Goal: Task Accomplishment & Management: Complete application form

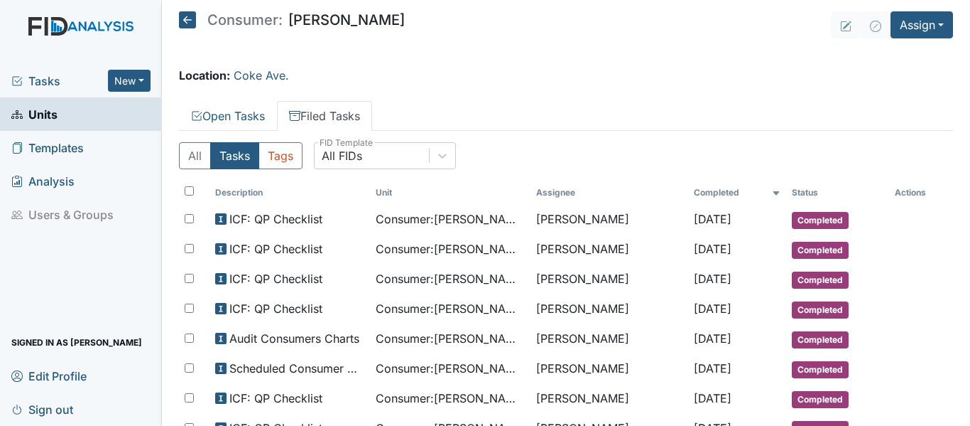
click at [183, 19] on icon at bounding box center [187, 19] width 17 height 17
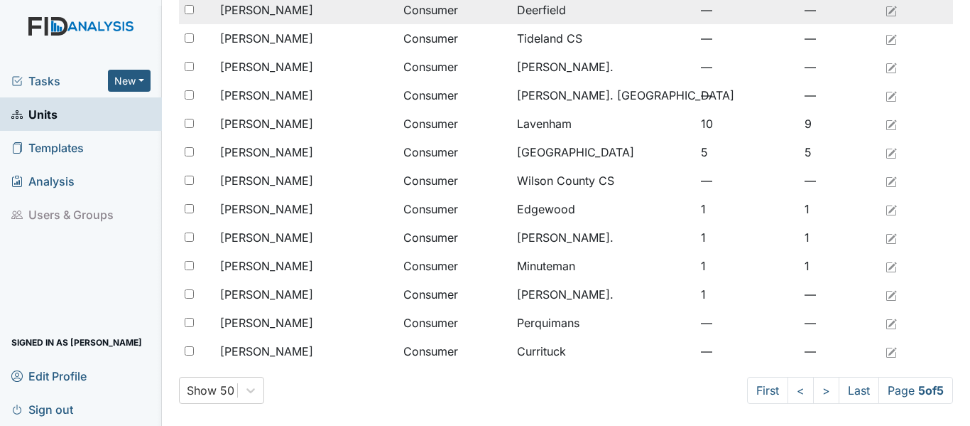
scroll to position [799, 0]
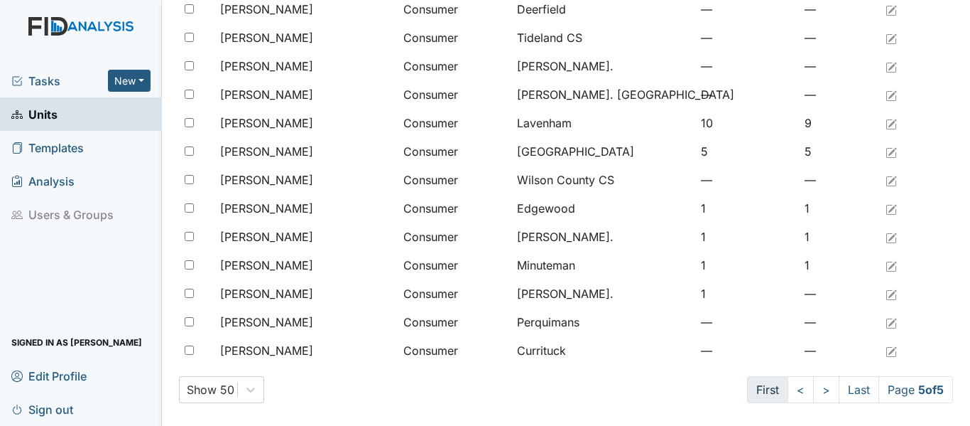
click at [747, 389] on link "First" at bounding box center [767, 389] width 41 height 27
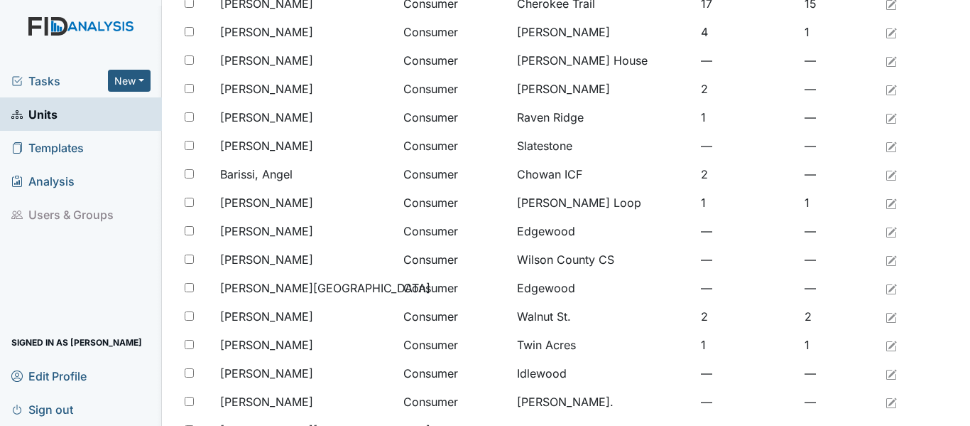
scroll to position [160, 0]
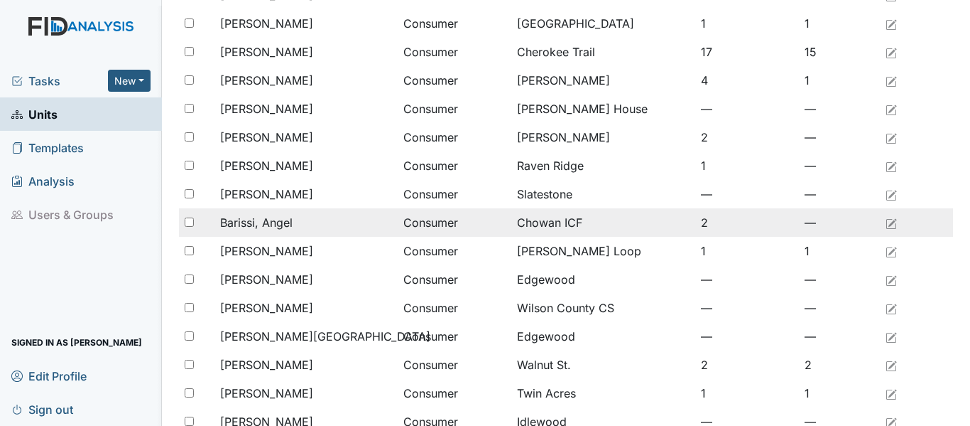
click at [293, 224] on div "Barissi, Angel" at bounding box center [306, 222] width 172 height 17
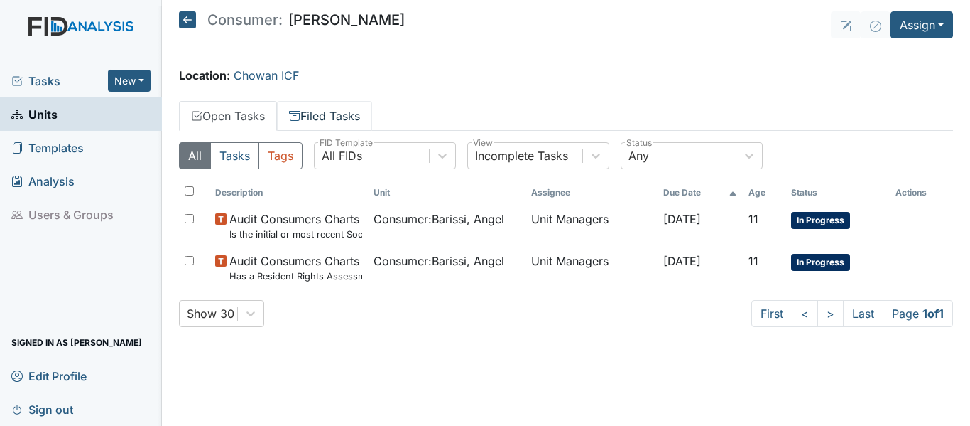
click at [332, 116] on link "Filed Tasks" at bounding box center [324, 116] width 95 height 30
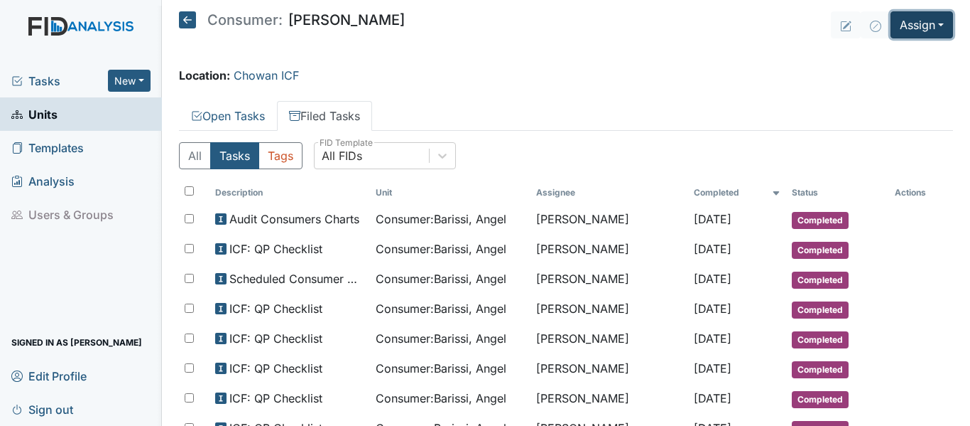
click at [911, 23] on button "Assign" at bounding box center [922, 24] width 63 height 27
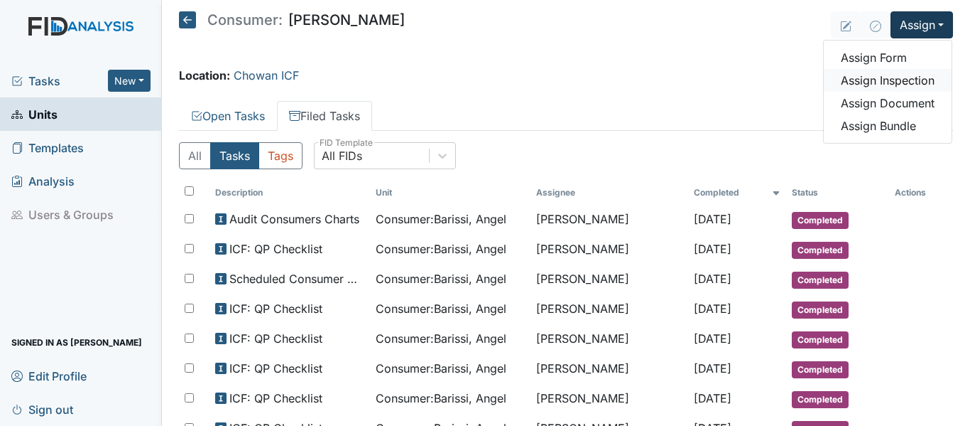
click at [898, 78] on link "Assign Inspection" at bounding box center [888, 80] width 128 height 23
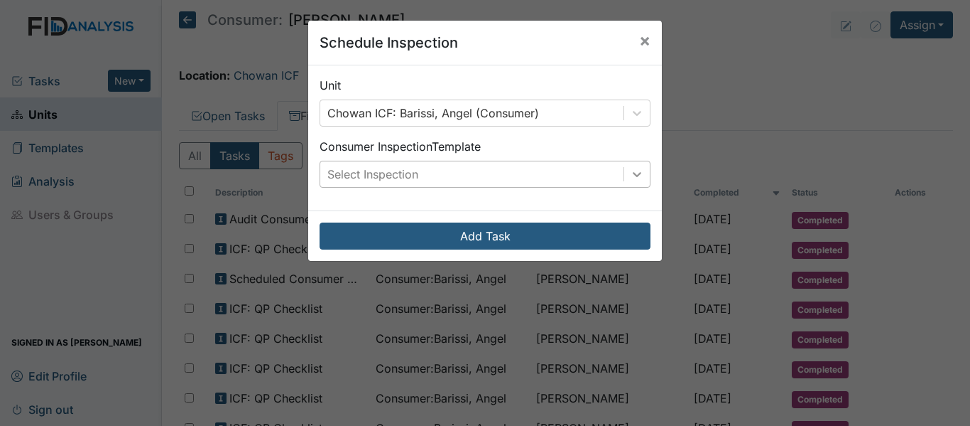
click at [630, 180] on icon at bounding box center [637, 174] width 14 height 14
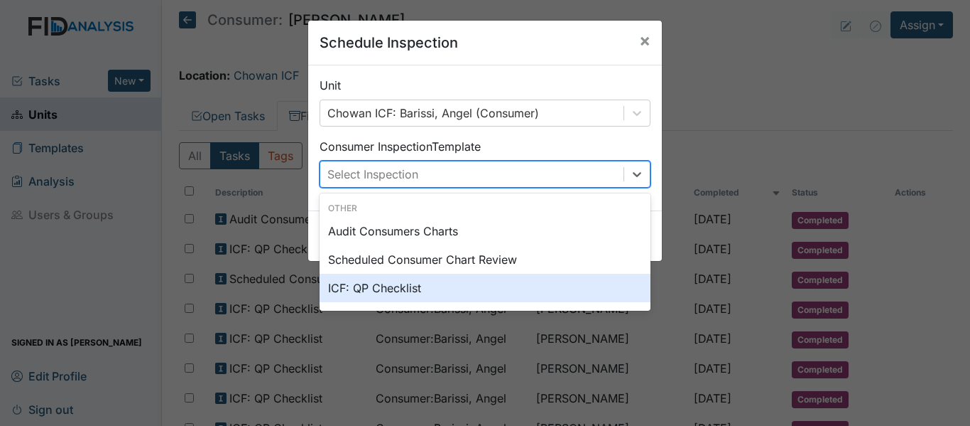
click at [367, 295] on div "ICF: QP Checklist" at bounding box center [485, 287] width 331 height 28
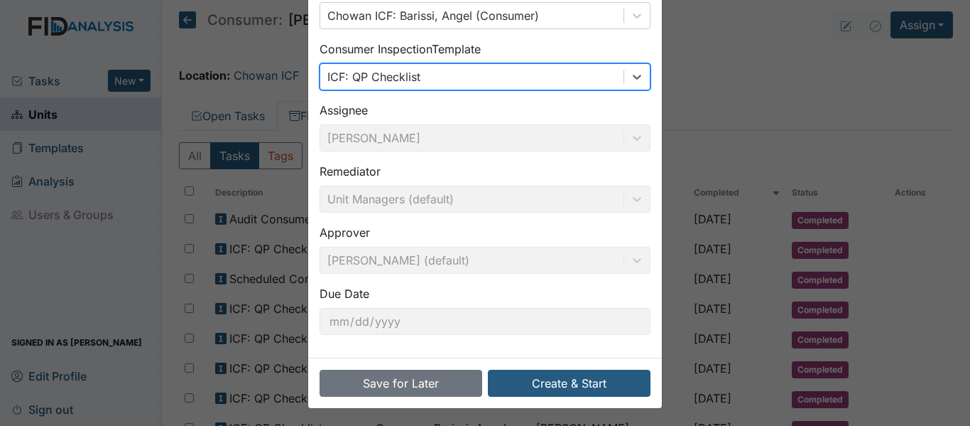
scroll to position [100, 0]
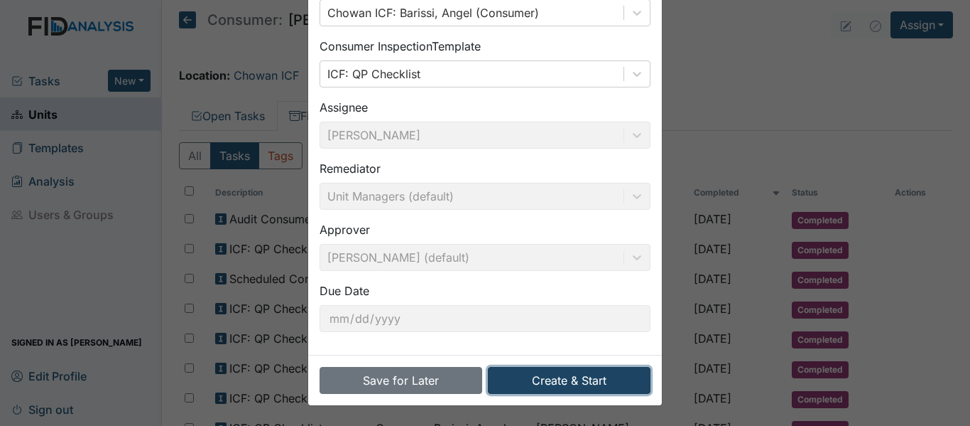
click at [593, 379] on button "Create & Start" at bounding box center [569, 380] width 163 height 27
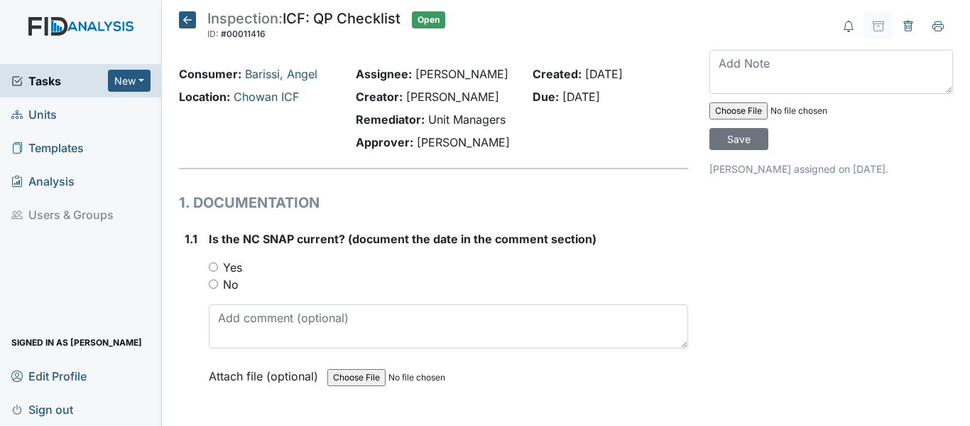
click at [210, 265] on input "Yes" at bounding box center [213, 266] width 9 height 9
radio input "true"
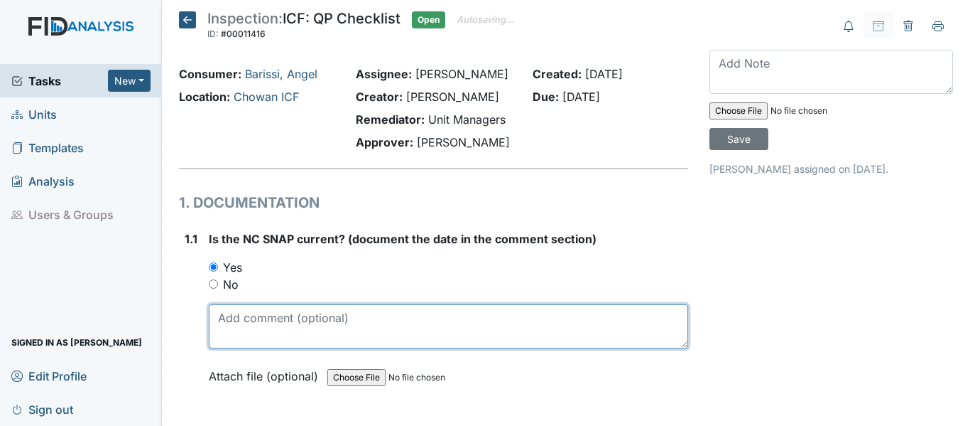
click at [297, 327] on textarea at bounding box center [448, 326] width 479 height 44
drag, startPoint x: 218, startPoint y: 318, endPoint x: 272, endPoint y: 318, distance: 54.0
click at [272, 318] on textarea "9/20/24" at bounding box center [448, 326] width 479 height 44
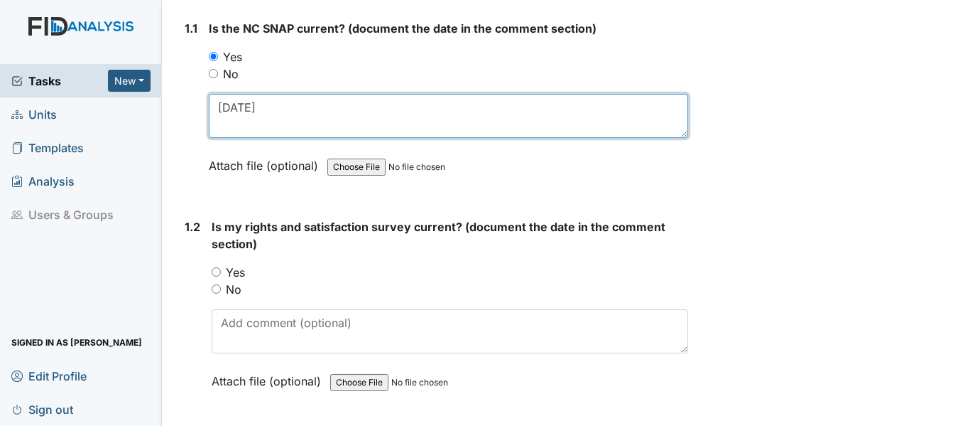
scroll to position [284, 0]
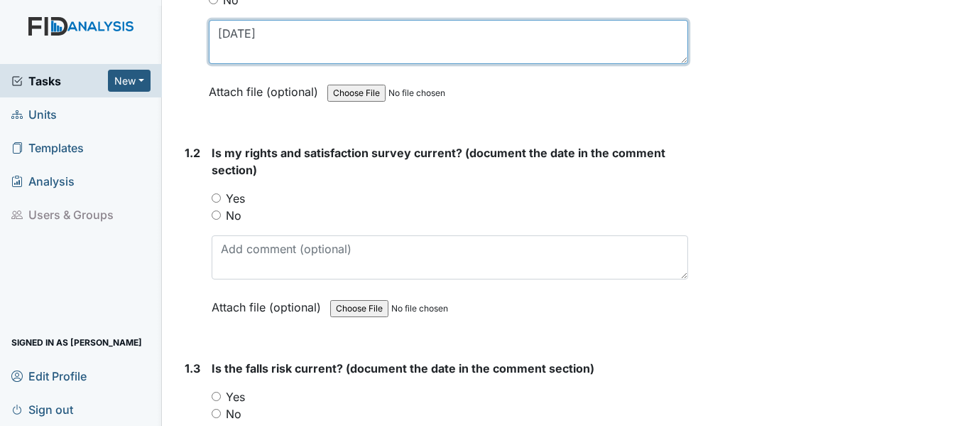
type textarea "9/20/24"
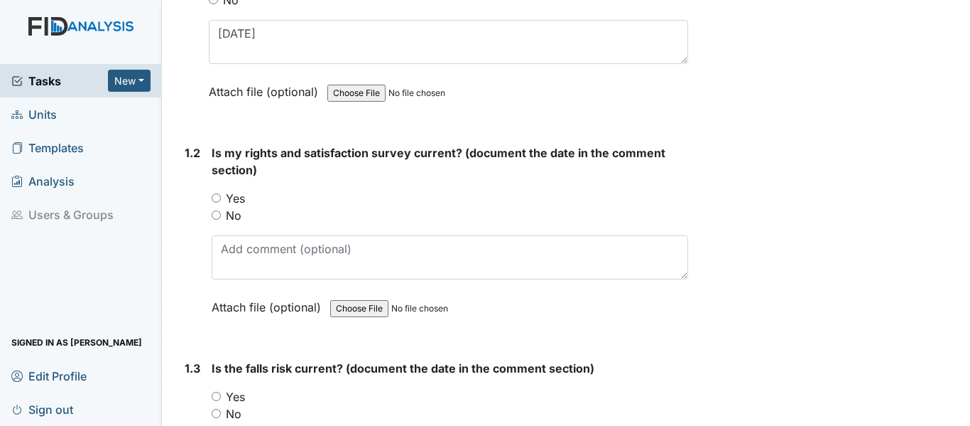
click at [217, 196] on input "Yes" at bounding box center [216, 197] width 9 height 9
radio input "true"
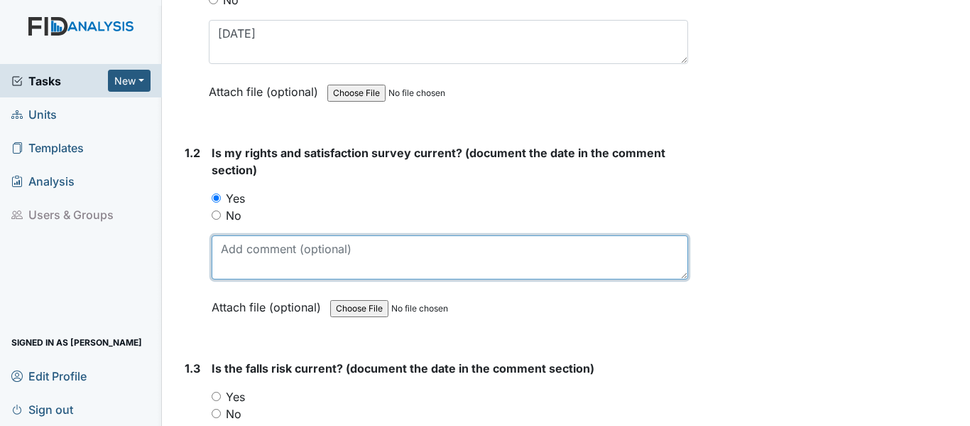
click at [256, 247] on textarea at bounding box center [450, 257] width 477 height 44
paste textarea "9/20/24"
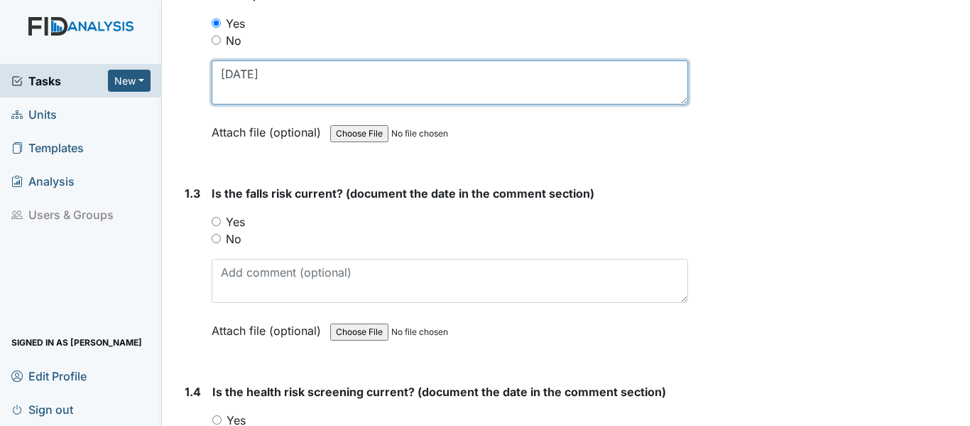
scroll to position [497, 0]
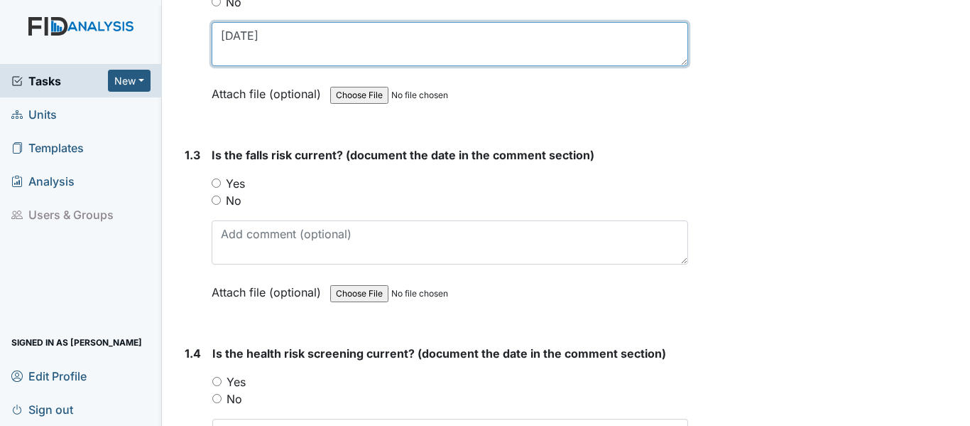
type textarea "9/20/24"
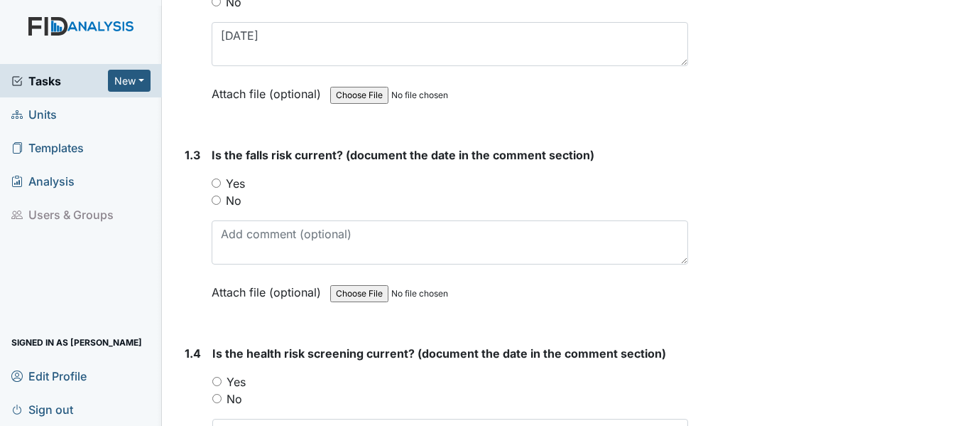
click at [213, 183] on input "Yes" at bounding box center [216, 182] width 9 height 9
radio input "true"
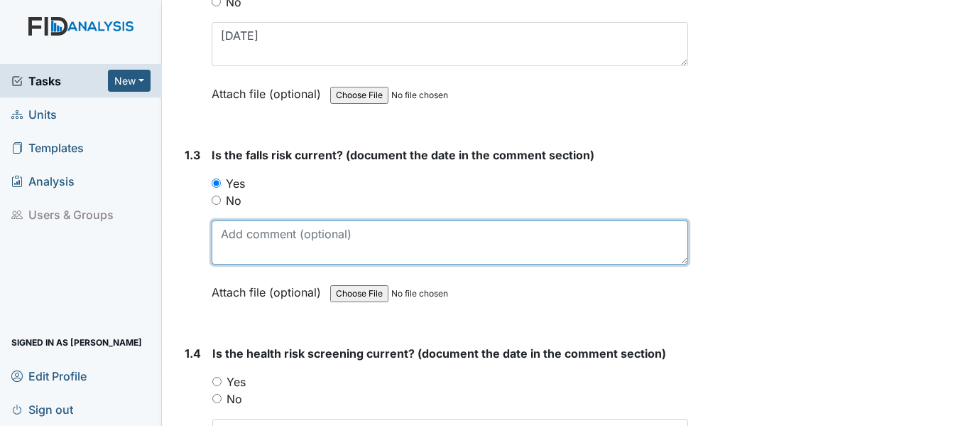
click at [294, 244] on textarea at bounding box center [450, 242] width 477 height 44
paste textarea "9/20/24"
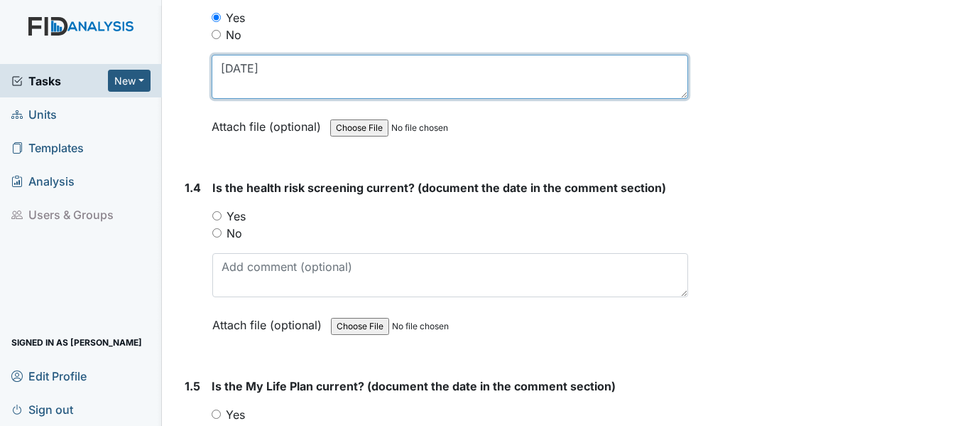
scroll to position [710, 0]
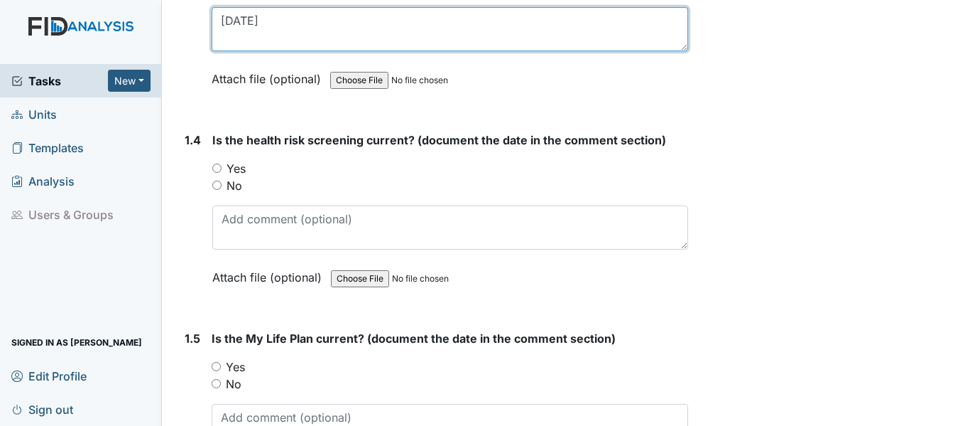
type textarea "9/20/24"
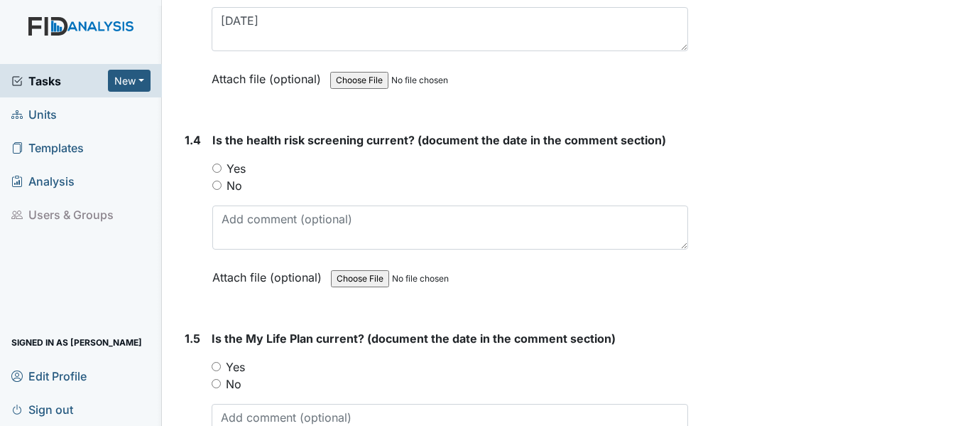
click at [217, 163] on input "Yes" at bounding box center [216, 167] width 9 height 9
radio input "true"
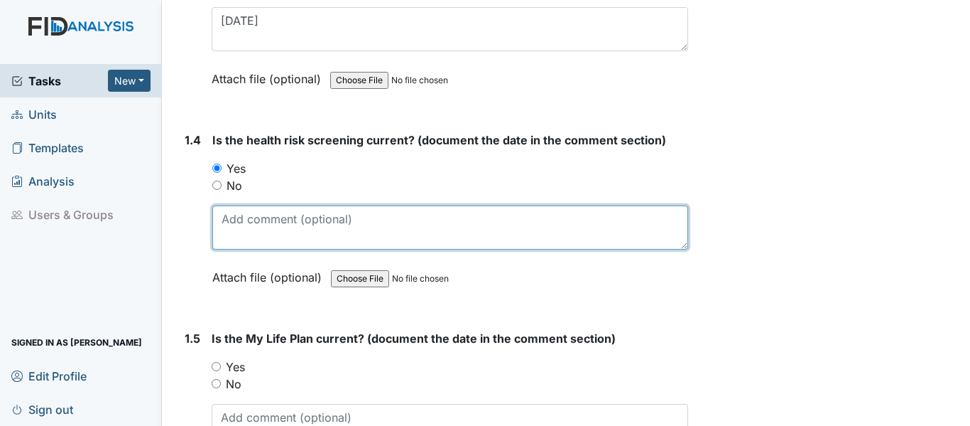
click at [293, 224] on textarea at bounding box center [450, 227] width 476 height 44
paste textarea "9/20/24"
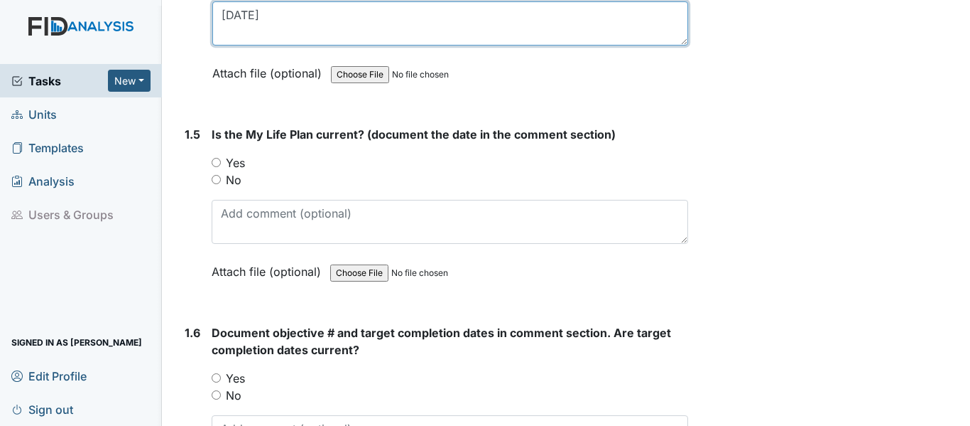
scroll to position [923, 0]
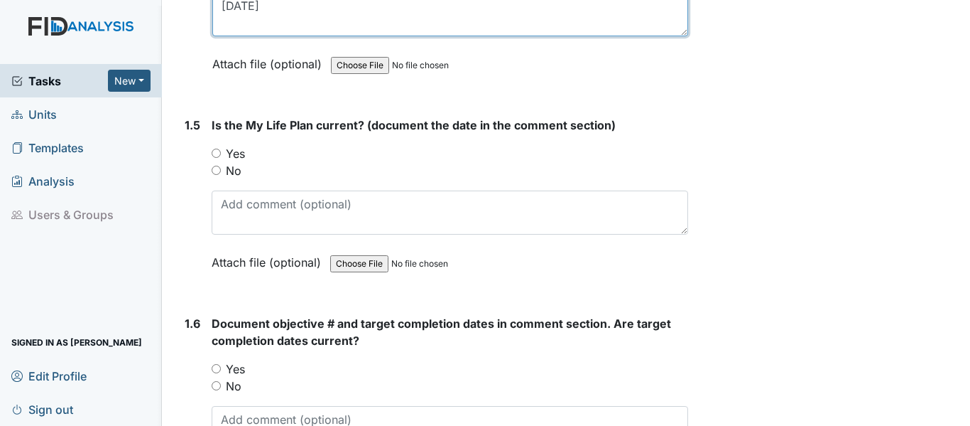
type textarea "9/20/24"
click at [217, 150] on input "Yes" at bounding box center [216, 152] width 9 height 9
radio input "true"
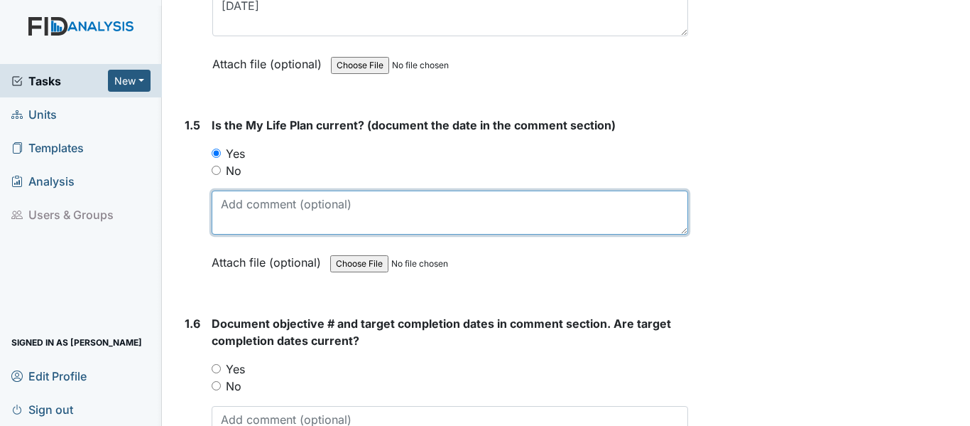
click at [244, 209] on textarea at bounding box center [450, 212] width 477 height 44
paste textarea "9/20/24"
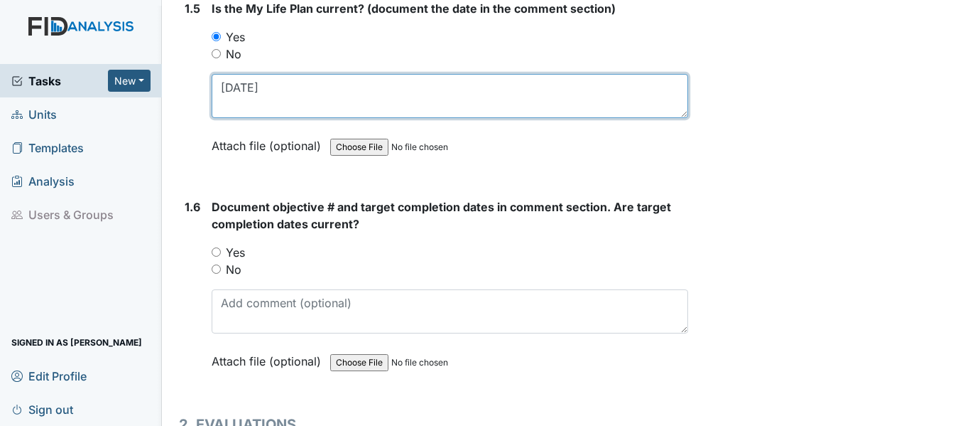
scroll to position [1066, 0]
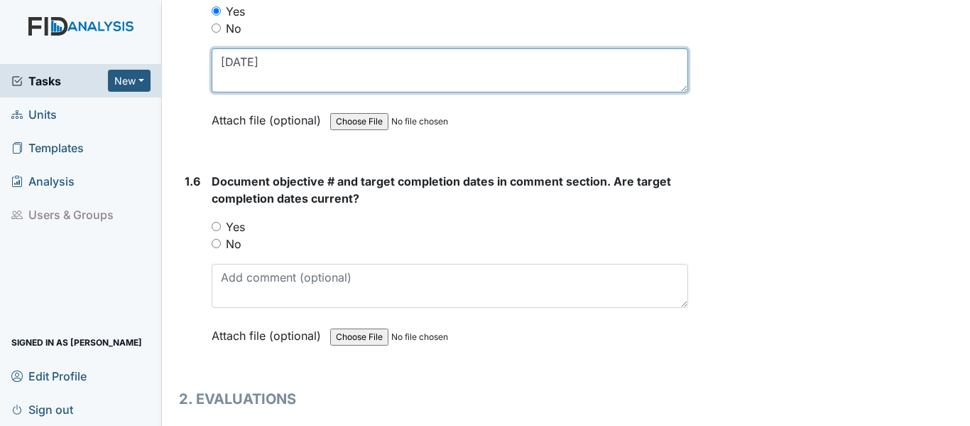
type textarea "9/20/24"
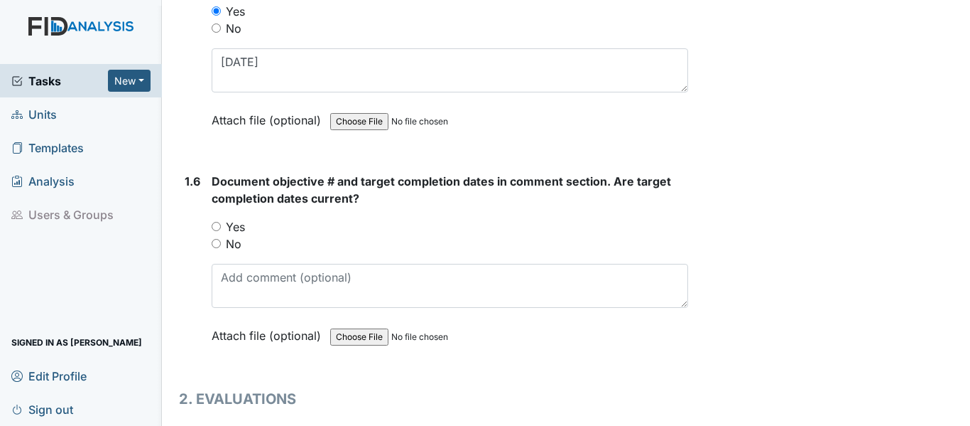
click at [217, 229] on input "Yes" at bounding box center [216, 226] width 9 height 9
radio input "true"
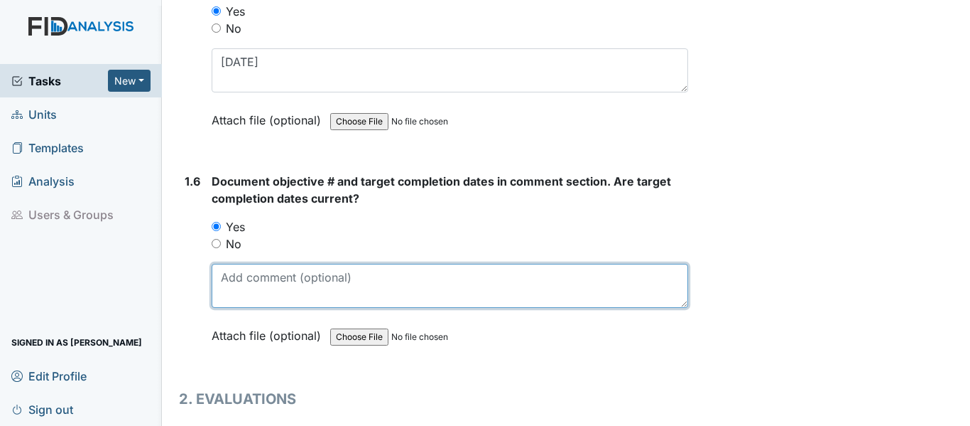
click at [254, 273] on textarea at bounding box center [450, 286] width 477 height 44
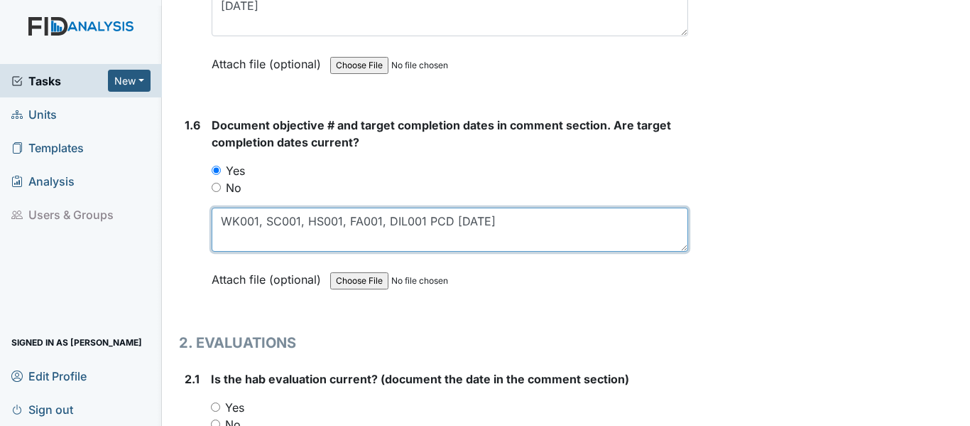
scroll to position [1279, 0]
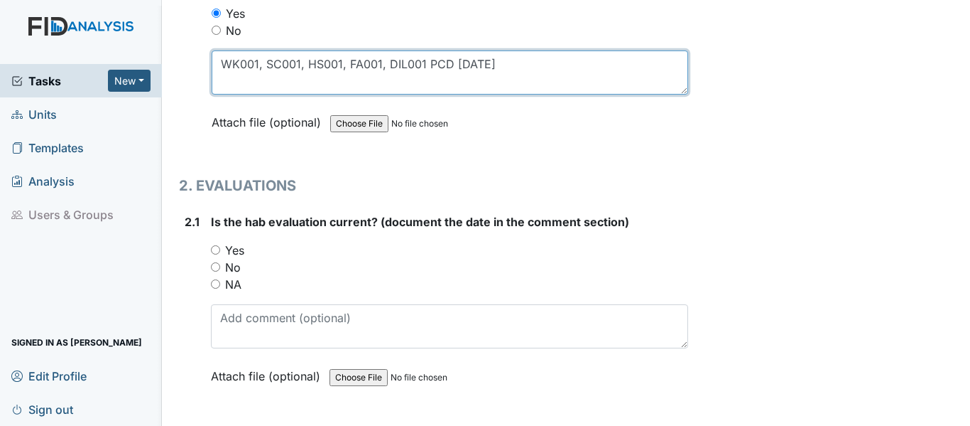
type textarea "WK001, SC001, HS001, FA001, DIL001 PCD 10/4/25"
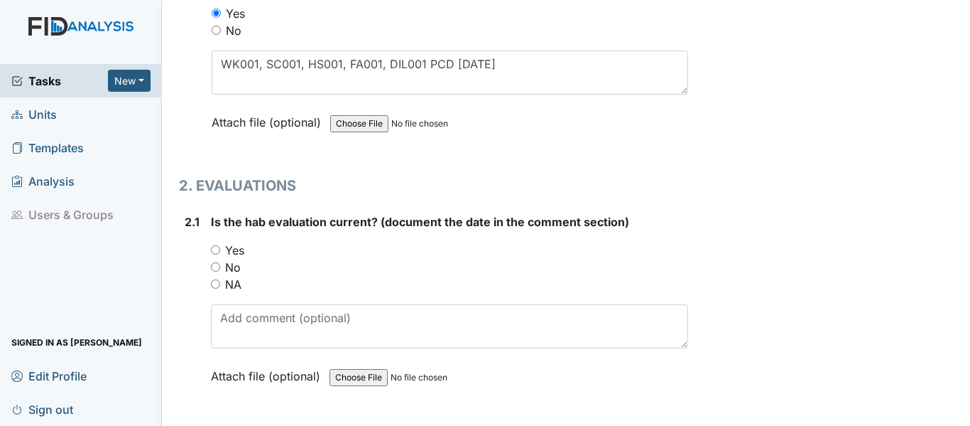
click at [219, 245] on input "Yes" at bounding box center [215, 249] width 9 height 9
radio input "true"
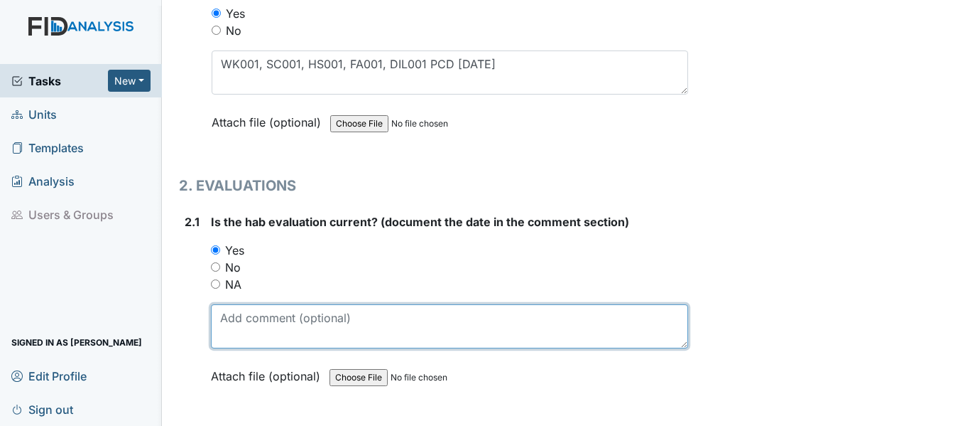
click at [255, 319] on textarea at bounding box center [449, 326] width 477 height 44
paste textarea "9/20/24"
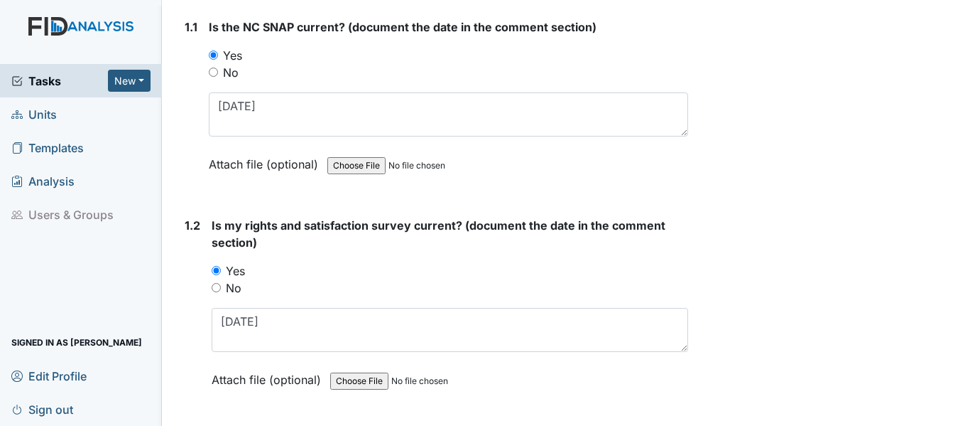
scroll to position [213, 0]
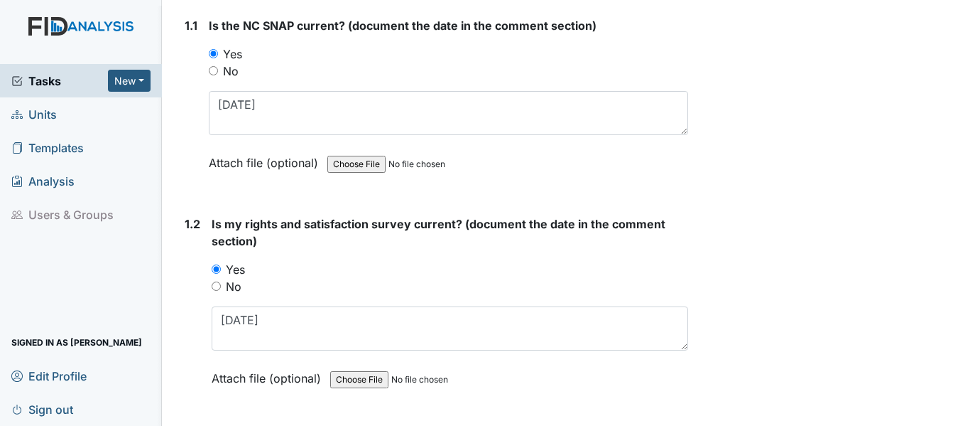
type textarea "9/20/24"
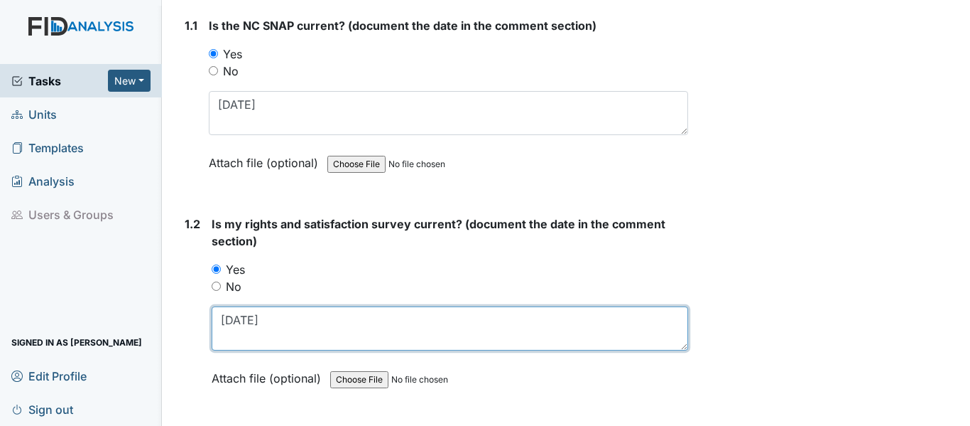
drag, startPoint x: 218, startPoint y: 322, endPoint x: 273, endPoint y: 321, distance: 55.4
click at [273, 321] on textarea "9/20/24" at bounding box center [450, 328] width 477 height 44
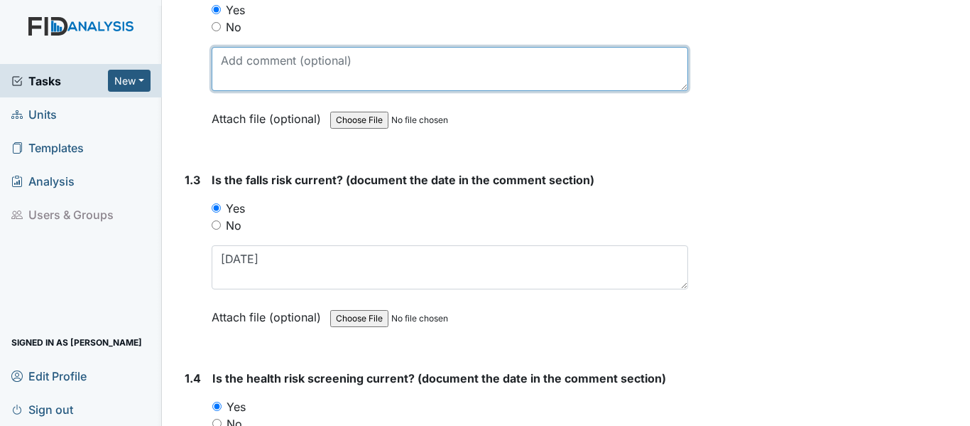
scroll to position [497, 0]
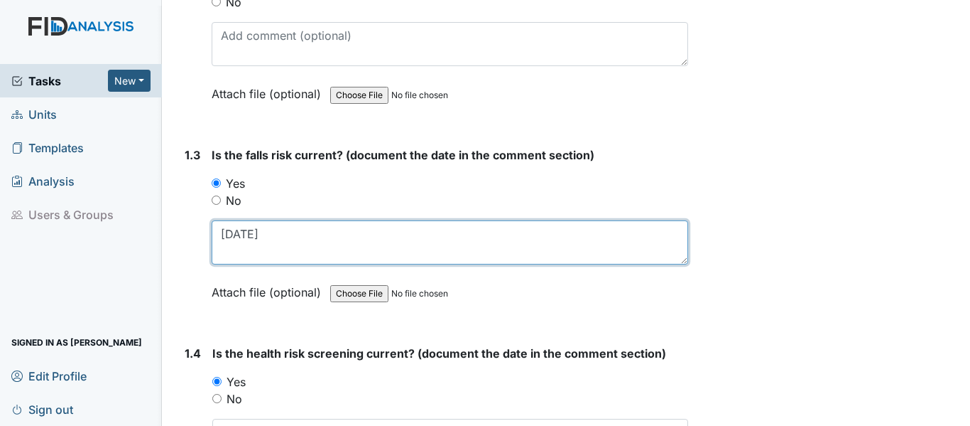
drag, startPoint x: 221, startPoint y: 235, endPoint x: 293, endPoint y: 233, distance: 72.5
click at [293, 233] on textarea "9/20/24" at bounding box center [450, 242] width 477 height 44
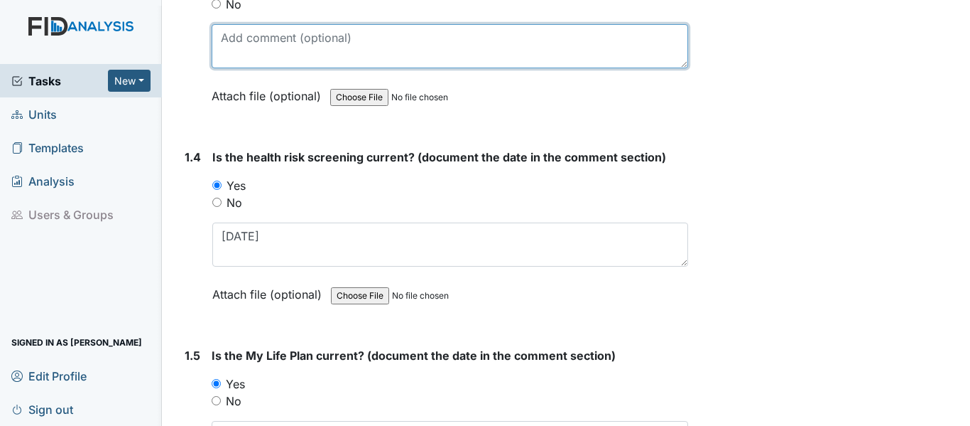
scroll to position [710, 0]
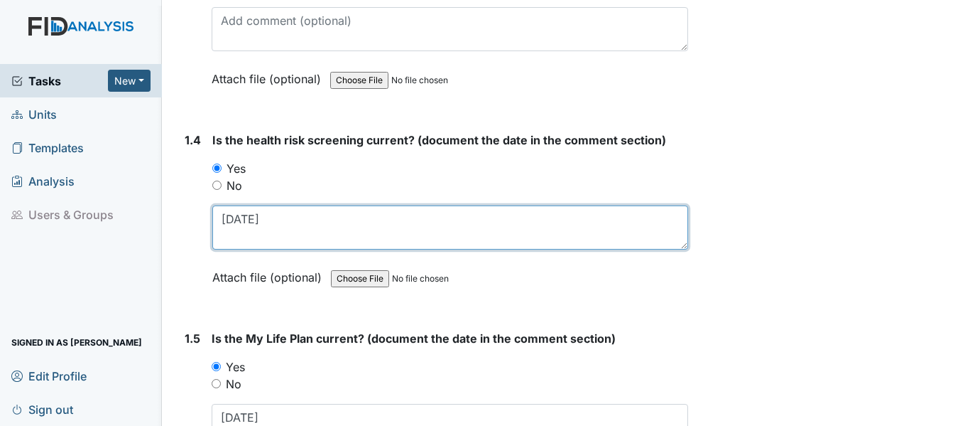
drag, startPoint x: 223, startPoint y: 217, endPoint x: 276, endPoint y: 231, distance: 55.1
click at [276, 231] on textarea "9/20/24" at bounding box center [450, 227] width 476 height 44
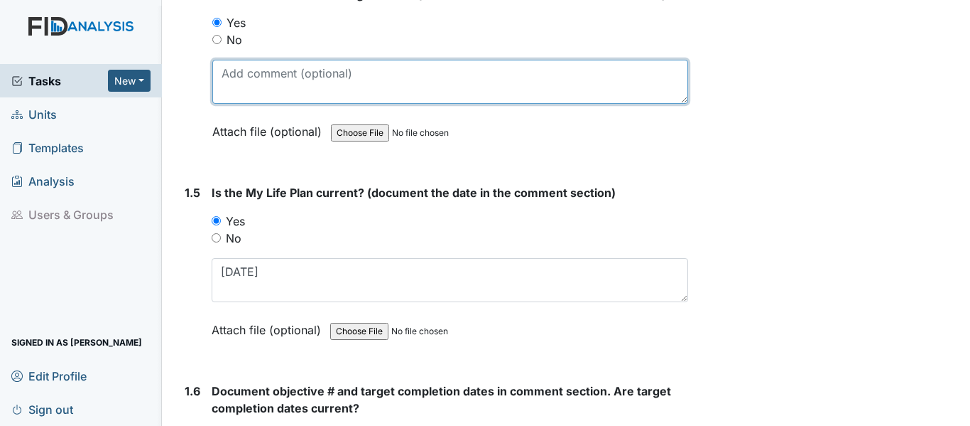
scroll to position [923, 0]
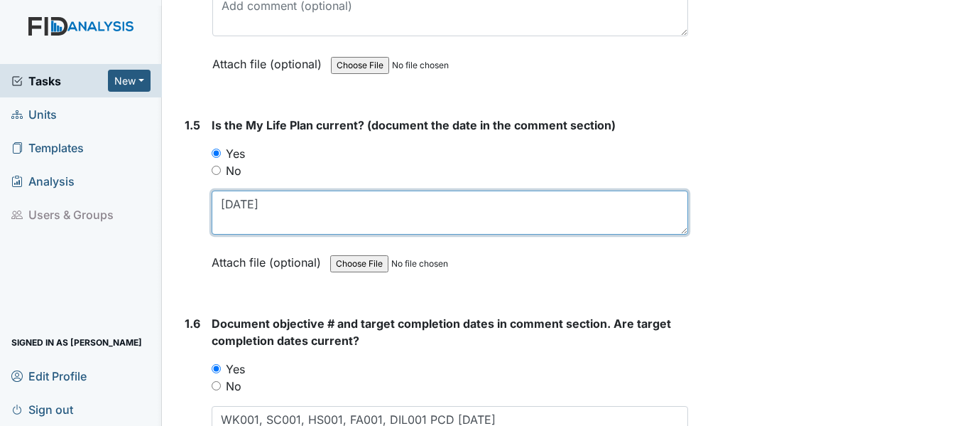
drag, startPoint x: 220, startPoint y: 206, endPoint x: 266, endPoint y: 205, distance: 45.5
click at [266, 205] on textarea "9/20/24" at bounding box center [450, 212] width 477 height 44
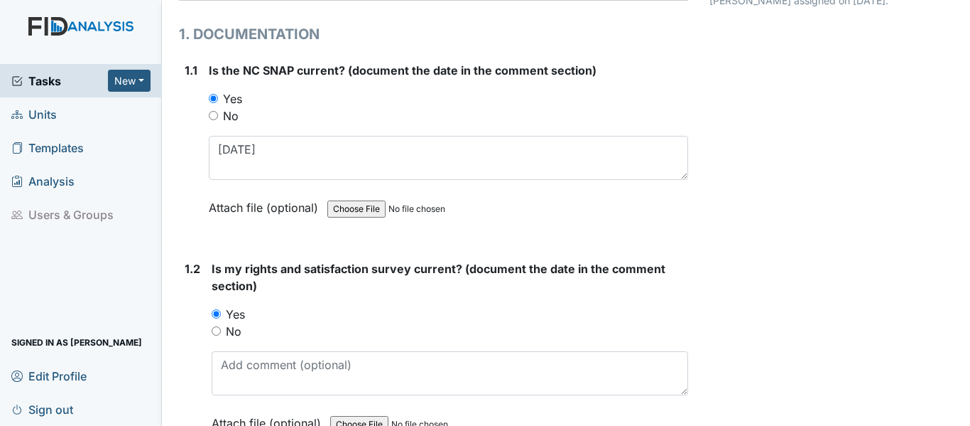
scroll to position [213, 0]
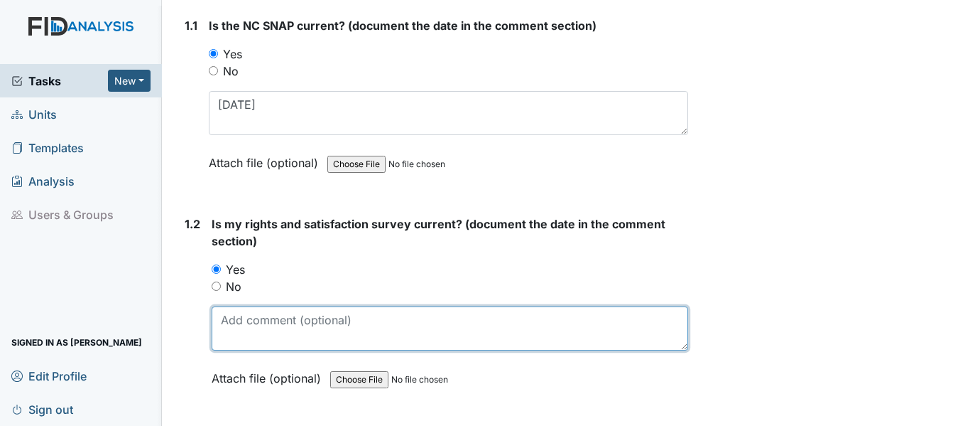
click at [257, 317] on textarea at bounding box center [450, 328] width 477 height 44
drag, startPoint x: 220, startPoint y: 318, endPoint x: 274, endPoint y: 318, distance: 54.0
click at [274, 318] on textarea "10/10/24" at bounding box center [450, 328] width 477 height 44
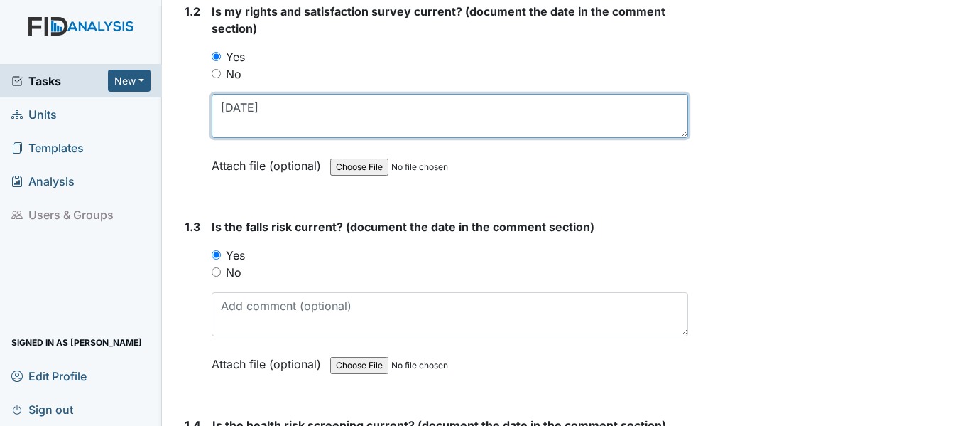
scroll to position [426, 0]
type textarea "10/10/24"
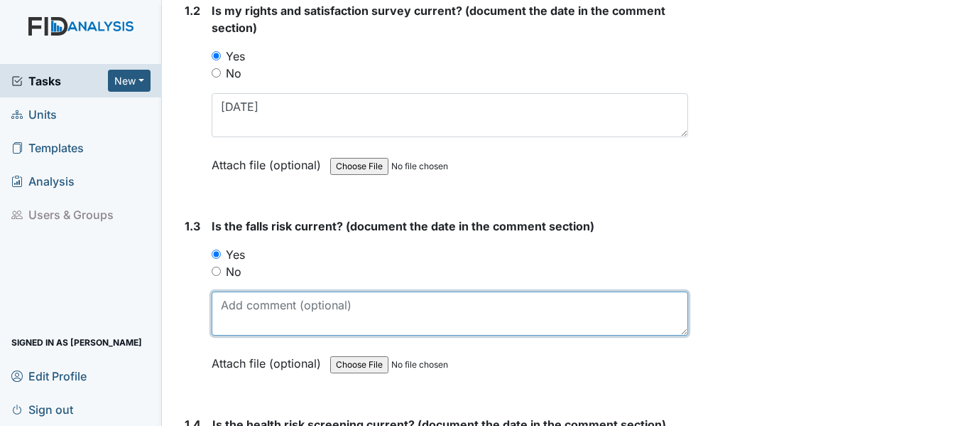
click at [279, 310] on textarea at bounding box center [450, 313] width 477 height 44
paste textarea "10/10/24"
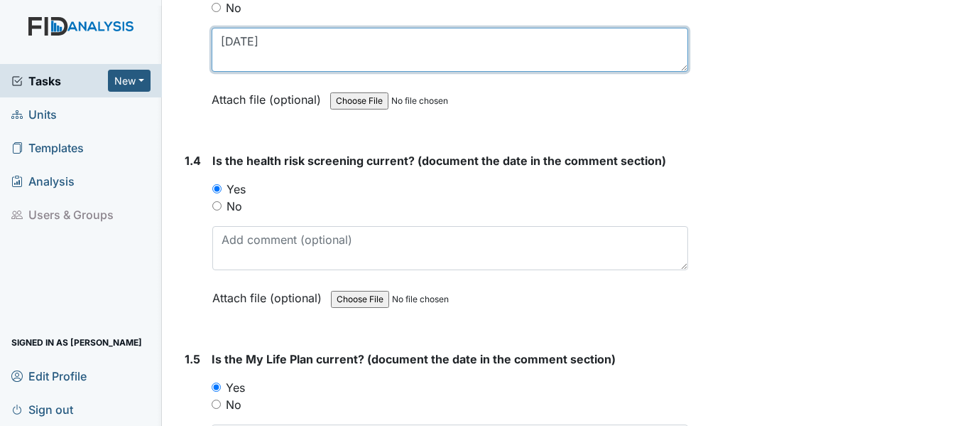
scroll to position [710, 0]
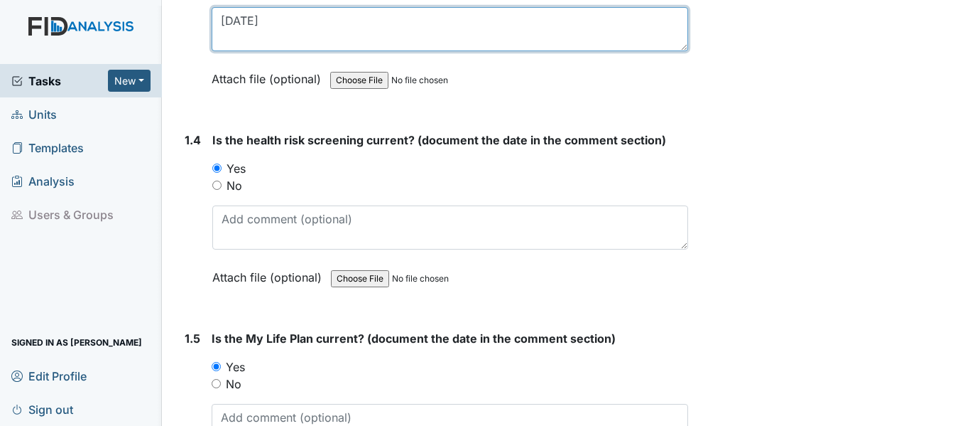
type textarea "10/10/24"
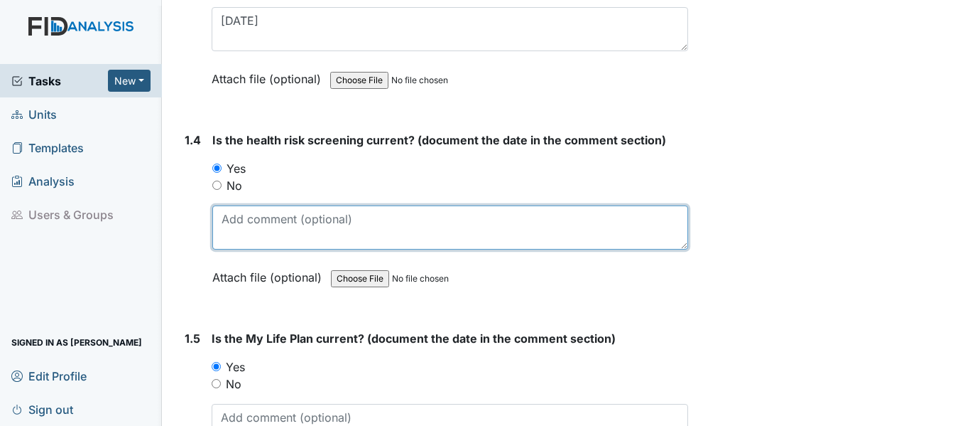
click at [271, 225] on textarea at bounding box center [450, 227] width 476 height 44
paste textarea "10/10/24"
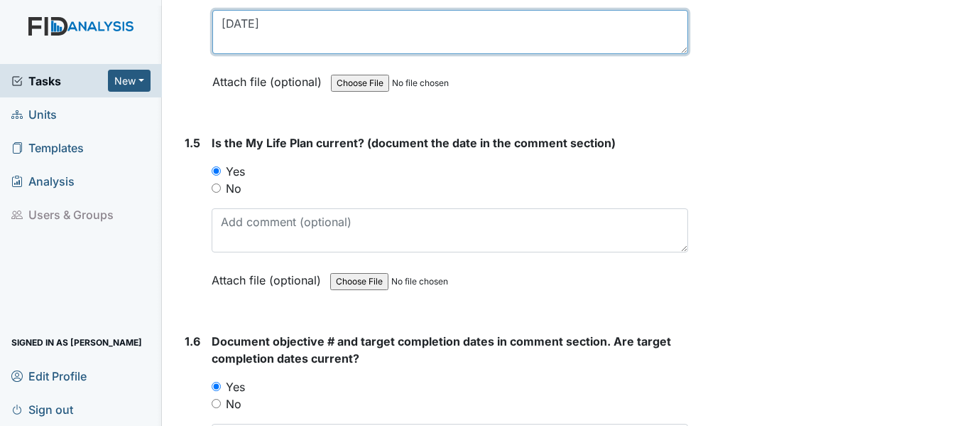
scroll to position [923, 0]
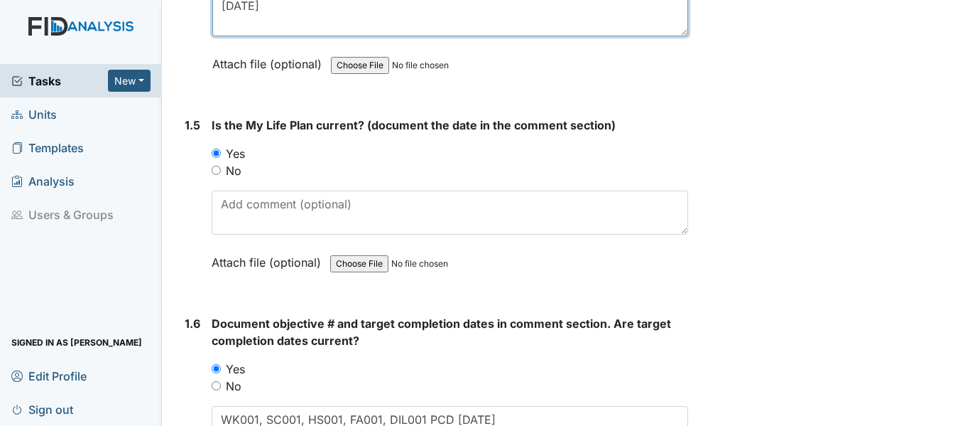
type textarea "10/10/24"
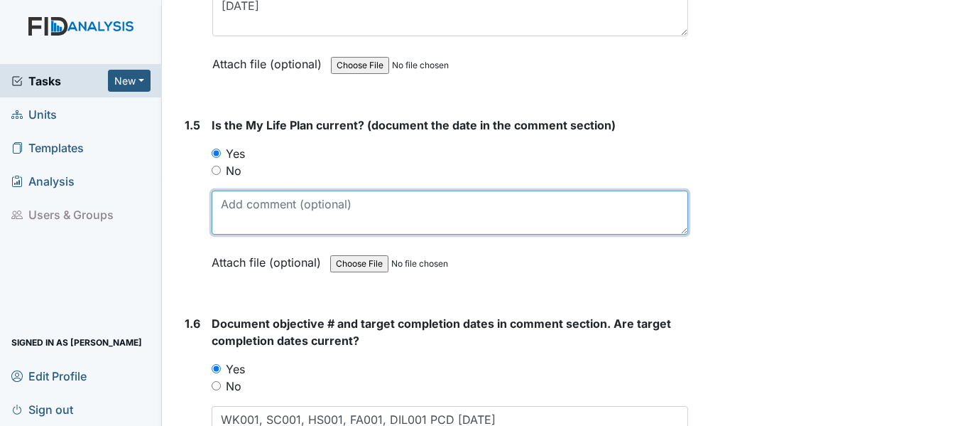
click at [282, 203] on textarea at bounding box center [450, 212] width 477 height 44
paste textarea "10/10/24"
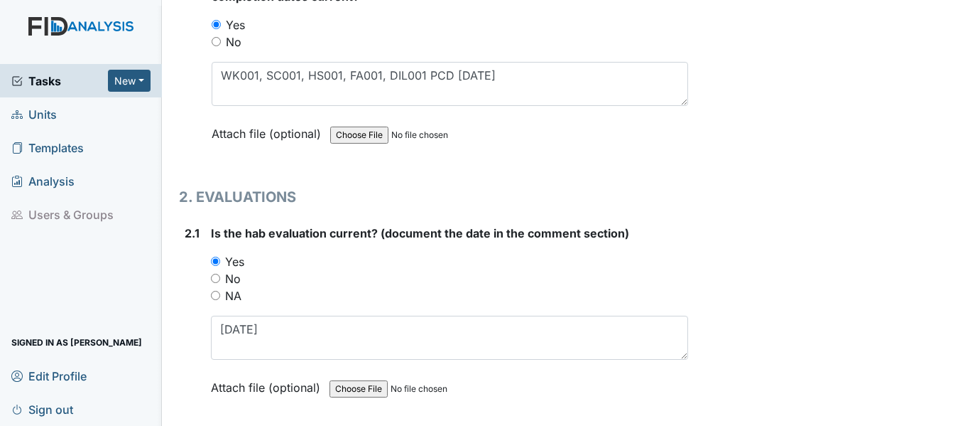
scroll to position [1279, 0]
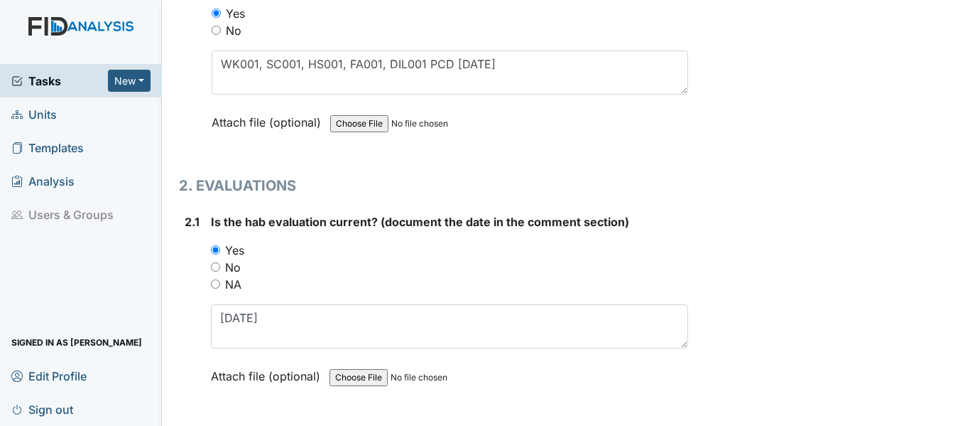
type textarea "10/10/24"
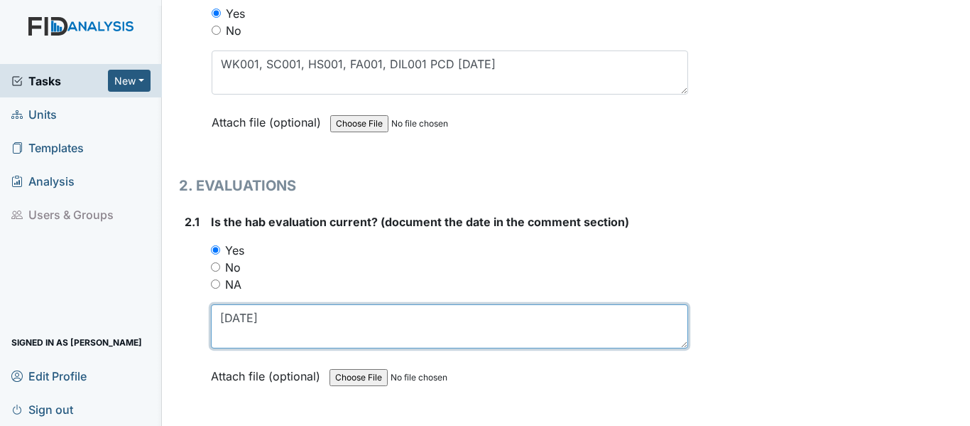
drag, startPoint x: 282, startPoint y: 323, endPoint x: 178, endPoint y: 330, distance: 104.0
click at [179, 330] on div "2.1 Is the hab evaluation current? (document the date in the comment section) Y…" at bounding box center [433, 309] width 509 height 193
paste textarea "10/10/24"
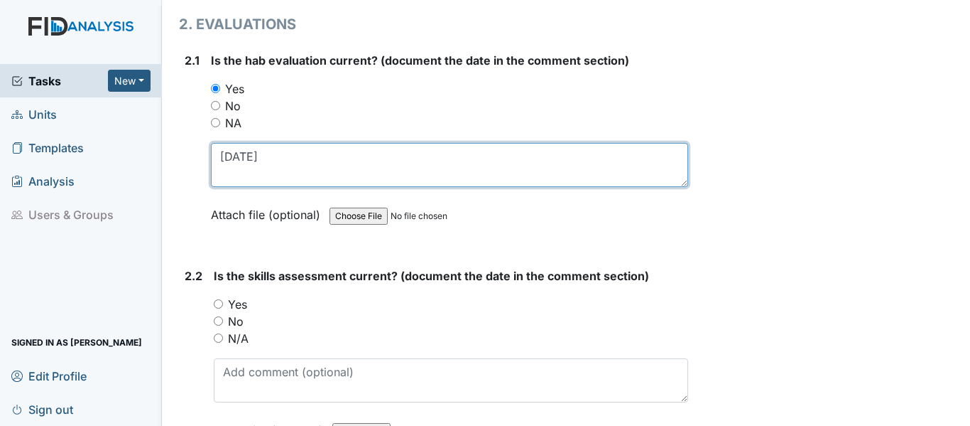
scroll to position [1492, 0]
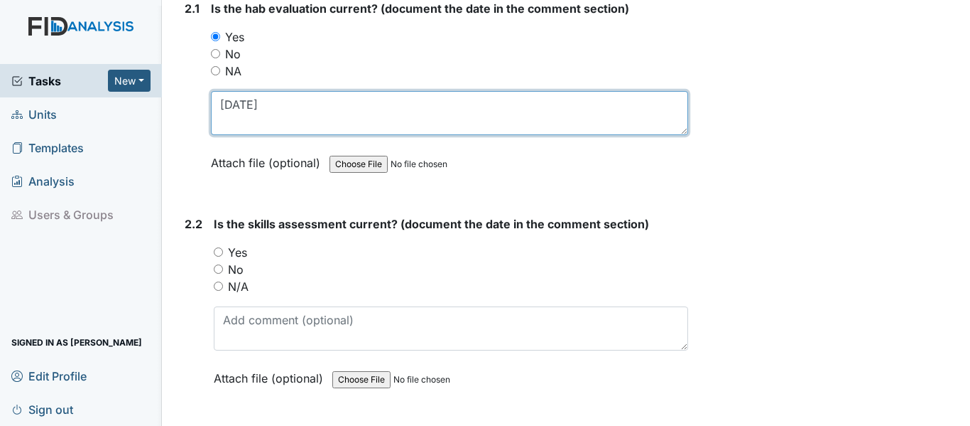
type textarea "10/10/24"
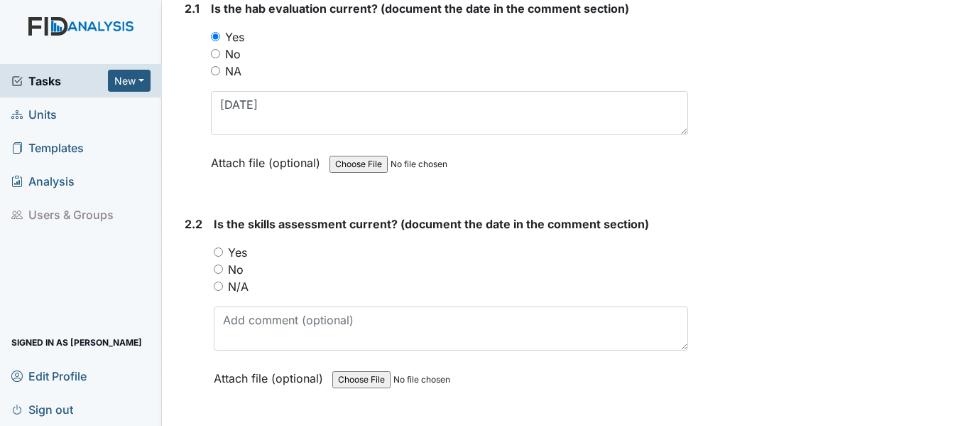
click at [217, 253] on input "Yes" at bounding box center [218, 251] width 9 height 9
radio input "true"
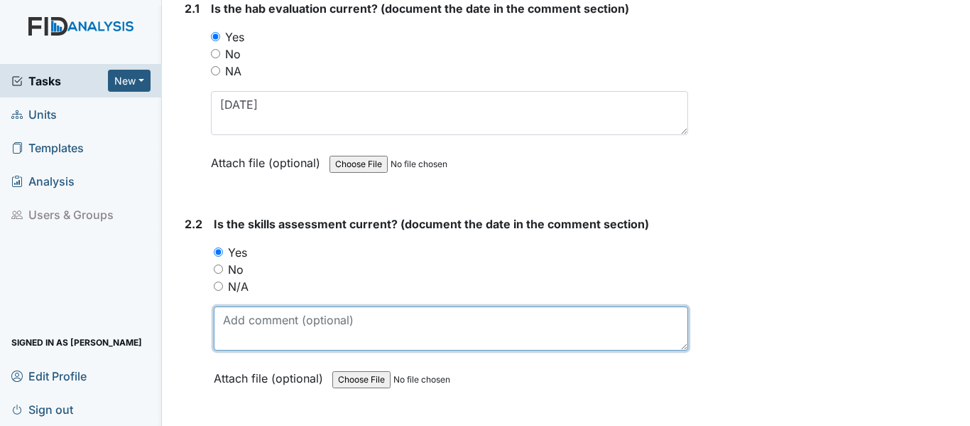
click at [277, 338] on textarea at bounding box center [451, 328] width 475 height 44
paste textarea "10/10/24"
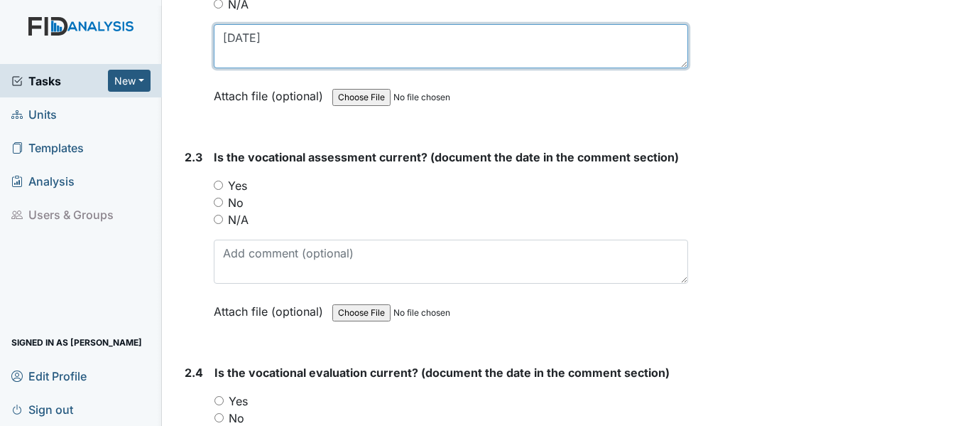
scroll to position [1776, 0]
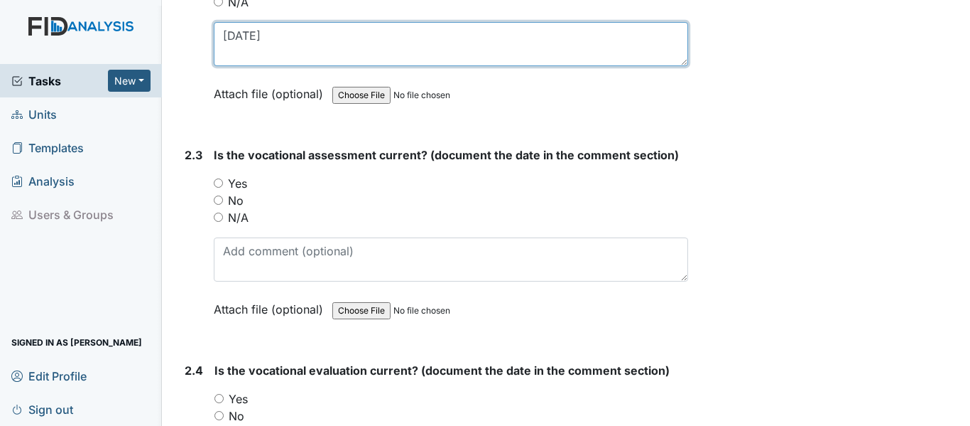
type textarea "10/10/24"
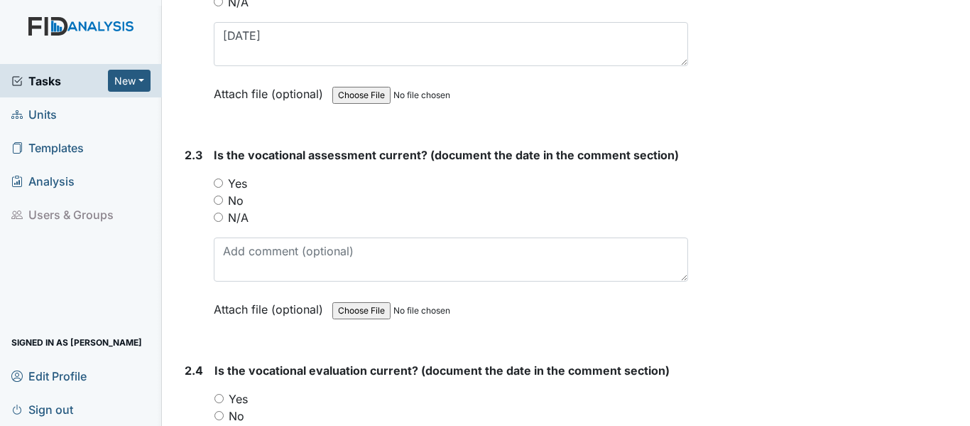
click at [216, 183] on input "Yes" at bounding box center [218, 182] width 9 height 9
radio input "true"
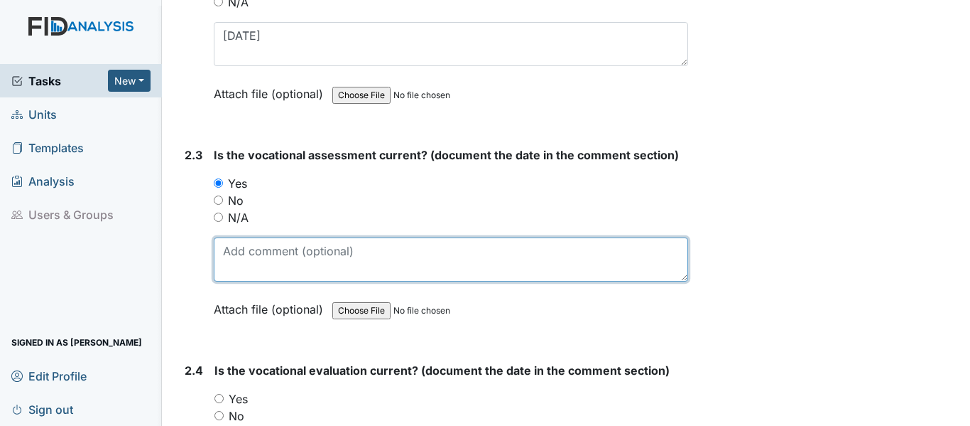
click at [264, 252] on textarea at bounding box center [451, 259] width 475 height 44
paste textarea "10/10/24"
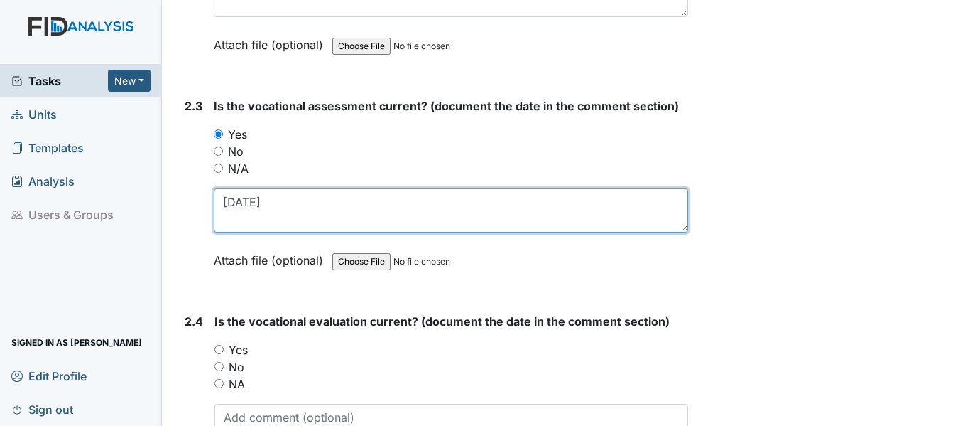
scroll to position [1918, 0]
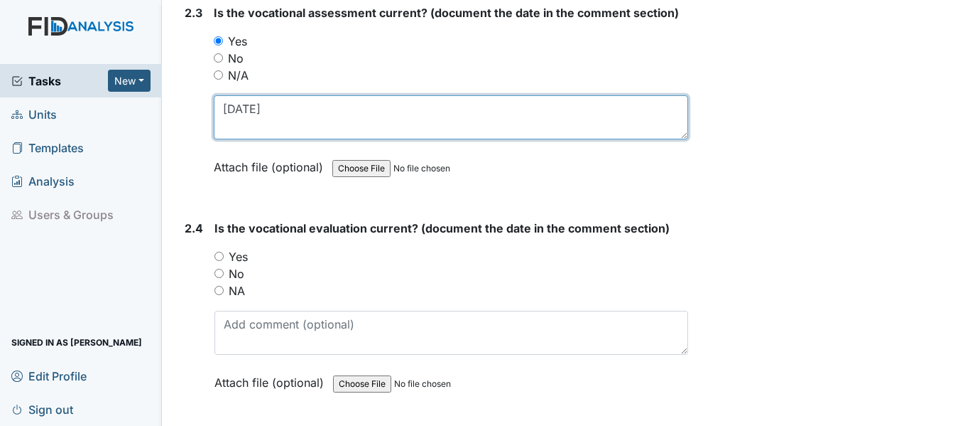
type textarea "10/10/24"
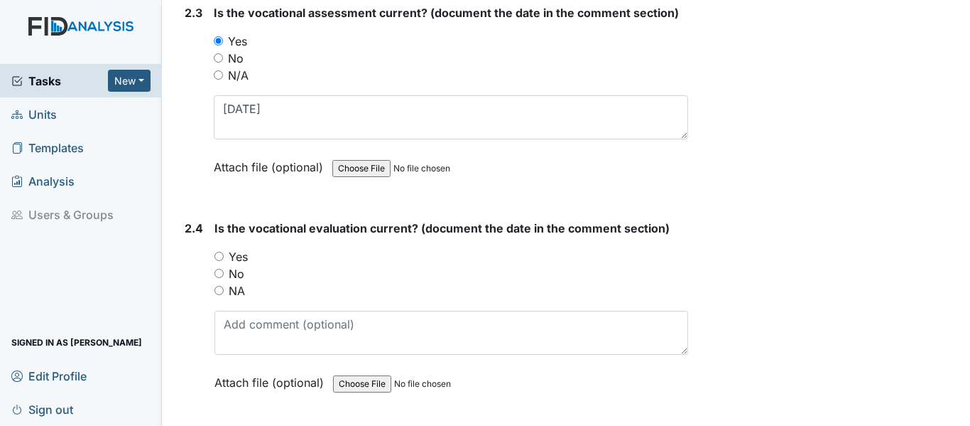
click at [220, 256] on input "Yes" at bounding box center [219, 255] width 9 height 9
radio input "true"
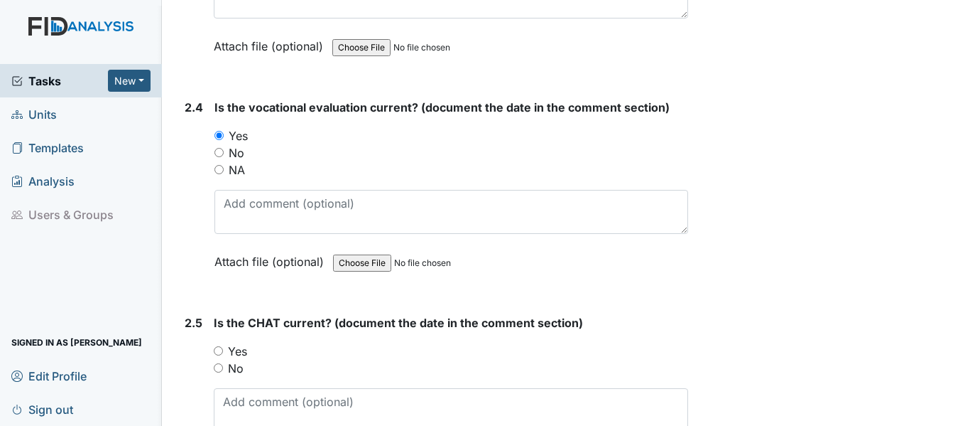
scroll to position [2060, 0]
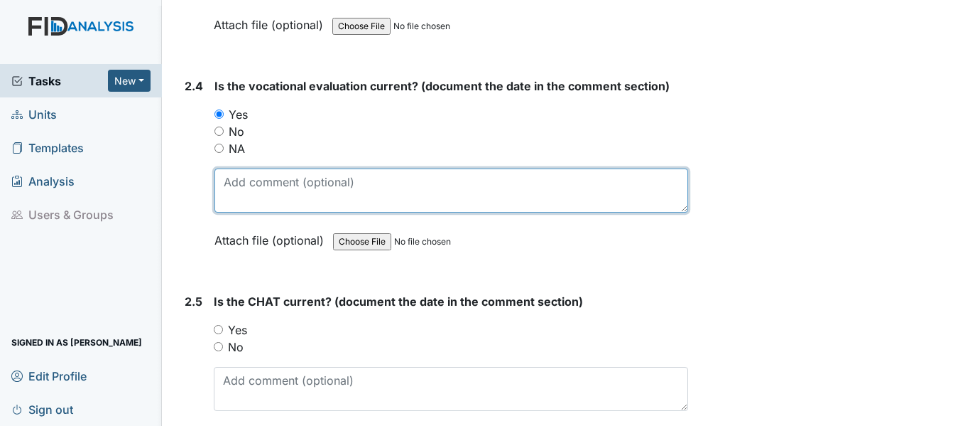
click at [264, 193] on textarea at bounding box center [452, 190] width 474 height 44
paste textarea "10/10/24"
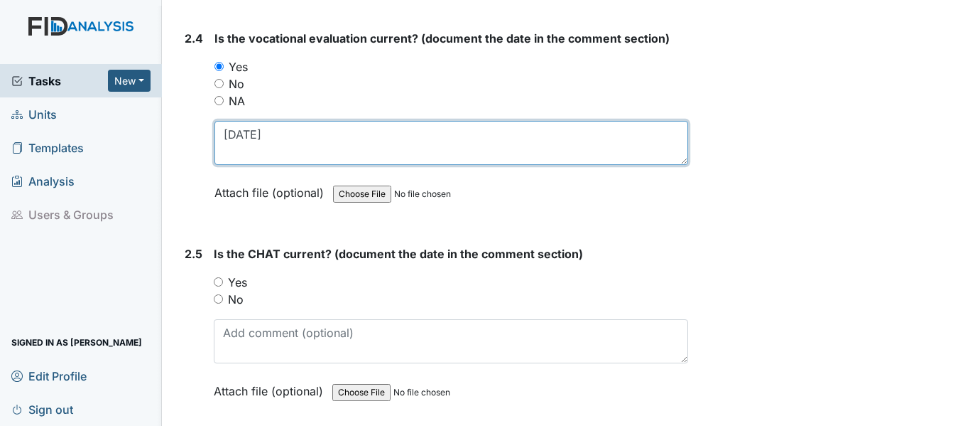
scroll to position [2131, 0]
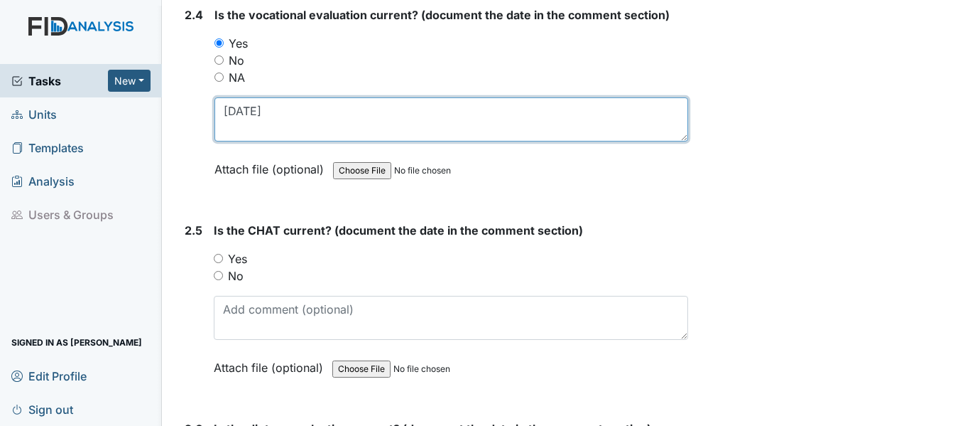
type textarea "10/10/24"
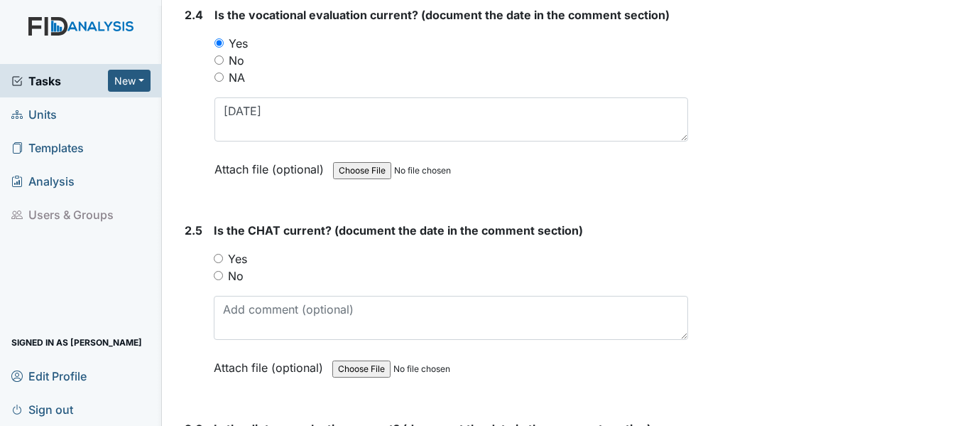
click at [222, 259] on input "Yes" at bounding box center [218, 258] width 9 height 9
radio input "true"
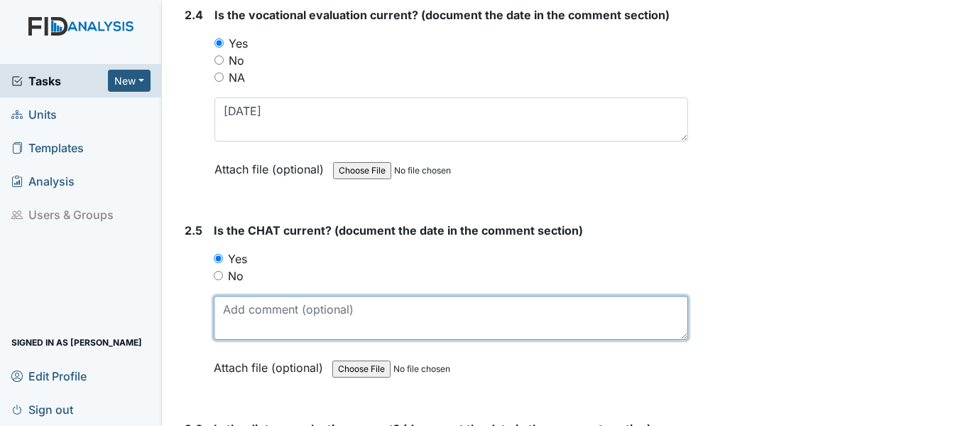
click at [257, 308] on textarea at bounding box center [451, 318] width 475 height 44
paste textarea "10/10/24"
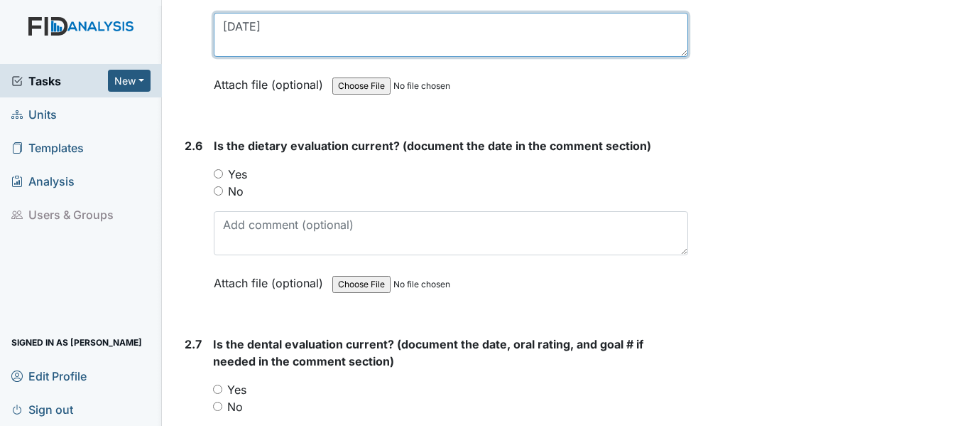
scroll to position [2415, 0]
type textarea "10/10/24"
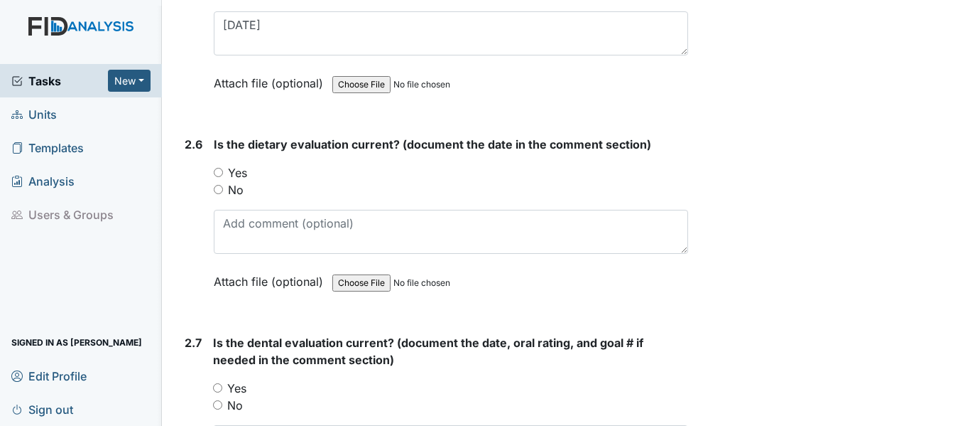
click at [217, 173] on input "Yes" at bounding box center [218, 172] width 9 height 9
radio input "true"
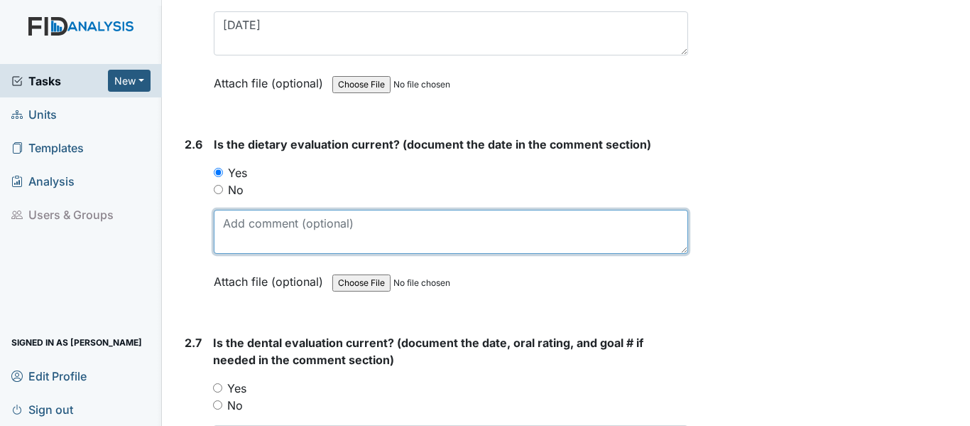
click at [278, 238] on textarea at bounding box center [451, 232] width 475 height 44
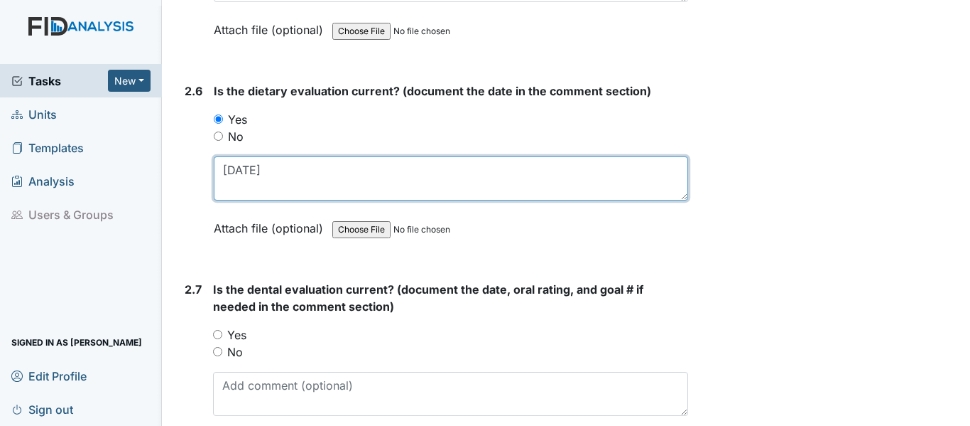
scroll to position [2557, 0]
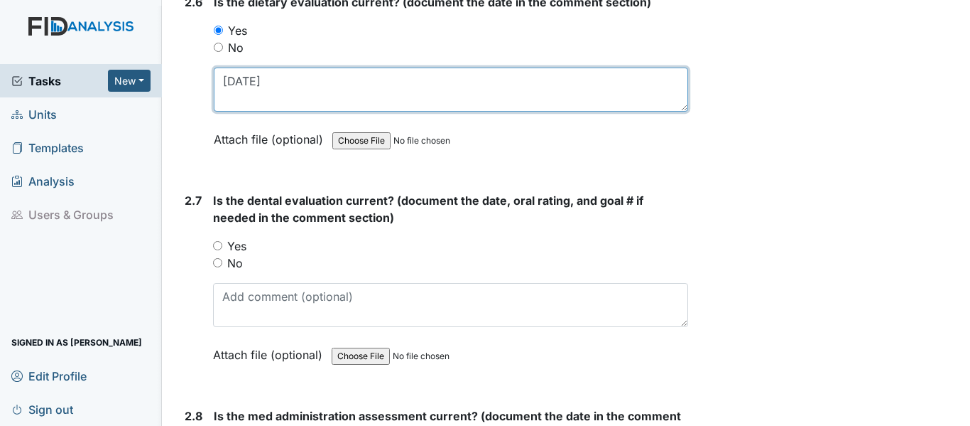
type textarea "2/26/25"
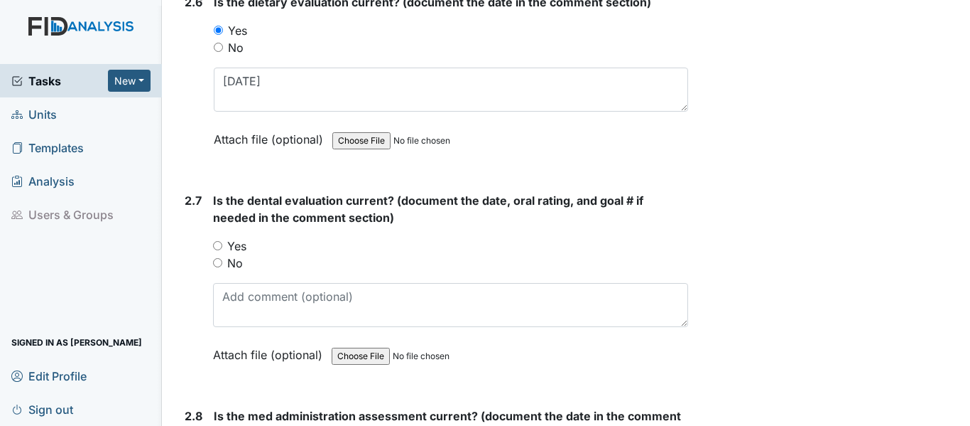
click at [215, 248] on input "Yes" at bounding box center [217, 245] width 9 height 9
radio input "true"
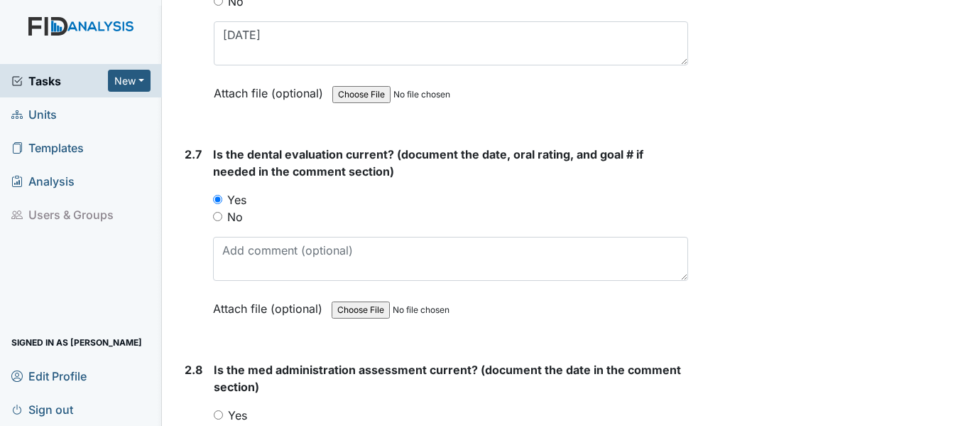
scroll to position [2628, 0]
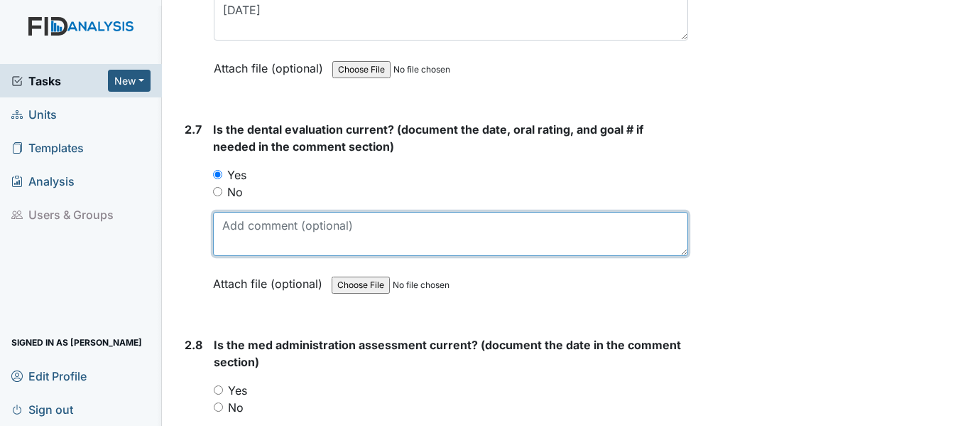
click at [273, 242] on textarea at bounding box center [450, 234] width 475 height 44
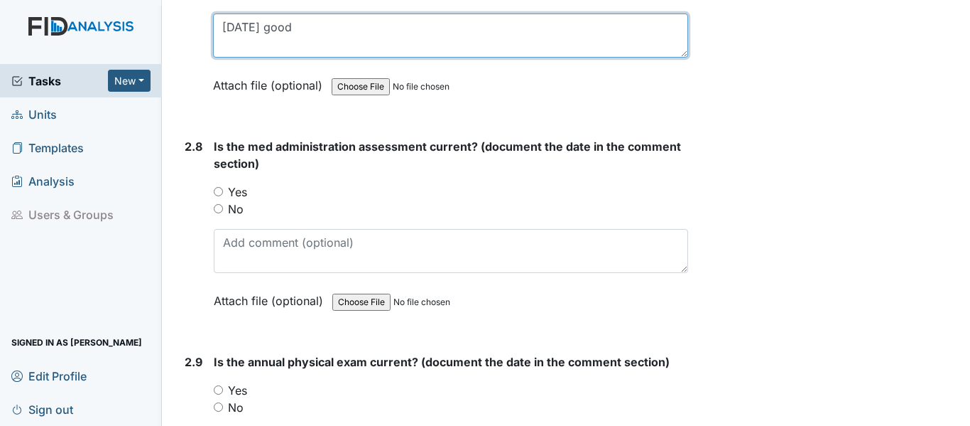
scroll to position [2841, 0]
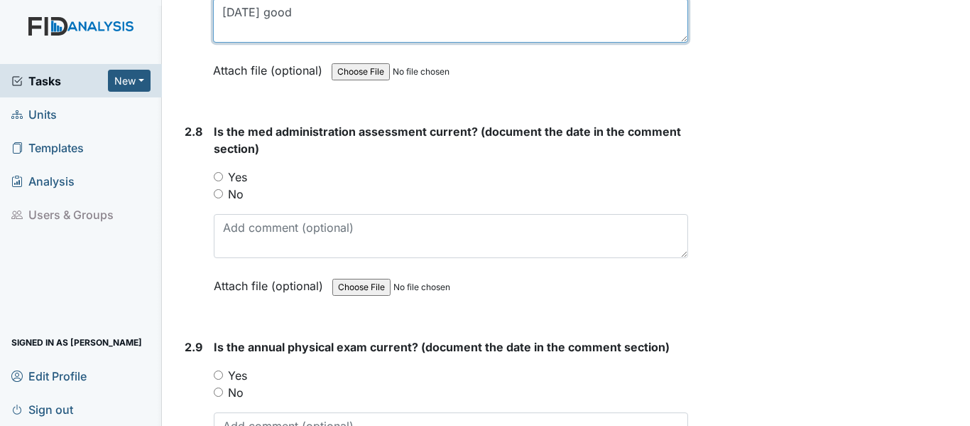
type textarea "10/1/24 good"
click at [222, 178] on input "Yes" at bounding box center [218, 176] width 9 height 9
radio input "true"
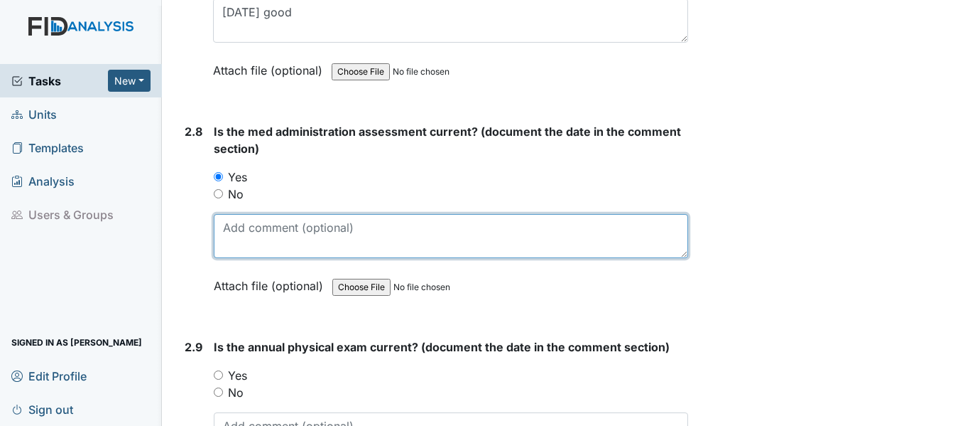
click at [276, 252] on textarea at bounding box center [451, 236] width 475 height 44
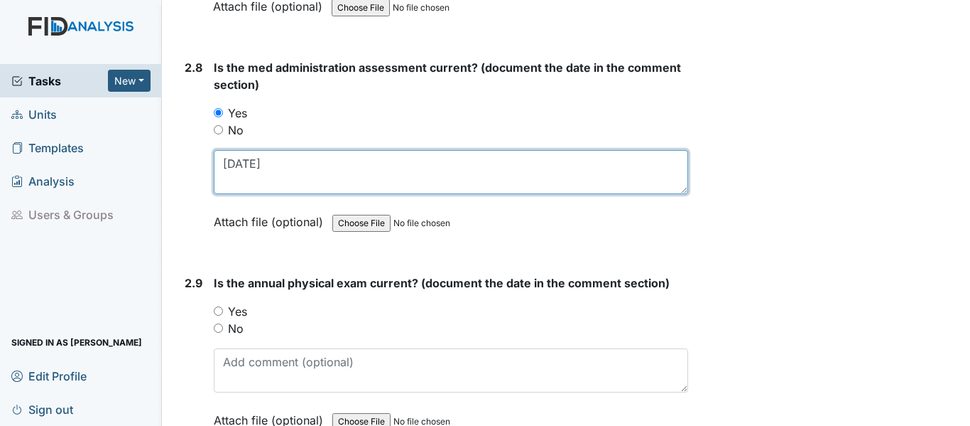
scroll to position [3055, 0]
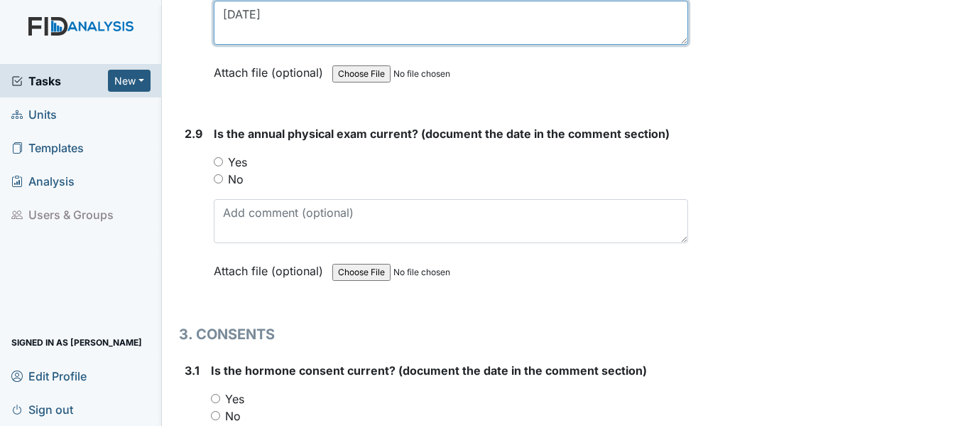
type textarea "[DATE]"
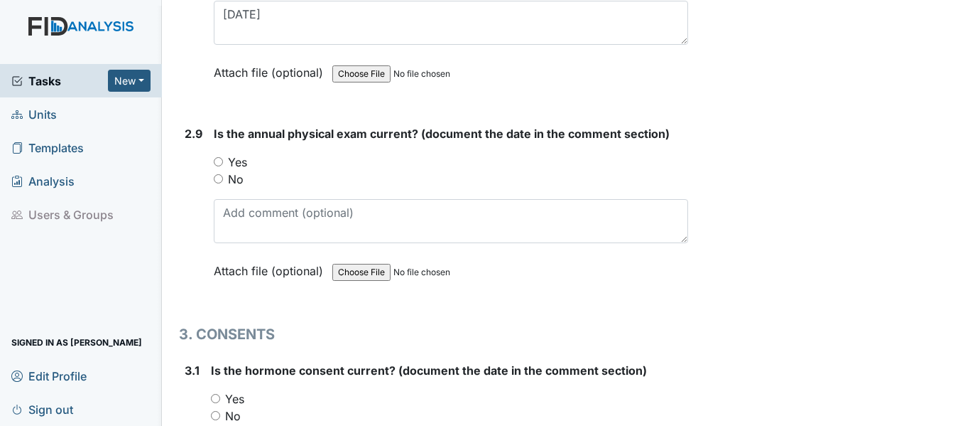
click at [219, 158] on input "Yes" at bounding box center [218, 161] width 9 height 9
radio input "true"
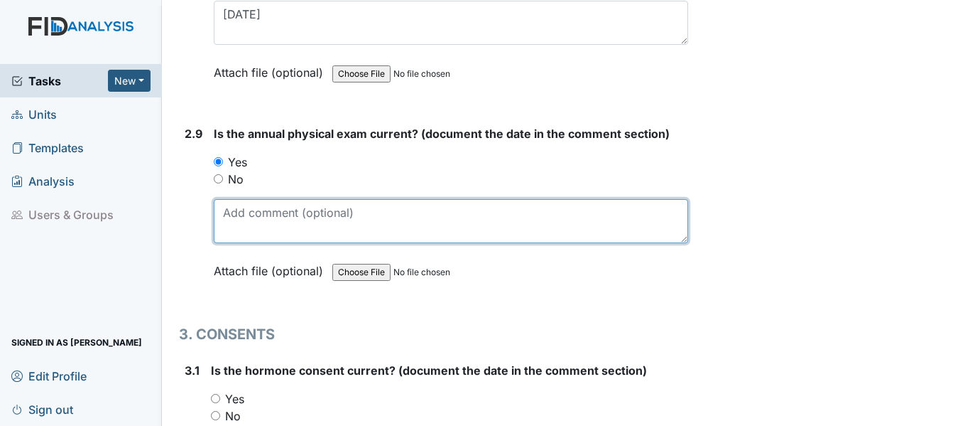
click at [265, 218] on textarea at bounding box center [451, 221] width 475 height 44
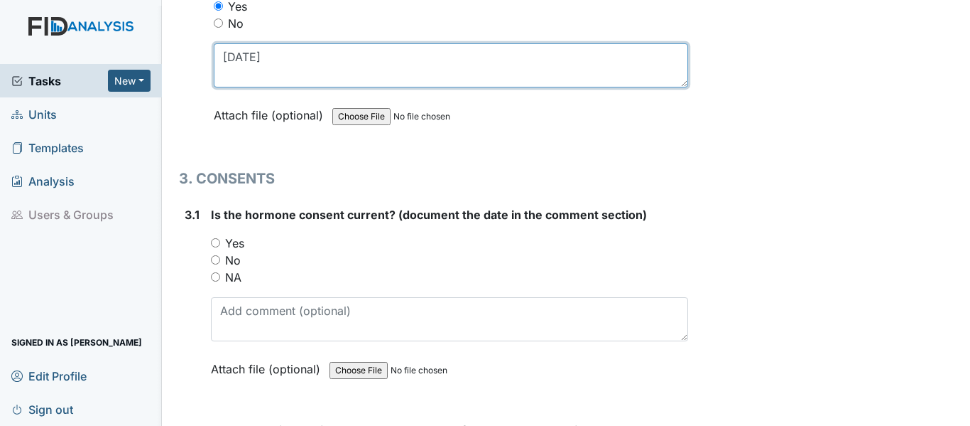
scroll to position [3268, 0]
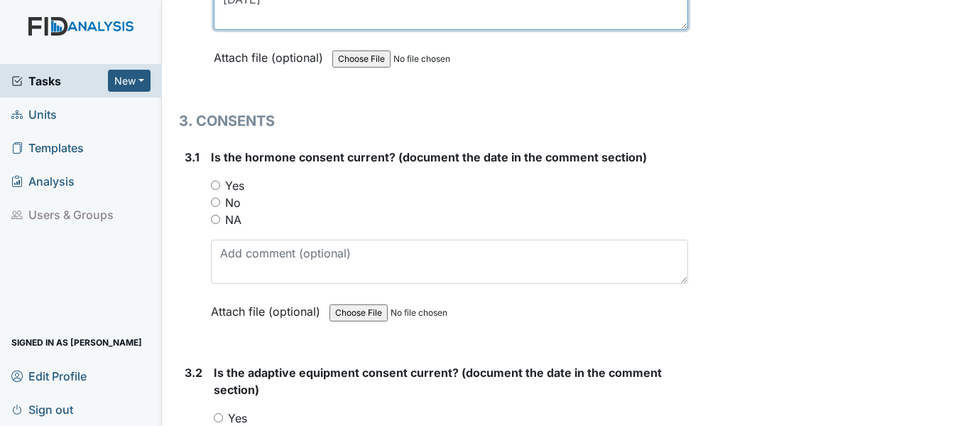
type textarea "9/30/24"
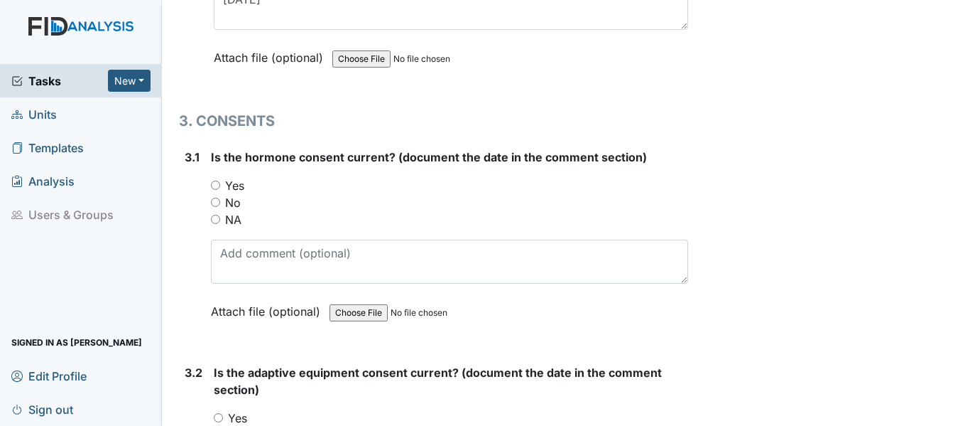
click at [215, 185] on input "Yes" at bounding box center [215, 184] width 9 height 9
radio input "true"
click at [216, 218] on input "NA" at bounding box center [215, 219] width 9 height 9
radio input "true"
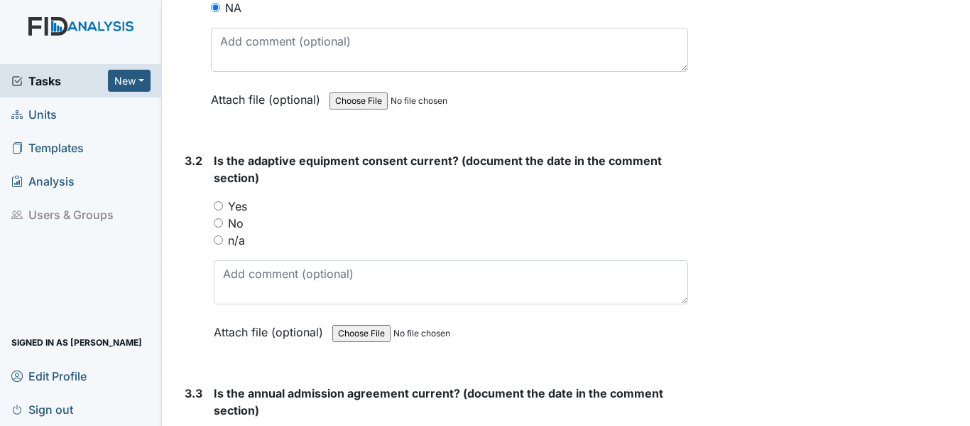
scroll to position [3481, 0]
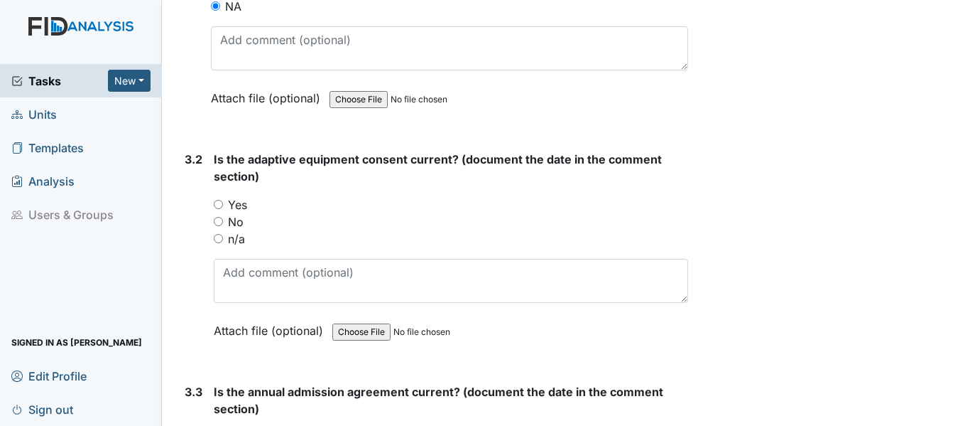
click at [216, 239] on input "n/a" at bounding box center [218, 238] width 9 height 9
radio input "true"
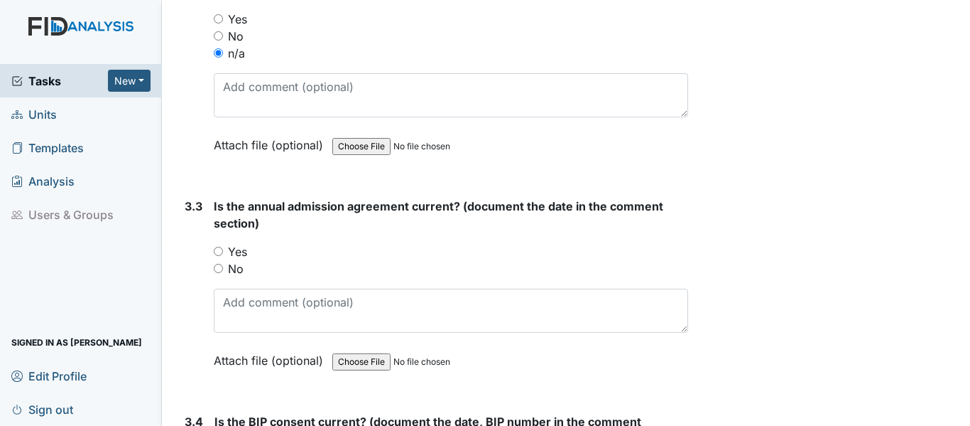
scroll to position [3694, 0]
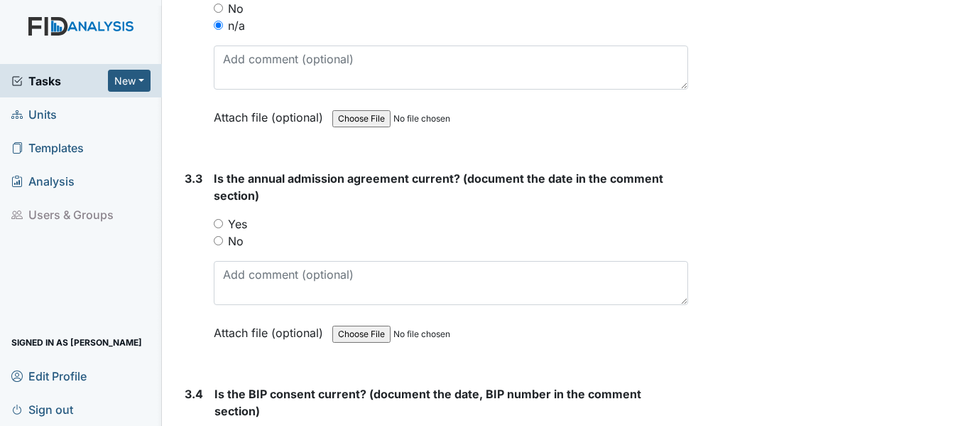
click at [217, 223] on input "Yes" at bounding box center [218, 223] width 9 height 9
radio input "true"
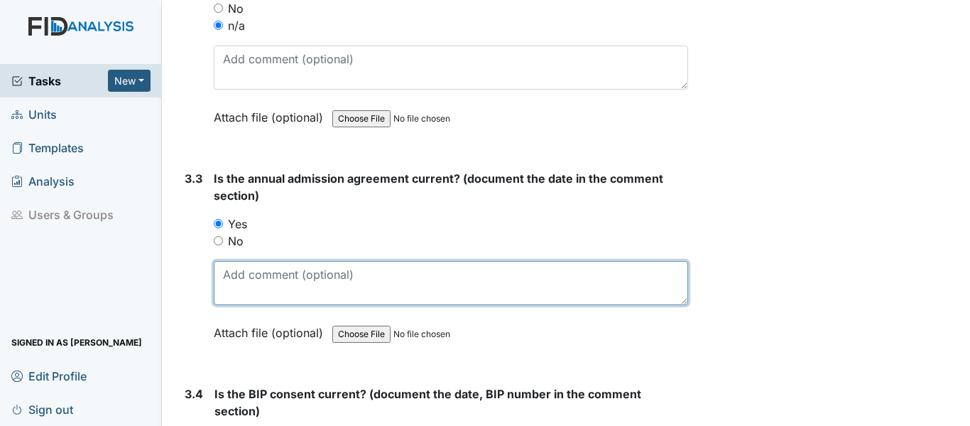
click at [268, 269] on textarea at bounding box center [451, 283] width 475 height 44
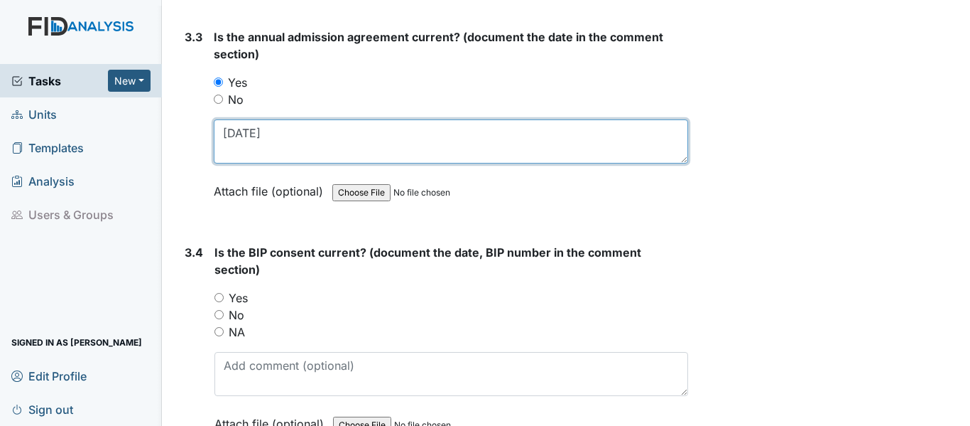
scroll to position [3836, 0]
type textarea "9/30/24"
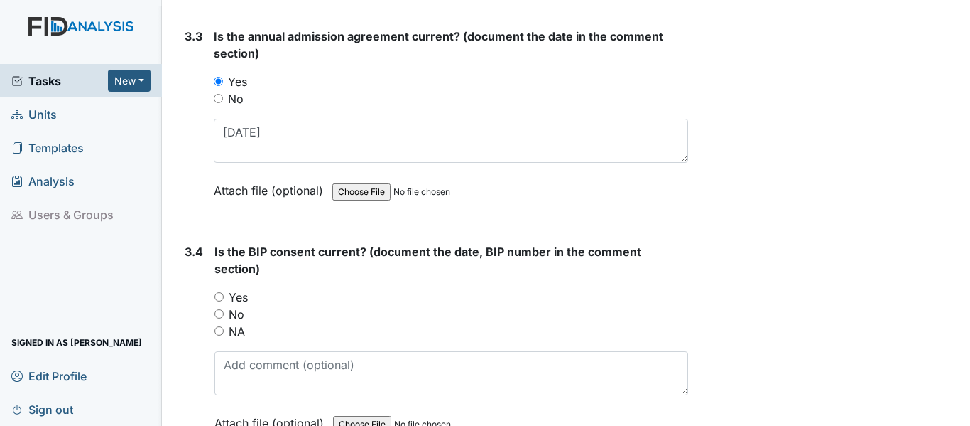
click at [220, 292] on input "Yes" at bounding box center [219, 296] width 9 height 9
radio input "true"
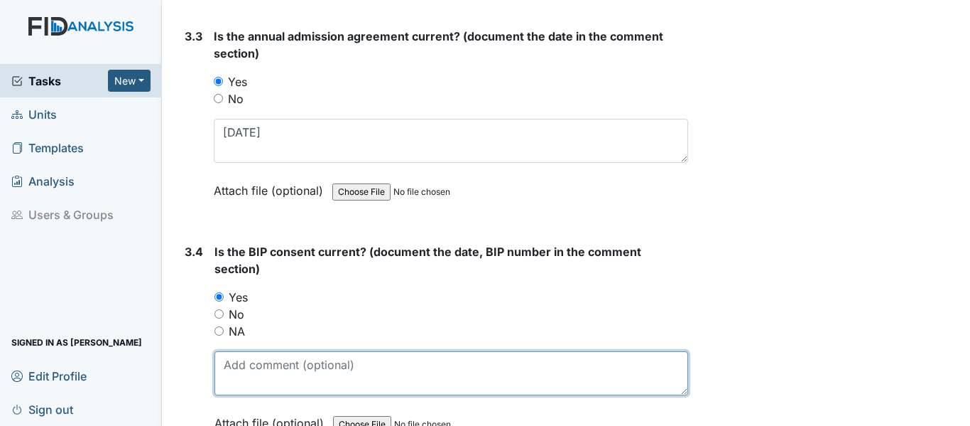
click at [261, 367] on textarea at bounding box center [452, 373] width 474 height 44
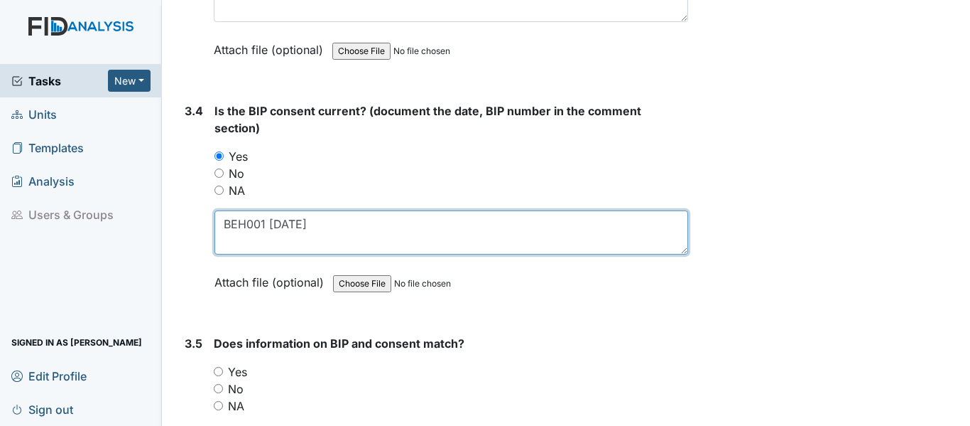
scroll to position [3978, 0]
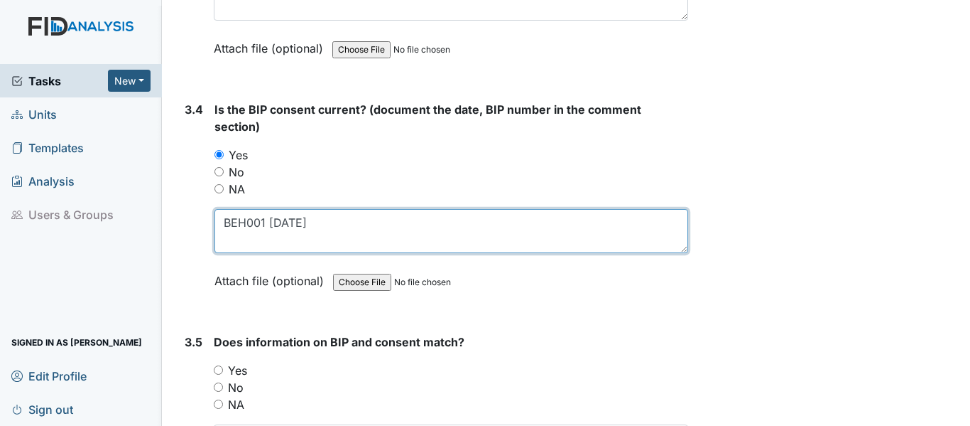
type textarea "BEH001 5/20/25"
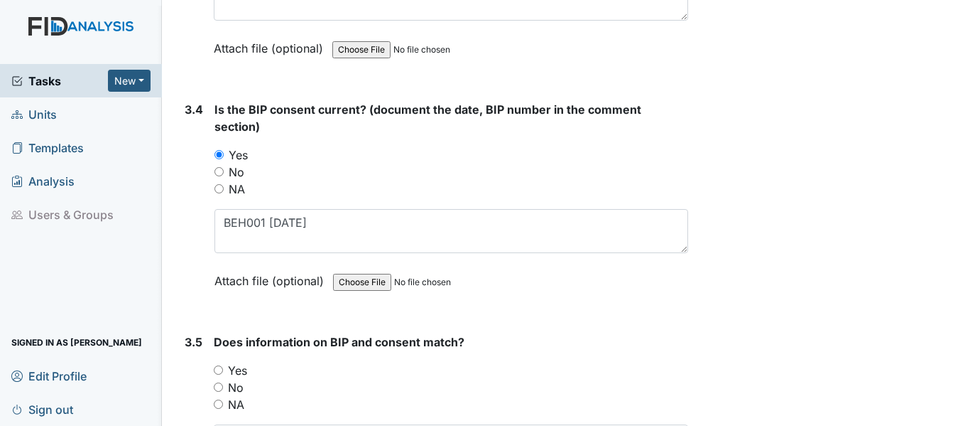
click at [215, 371] on input "Yes" at bounding box center [218, 369] width 9 height 9
radio input "true"
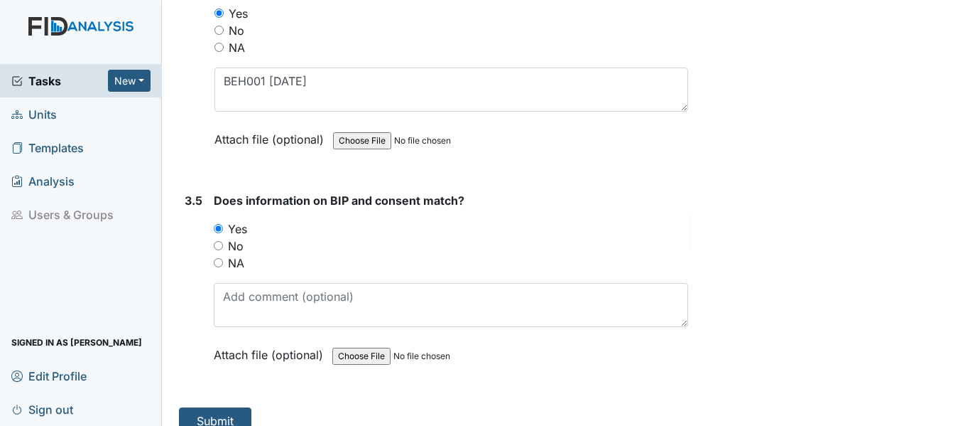
scroll to position [4139, 0]
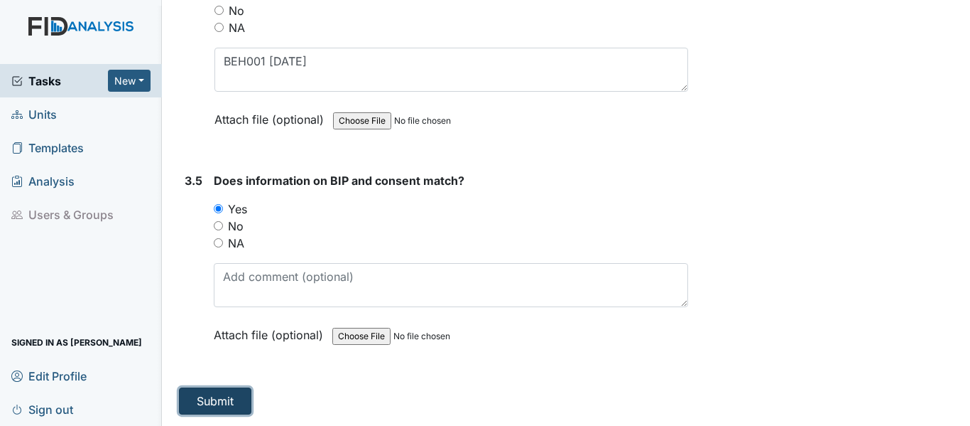
click at [224, 404] on button "Submit" at bounding box center [215, 400] width 72 height 27
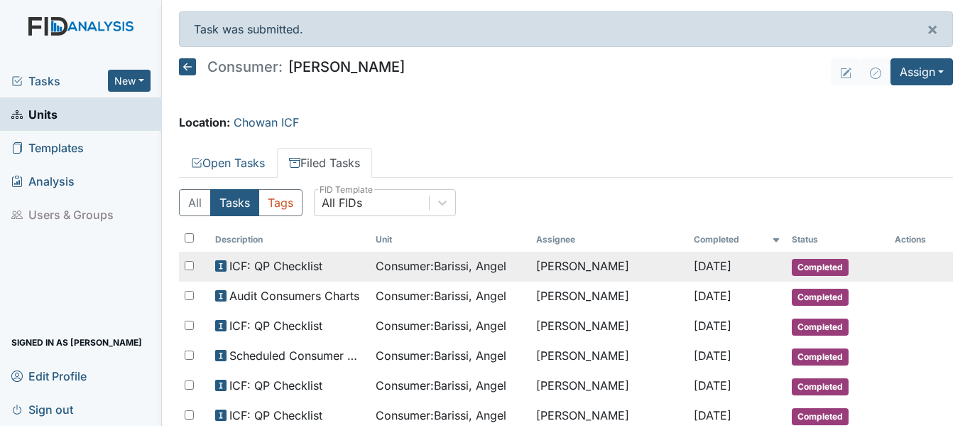
click at [408, 269] on span "Consumer : Barissi, Angel" at bounding box center [441, 265] width 131 height 17
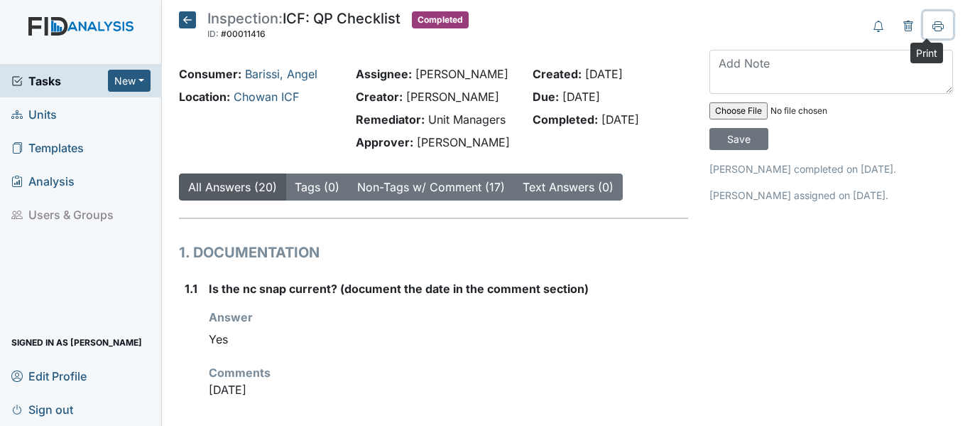
click at [933, 31] on icon at bounding box center [938, 26] width 11 height 11
click at [185, 19] on icon at bounding box center [187, 19] width 17 height 17
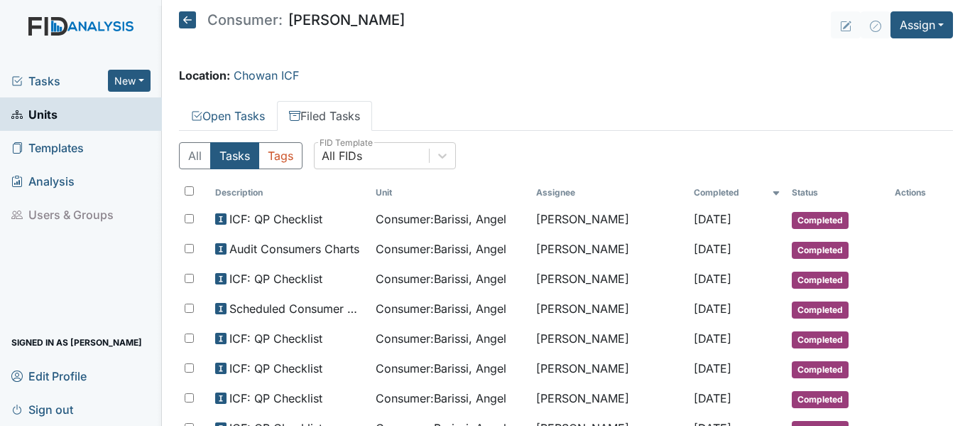
click at [186, 21] on icon at bounding box center [187, 19] width 17 height 17
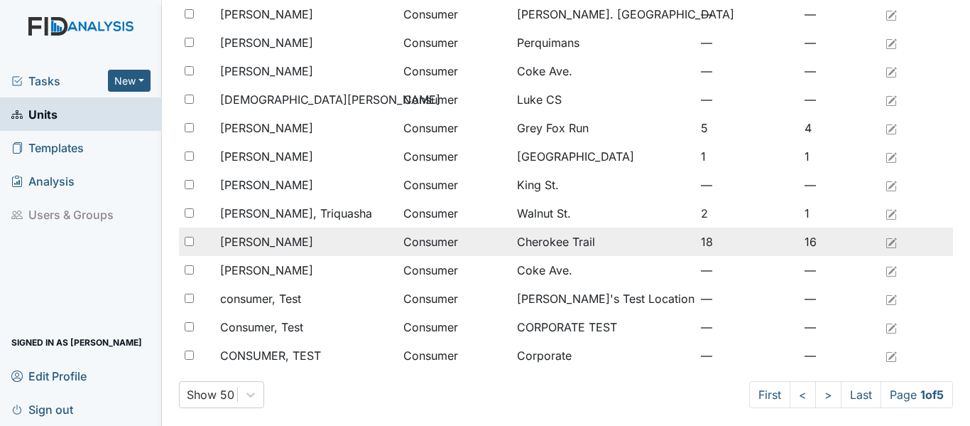
scroll to position [1169, 0]
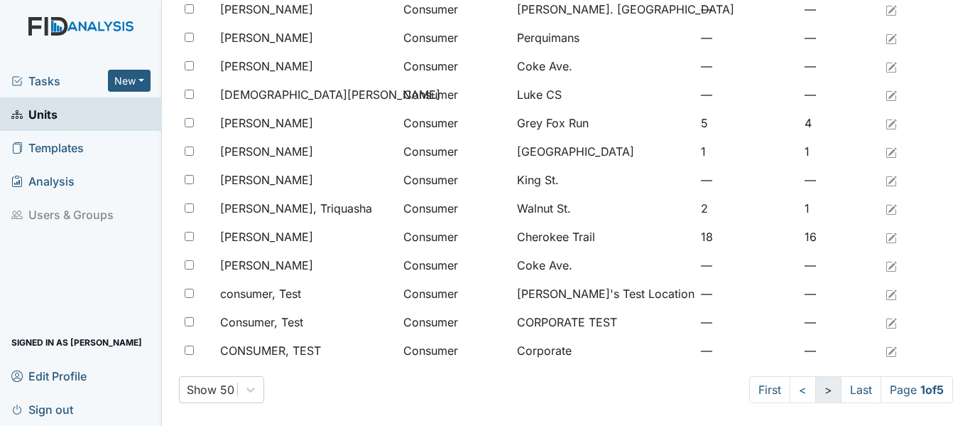
click at [815, 389] on link ">" at bounding box center [828, 389] width 26 height 27
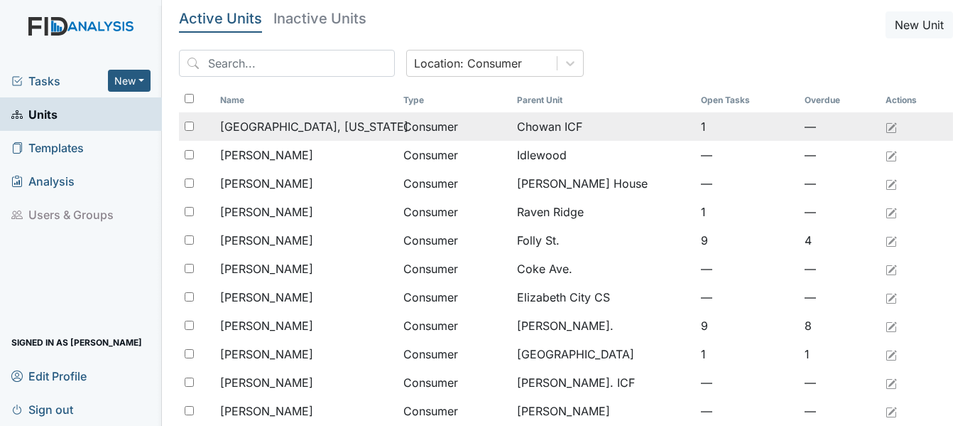
click at [300, 127] on span "[GEOGRAPHIC_DATA], [US_STATE]" at bounding box center [314, 126] width 188 height 17
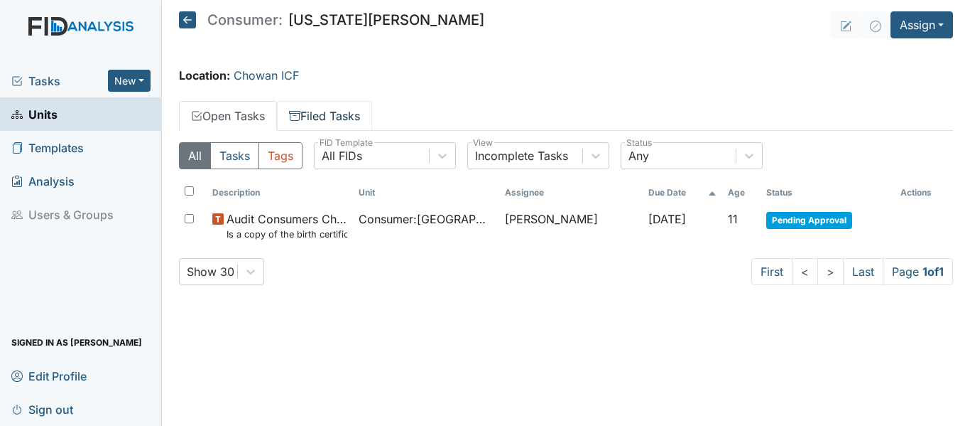
click at [314, 116] on link "Filed Tasks" at bounding box center [324, 116] width 95 height 30
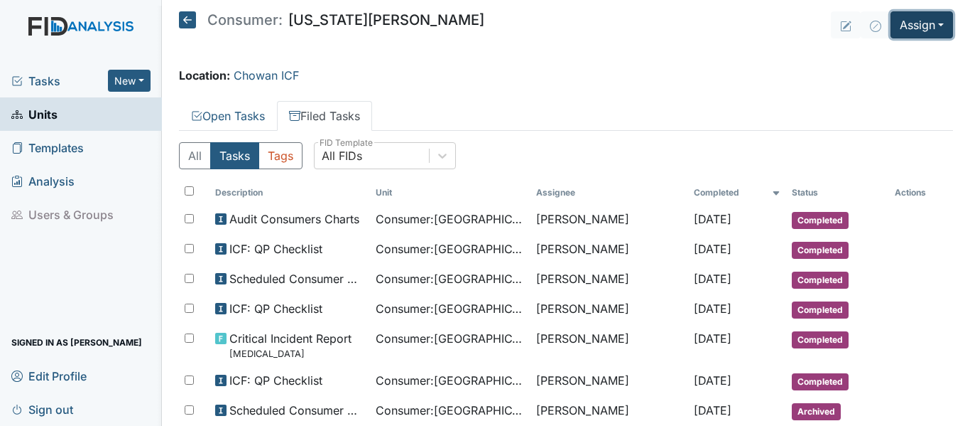
click at [895, 27] on button "Assign" at bounding box center [922, 24] width 63 height 27
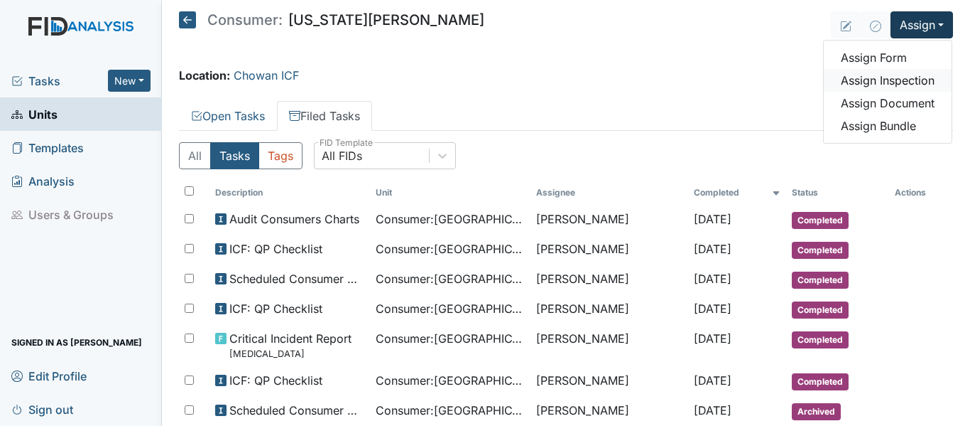
click at [905, 83] on link "Assign Inspection" at bounding box center [888, 80] width 128 height 23
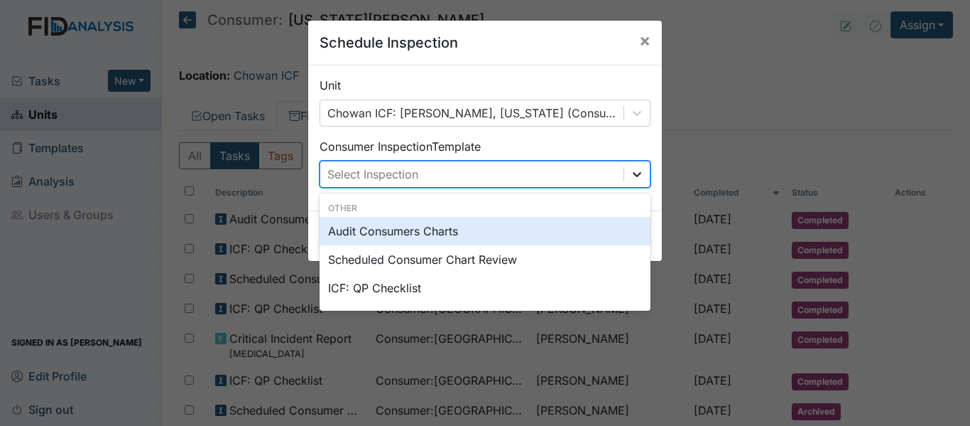
click at [635, 175] on icon at bounding box center [637, 174] width 14 height 14
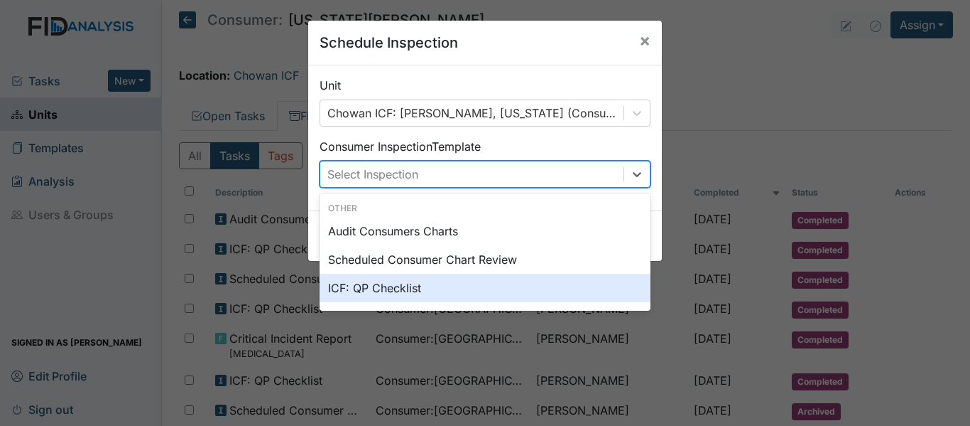
click at [374, 290] on div "ICF: QP Checklist" at bounding box center [485, 287] width 331 height 28
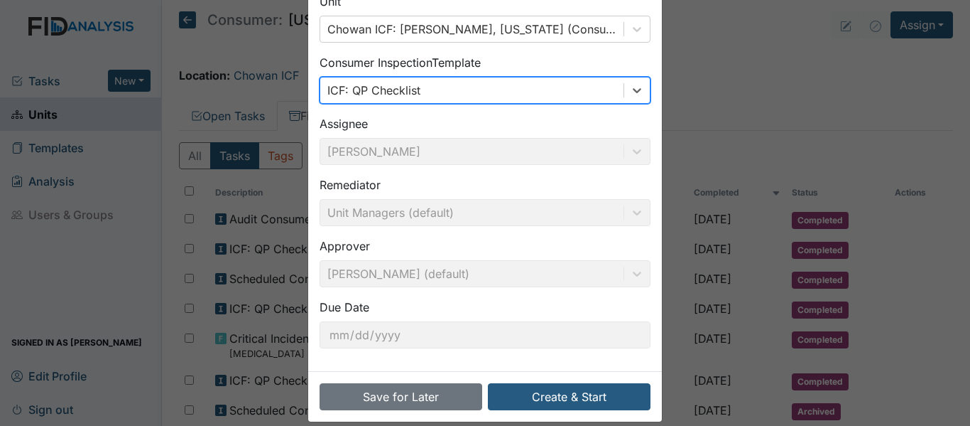
scroll to position [100, 0]
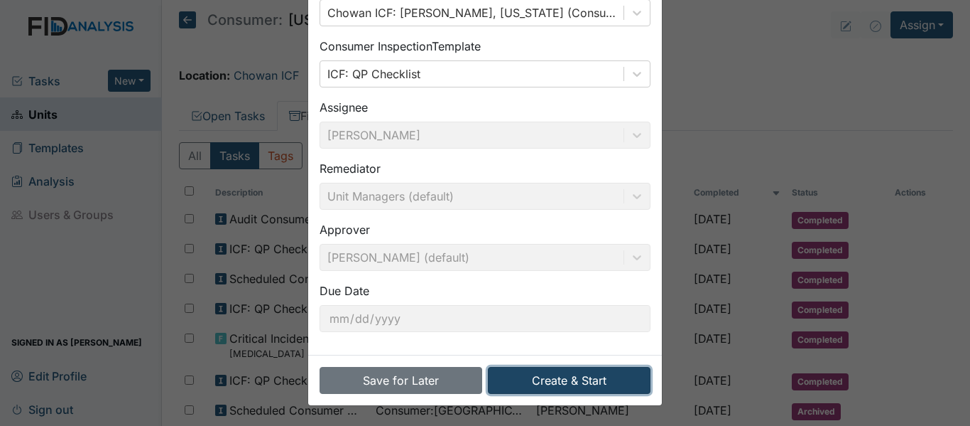
click at [543, 380] on button "Create & Start" at bounding box center [569, 380] width 163 height 27
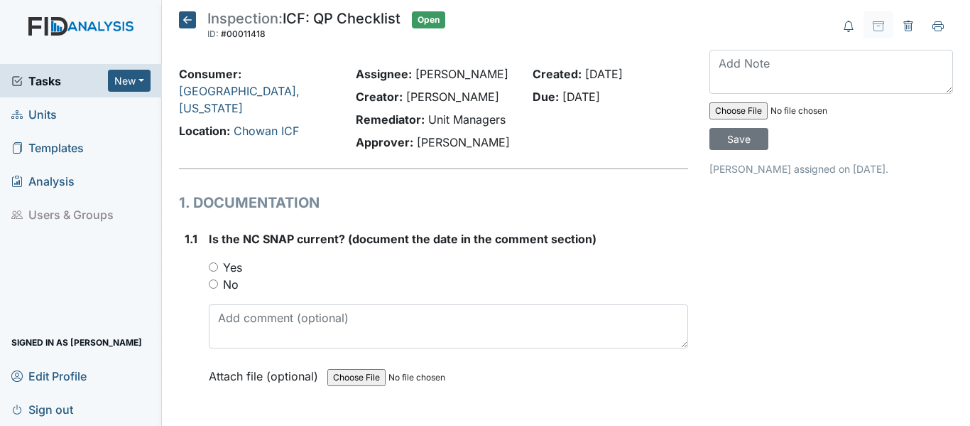
click at [217, 266] on input "Yes" at bounding box center [213, 266] width 9 height 9
radio input "true"
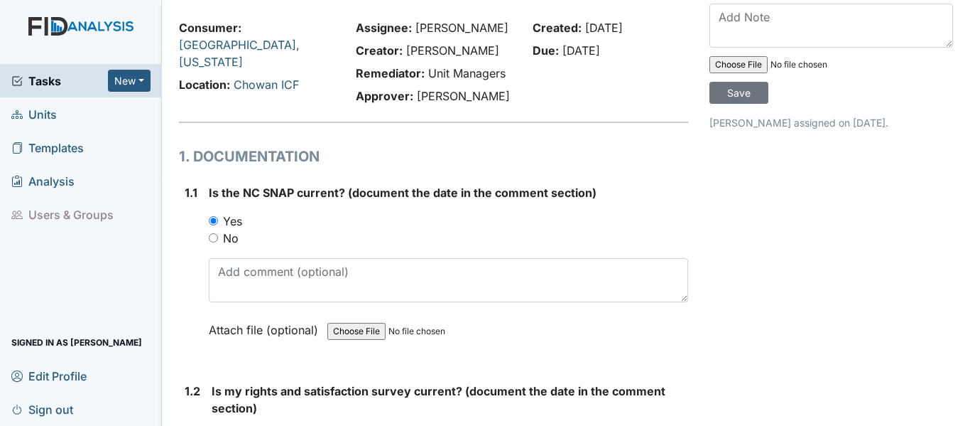
scroll to position [71, 0]
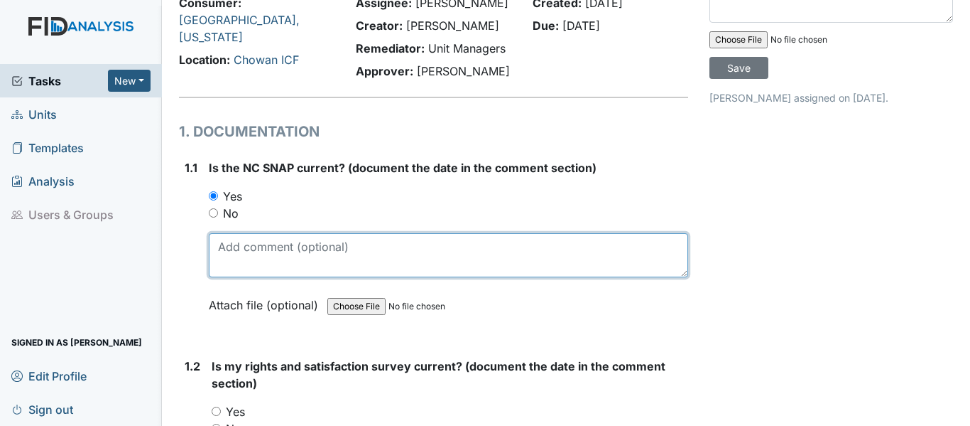
click at [305, 261] on textarea at bounding box center [448, 255] width 479 height 44
drag, startPoint x: 217, startPoint y: 249, endPoint x: 266, endPoint y: 246, distance: 49.8
click at [266, 246] on textarea "9/17/24" at bounding box center [448, 255] width 479 height 44
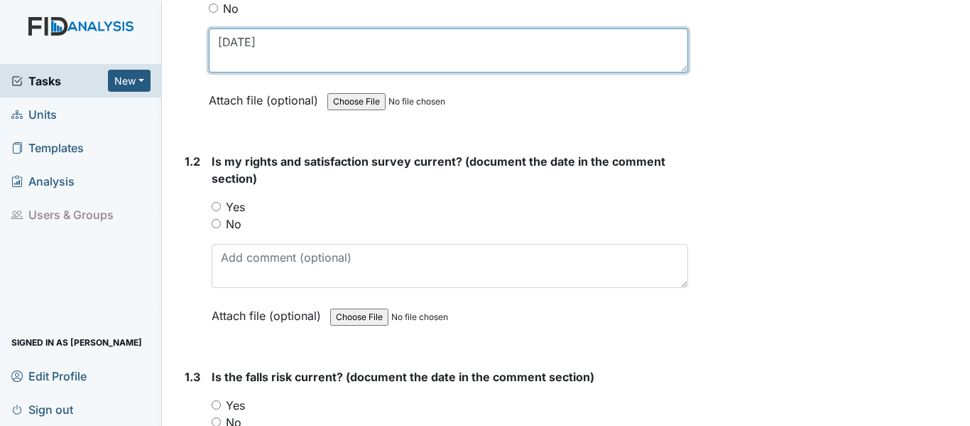
scroll to position [284, 0]
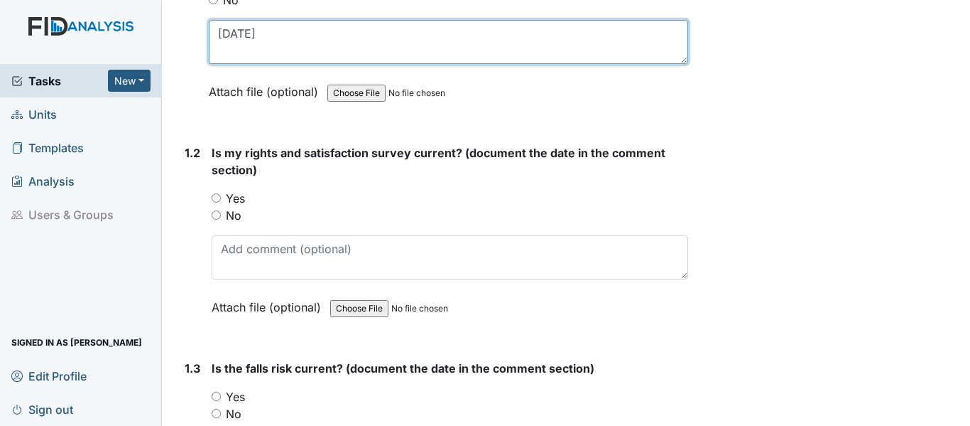
type textarea "[DATE]"
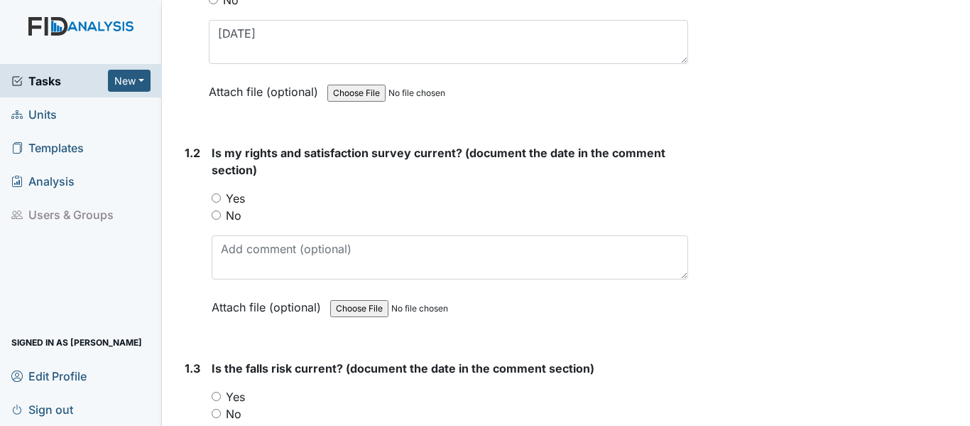
click at [215, 194] on input "Yes" at bounding box center [216, 197] width 9 height 9
radio input "true"
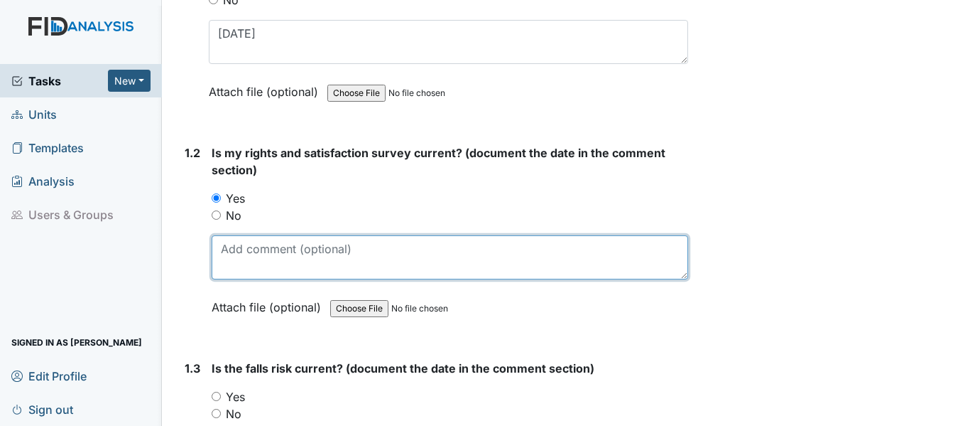
click at [277, 259] on textarea at bounding box center [450, 257] width 477 height 44
paste textarea "[DATE]"
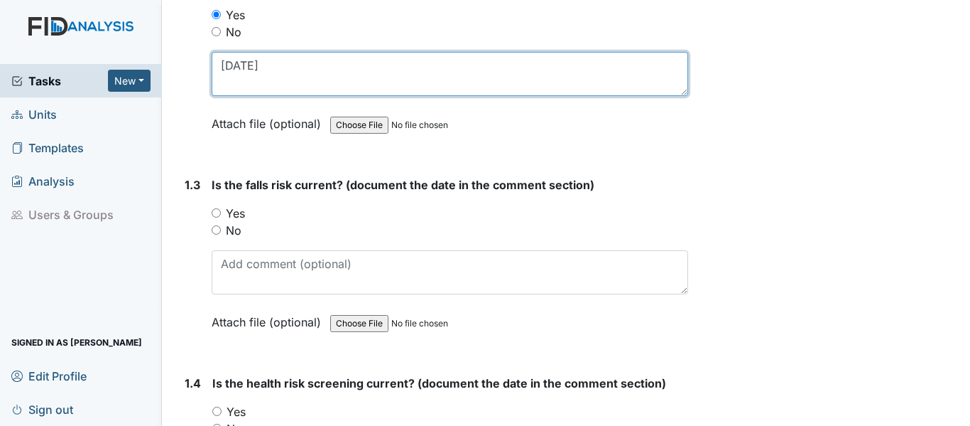
scroll to position [497, 0]
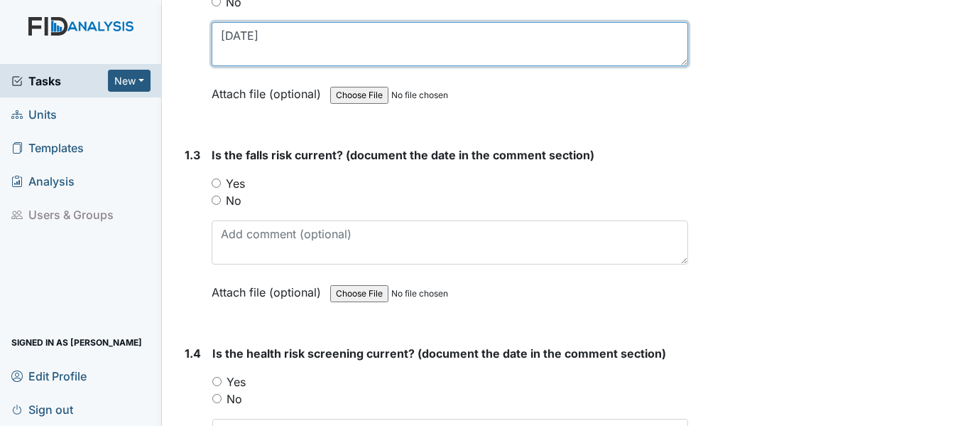
type textarea "[DATE]"
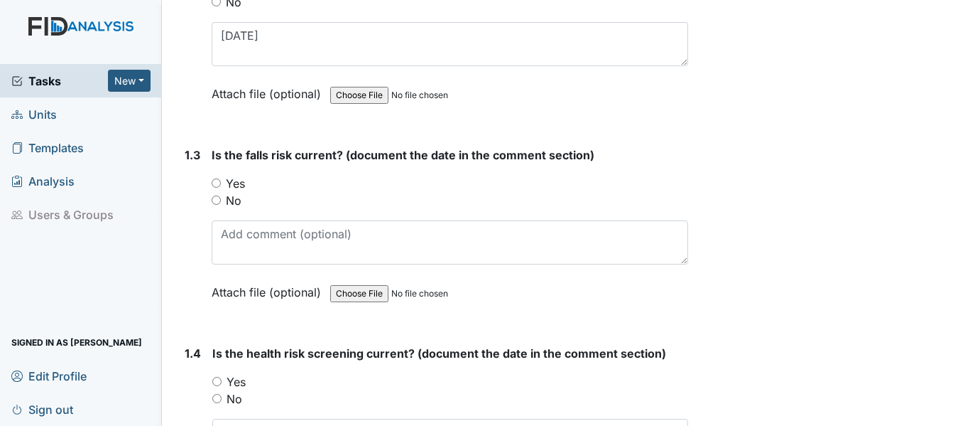
click at [215, 183] on input "Yes" at bounding box center [216, 182] width 9 height 9
radio input "true"
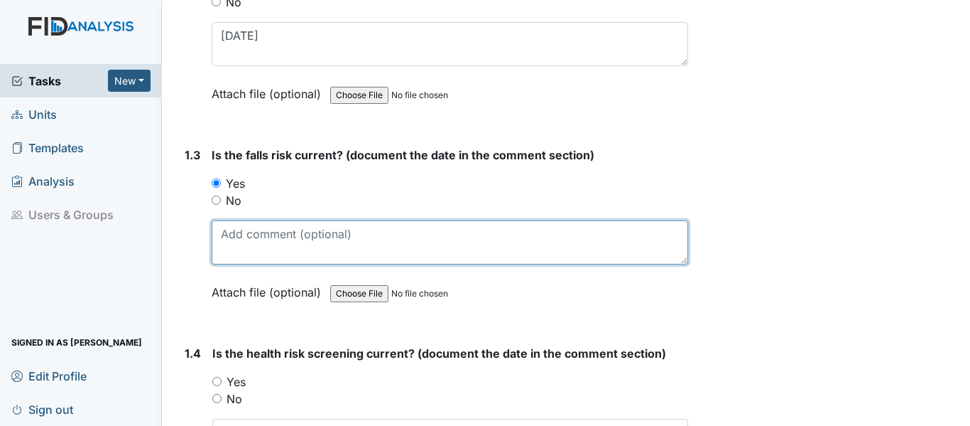
click at [269, 234] on textarea at bounding box center [450, 242] width 477 height 44
paste textarea "9/17/24"
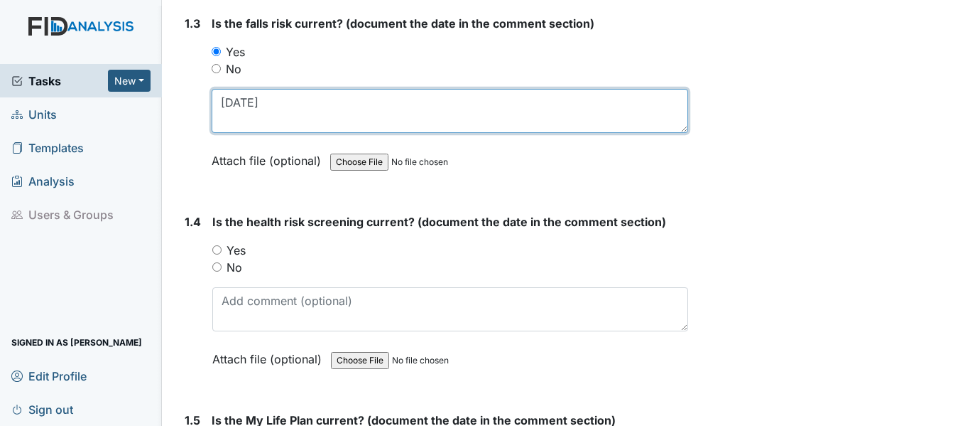
scroll to position [639, 0]
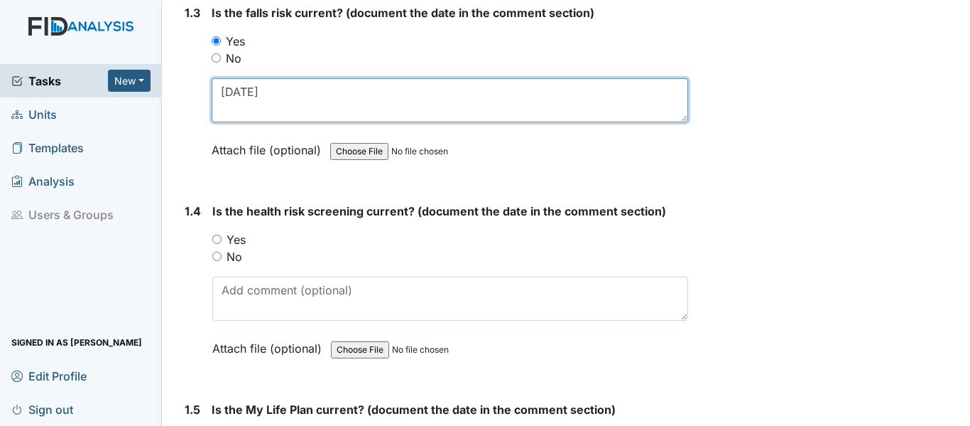
type textarea "9/17/24"
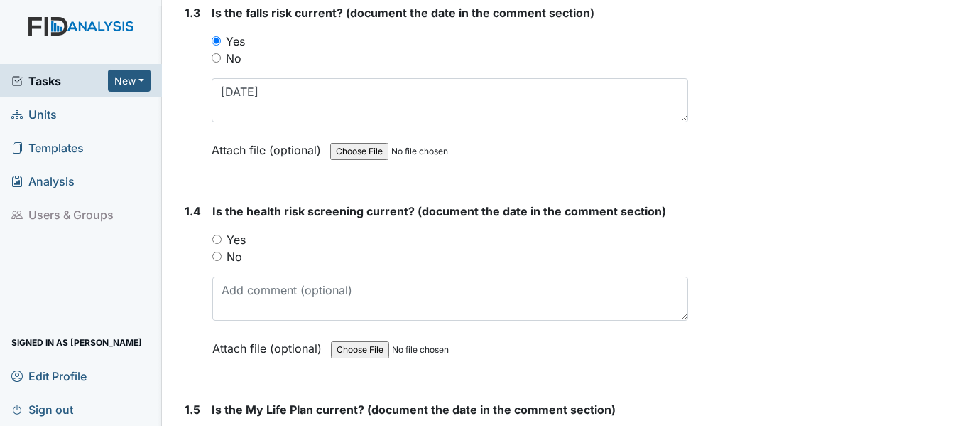
click at [217, 238] on input "Yes" at bounding box center [216, 238] width 9 height 9
radio input "true"
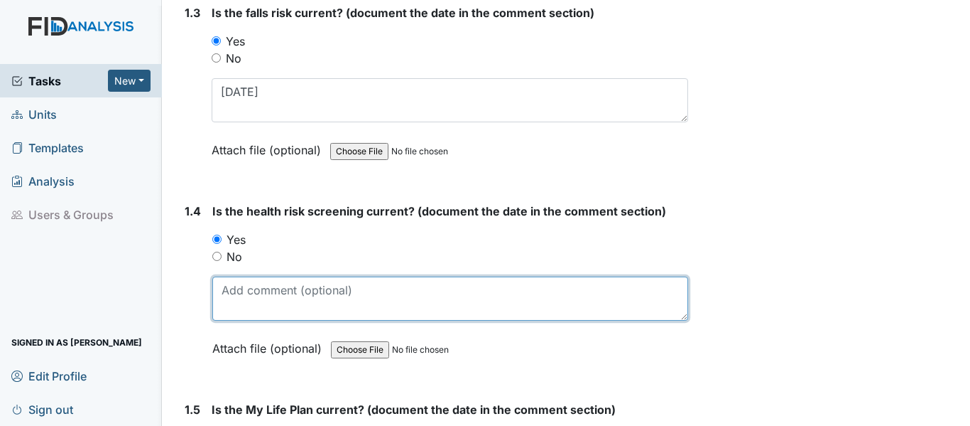
click at [270, 287] on textarea at bounding box center [450, 298] width 476 height 44
paste textarea "9/17/24"
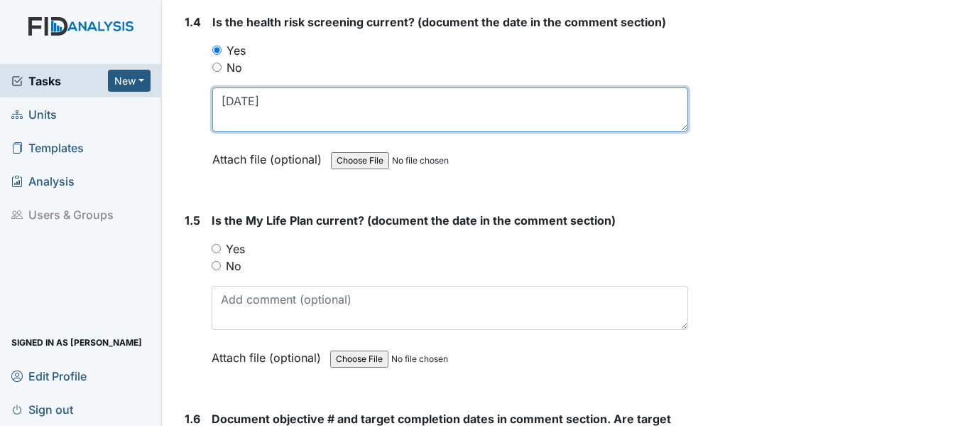
scroll to position [852, 0]
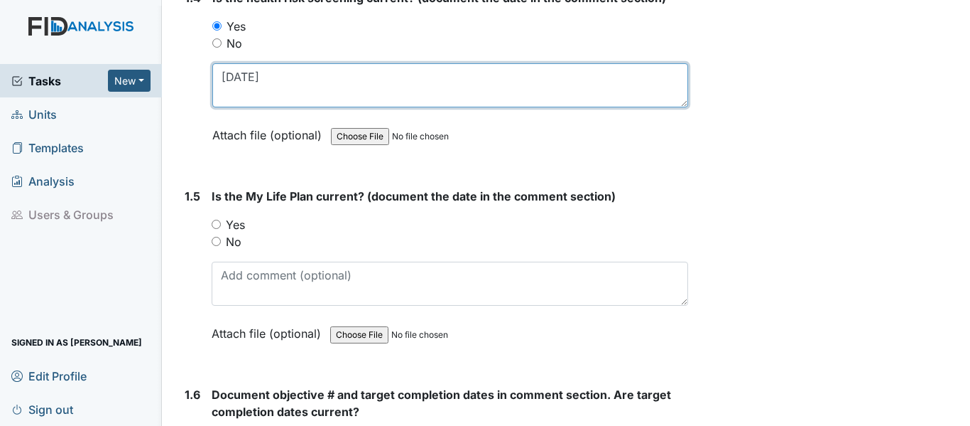
type textarea "9/17/24"
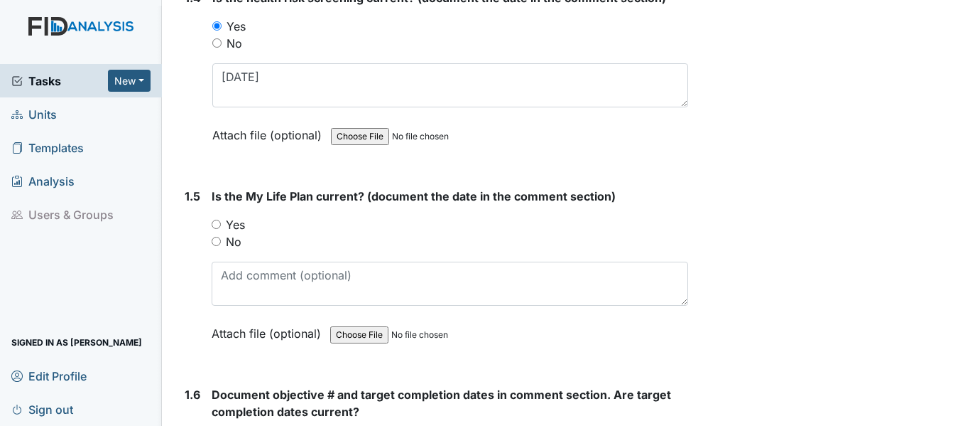
click at [219, 223] on input "Yes" at bounding box center [216, 224] width 9 height 9
radio input "true"
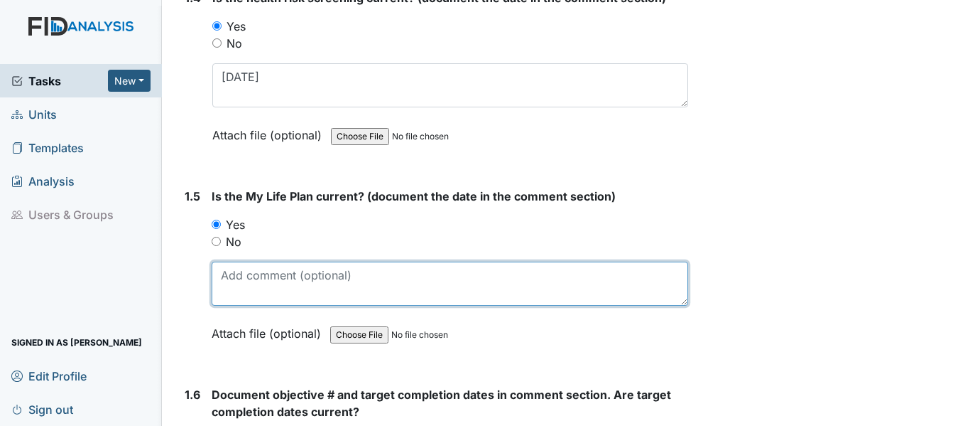
click at [261, 280] on textarea at bounding box center [450, 283] width 477 height 44
paste textarea "9/17/24"
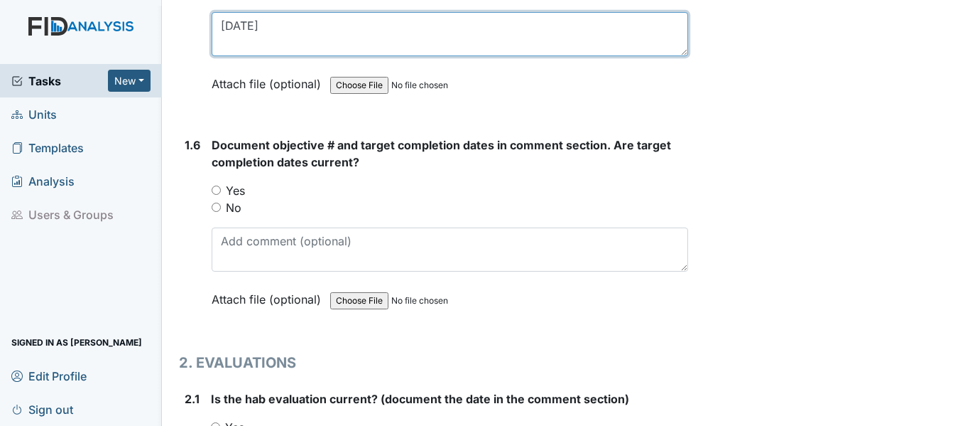
scroll to position [1137, 0]
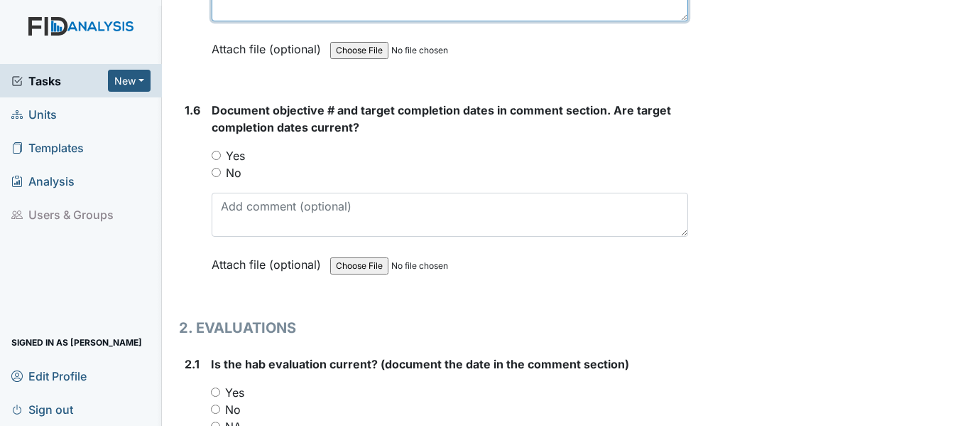
type textarea "9/17/24"
click at [219, 156] on input "Yes" at bounding box center [216, 155] width 9 height 9
radio input "true"
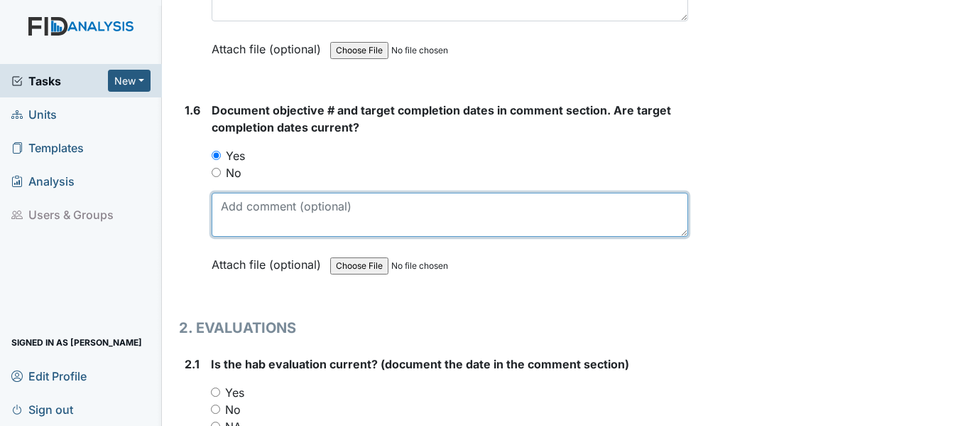
click at [256, 208] on textarea at bounding box center [450, 215] width 477 height 44
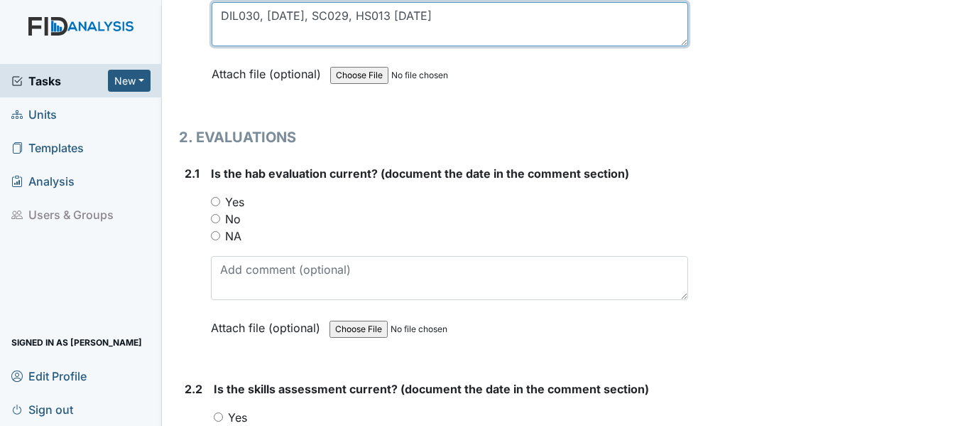
scroll to position [1350, 0]
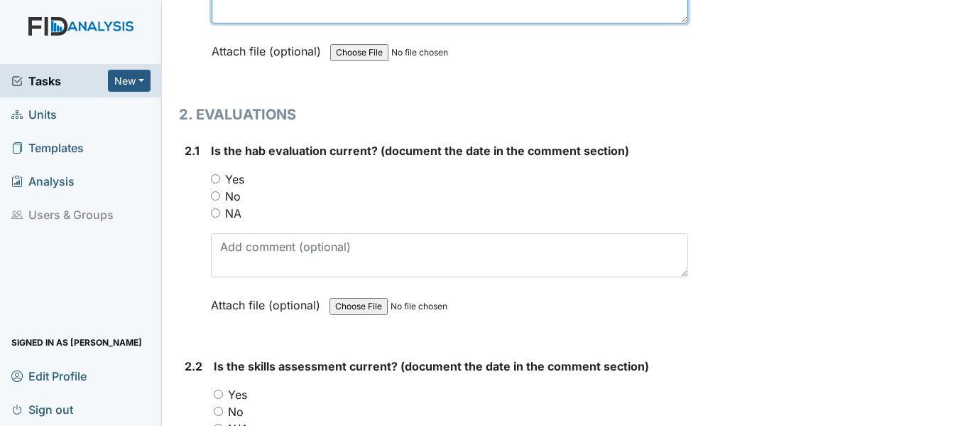
type textarea "DIL030, 4/30/26, SC029, HS013 12/13/25"
click at [215, 180] on input "Yes" at bounding box center [215, 178] width 9 height 9
radio input "true"
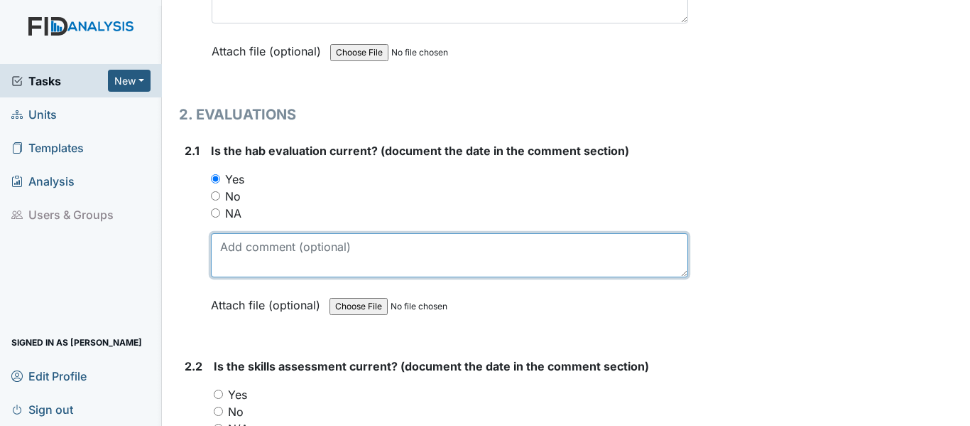
click at [268, 262] on textarea at bounding box center [449, 255] width 477 height 44
paste textarea "9/17/24"
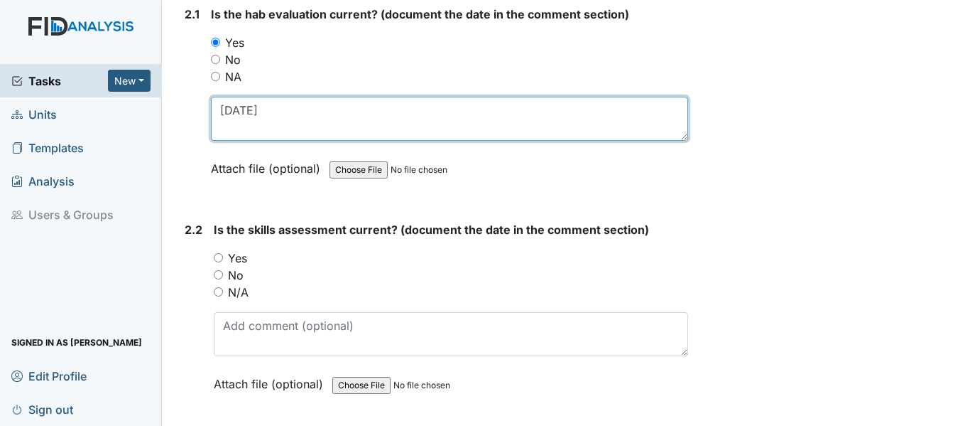
scroll to position [1492, 0]
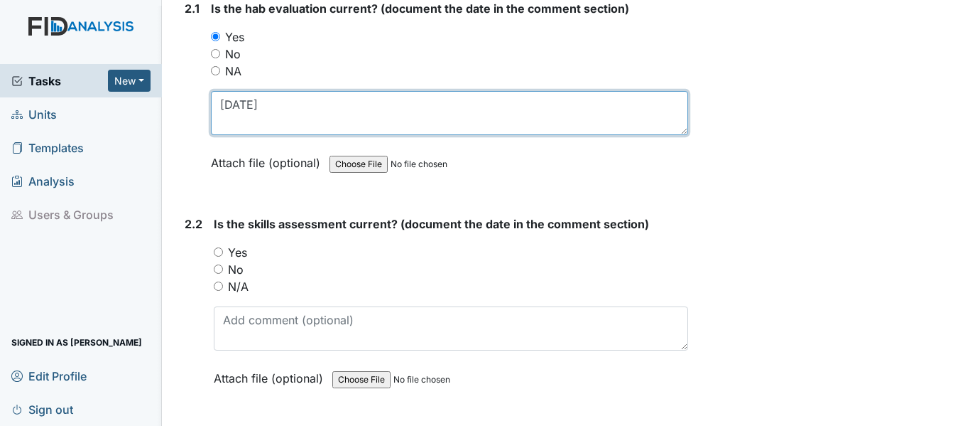
type textarea "9/17/24"
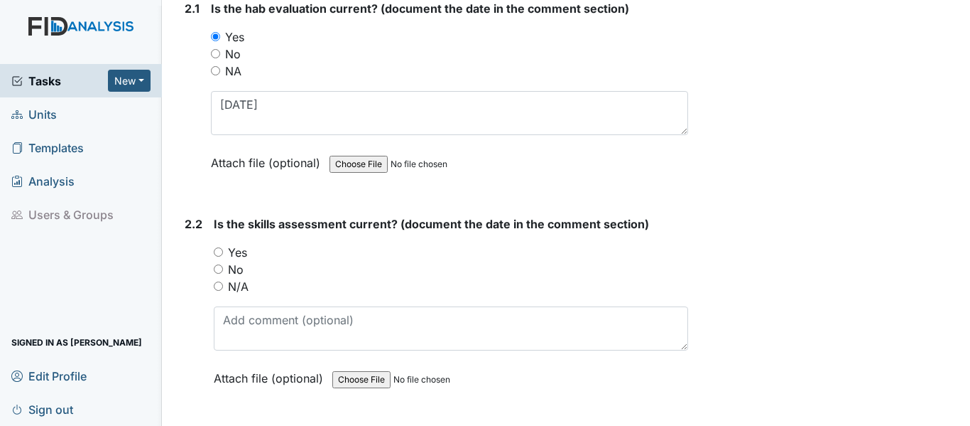
click at [220, 251] on input "Yes" at bounding box center [218, 251] width 9 height 9
radio input "true"
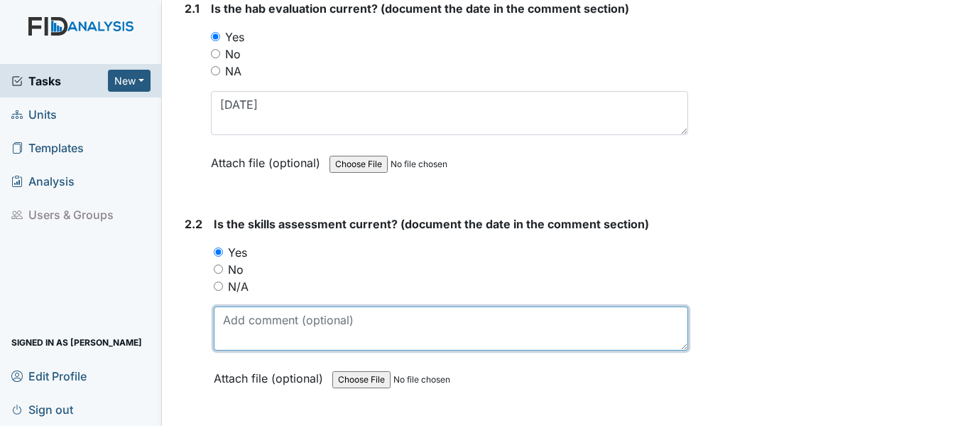
click at [259, 323] on textarea at bounding box center [451, 328] width 475 height 44
paste textarea "9/17/24"
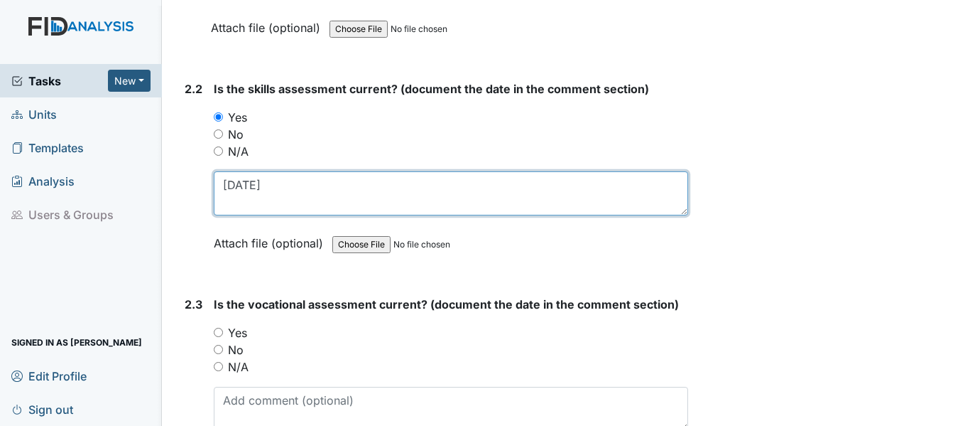
scroll to position [1705, 0]
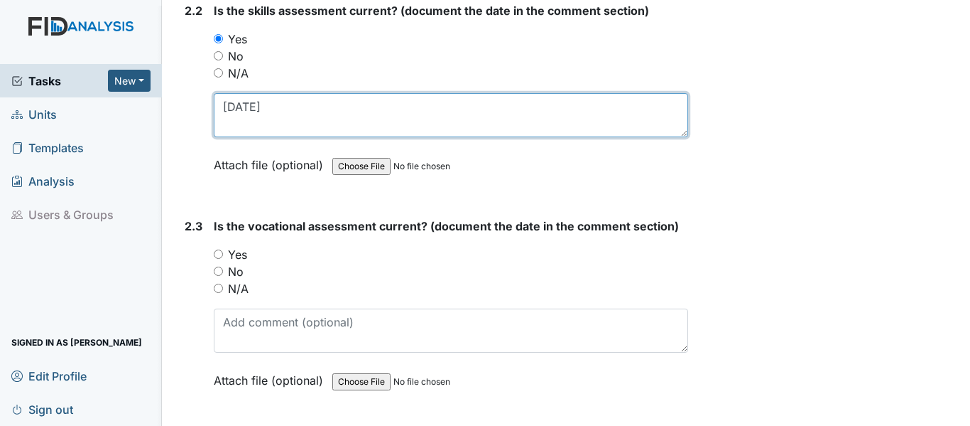
type textarea "9/17/24"
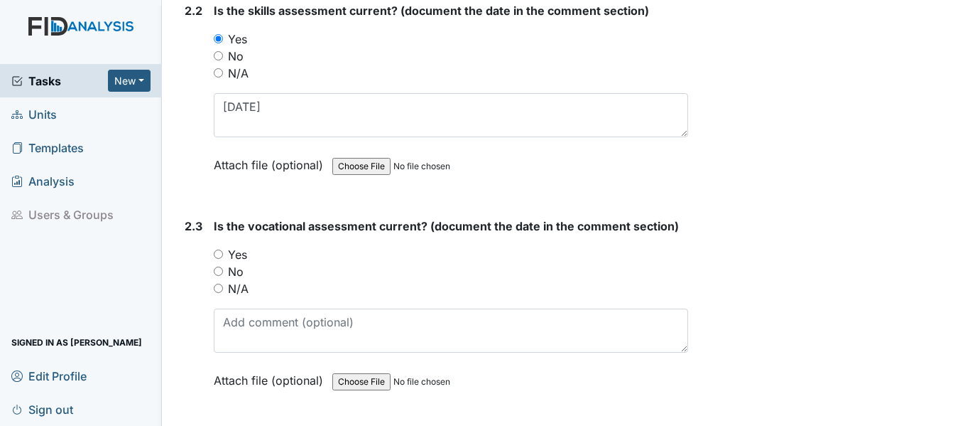
click at [212, 252] on div "2.3 Is the vocational assessment current? (document the date in the comment sec…" at bounding box center [433, 313] width 509 height 193
click at [217, 253] on input "Yes" at bounding box center [218, 253] width 9 height 9
radio input "true"
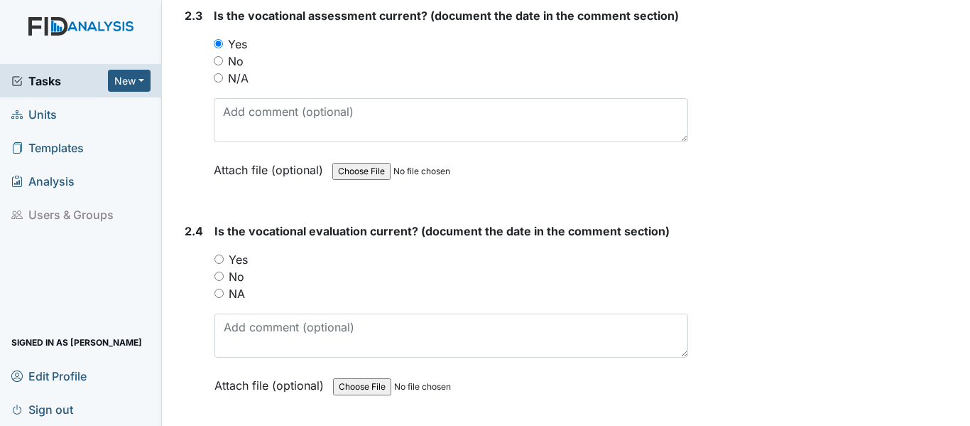
scroll to position [1918, 0]
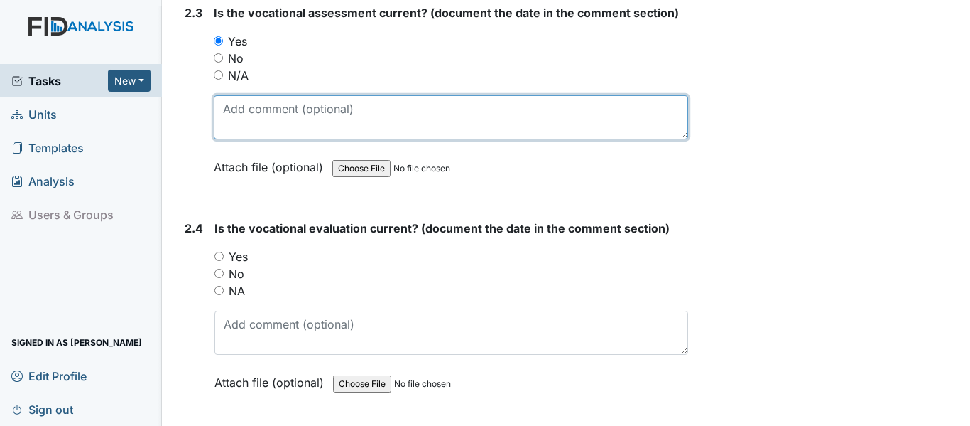
click at [273, 120] on textarea at bounding box center [451, 117] width 475 height 44
paste textarea "9/17/24"
type textarea "9/17/24"
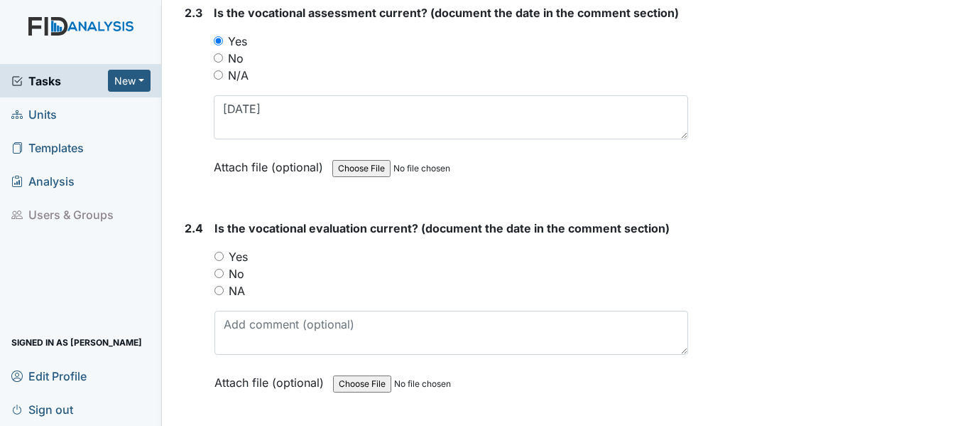
click at [218, 257] on input "Yes" at bounding box center [219, 255] width 9 height 9
radio input "true"
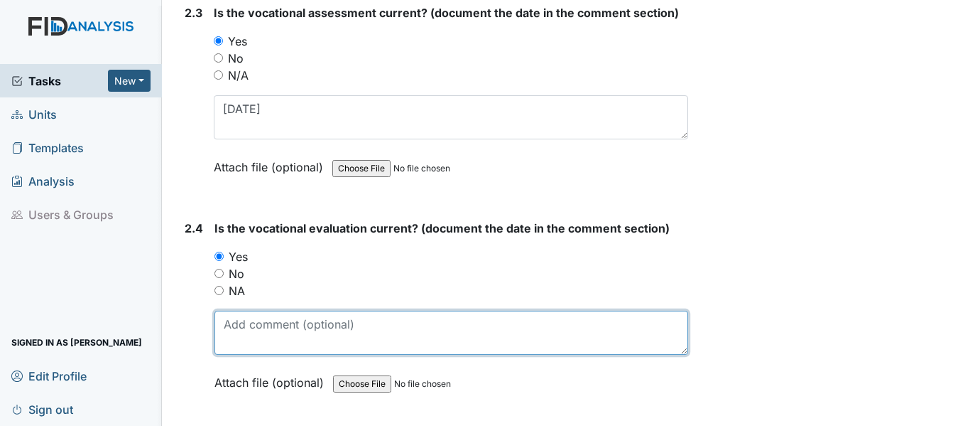
click at [246, 325] on textarea at bounding box center [452, 332] width 474 height 44
paste textarea "9/17/24"
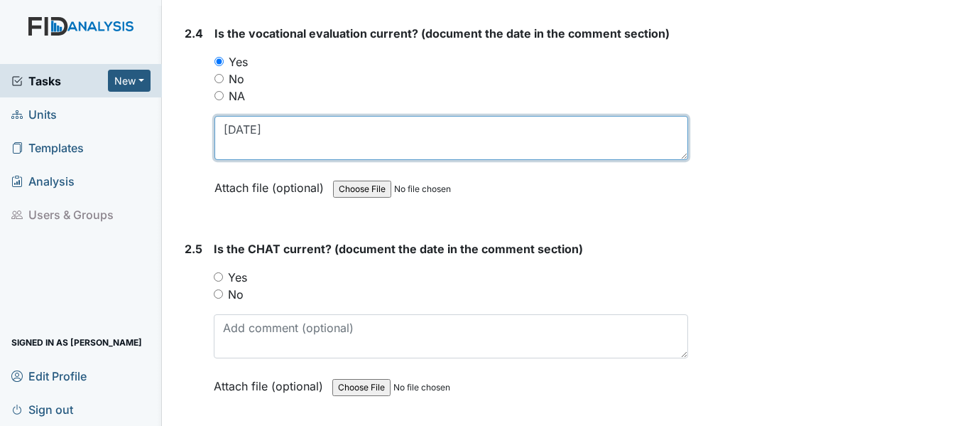
scroll to position [2131, 0]
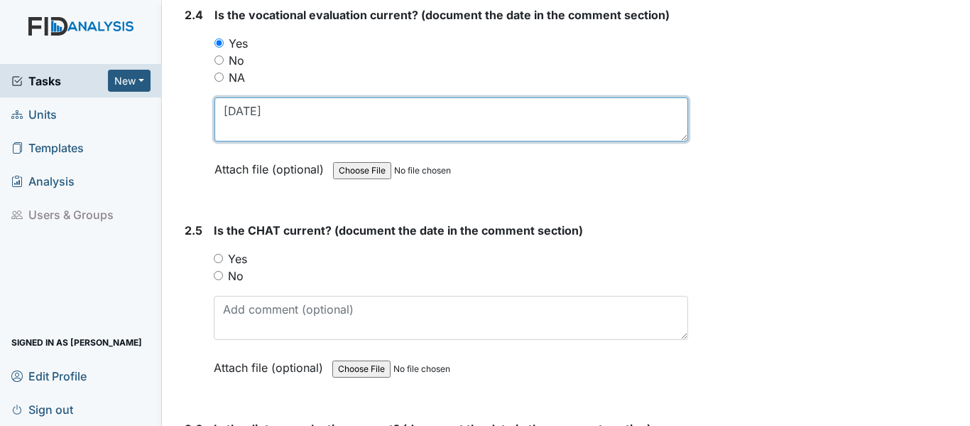
type textarea "9/17/24"
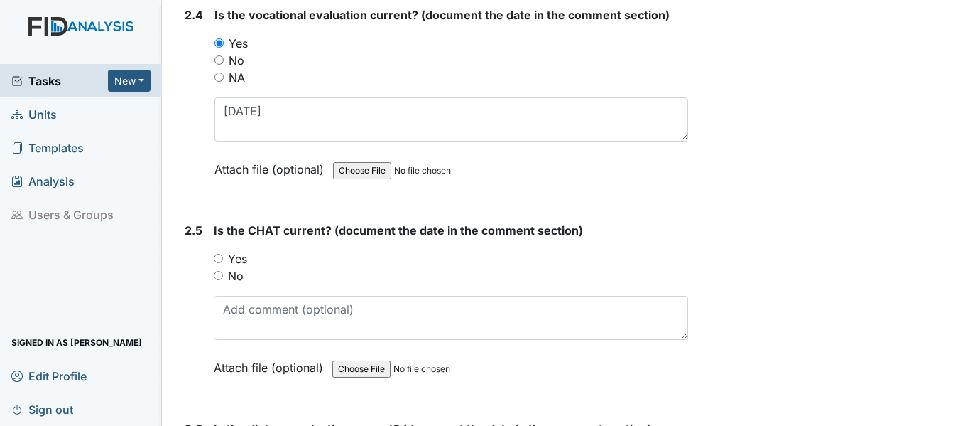
click at [220, 259] on input "Yes" at bounding box center [218, 258] width 9 height 9
radio input "true"
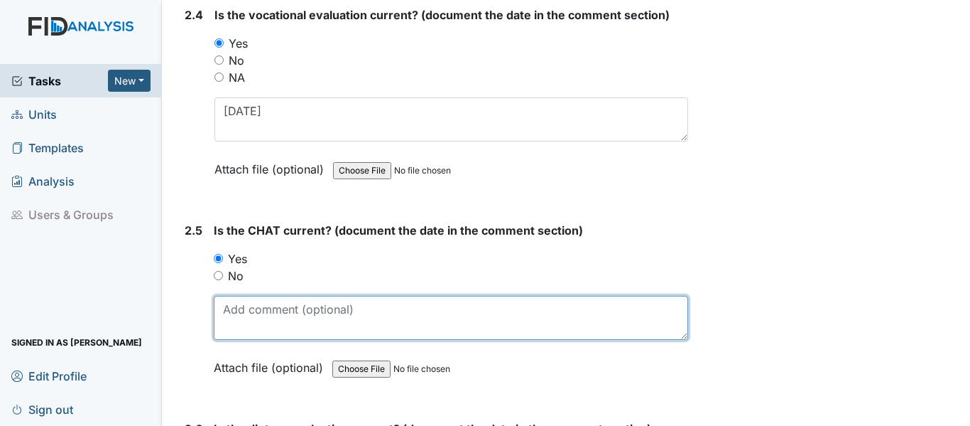
click at [261, 305] on textarea at bounding box center [451, 318] width 475 height 44
paste textarea "9/17/24"
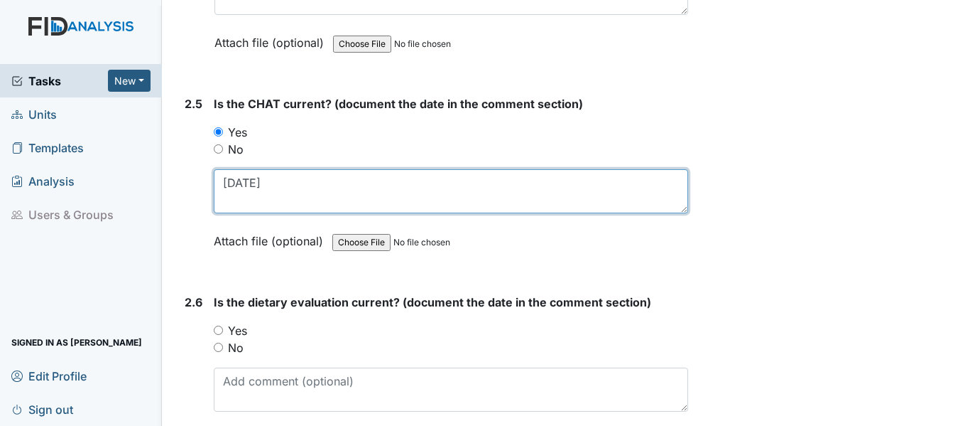
scroll to position [2344, 0]
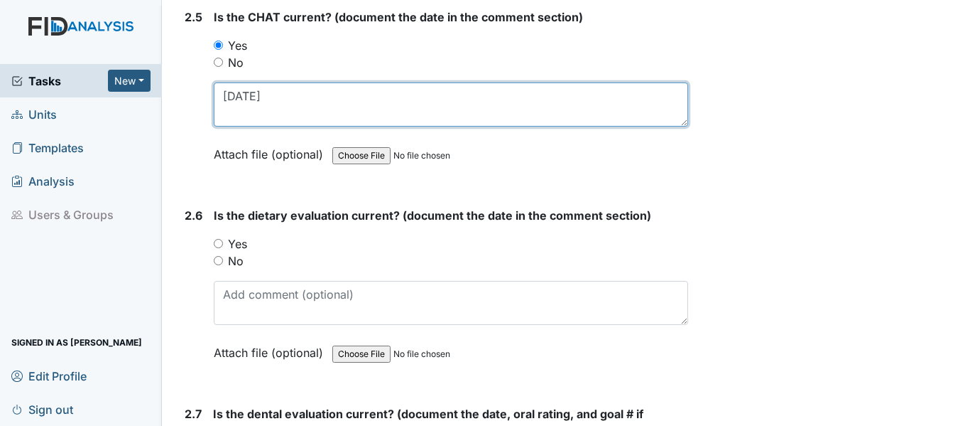
type textarea "9/17/24"
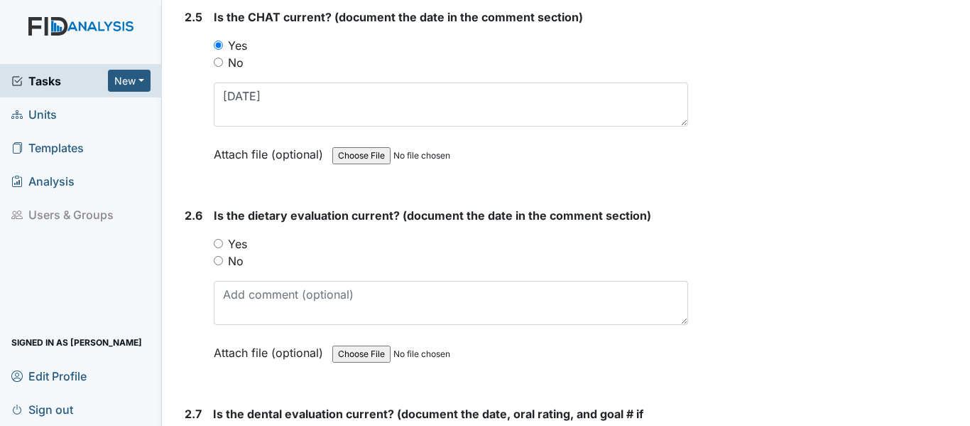
click at [215, 243] on input "Yes" at bounding box center [218, 243] width 9 height 9
radio input "true"
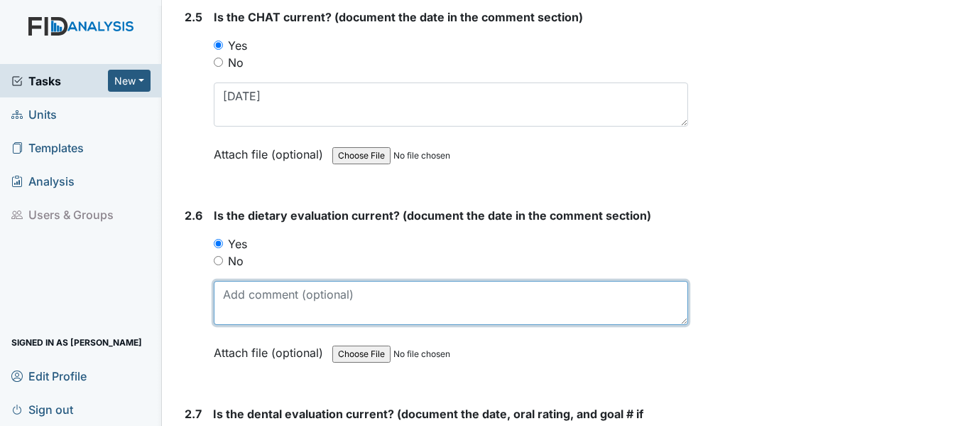
click at [261, 295] on textarea at bounding box center [451, 303] width 475 height 44
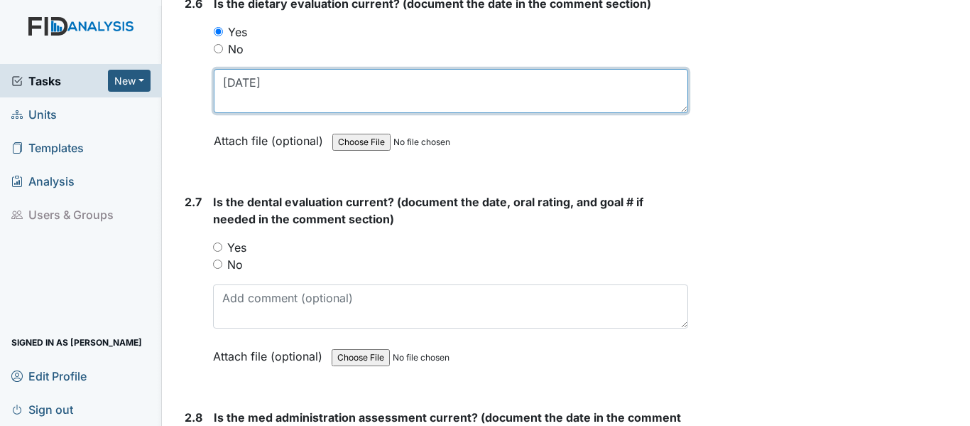
scroll to position [2557, 0]
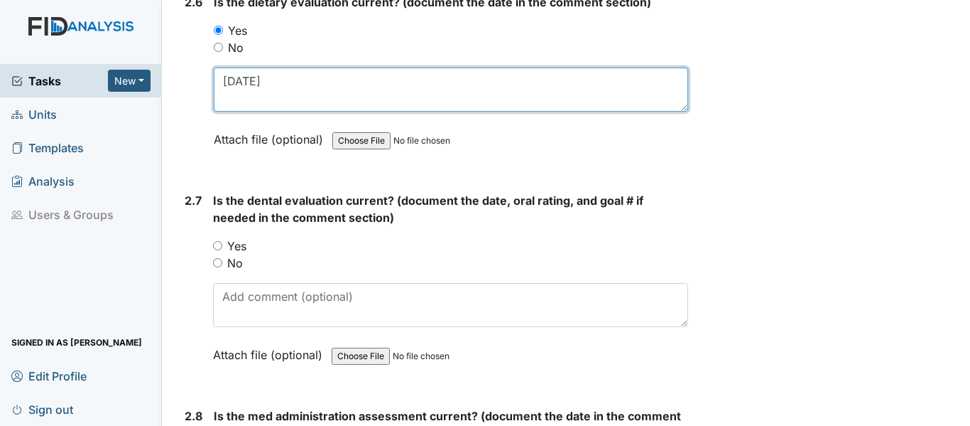
type textarea "8/9/24"
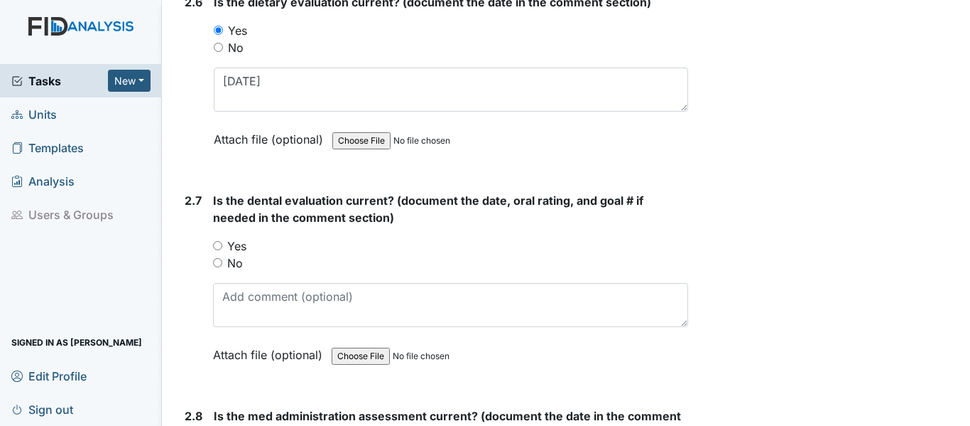
click at [218, 247] on input "Yes" at bounding box center [217, 245] width 9 height 9
radio input "true"
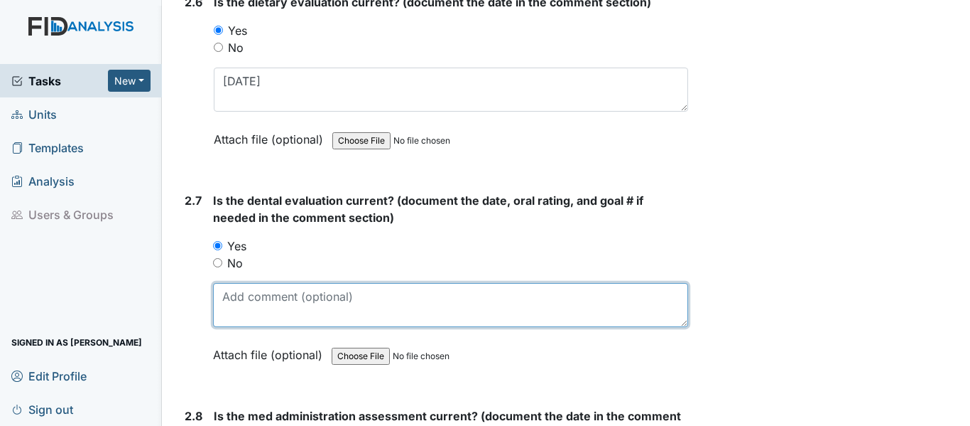
click at [271, 305] on textarea at bounding box center [450, 305] width 475 height 44
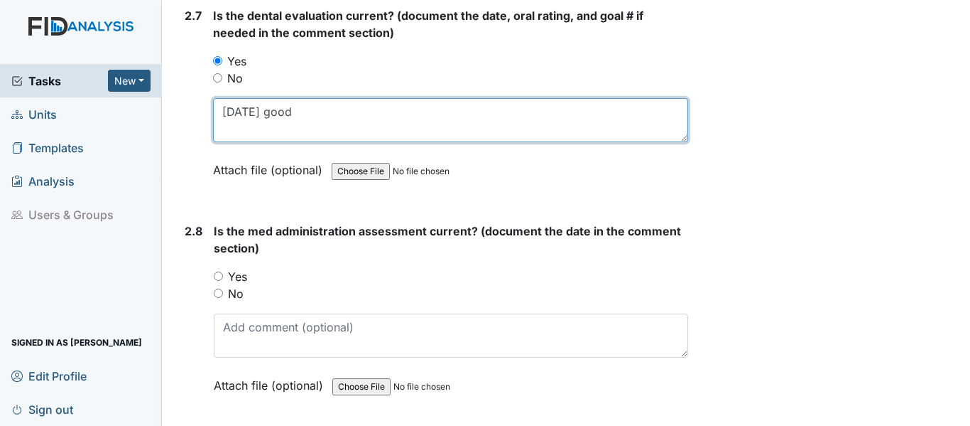
scroll to position [2770, 0]
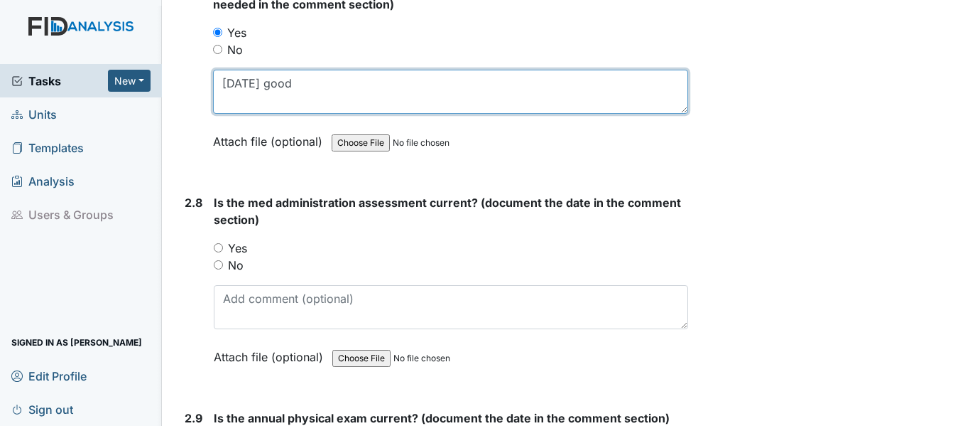
type textarea "10/1/24 good"
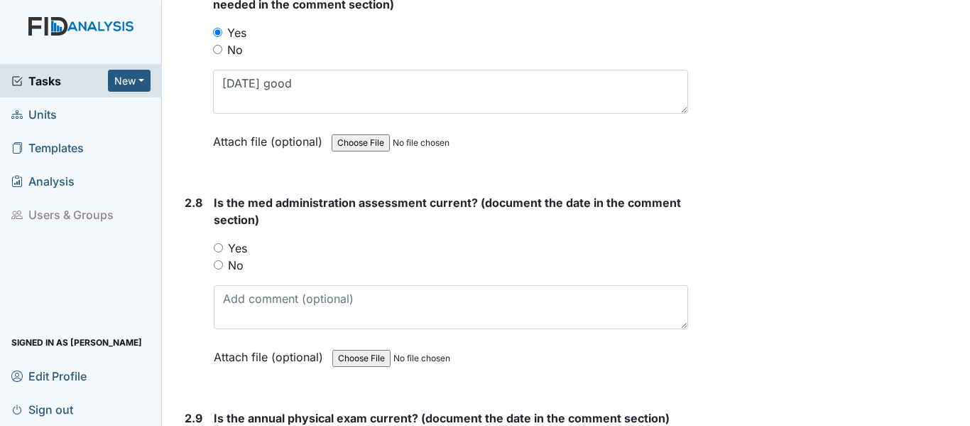
click at [220, 248] on input "Yes" at bounding box center [218, 247] width 9 height 9
radio input "true"
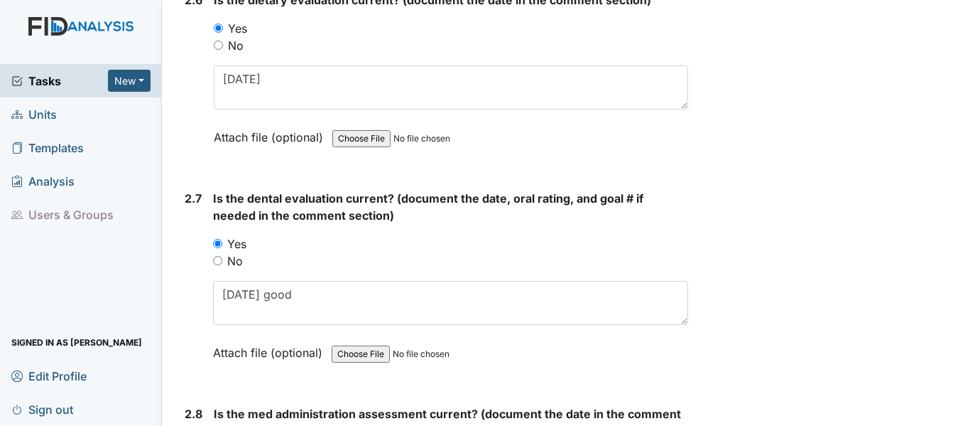
scroll to position [2486, 0]
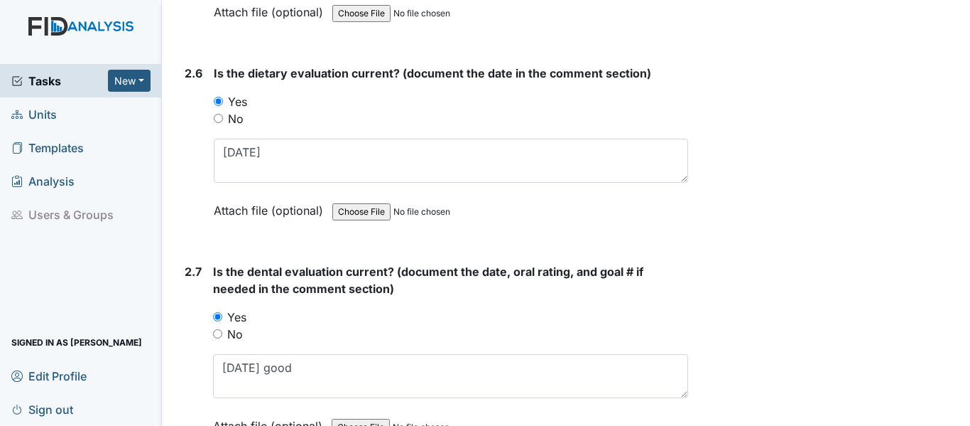
click at [222, 118] on input "No" at bounding box center [218, 118] width 9 height 9
radio input "true"
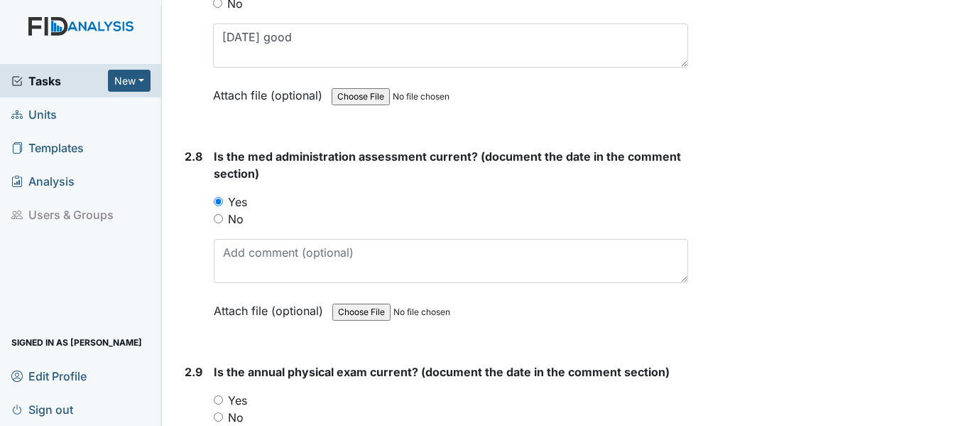
scroll to position [2841, 0]
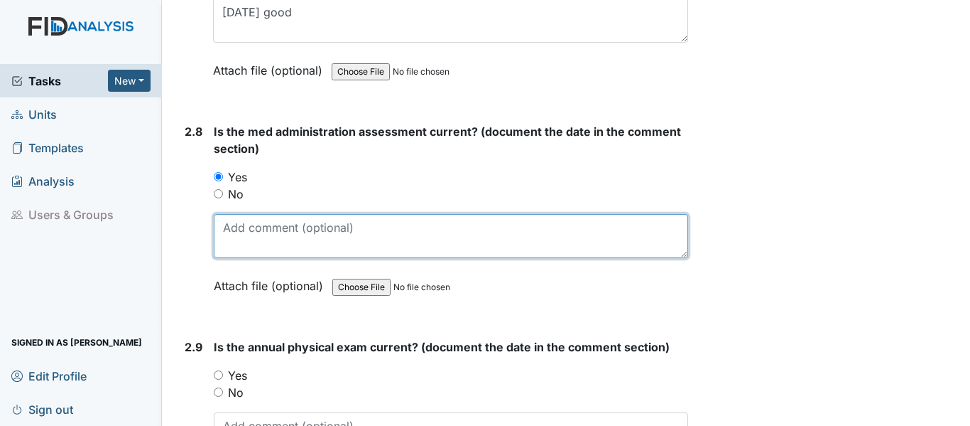
click at [271, 237] on textarea at bounding box center [451, 236] width 475 height 44
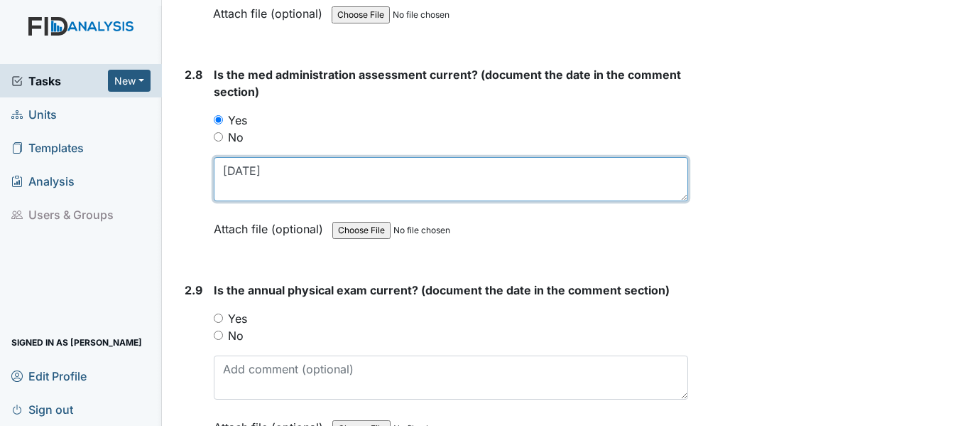
scroll to position [2984, 0]
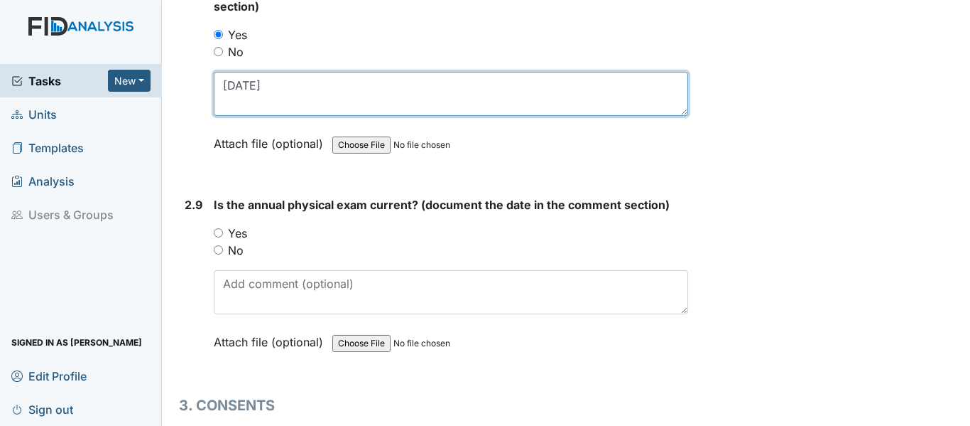
type textarea "6/3/25"
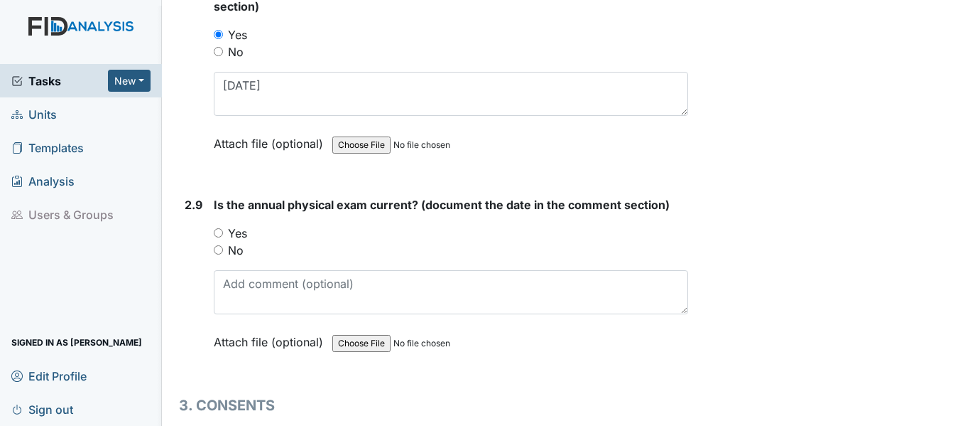
click at [219, 231] on input "Yes" at bounding box center [218, 232] width 9 height 9
radio input "true"
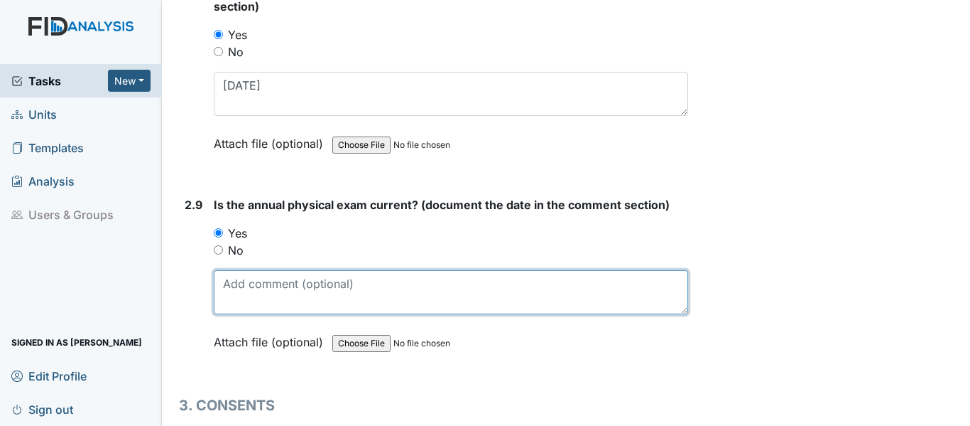
click at [271, 299] on textarea at bounding box center [451, 292] width 475 height 44
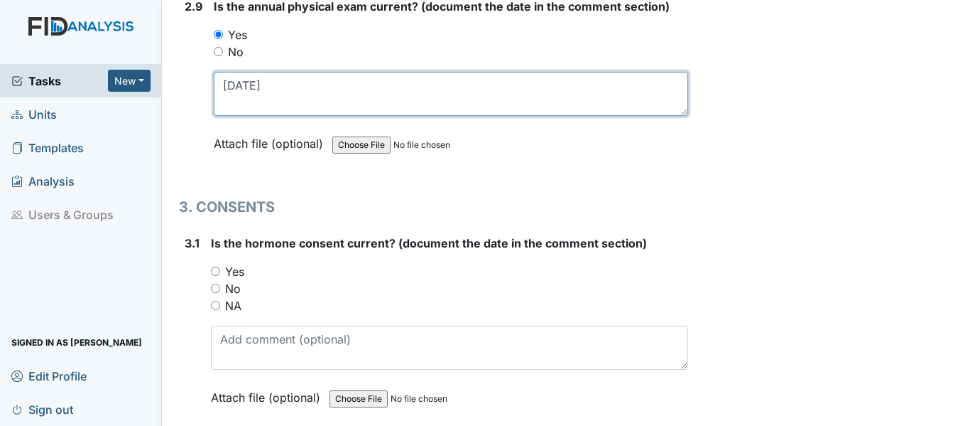
scroll to position [3197, 0]
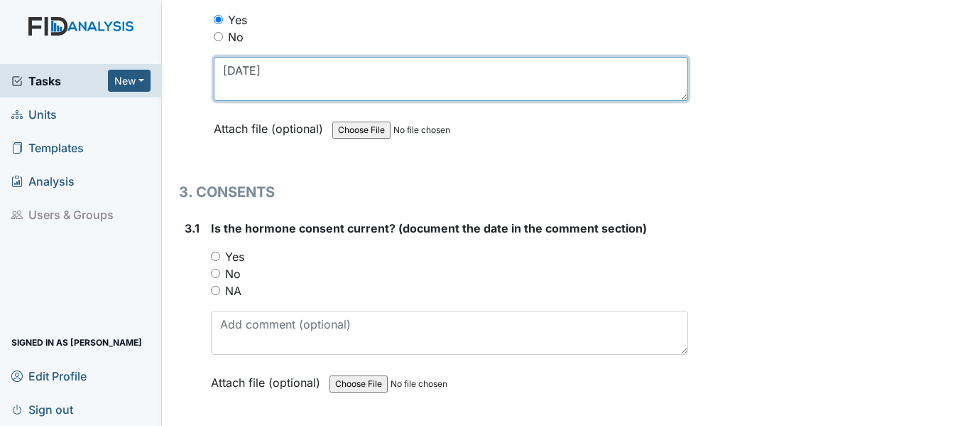
type textarea "7/28/25"
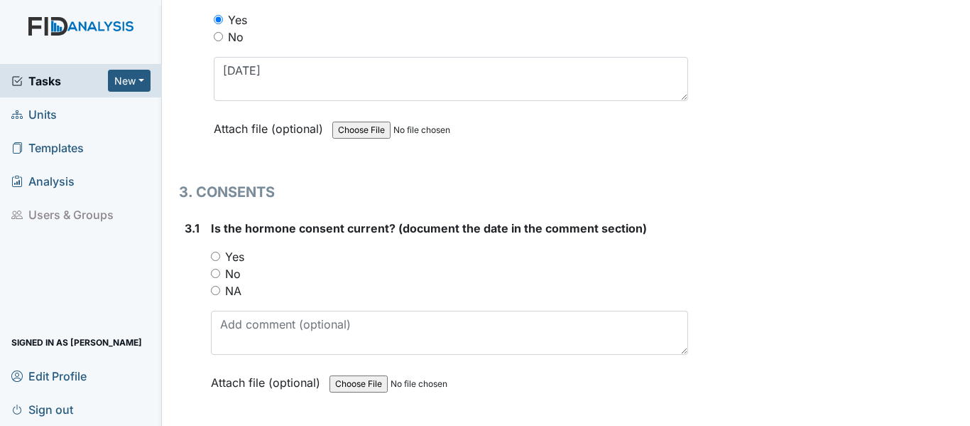
click at [215, 292] on input "NA" at bounding box center [215, 290] width 9 height 9
radio input "true"
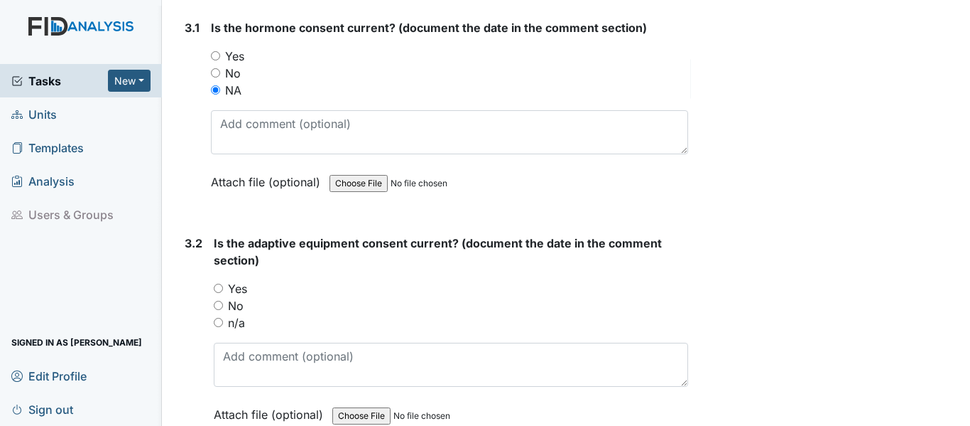
scroll to position [3410, 0]
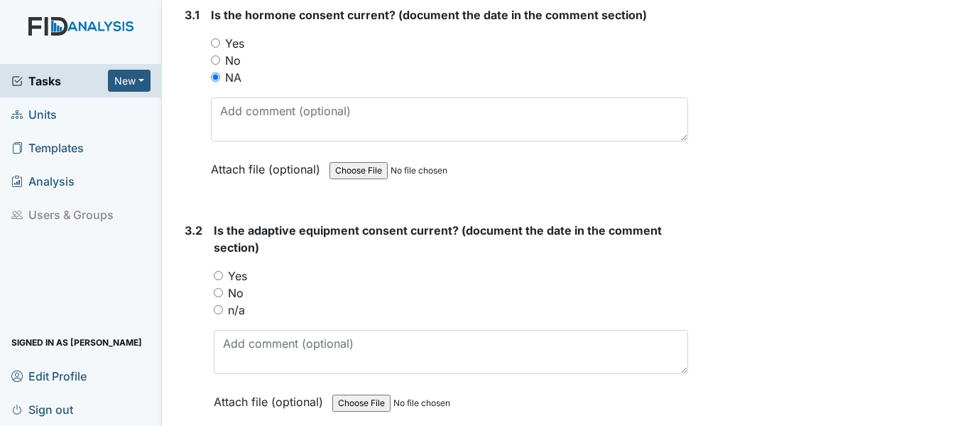
click at [219, 275] on input "Yes" at bounding box center [218, 275] width 9 height 9
radio input "true"
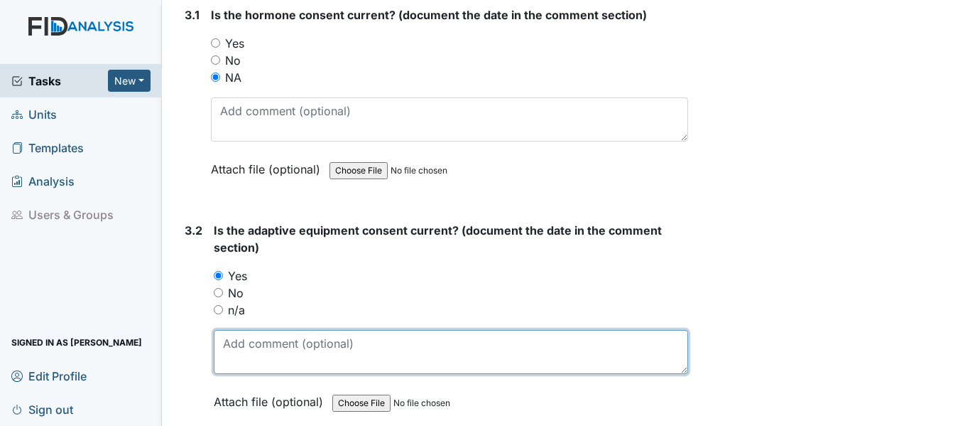
click at [278, 343] on textarea at bounding box center [451, 352] width 475 height 44
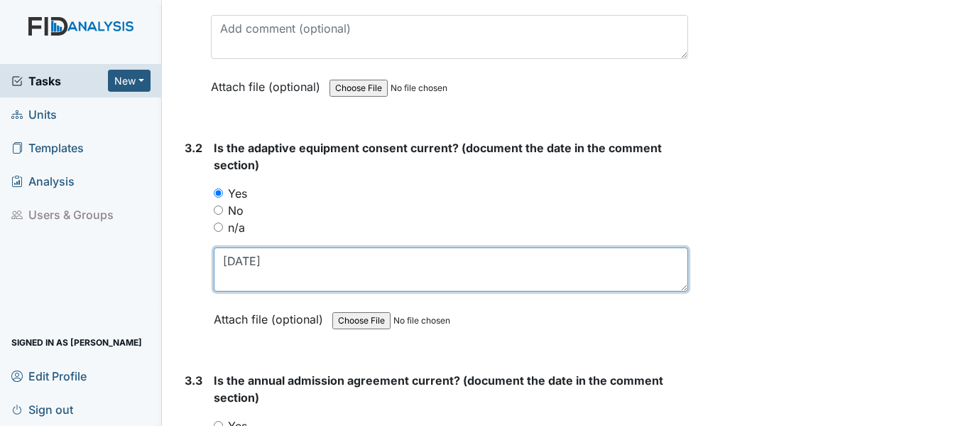
scroll to position [3623, 0]
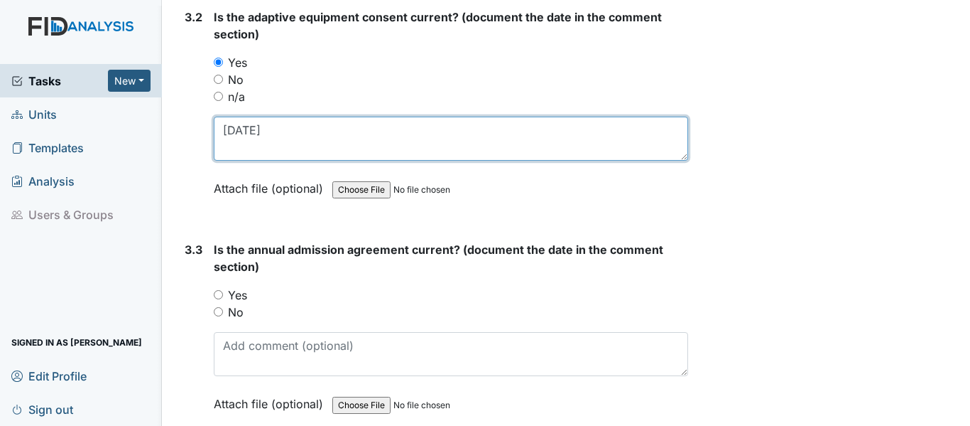
type textarea "5/20/25"
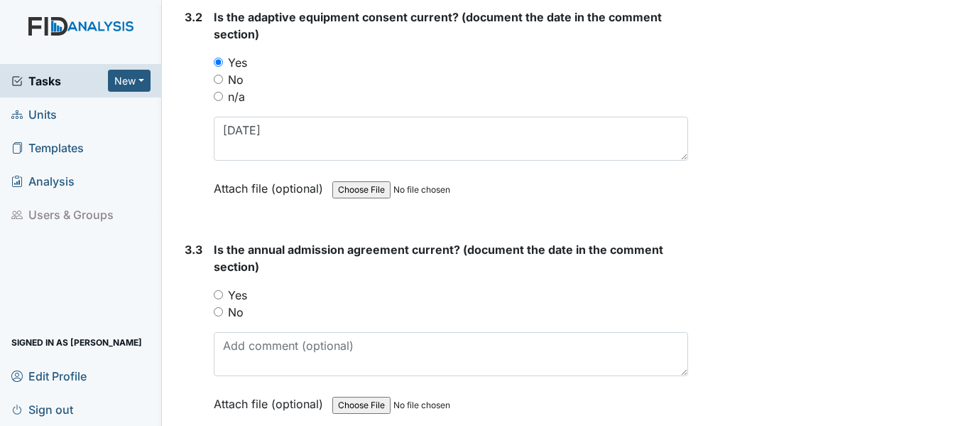
click at [215, 293] on input "Yes" at bounding box center [218, 294] width 9 height 9
radio input "true"
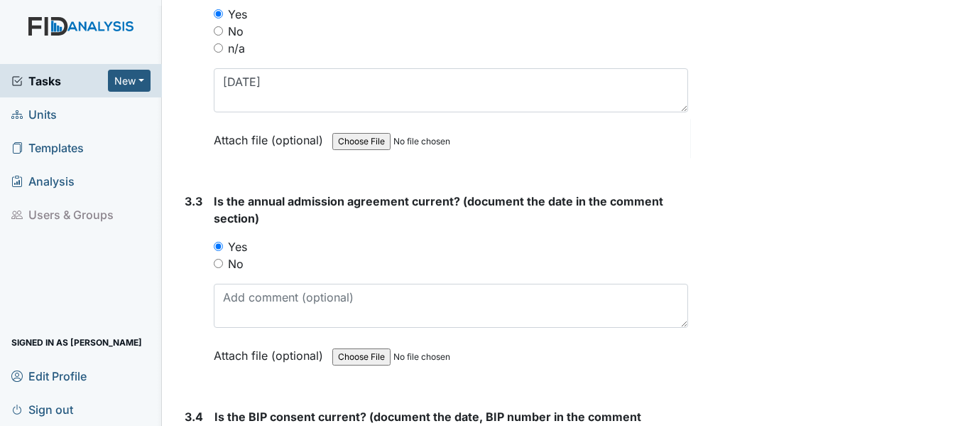
scroll to position [3694, 0]
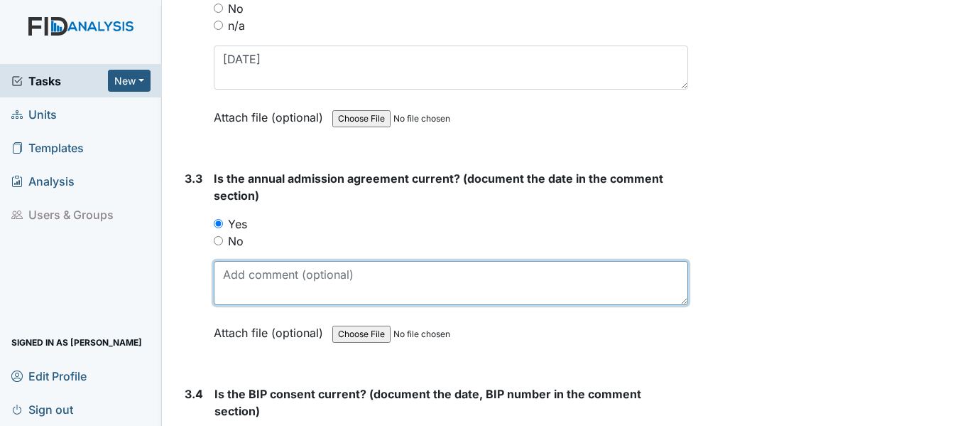
click at [267, 286] on textarea at bounding box center [451, 283] width 475 height 44
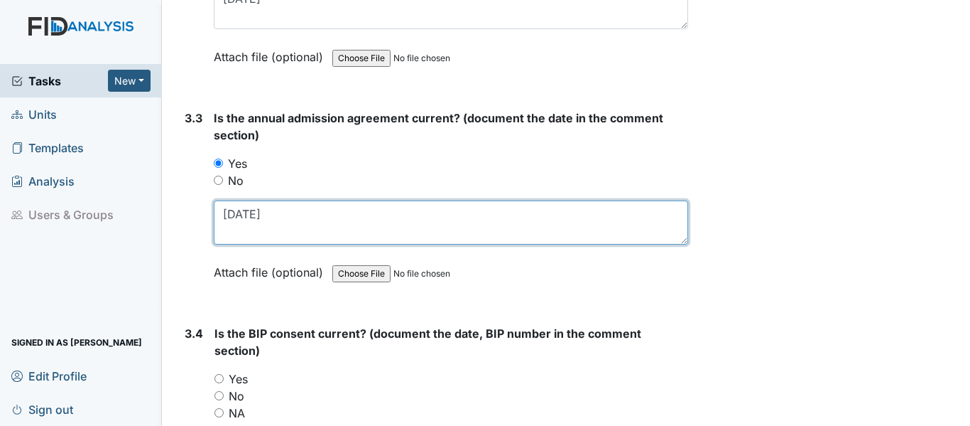
scroll to position [3978, 0]
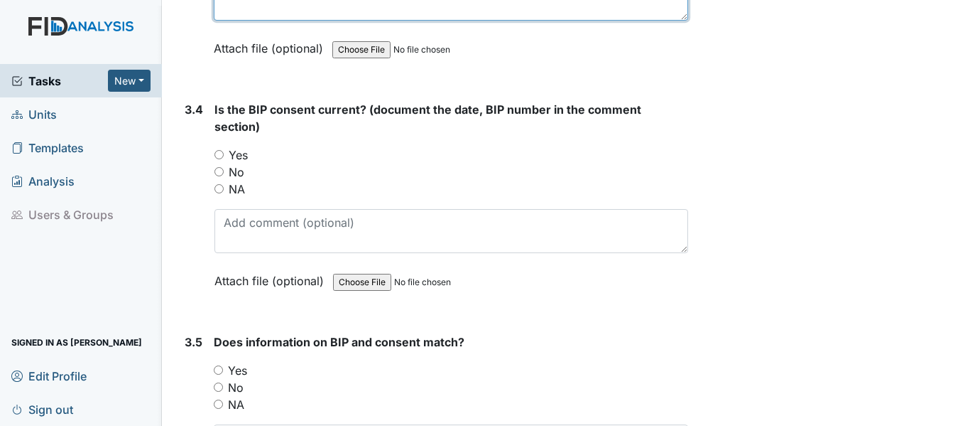
type textarea "5/20/25"
click at [222, 153] on input "Yes" at bounding box center [219, 154] width 9 height 9
radio input "true"
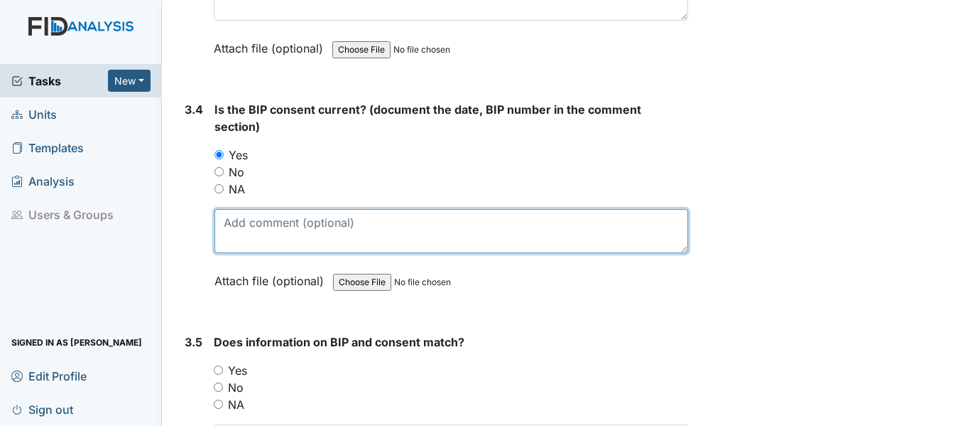
click at [265, 225] on textarea at bounding box center [452, 231] width 474 height 44
drag, startPoint x: 270, startPoint y: 226, endPoint x: 314, endPoint y: 217, distance: 44.9
click at [270, 224] on textarea "BEH019 3/24/25" at bounding box center [452, 231] width 474 height 44
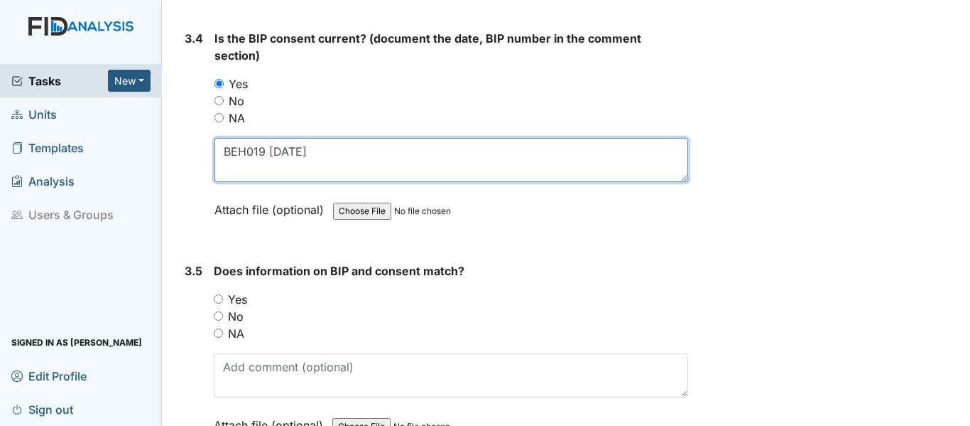
scroll to position [4120, 0]
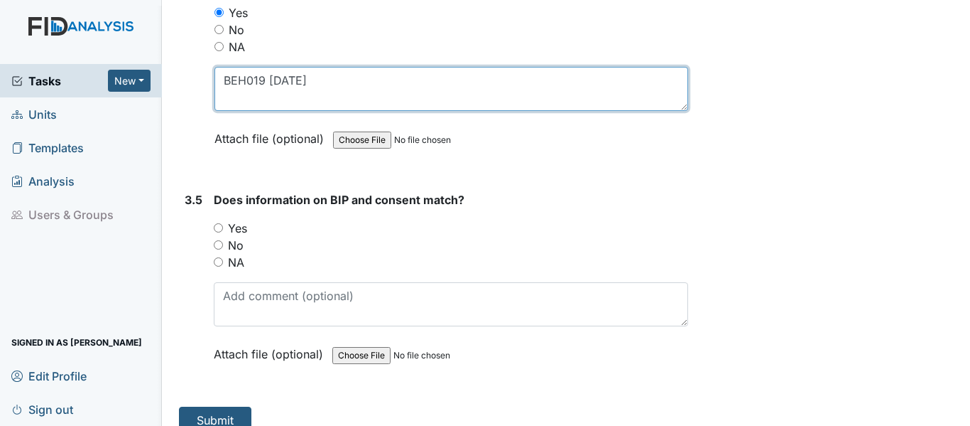
type textarea "BEH019 3/24/25"
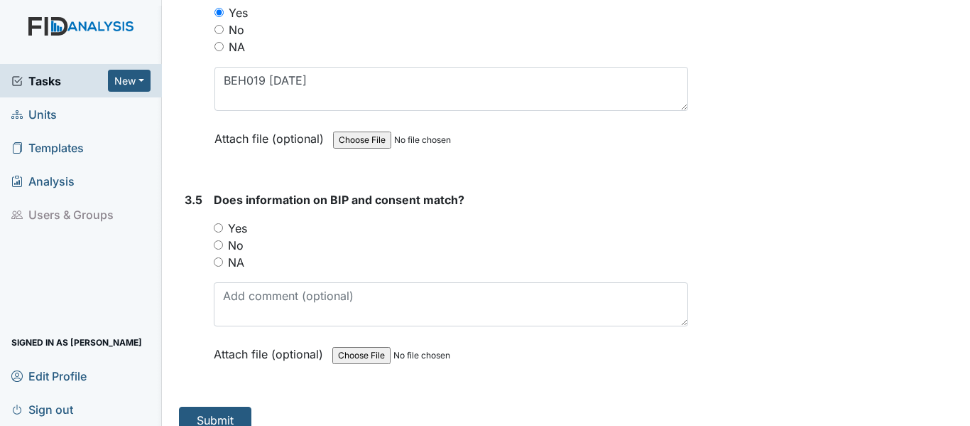
click at [221, 223] on input "Yes" at bounding box center [218, 227] width 9 height 9
radio input "true"
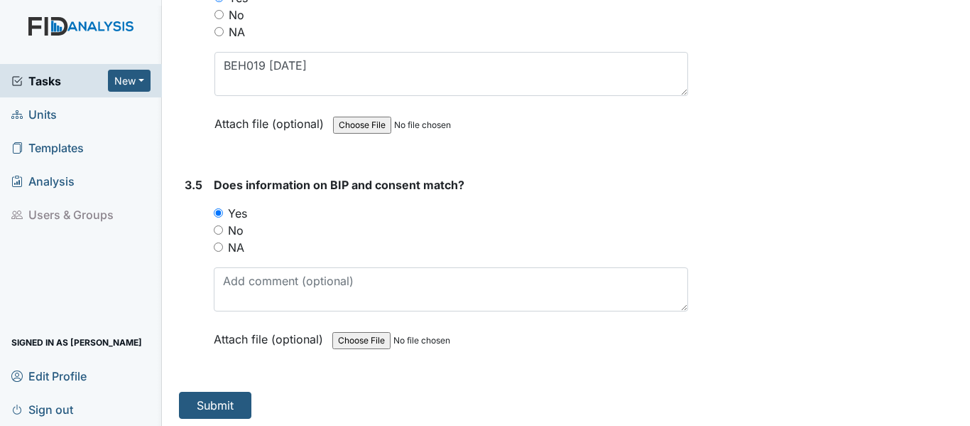
scroll to position [4139, 0]
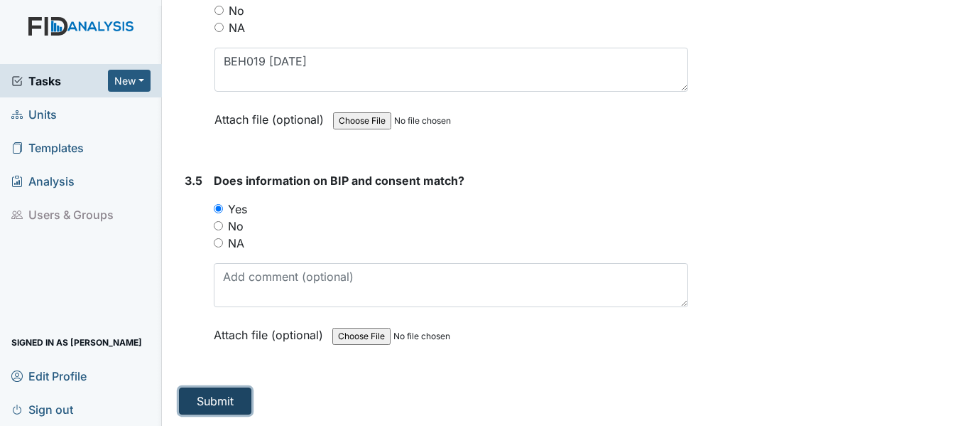
click at [208, 398] on button "Submit" at bounding box center [215, 400] width 72 height 27
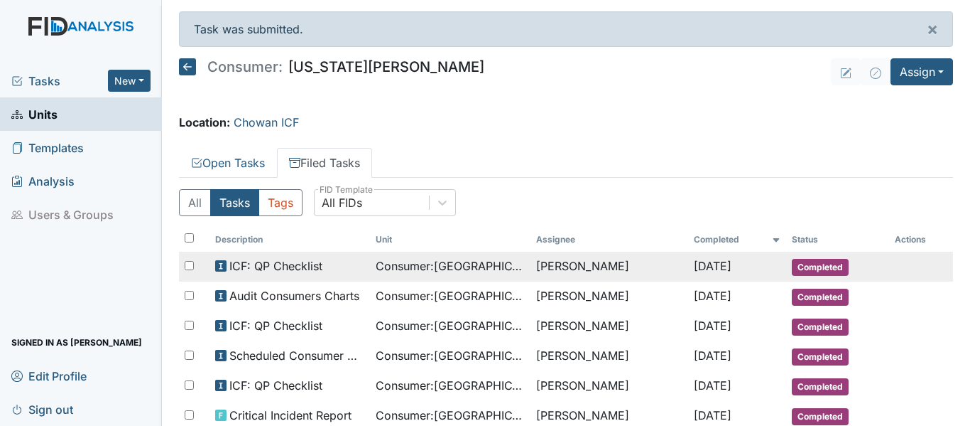
click at [423, 270] on span "Consumer : [GEOGRAPHIC_DATA], [US_STATE]" at bounding box center [450, 265] width 149 height 17
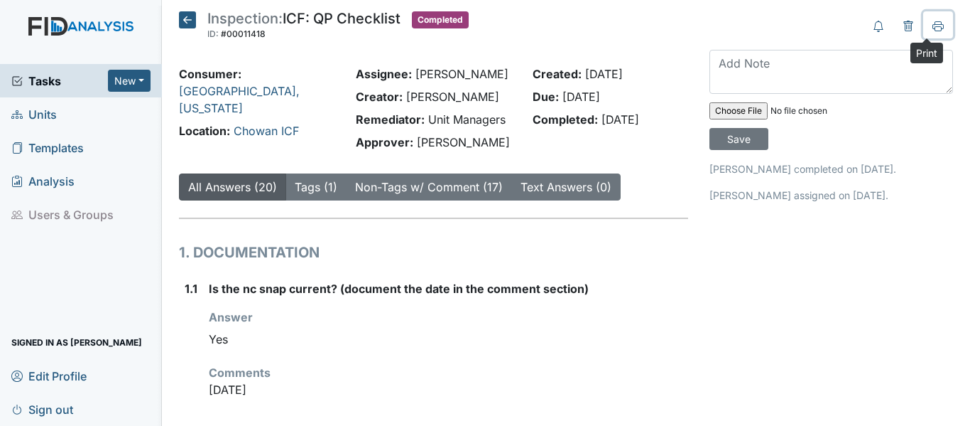
click at [933, 24] on icon at bounding box center [938, 25] width 11 height 8
click at [190, 13] on icon at bounding box center [187, 19] width 17 height 17
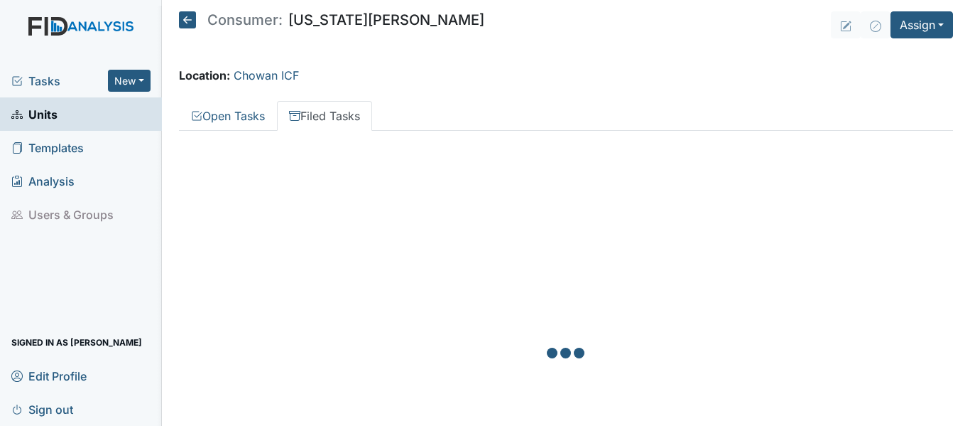
click at [188, 20] on icon at bounding box center [187, 19] width 17 height 17
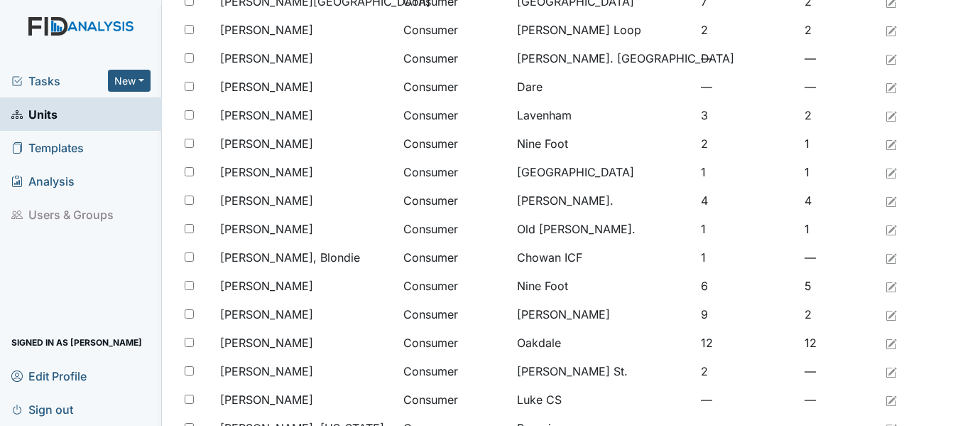
scroll to position [923, 0]
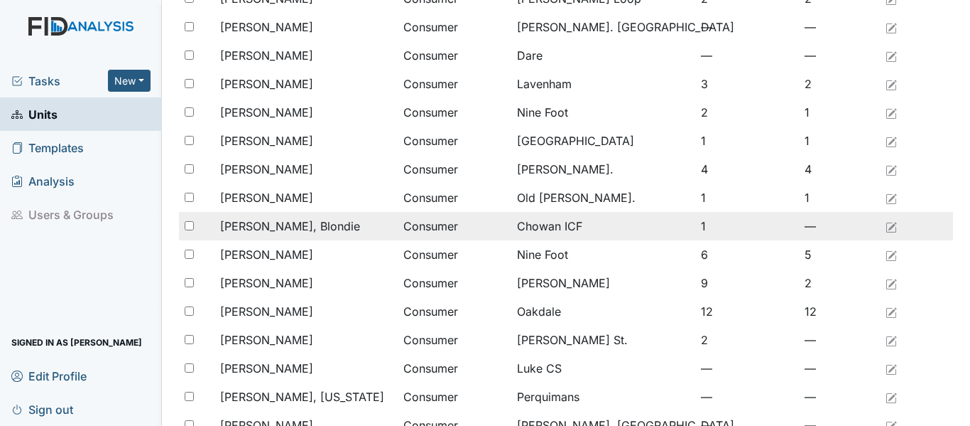
click at [287, 227] on span "[PERSON_NAME], Blondie" at bounding box center [290, 225] width 140 height 17
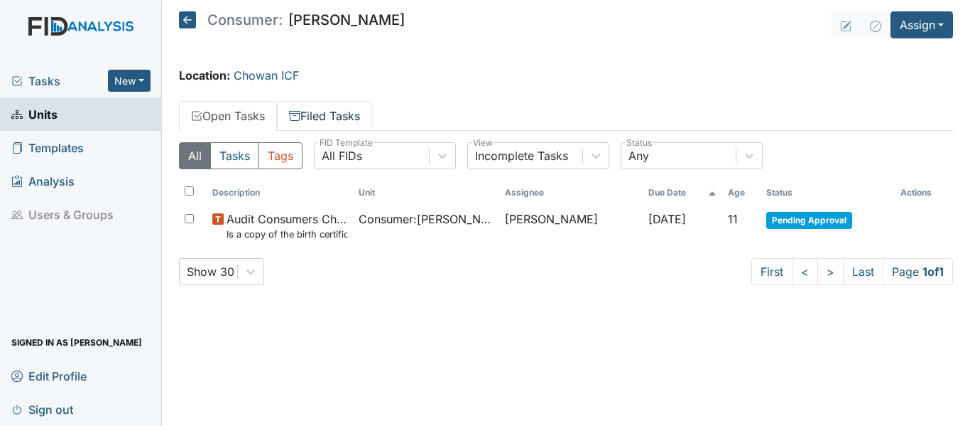
click at [317, 121] on link "Filed Tasks" at bounding box center [324, 116] width 95 height 30
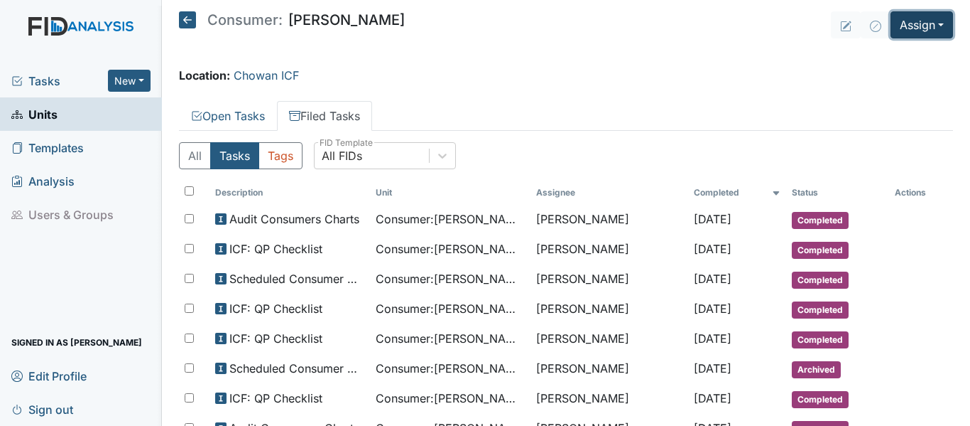
click at [911, 28] on button "Assign" at bounding box center [922, 24] width 63 height 27
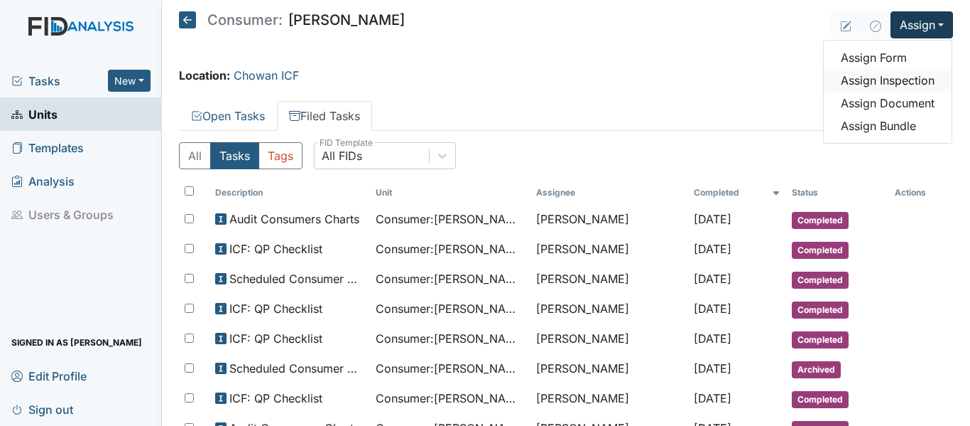
click at [895, 82] on link "Assign Inspection" at bounding box center [888, 80] width 128 height 23
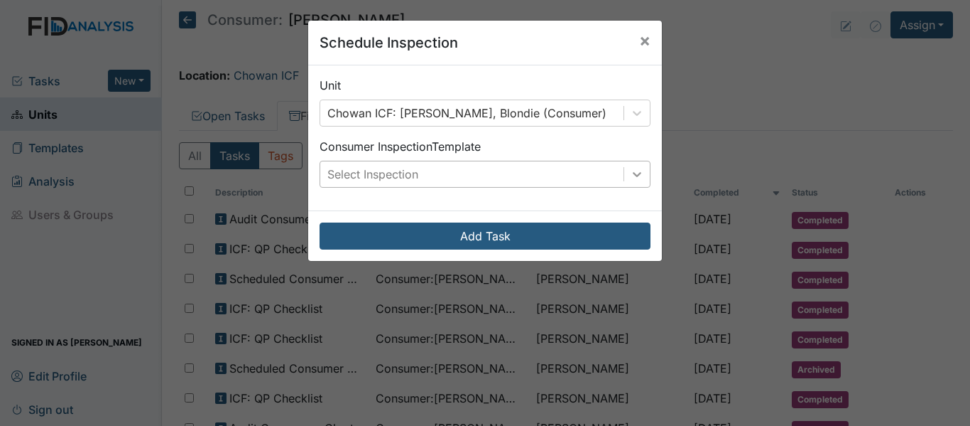
click at [636, 172] on icon at bounding box center [637, 174] width 14 height 14
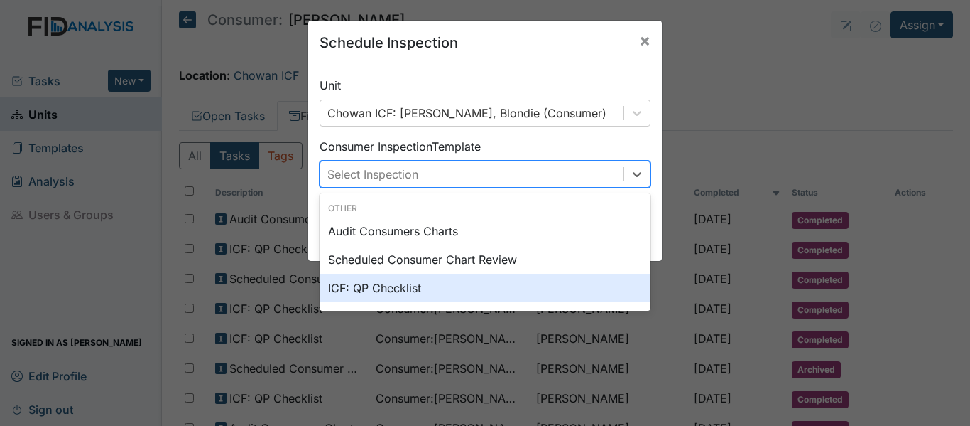
click at [383, 288] on div "ICF: QP Checklist" at bounding box center [485, 287] width 331 height 28
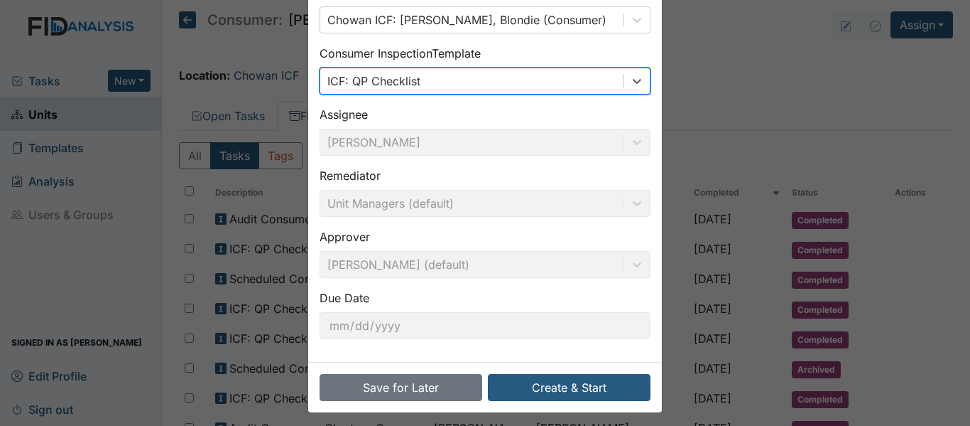
scroll to position [100, 0]
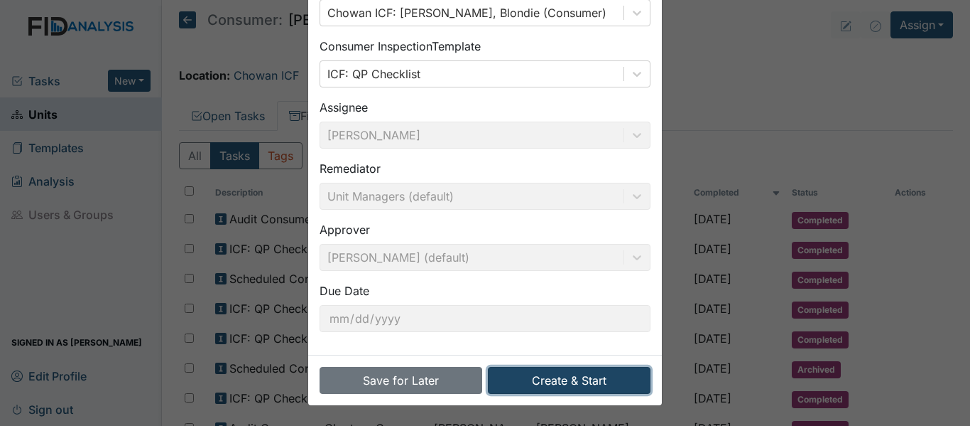
click at [534, 378] on button "Create & Start" at bounding box center [569, 380] width 163 height 27
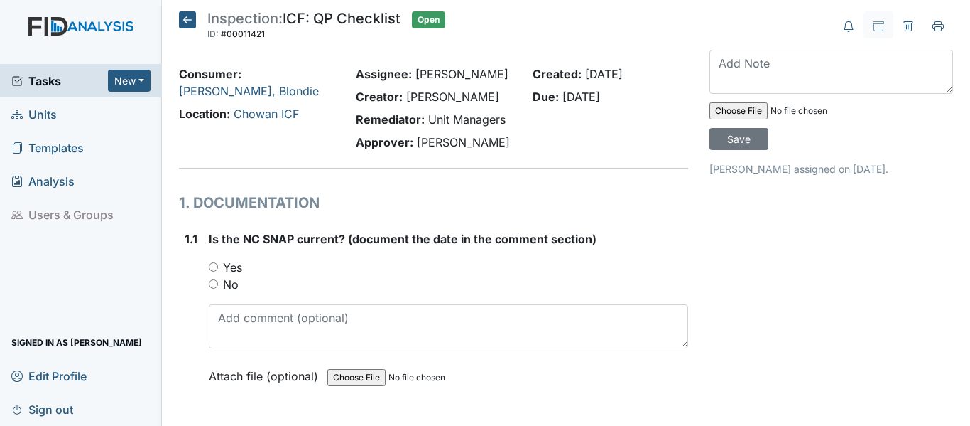
click at [214, 266] on input "Yes" at bounding box center [213, 266] width 9 height 9
radio input "true"
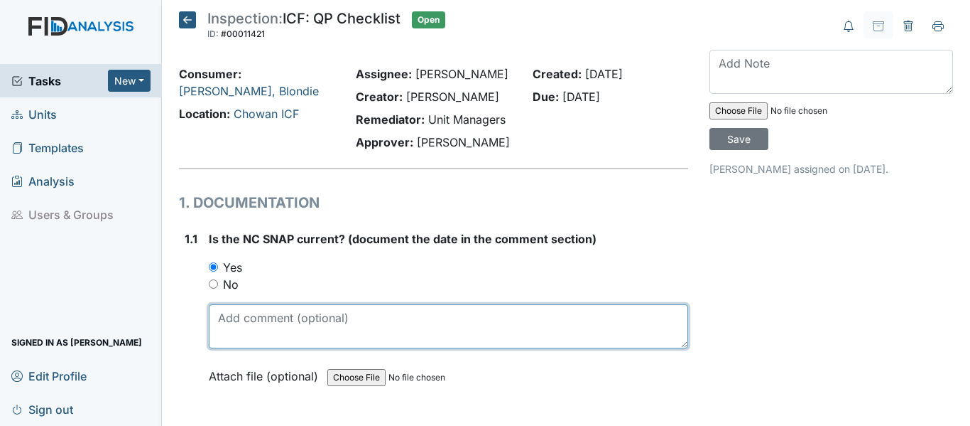
click at [272, 336] on textarea at bounding box center [448, 326] width 479 height 44
drag, startPoint x: 214, startPoint y: 315, endPoint x: 260, endPoint y: 315, distance: 46.2
click at [260, 315] on textarea "[DATE]" at bounding box center [448, 326] width 479 height 44
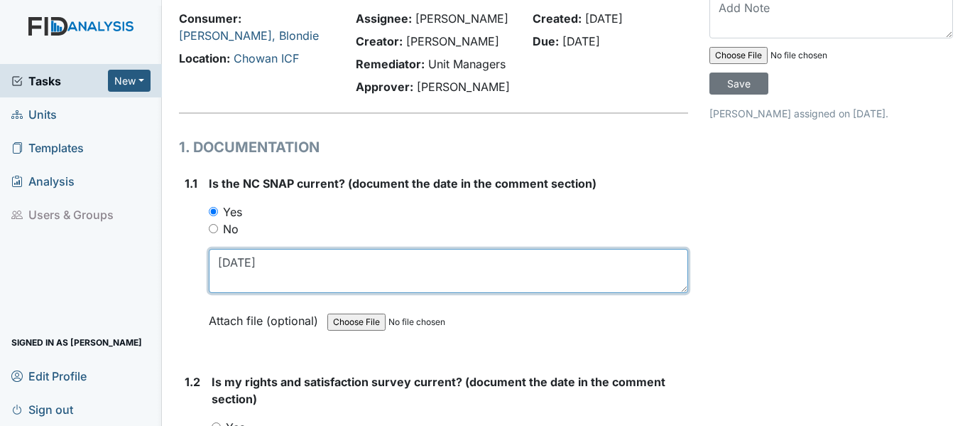
scroll to position [213, 0]
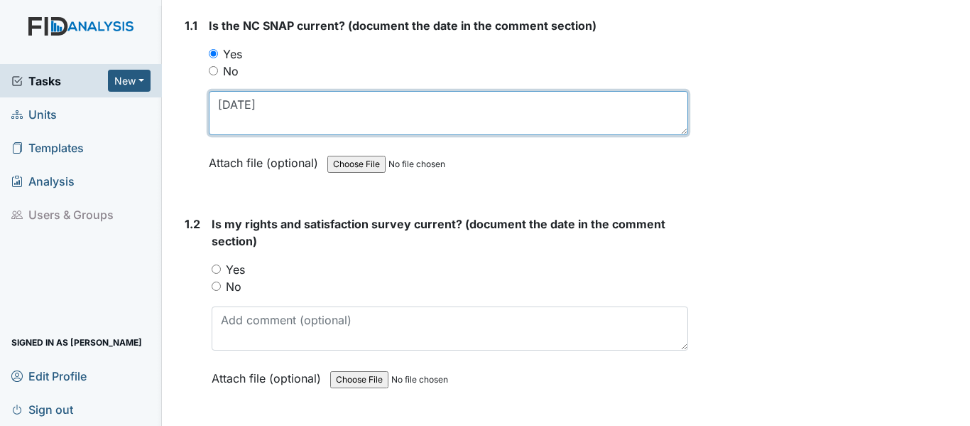
type textarea "[DATE]"
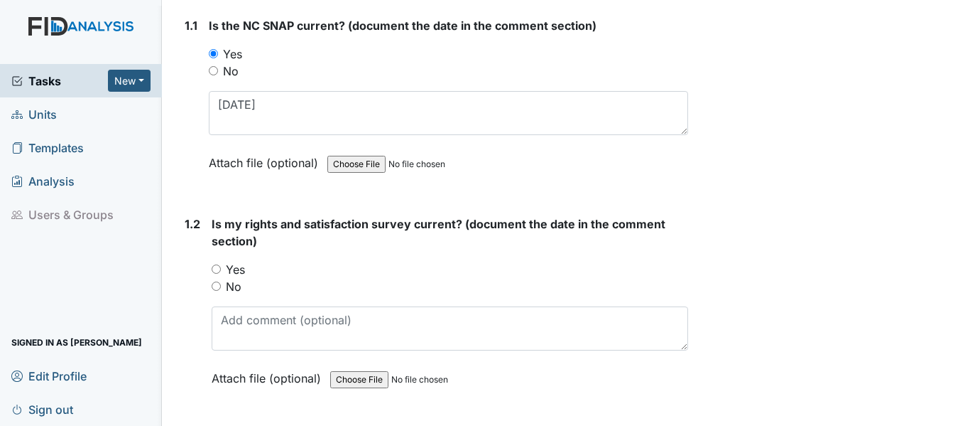
click at [219, 269] on input "Yes" at bounding box center [216, 268] width 9 height 9
radio input "true"
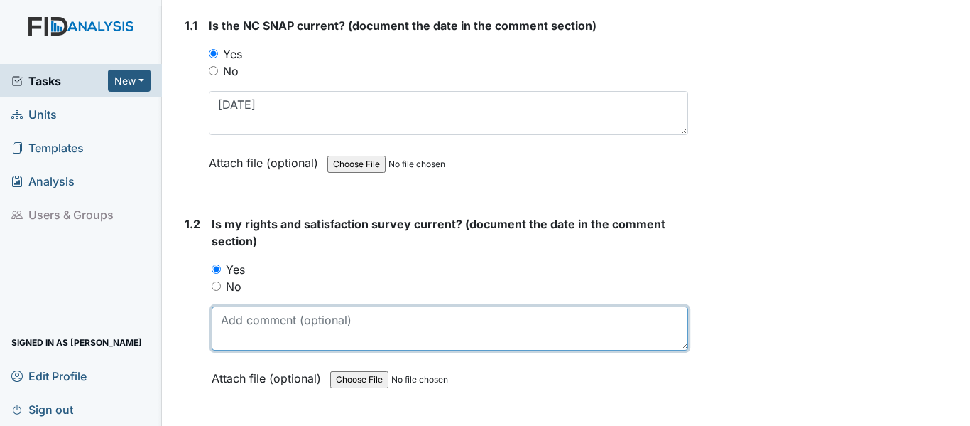
click at [248, 320] on textarea at bounding box center [450, 328] width 477 height 44
paste textarea "1/16/25"
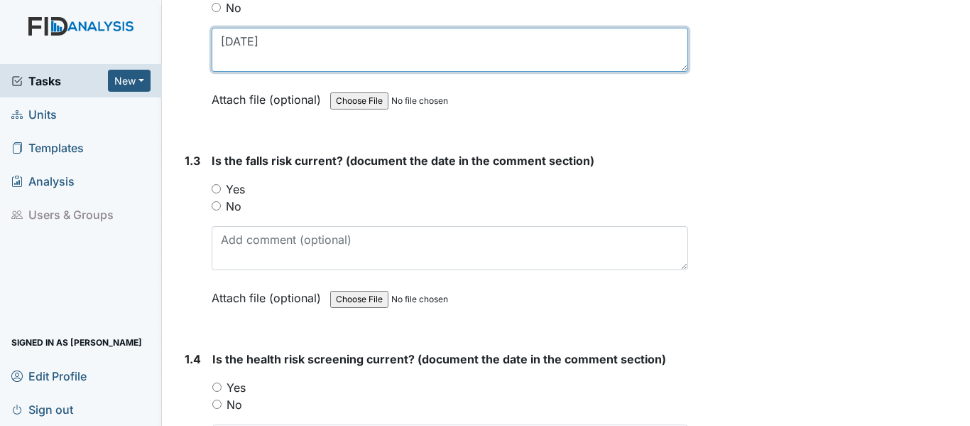
scroll to position [497, 0]
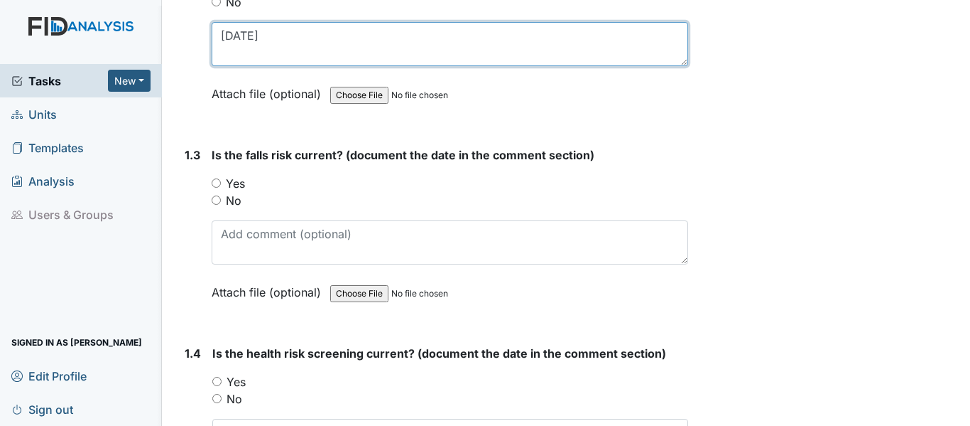
type textarea "1/16/25"
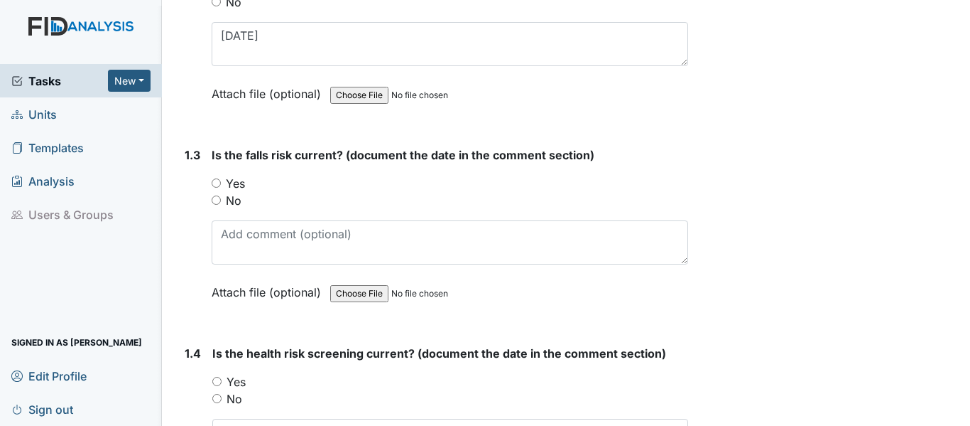
click at [216, 183] on input "Yes" at bounding box center [216, 182] width 9 height 9
radio input "true"
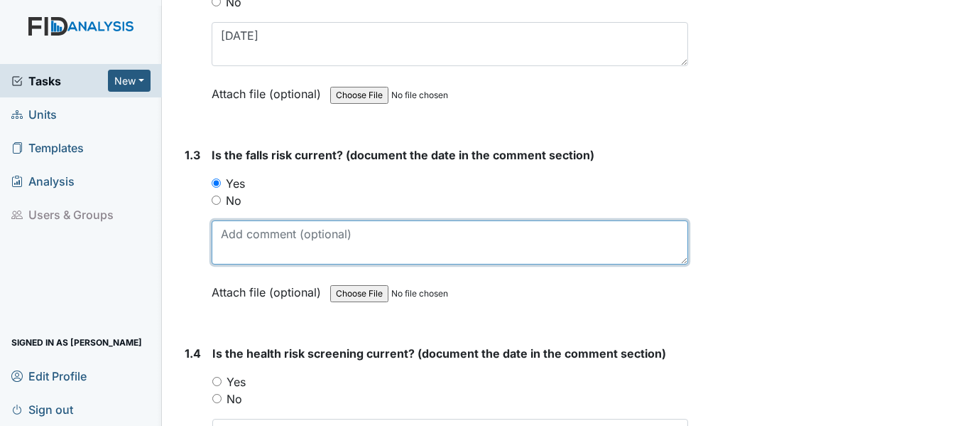
click at [291, 234] on textarea at bounding box center [450, 242] width 477 height 44
paste textarea "1/16/25"
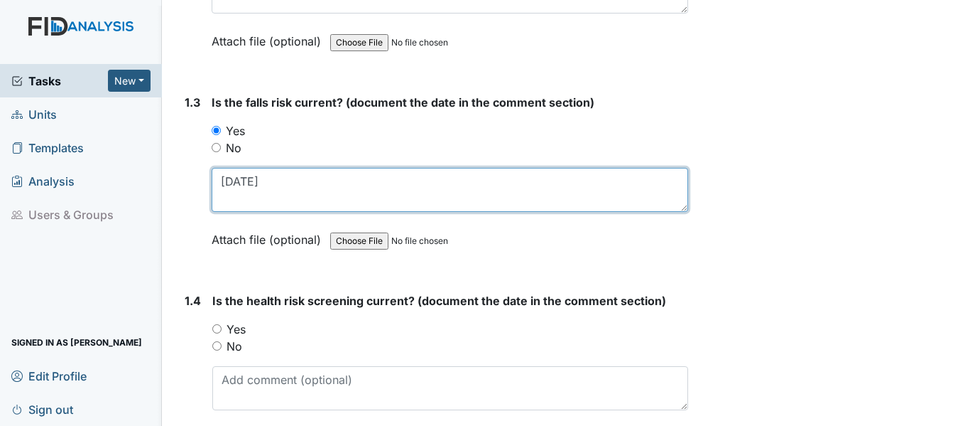
scroll to position [639, 0]
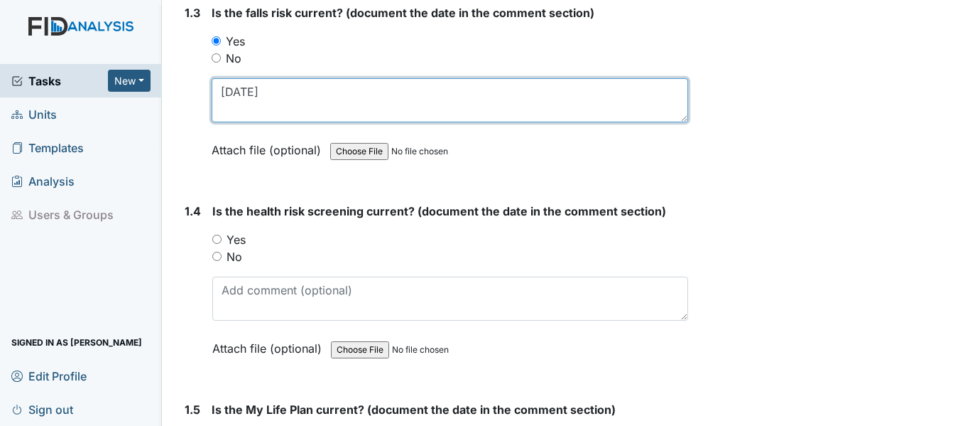
type textarea "1/16/25"
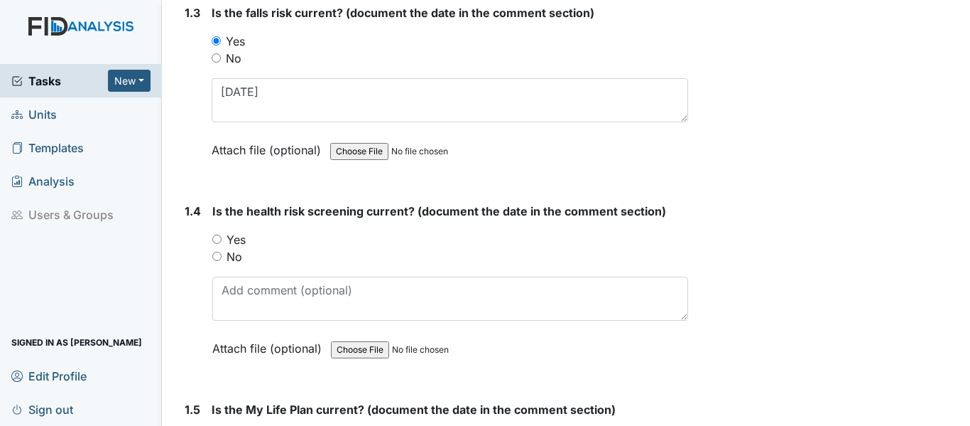
click at [216, 241] on input "Yes" at bounding box center [216, 238] width 9 height 9
radio input "true"
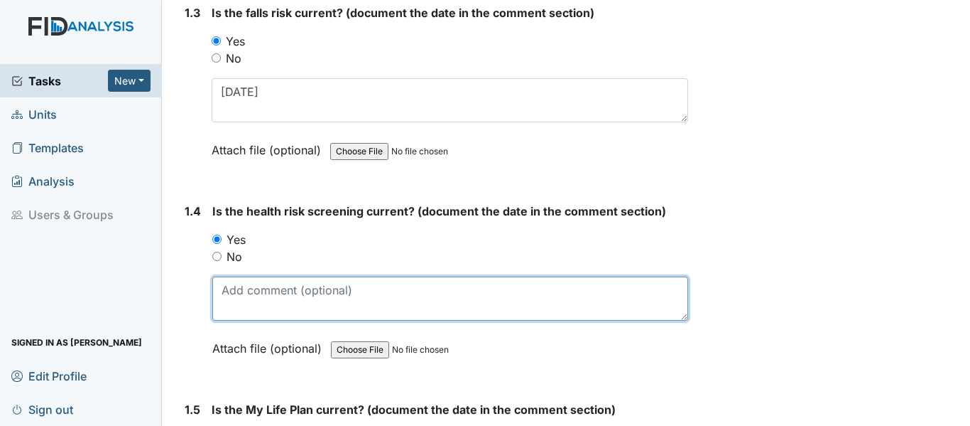
click at [261, 293] on textarea at bounding box center [450, 298] width 476 height 44
paste textarea "1/16/25"
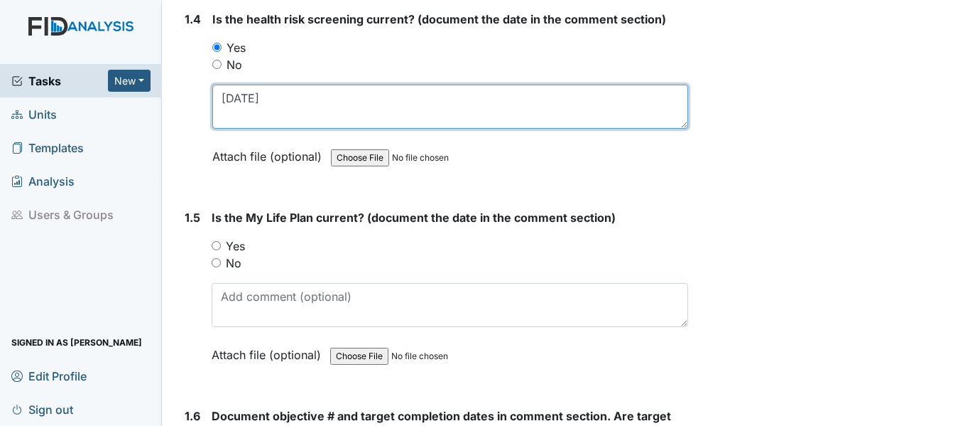
scroll to position [852, 0]
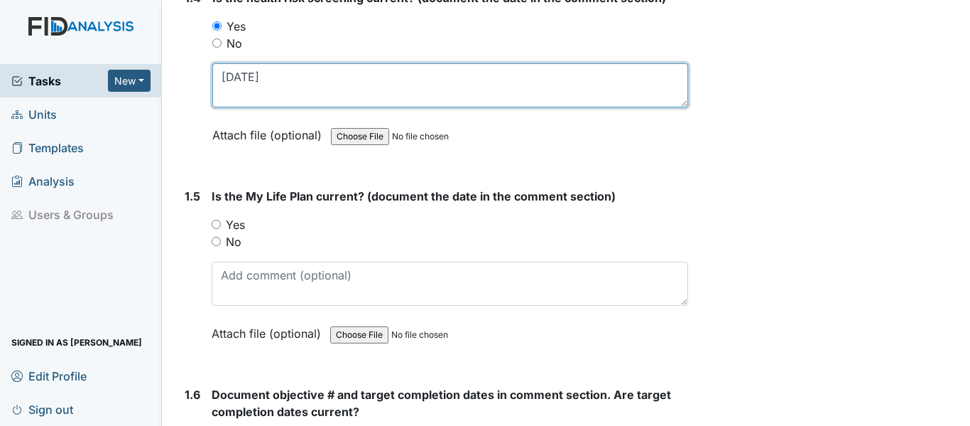
type textarea "1/16/25"
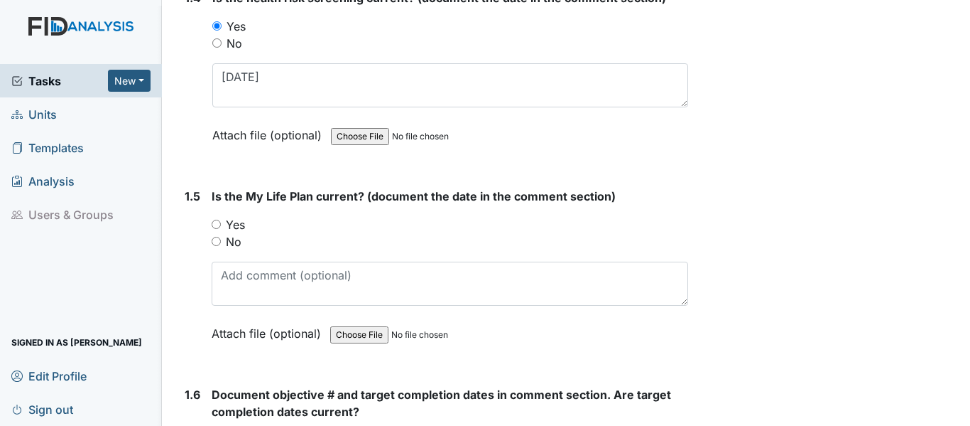
click at [215, 224] on input "Yes" at bounding box center [216, 224] width 9 height 9
radio input "true"
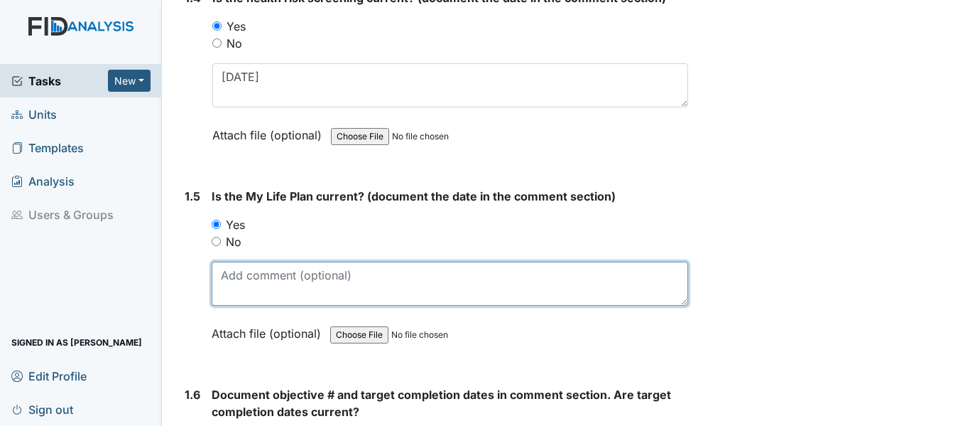
click at [256, 289] on textarea at bounding box center [450, 283] width 477 height 44
paste textarea "1/16/25"
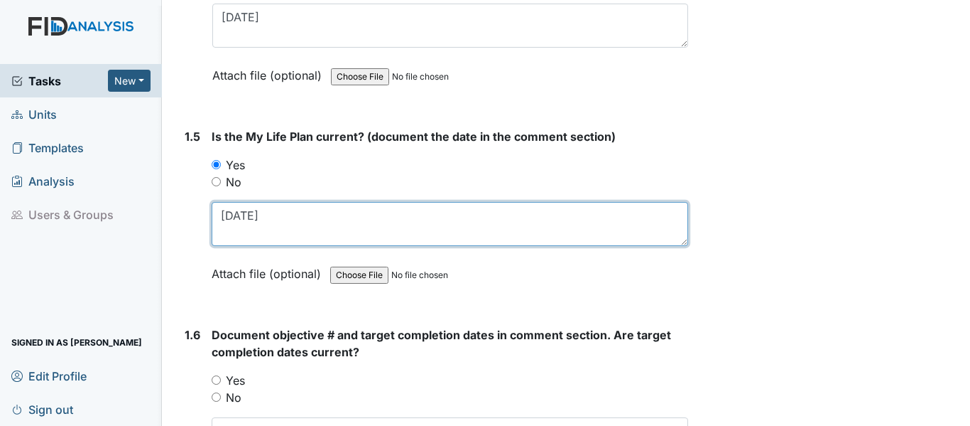
scroll to position [1066, 0]
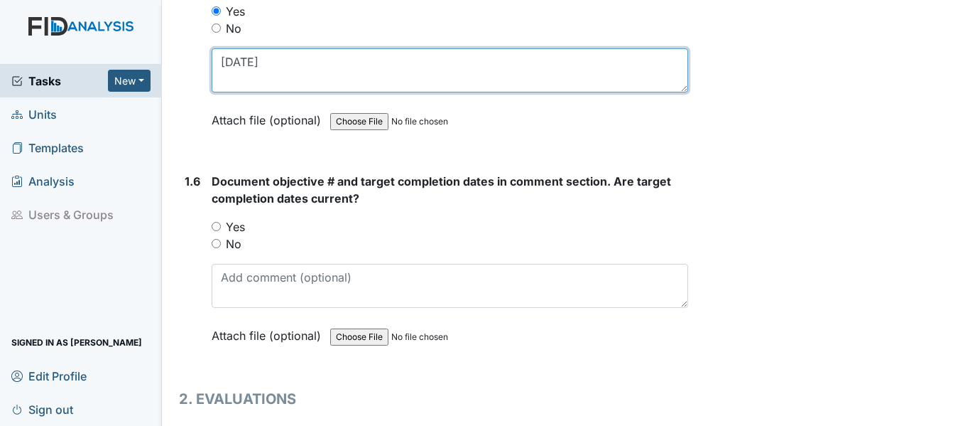
type textarea "1/16/25"
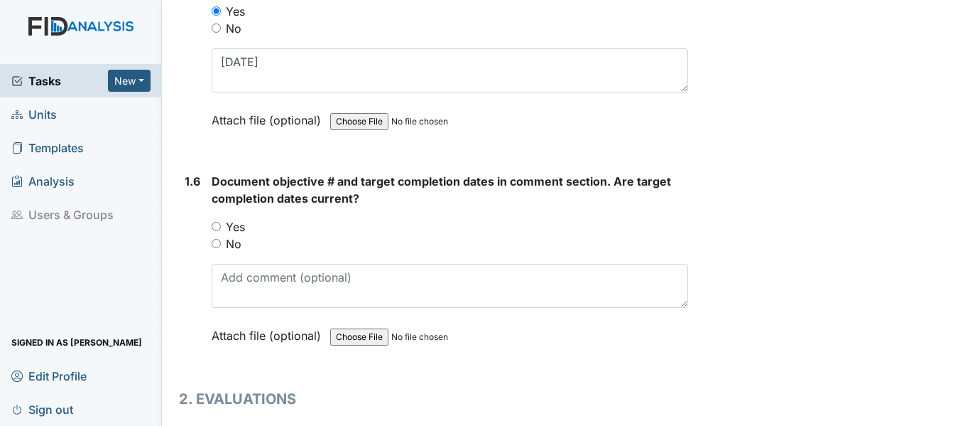
click at [216, 228] on input "Yes" at bounding box center [216, 226] width 9 height 9
radio input "true"
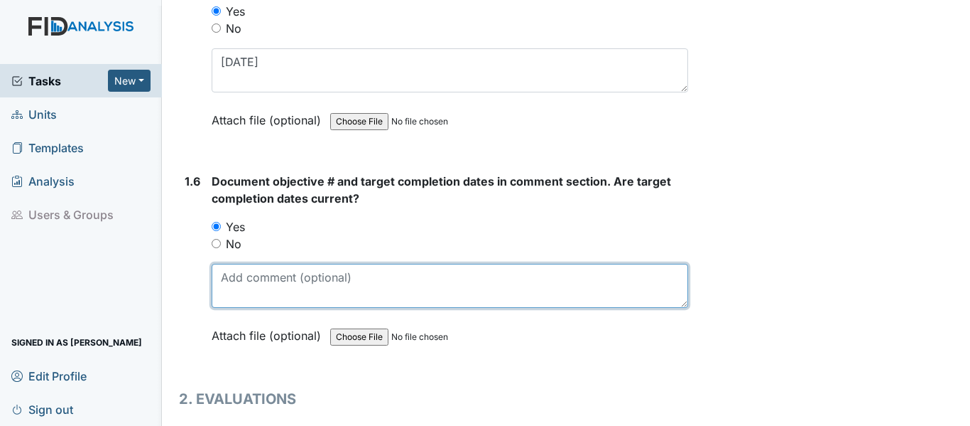
click at [269, 286] on textarea at bounding box center [450, 286] width 477 height 44
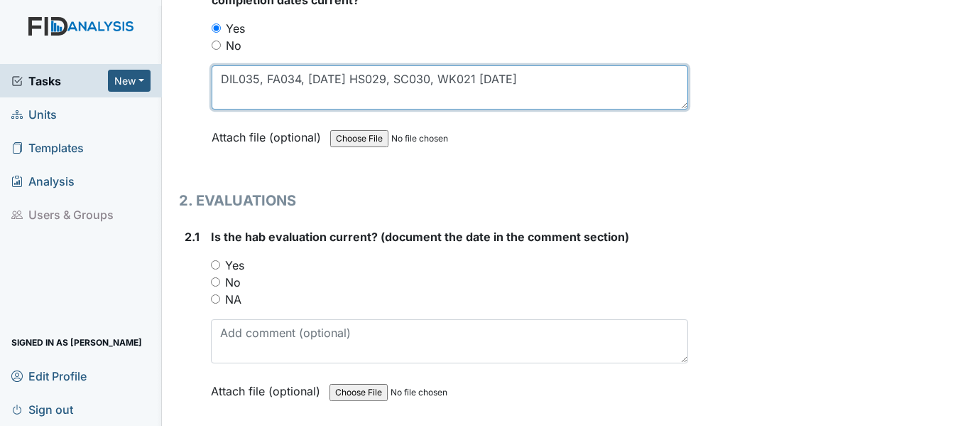
scroll to position [1279, 0]
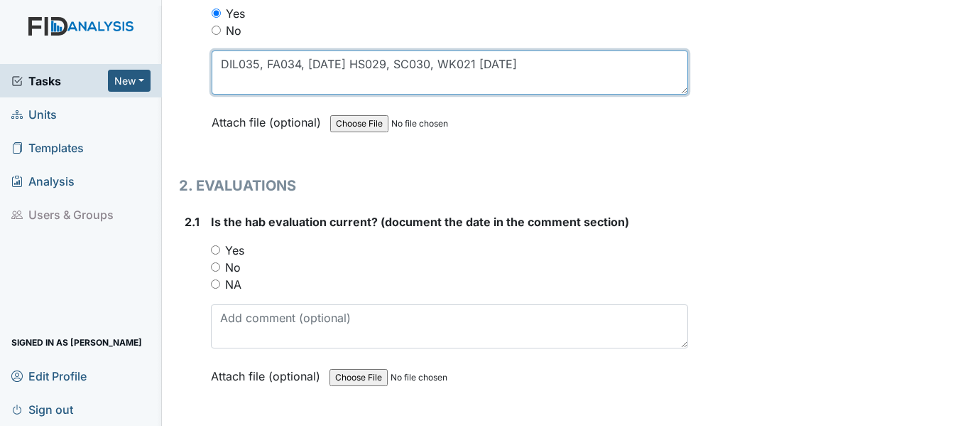
type textarea "DIL035, FA034, 1/31/26 HS029, SC030, WK021 2/28/26"
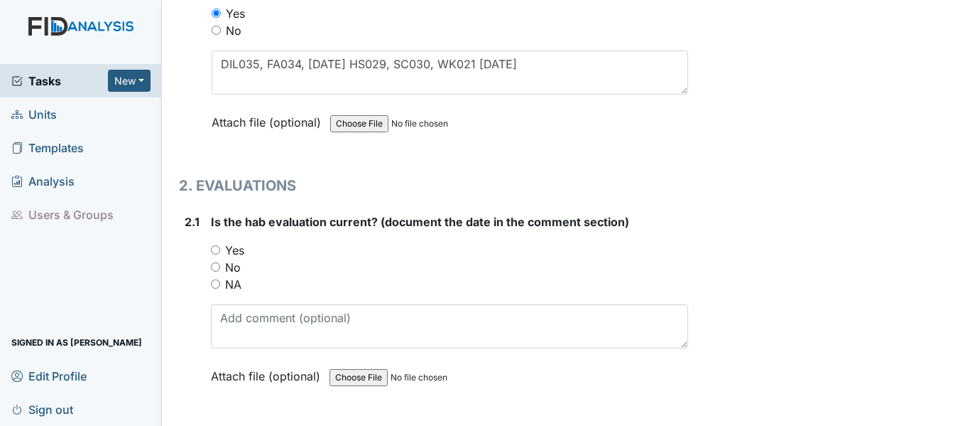
click at [217, 247] on input "Yes" at bounding box center [215, 249] width 9 height 9
radio input "true"
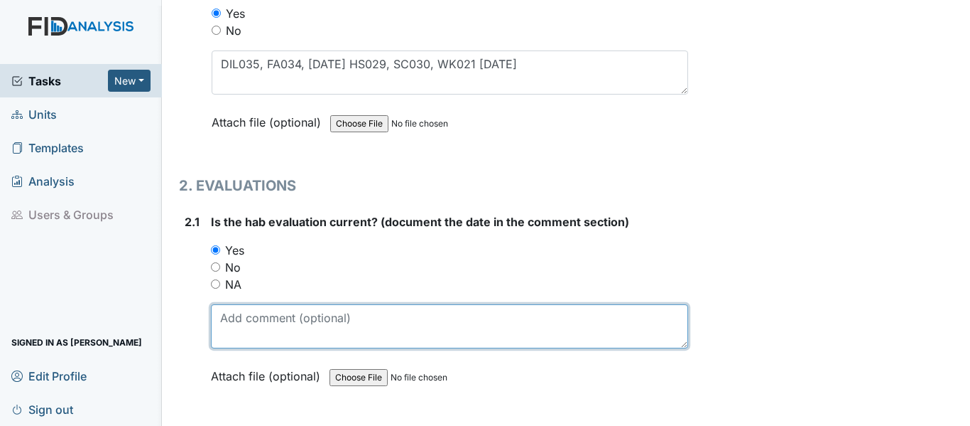
click at [278, 322] on textarea at bounding box center [449, 326] width 477 height 44
paste textarea "1/16/25"
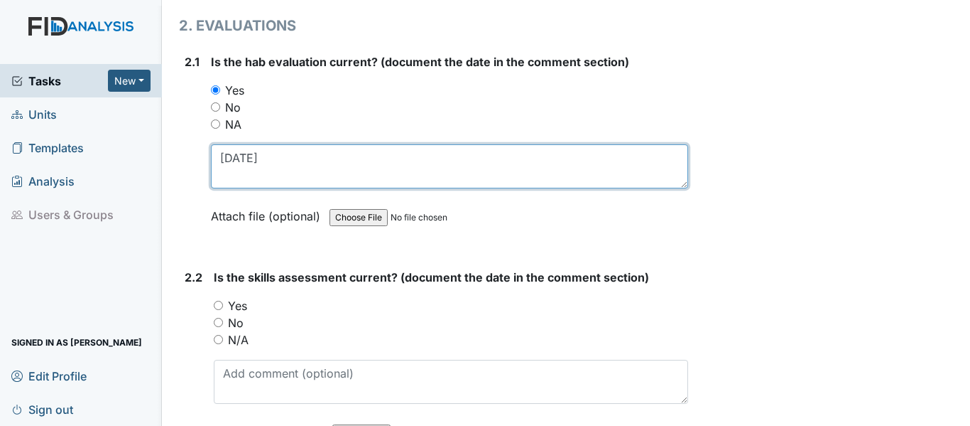
scroll to position [1492, 0]
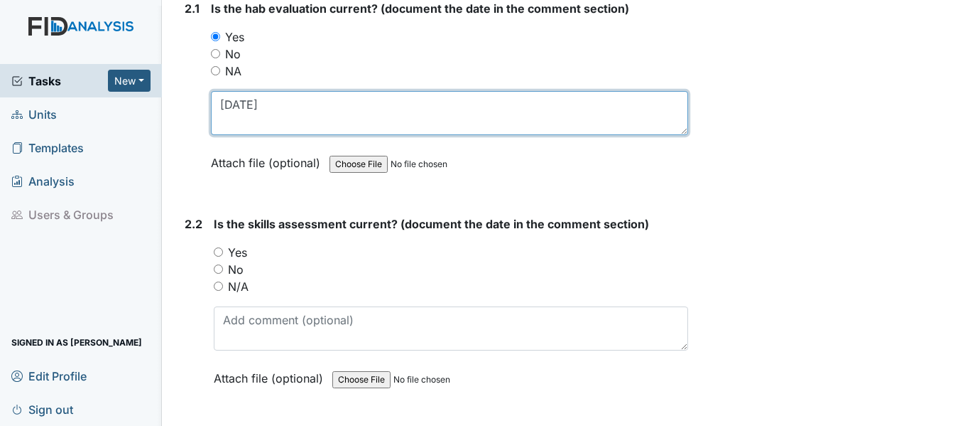
type textarea "1/16/25"
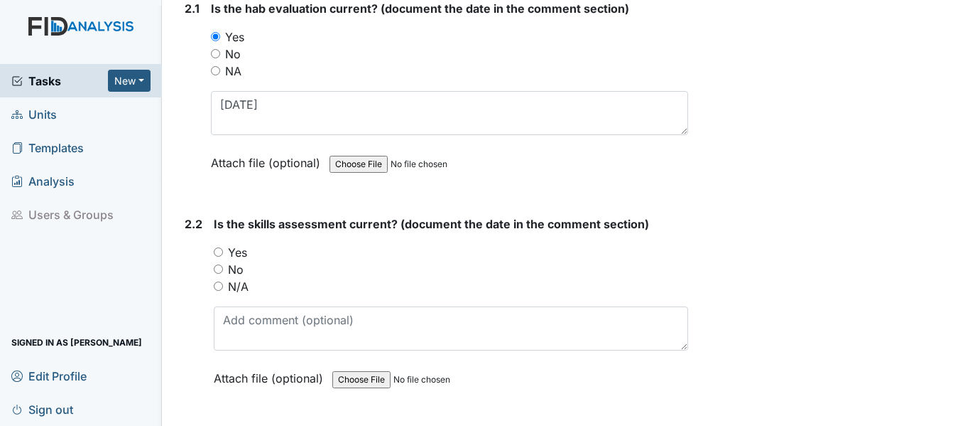
click at [217, 254] on input "Yes" at bounding box center [218, 251] width 9 height 9
radio input "true"
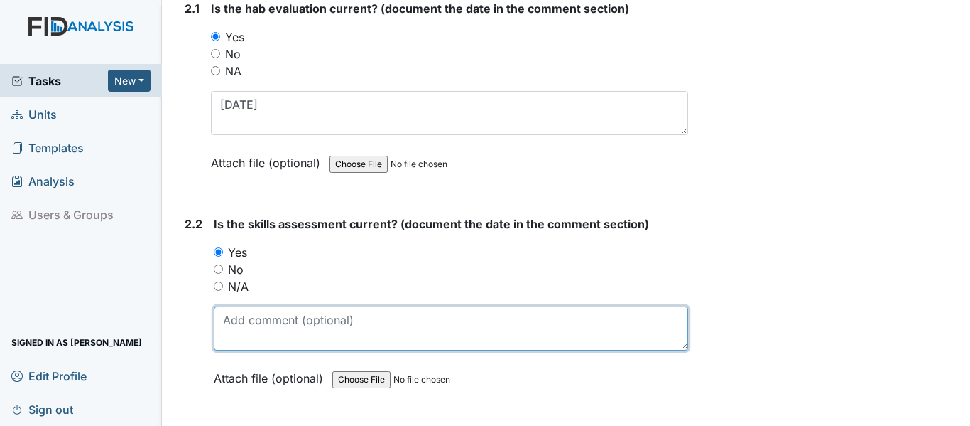
click at [273, 319] on textarea at bounding box center [451, 328] width 475 height 44
paste textarea "1/16/25"
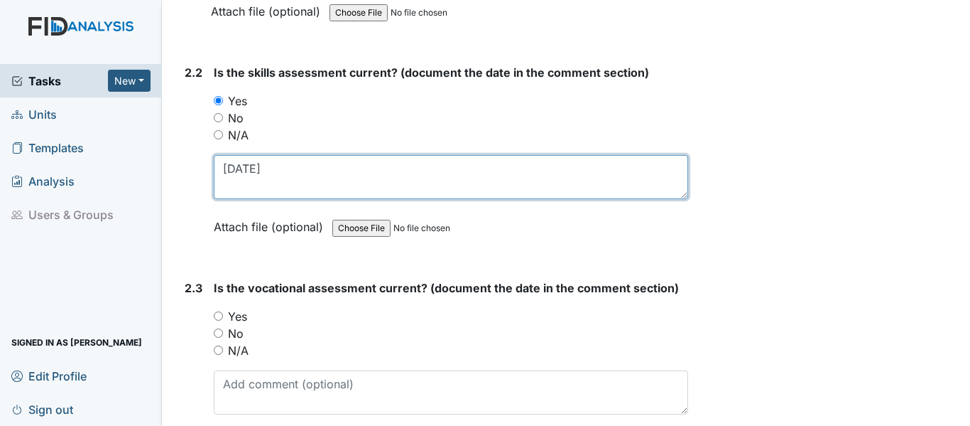
scroll to position [1705, 0]
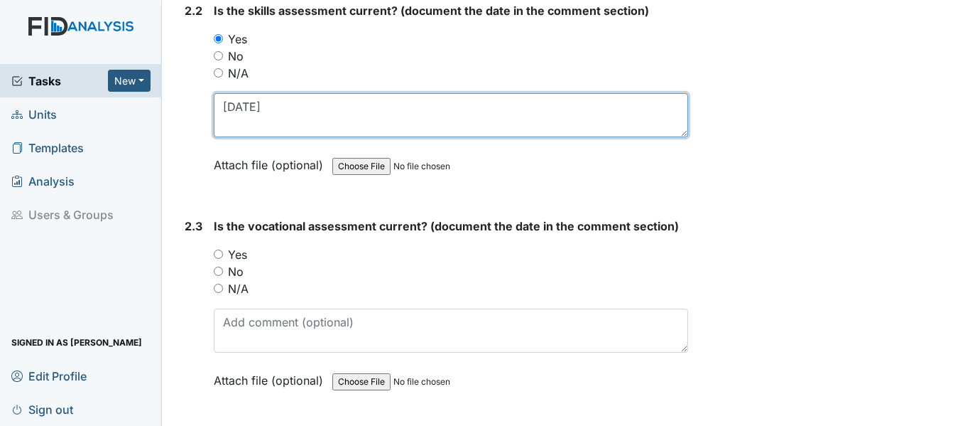
type textarea "1/16/25"
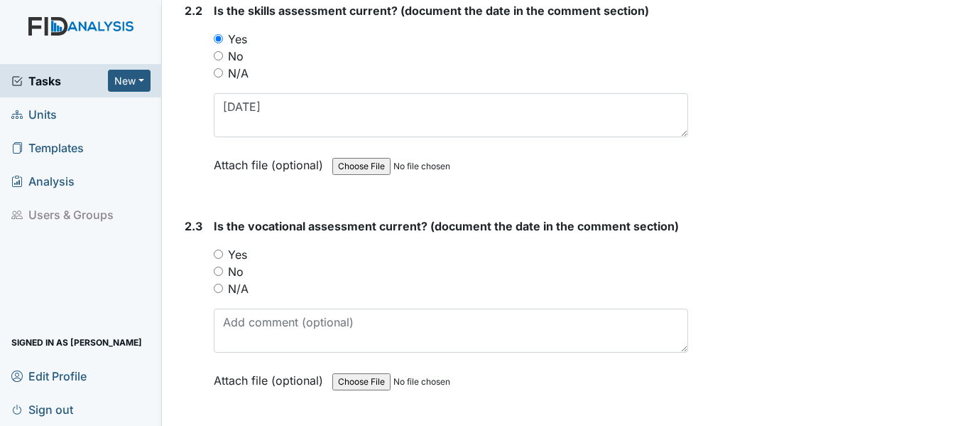
click at [216, 254] on input "Yes" at bounding box center [218, 253] width 9 height 9
radio input "true"
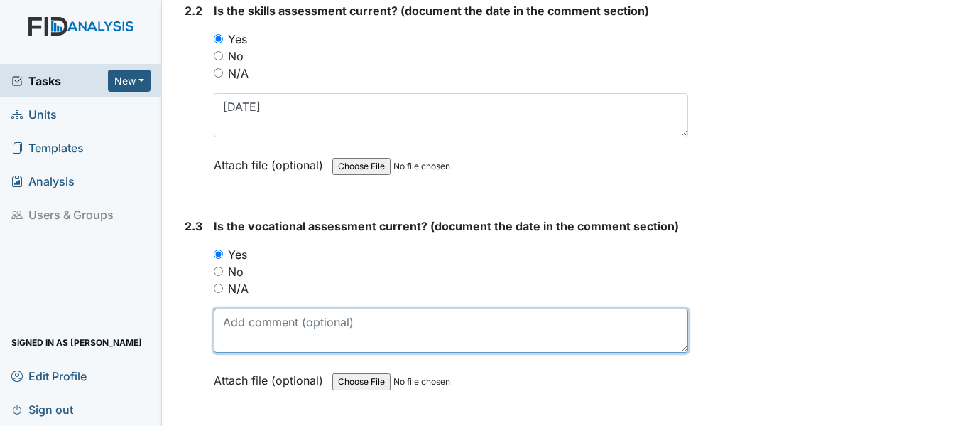
click at [271, 319] on textarea at bounding box center [451, 330] width 475 height 44
paste textarea "1/16/25"
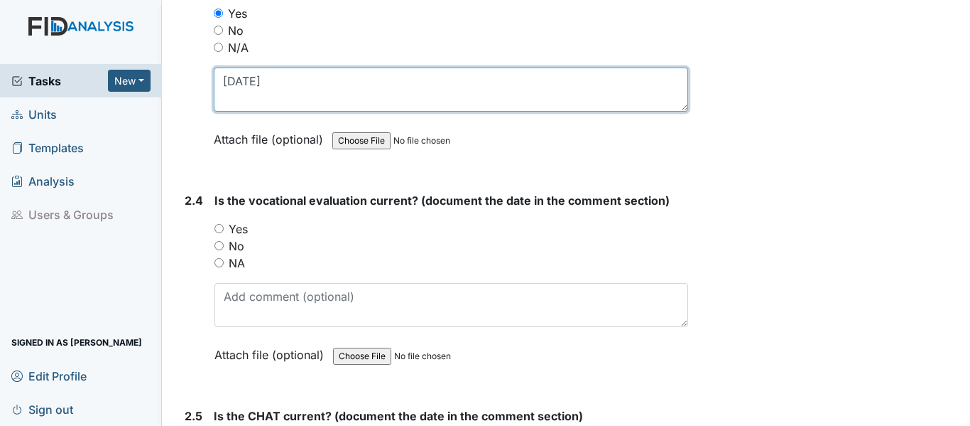
scroll to position [1989, 0]
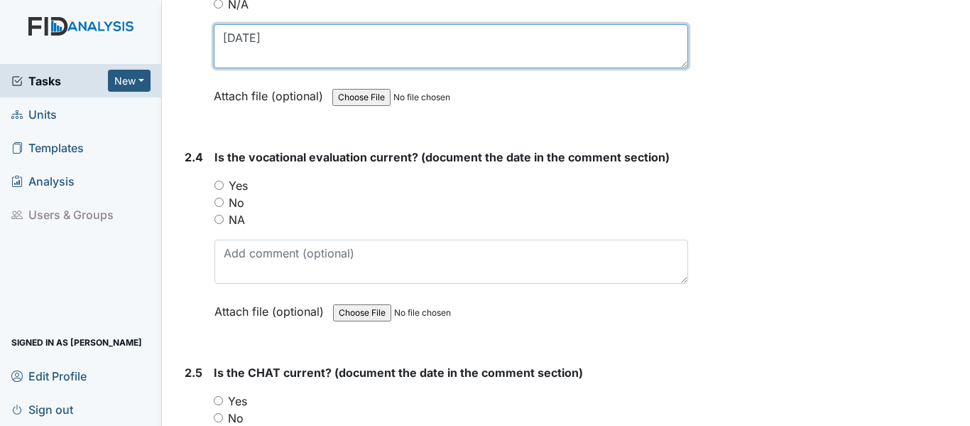
type textarea "1/16/25"
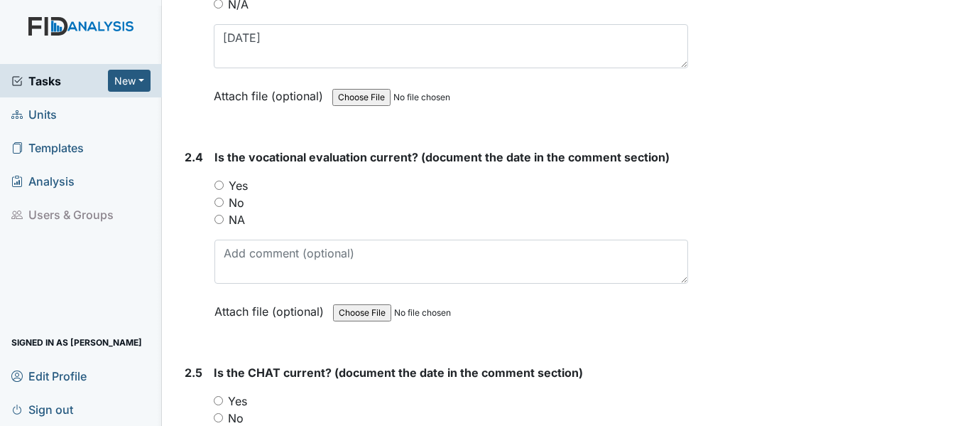
click at [216, 186] on input "Yes" at bounding box center [219, 184] width 9 height 9
radio input "true"
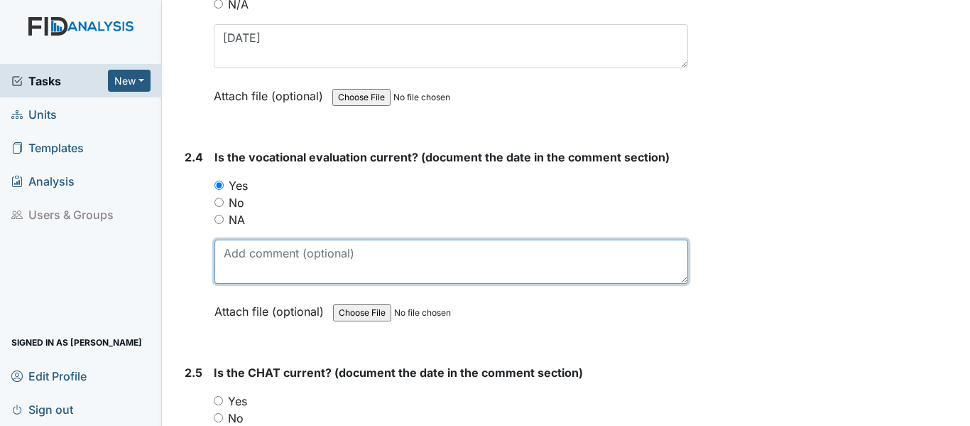
click at [269, 270] on textarea at bounding box center [452, 261] width 474 height 44
paste textarea "1/16/25"
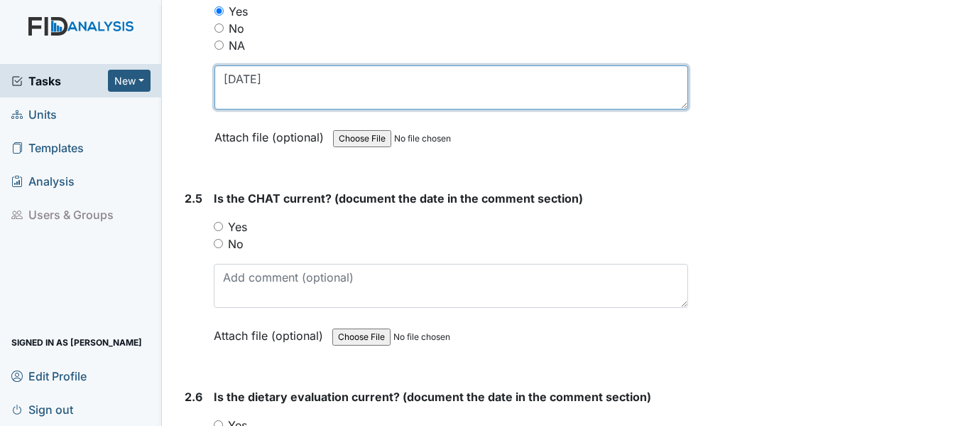
scroll to position [2202, 0]
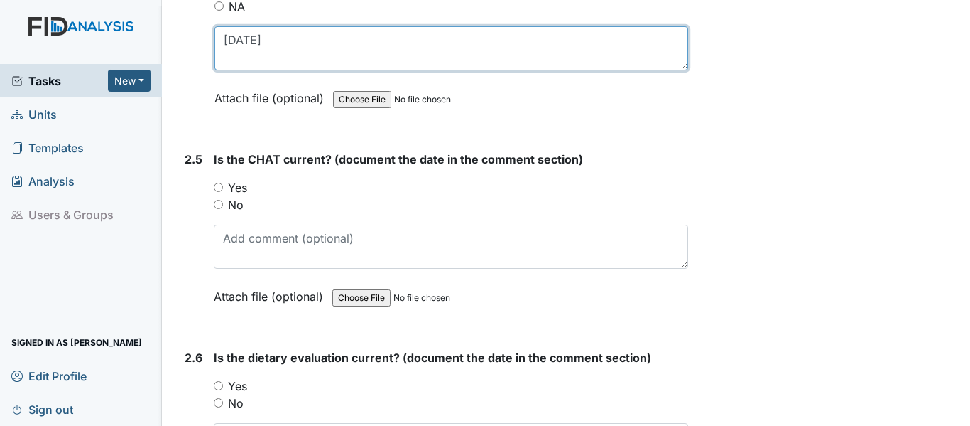
type textarea "1/16/25"
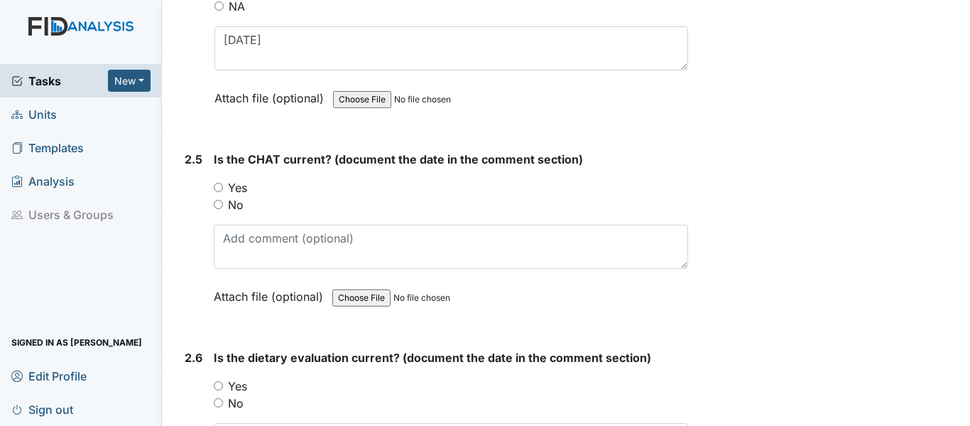
click at [215, 187] on input "Yes" at bounding box center [218, 187] width 9 height 9
radio input "true"
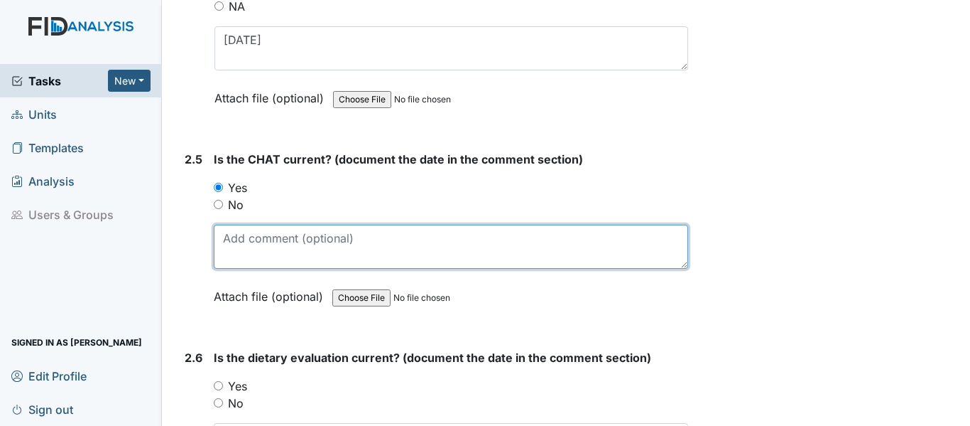
click at [279, 248] on textarea at bounding box center [451, 246] width 475 height 44
paste textarea "1/16/25"
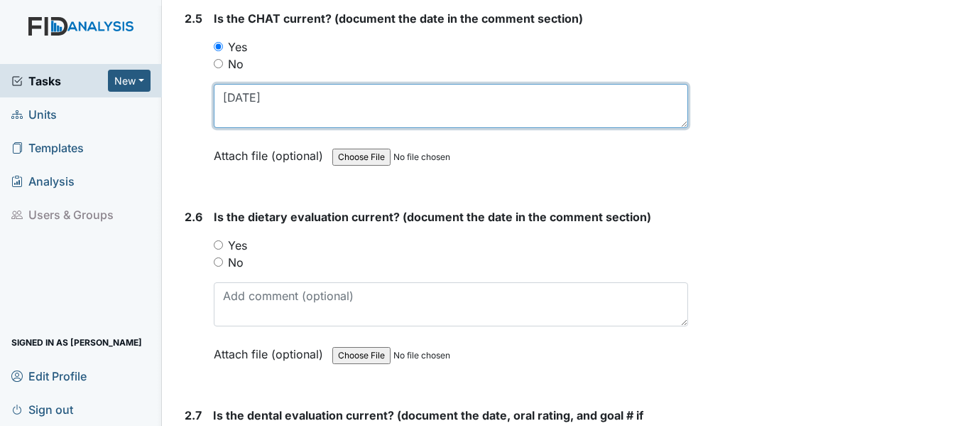
scroll to position [2344, 0]
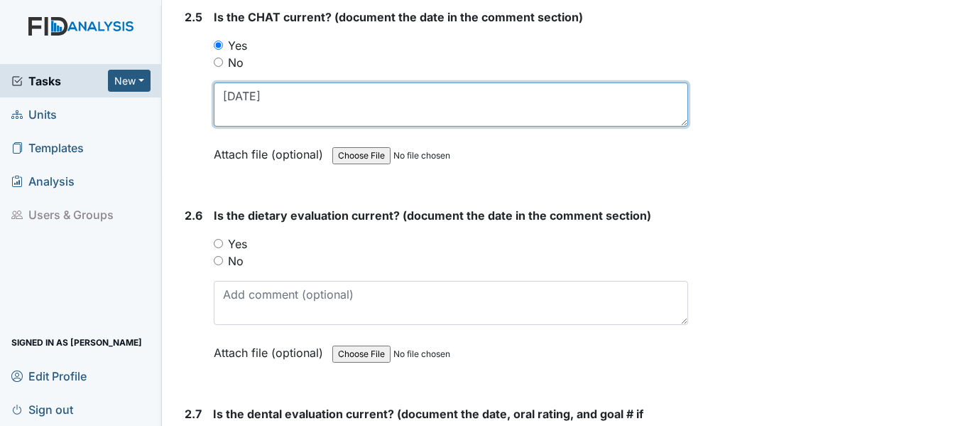
type textarea "1/16/25"
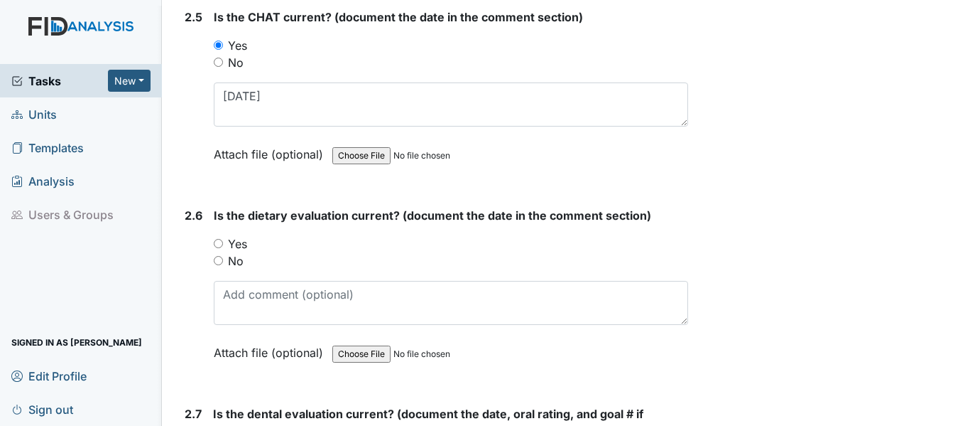
click at [217, 245] on input "Yes" at bounding box center [218, 243] width 9 height 9
radio input "true"
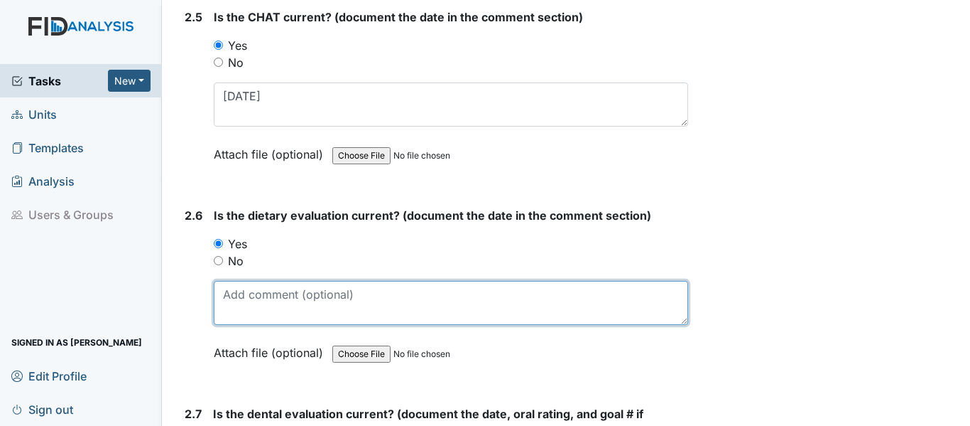
click at [258, 290] on textarea at bounding box center [451, 303] width 475 height 44
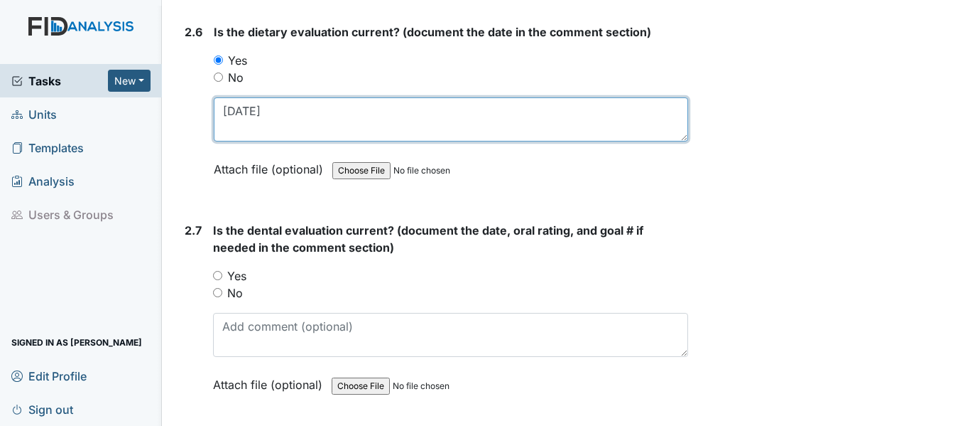
scroll to position [2557, 0]
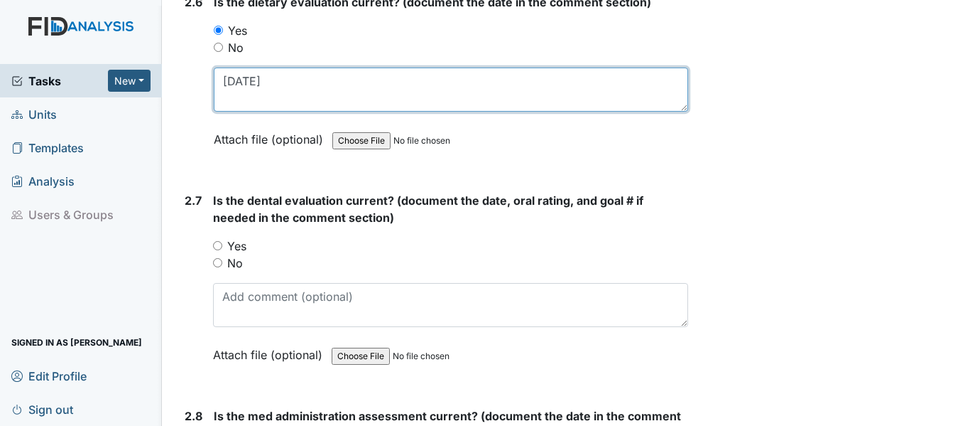
type textarea "4/23/25"
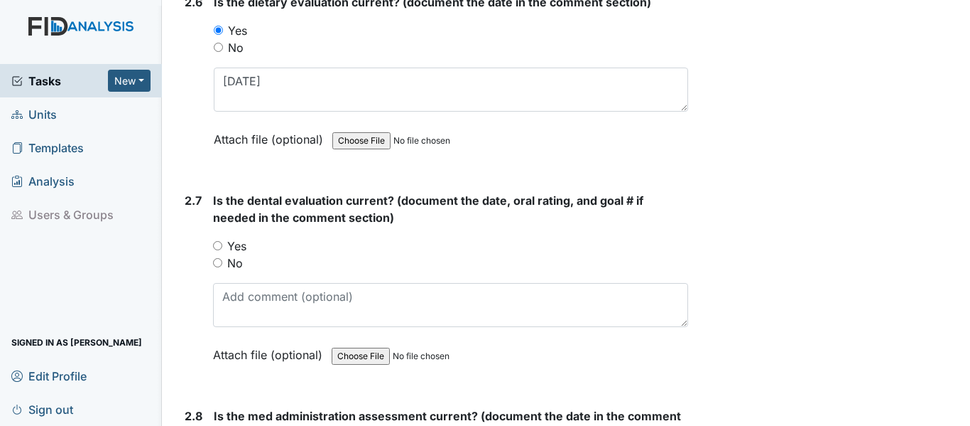
click at [220, 244] on input "Yes" at bounding box center [217, 245] width 9 height 9
radio input "true"
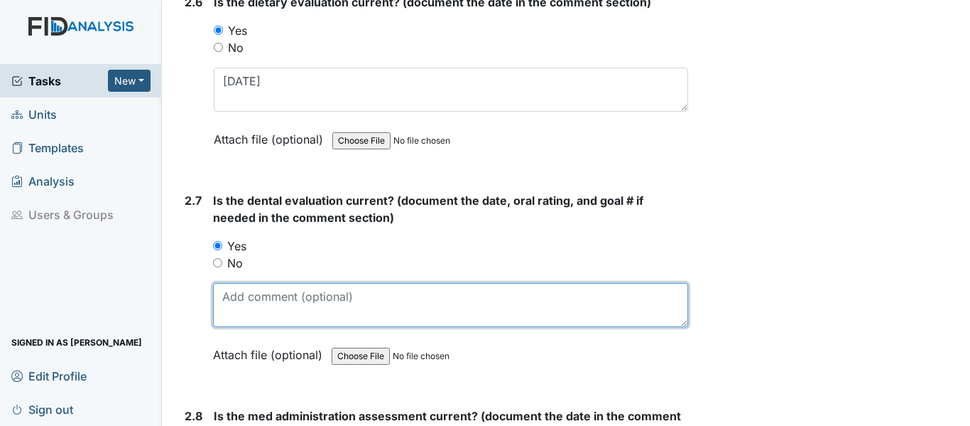
click at [253, 308] on textarea at bounding box center [450, 305] width 475 height 44
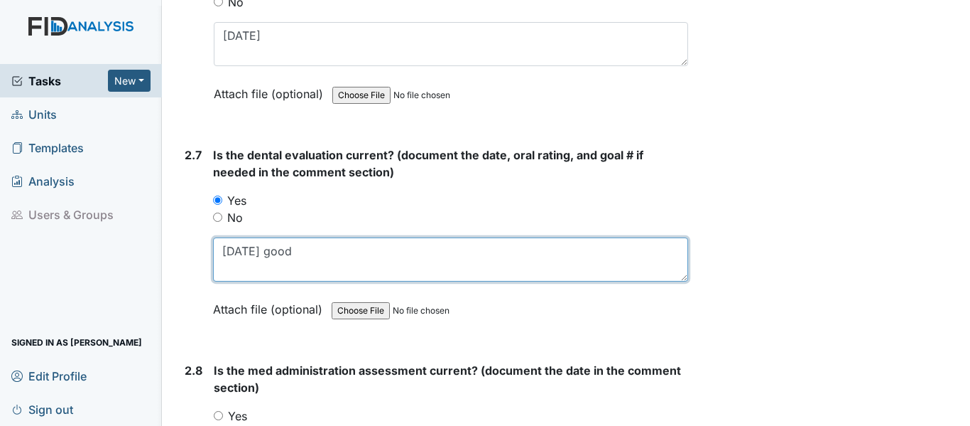
scroll to position [2770, 0]
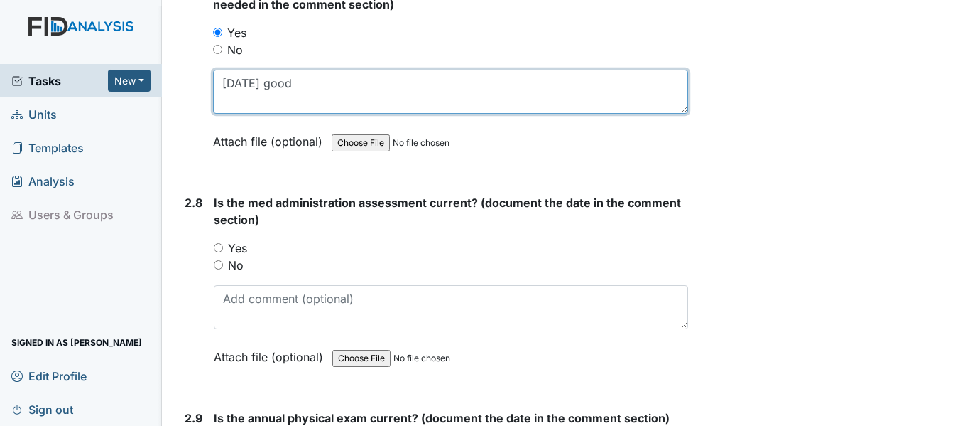
type textarea "3/12/25 good"
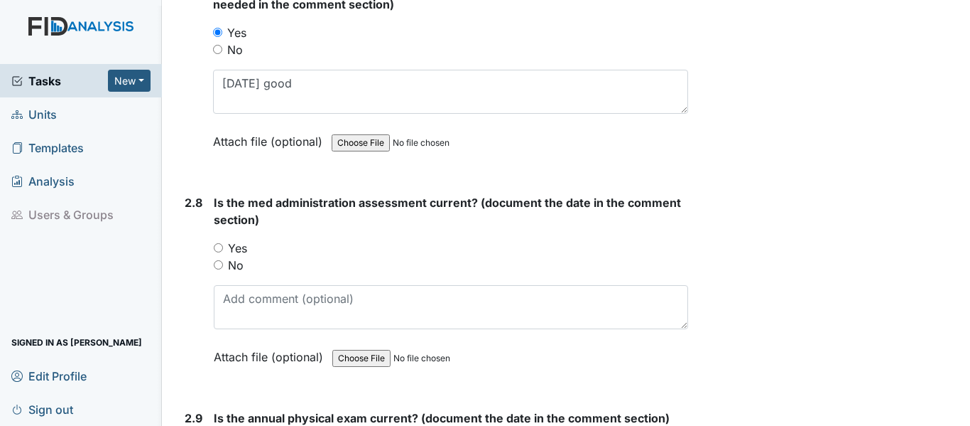
click at [219, 243] on input "Yes" at bounding box center [218, 247] width 9 height 9
radio input "true"
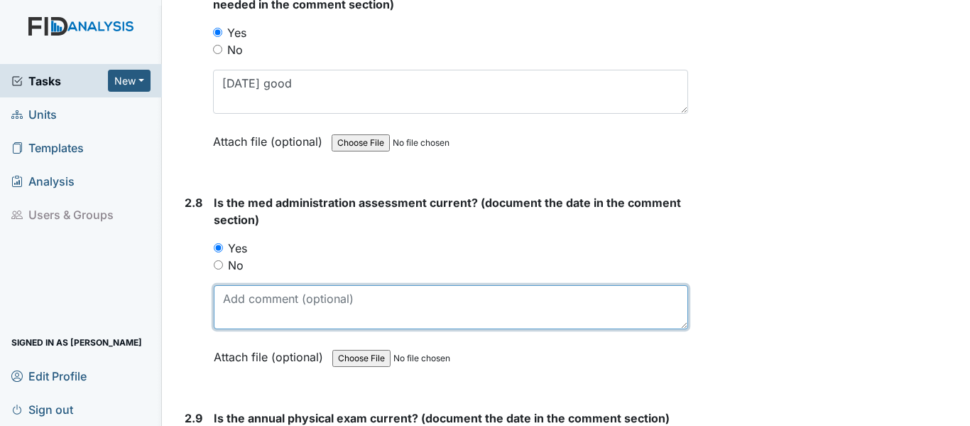
click at [293, 313] on textarea at bounding box center [451, 307] width 475 height 44
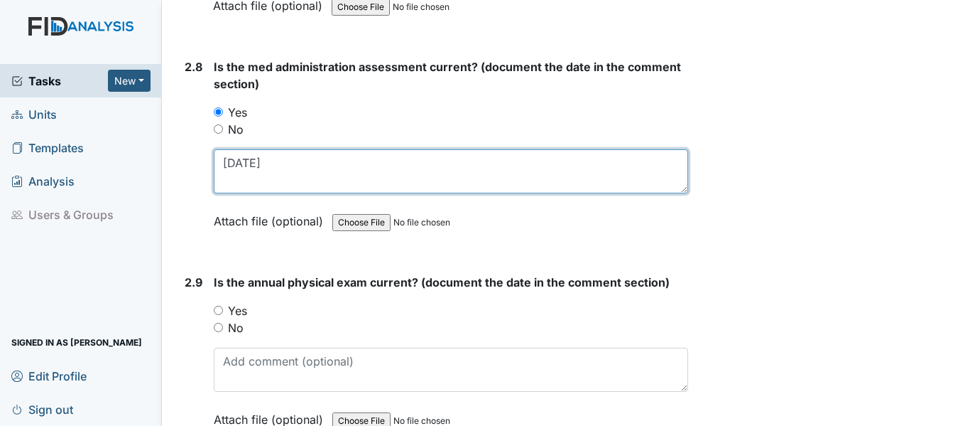
scroll to position [2912, 0]
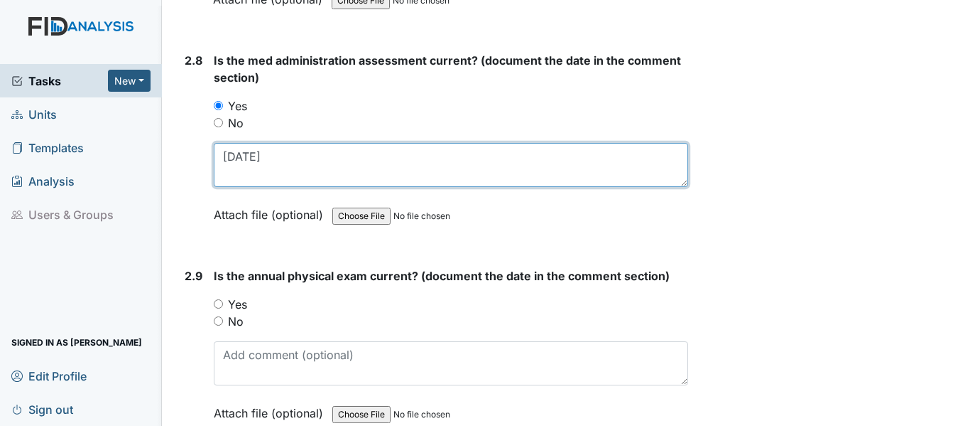
type textarea "[DATE]"
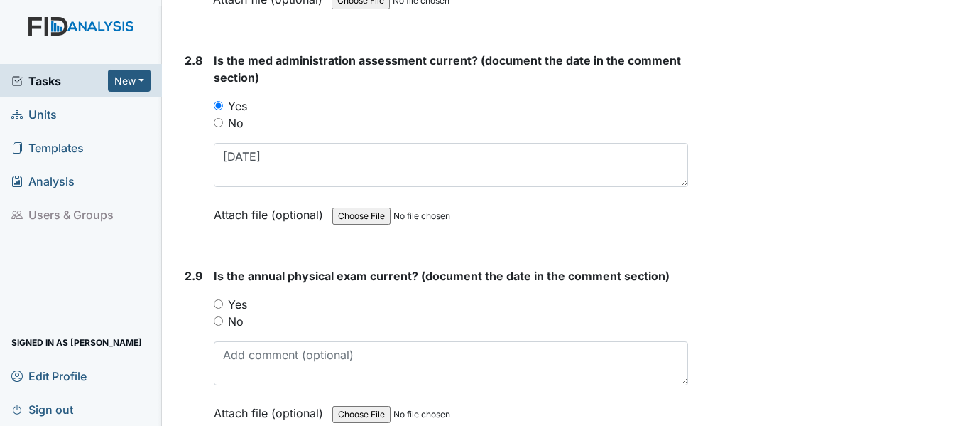
click at [220, 305] on input "Yes" at bounding box center [218, 303] width 9 height 9
radio input "true"
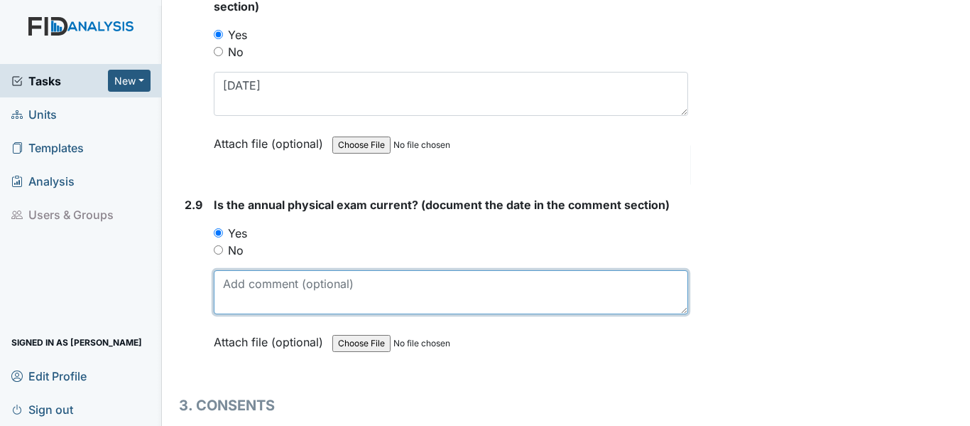
click at [277, 286] on textarea at bounding box center [451, 292] width 475 height 44
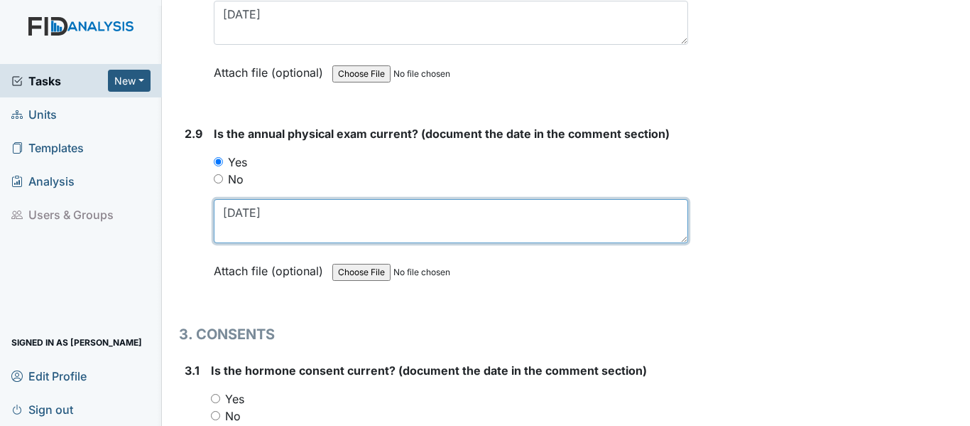
scroll to position [3197, 0]
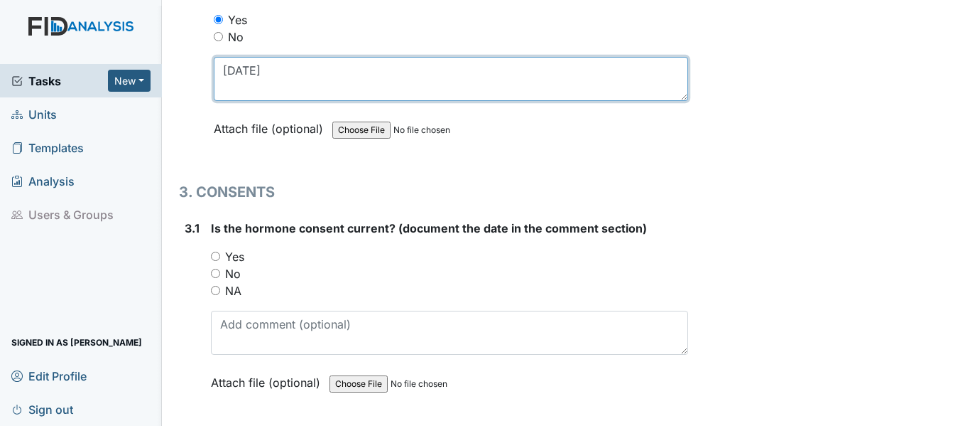
type textarea "[DATE]"
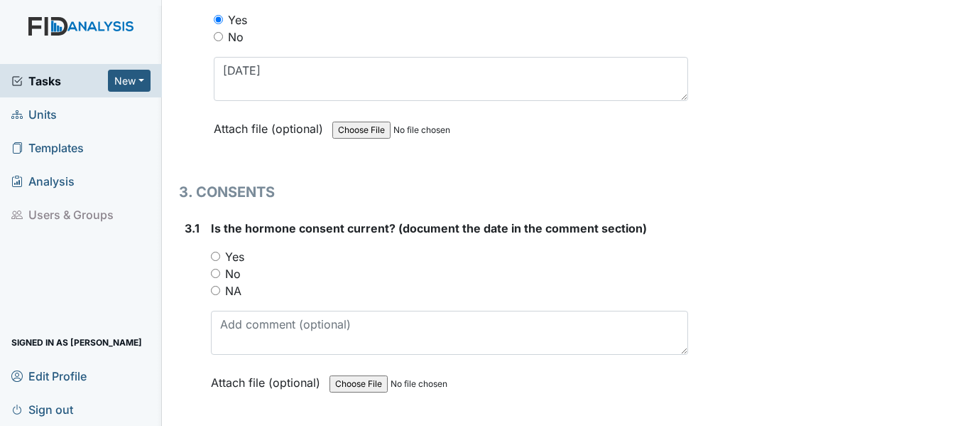
click at [216, 258] on input "Yes" at bounding box center [215, 255] width 9 height 9
radio input "true"
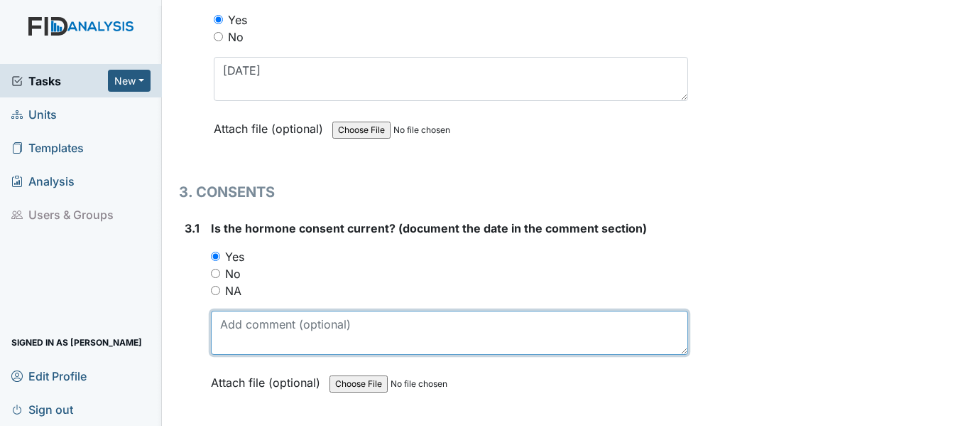
click at [260, 323] on textarea at bounding box center [449, 332] width 477 height 44
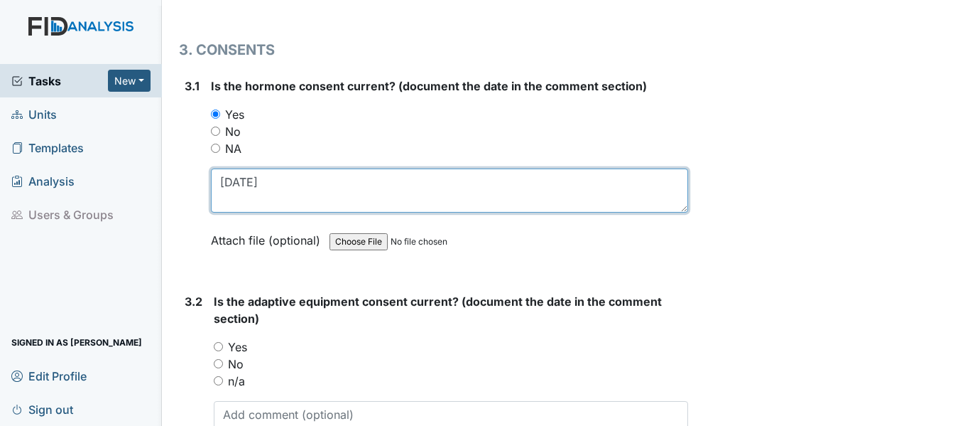
scroll to position [3410, 0]
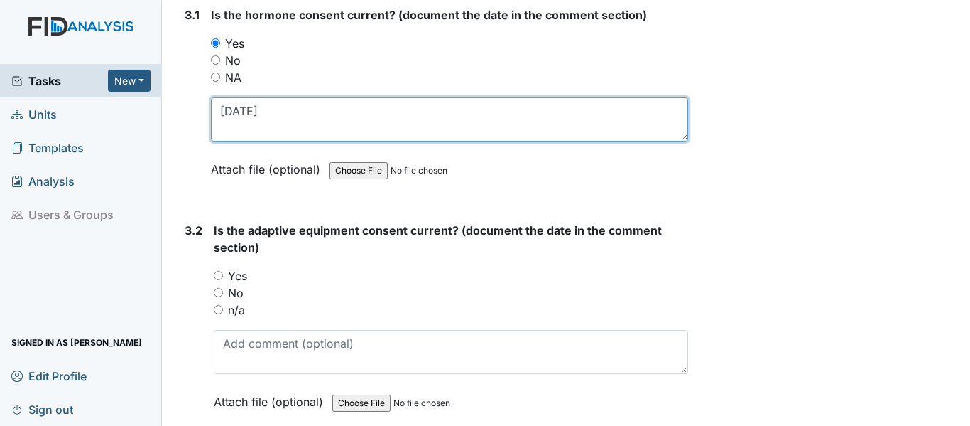
type textarea "8/19/25"
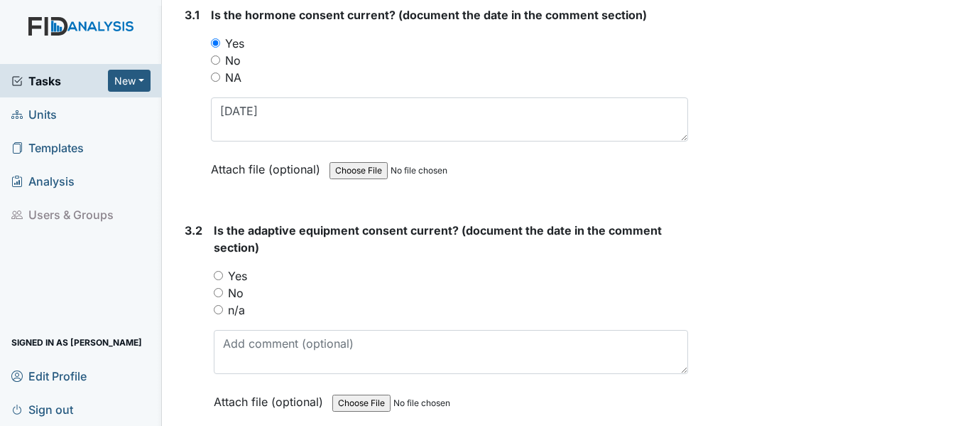
click at [220, 274] on input "Yes" at bounding box center [218, 275] width 9 height 9
radio input "true"
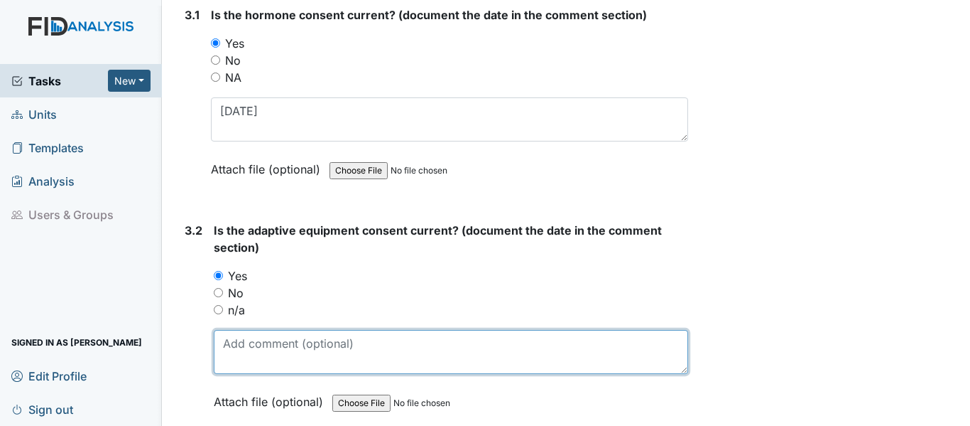
click at [340, 362] on textarea at bounding box center [451, 352] width 475 height 44
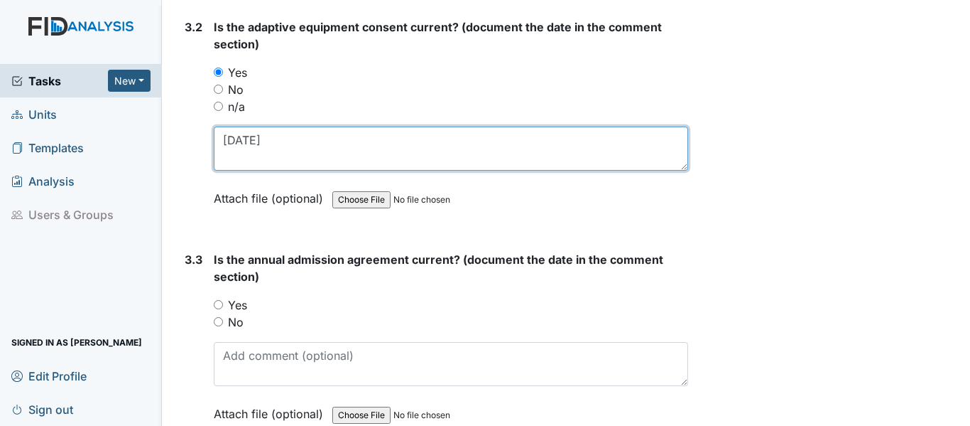
scroll to position [3623, 0]
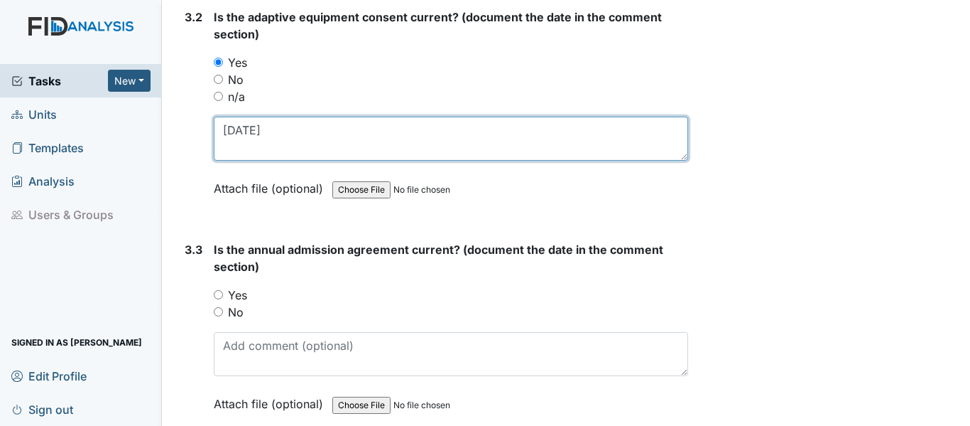
type textarea "8/19/25"
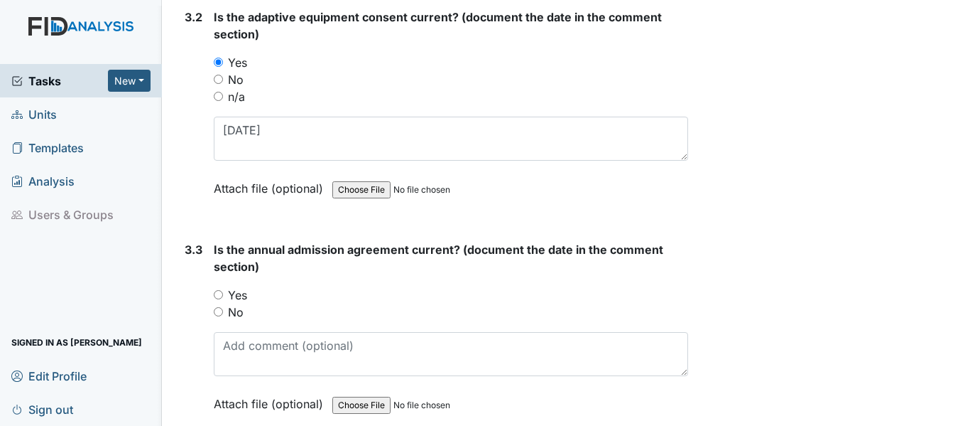
click at [217, 290] on input "Yes" at bounding box center [218, 294] width 9 height 9
radio input "true"
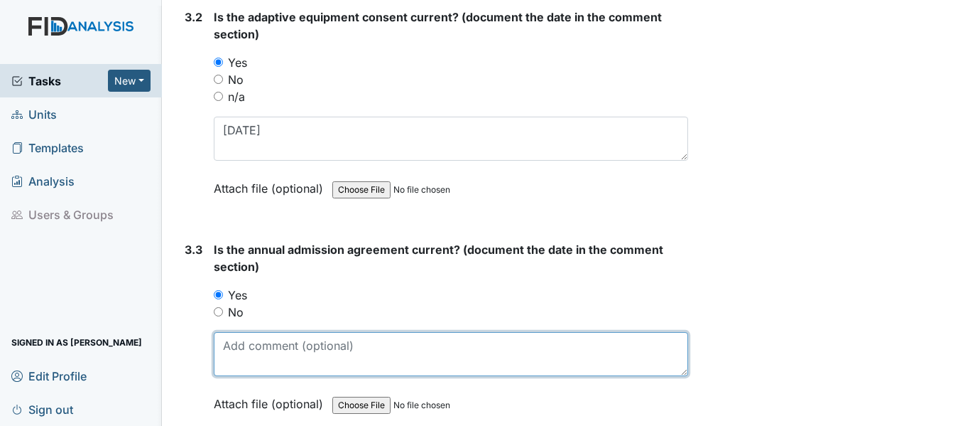
click at [302, 354] on textarea at bounding box center [451, 354] width 475 height 44
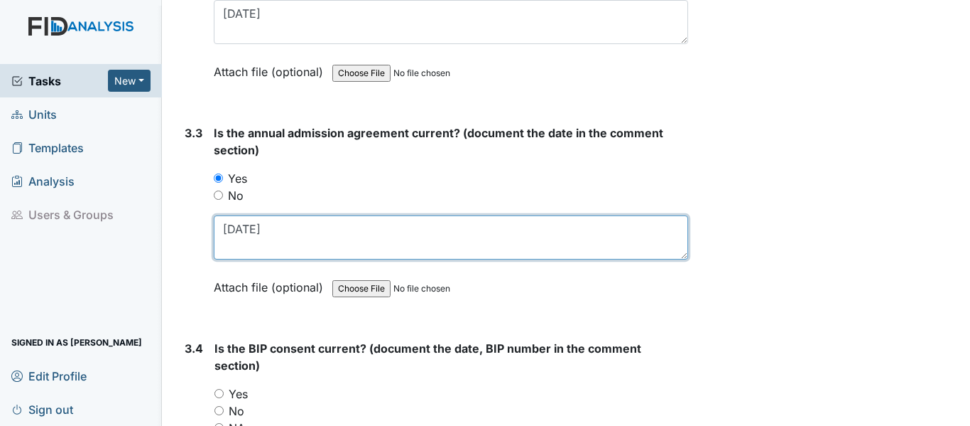
scroll to position [3765, 0]
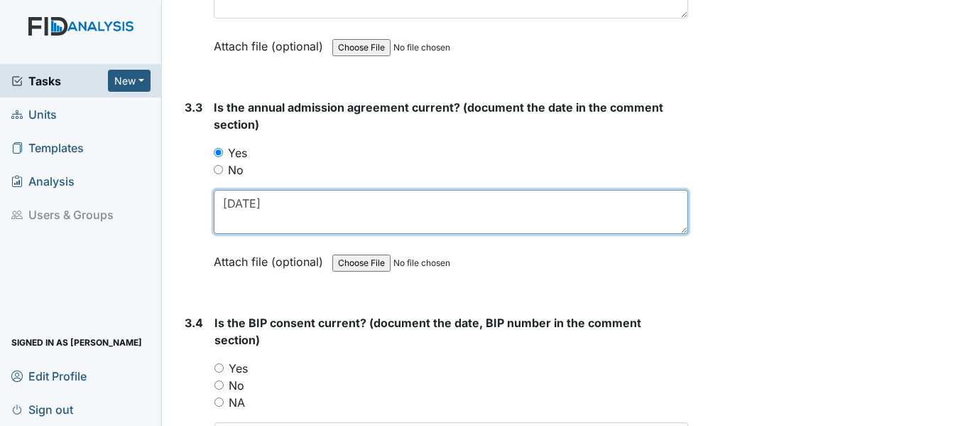
type textarea "11/4/24"
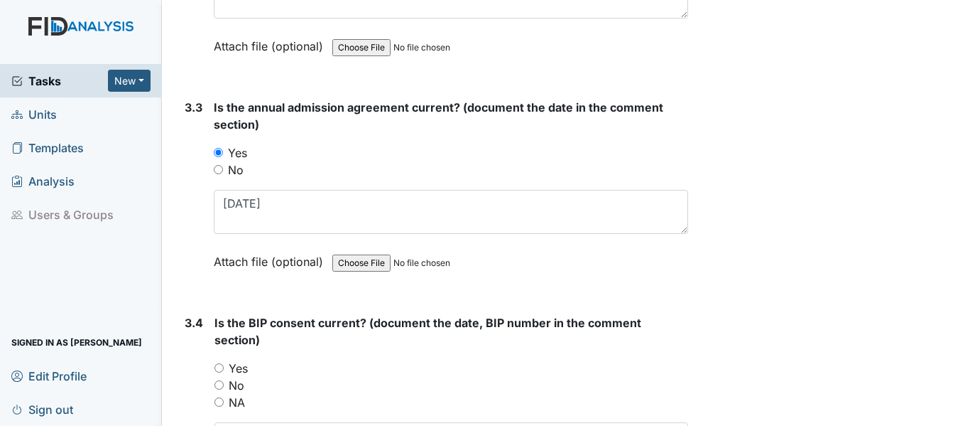
click at [222, 366] on input "Yes" at bounding box center [219, 367] width 9 height 9
radio input "true"
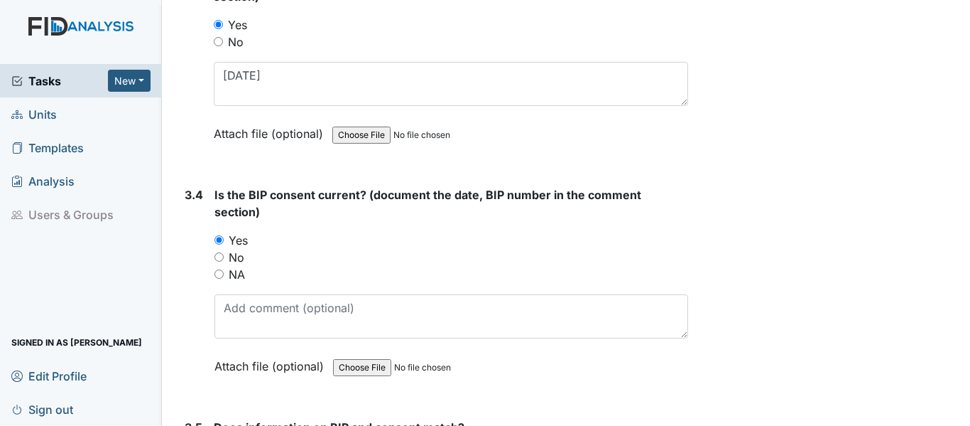
scroll to position [3907, 0]
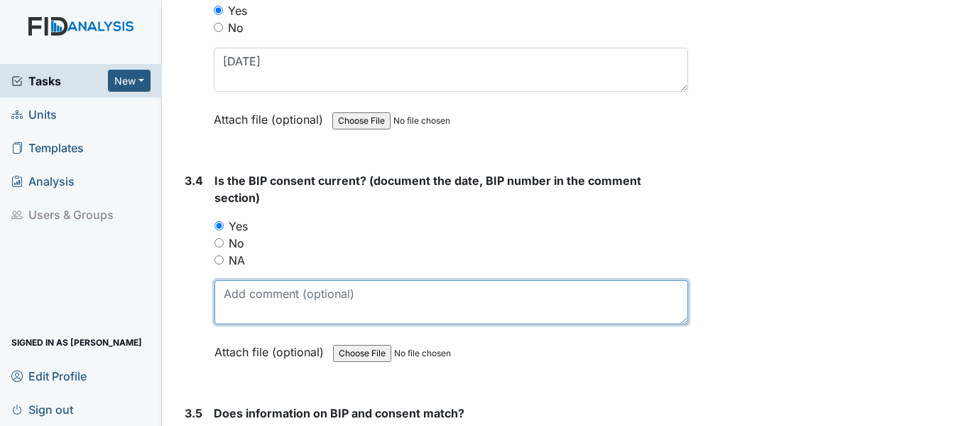
click at [284, 311] on textarea at bounding box center [452, 302] width 474 height 44
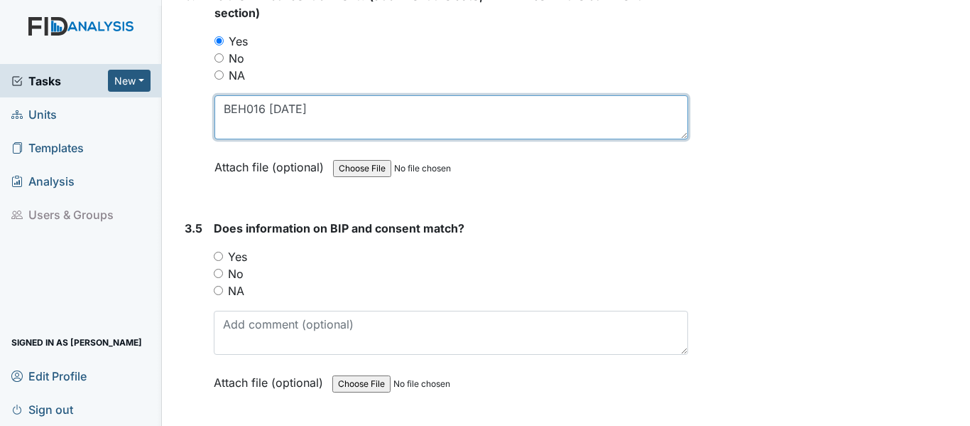
scroll to position [4120, 0]
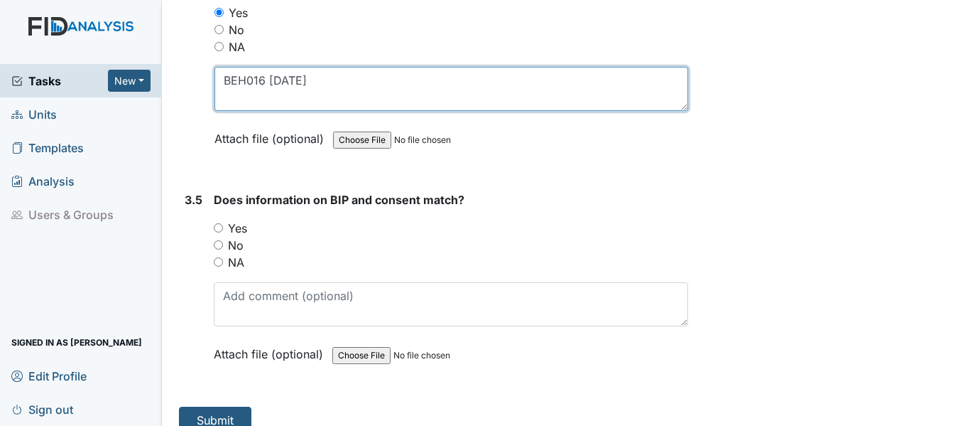
type textarea "BEH016 3/24/25"
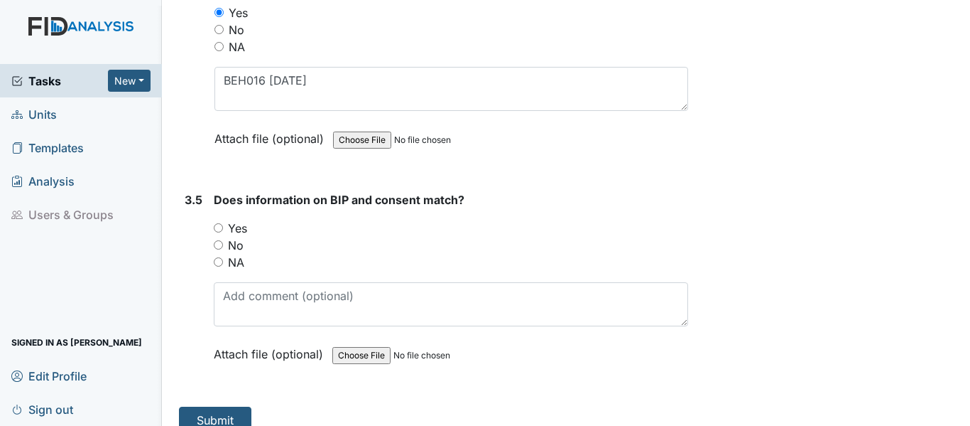
click at [217, 227] on input "Yes" at bounding box center [218, 227] width 9 height 9
radio input "true"
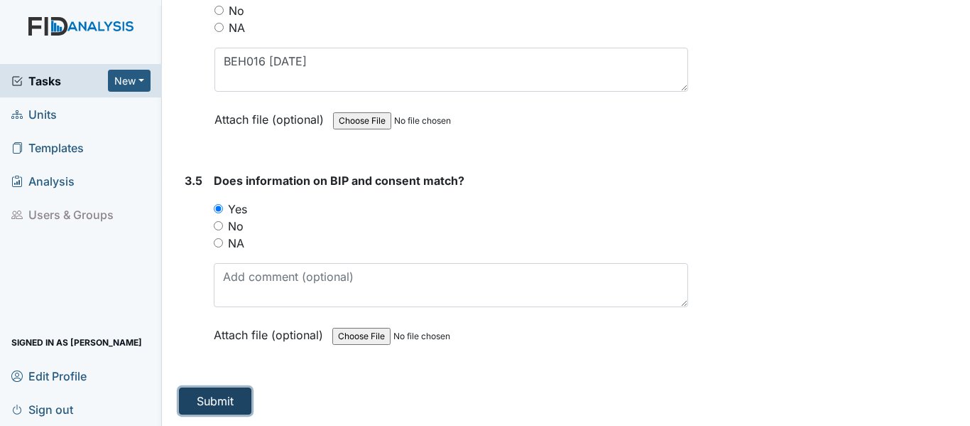
click at [210, 392] on button "Submit" at bounding box center [215, 400] width 72 height 27
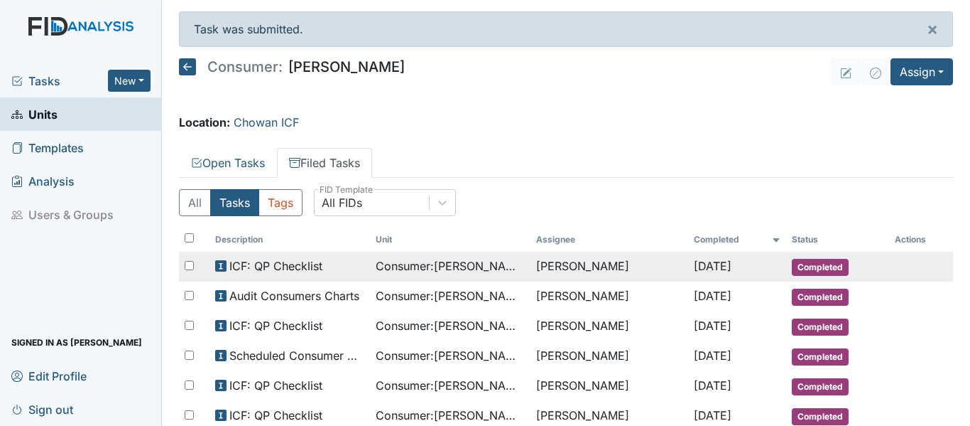
click at [531, 265] on td "[PERSON_NAME]" at bounding box center [609, 266] width 157 height 30
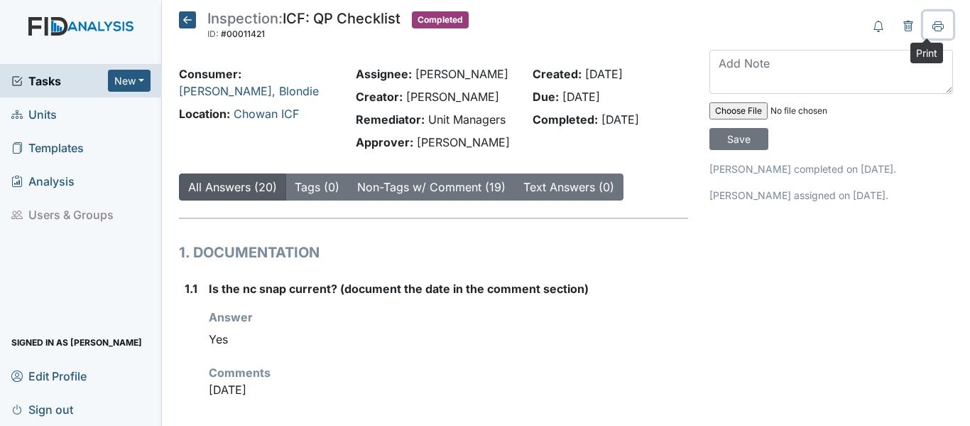
click at [934, 25] on button at bounding box center [938, 24] width 30 height 27
click at [188, 16] on icon at bounding box center [187, 19] width 17 height 17
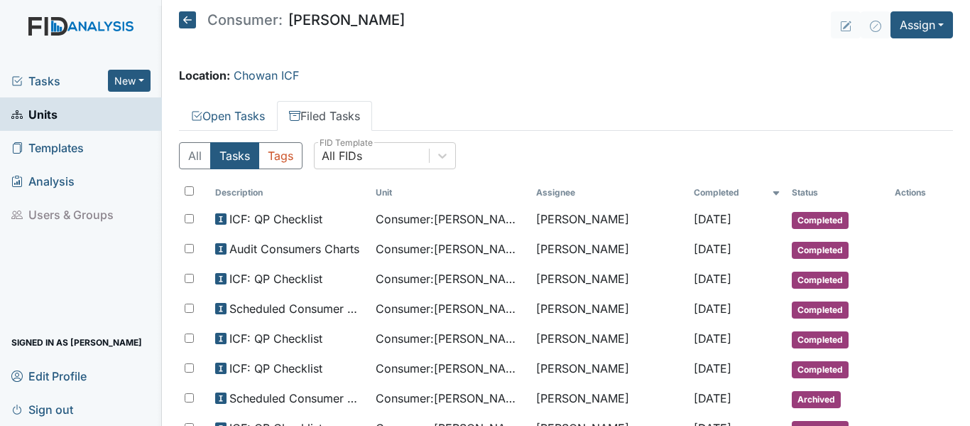
click at [185, 16] on icon at bounding box center [187, 19] width 17 height 17
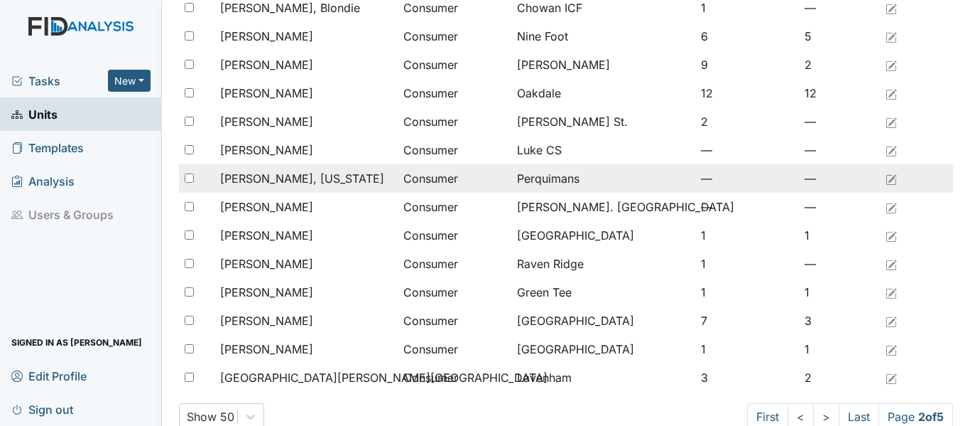
scroll to position [1169, 0]
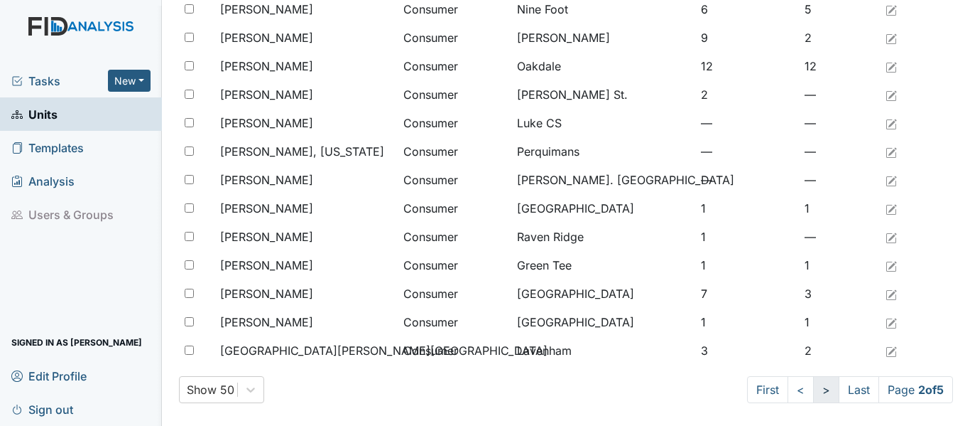
click at [813, 395] on link ">" at bounding box center [826, 389] width 26 height 27
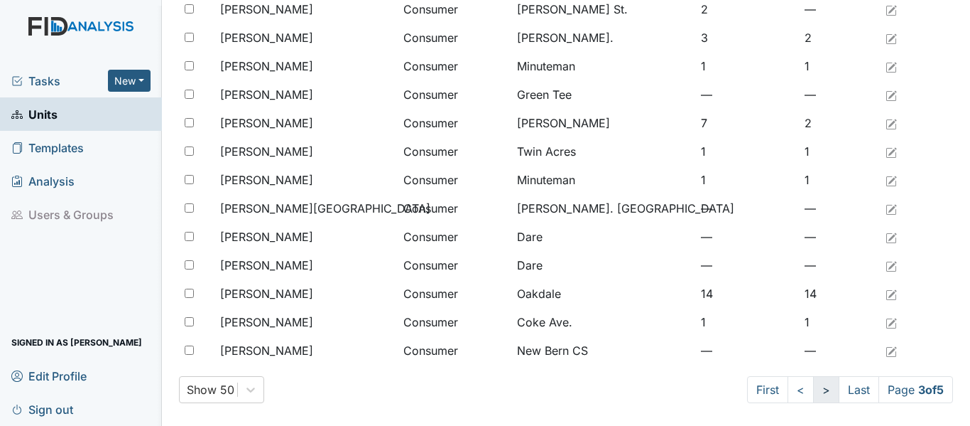
click at [813, 395] on link ">" at bounding box center [826, 389] width 26 height 27
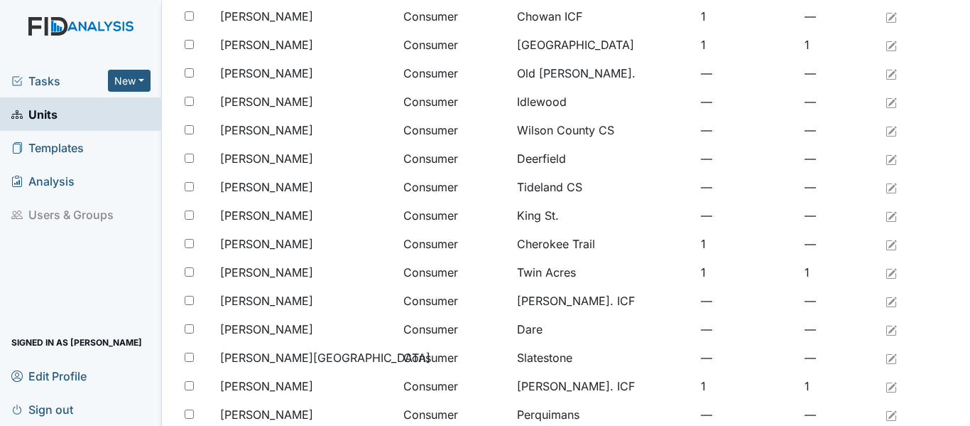
scroll to position [316, 0]
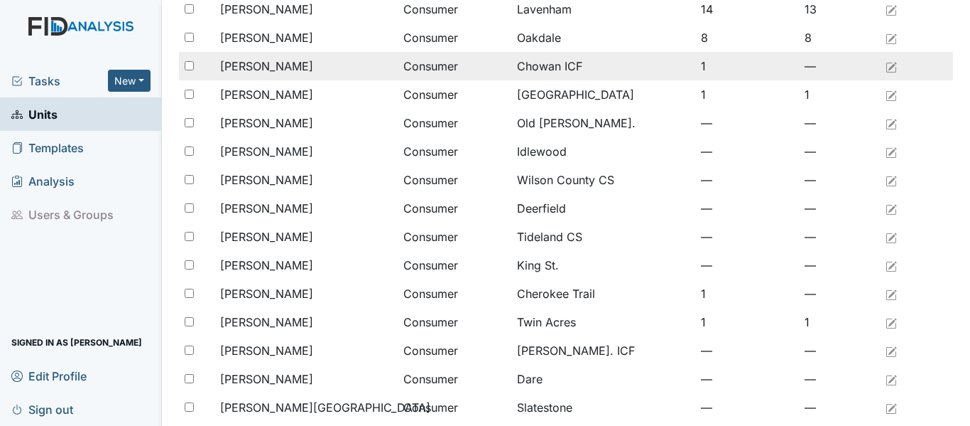
click at [272, 70] on span "[PERSON_NAME]" at bounding box center [266, 66] width 93 height 17
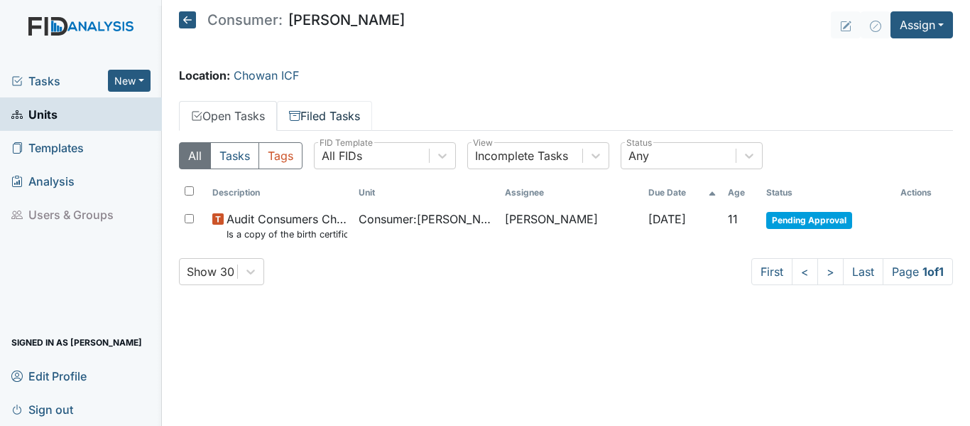
click at [344, 111] on link "Filed Tasks" at bounding box center [324, 116] width 95 height 30
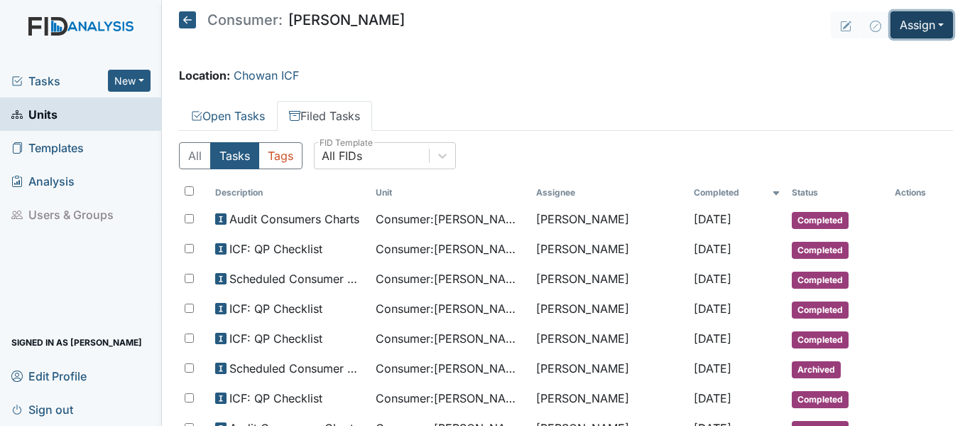
click at [893, 30] on button "Assign" at bounding box center [922, 24] width 63 height 27
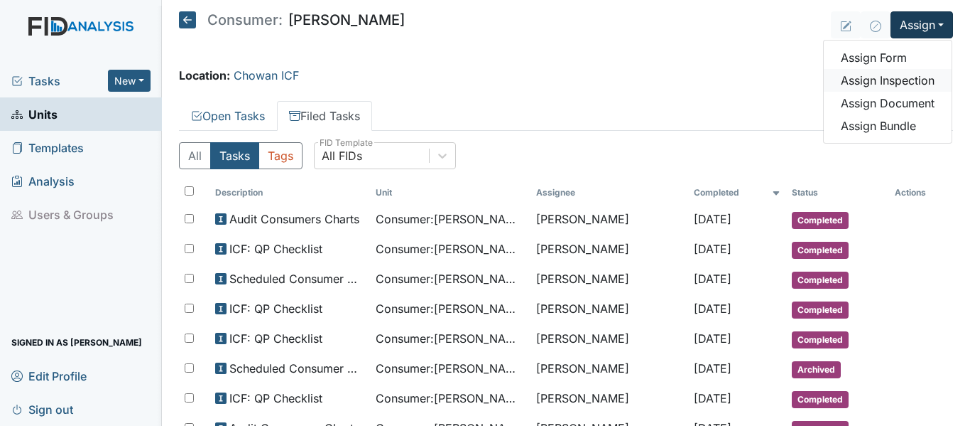
click at [901, 82] on link "Assign Inspection" at bounding box center [888, 80] width 128 height 23
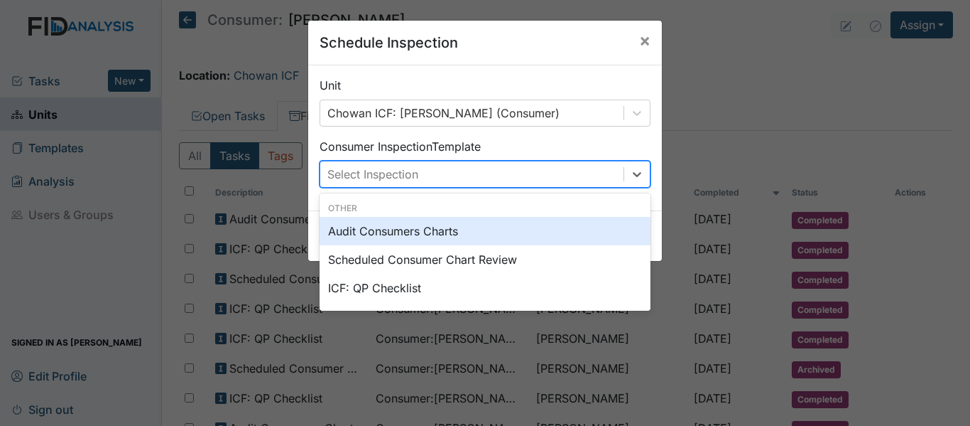
drag, startPoint x: 640, startPoint y: 179, endPoint x: 615, endPoint y: 190, distance: 27.0
click at [639, 179] on div at bounding box center [637, 174] width 26 height 26
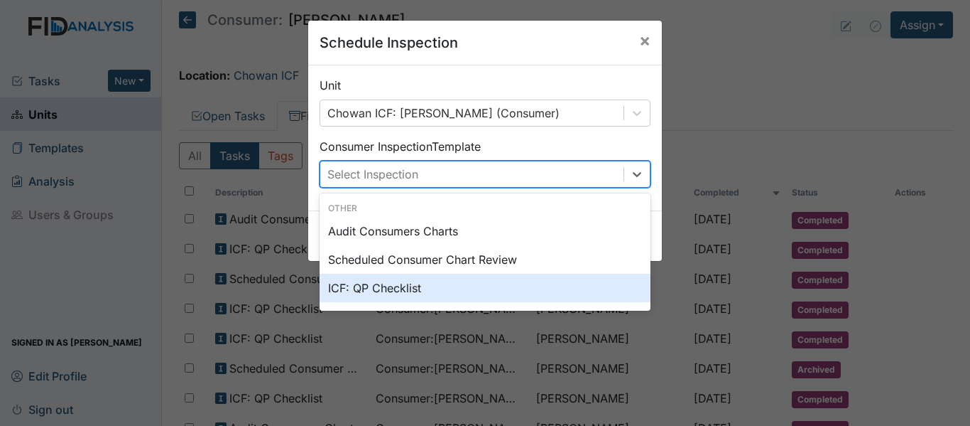
click at [406, 291] on div "ICF: QP Checklist" at bounding box center [485, 287] width 331 height 28
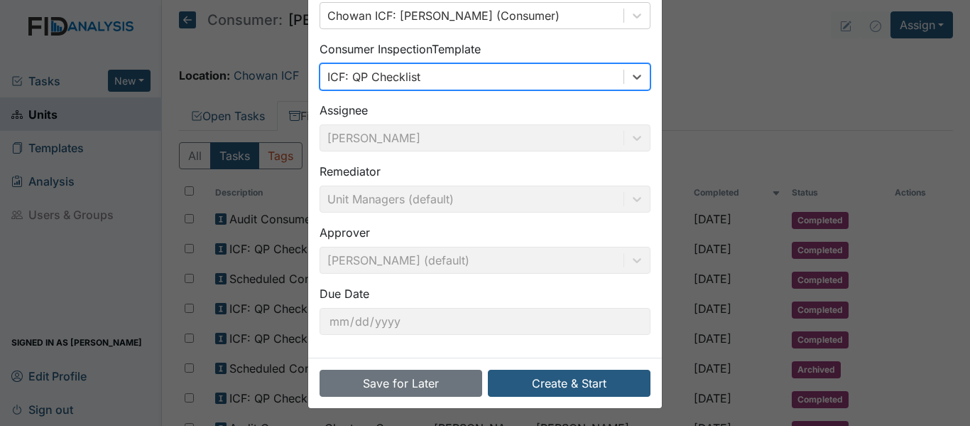
scroll to position [100, 0]
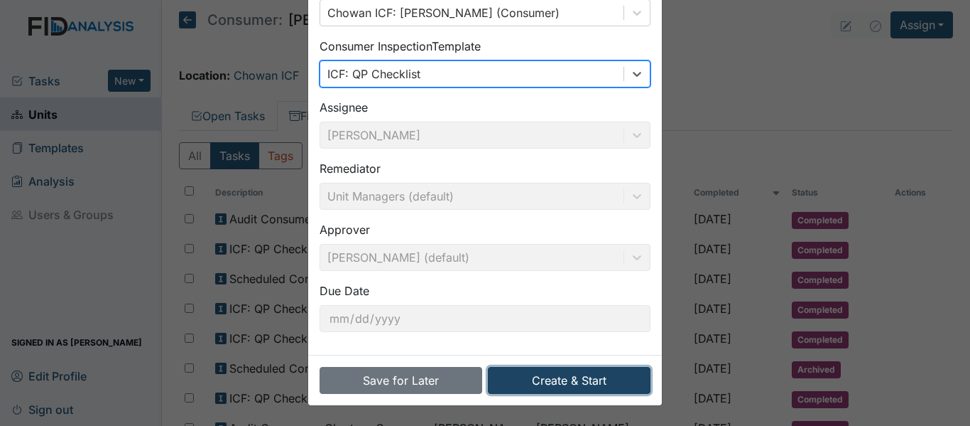
click at [599, 384] on button "Create & Start" at bounding box center [569, 380] width 163 height 27
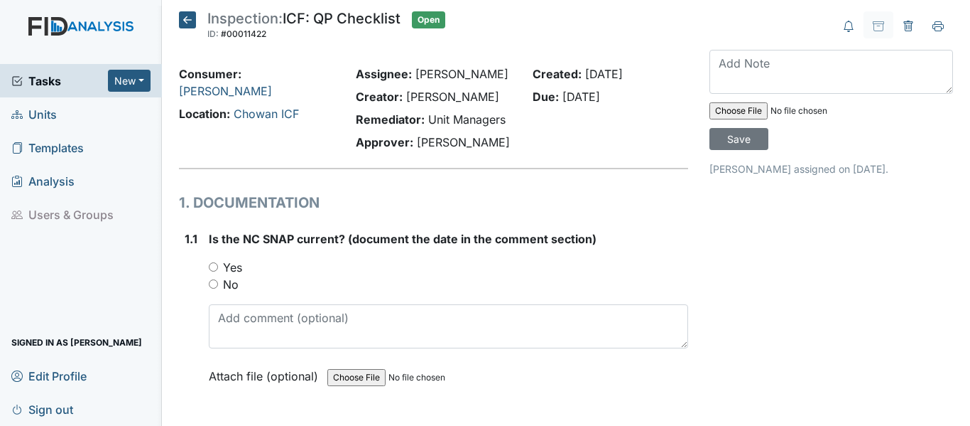
click at [211, 267] on input "Yes" at bounding box center [213, 266] width 9 height 9
radio input "true"
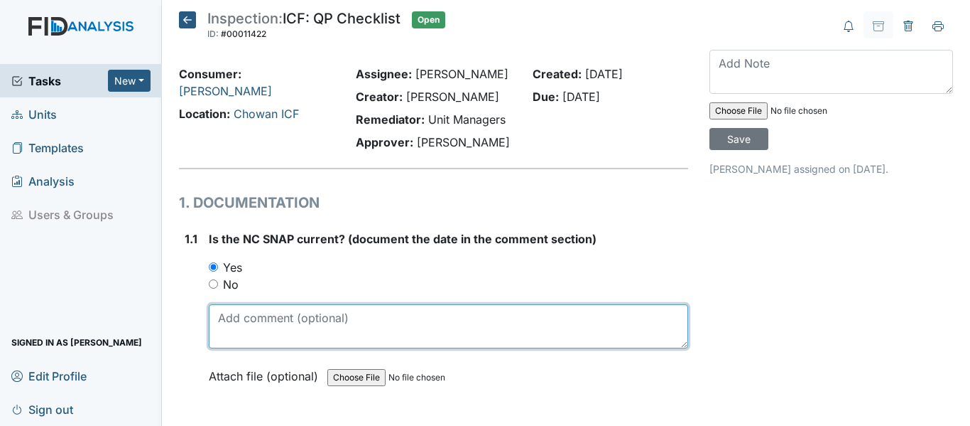
click at [247, 318] on textarea at bounding box center [448, 326] width 479 height 44
drag, startPoint x: 219, startPoint y: 317, endPoint x: 268, endPoint y: 322, distance: 49.3
click at [268, 322] on textarea "[DATE]" at bounding box center [448, 326] width 479 height 44
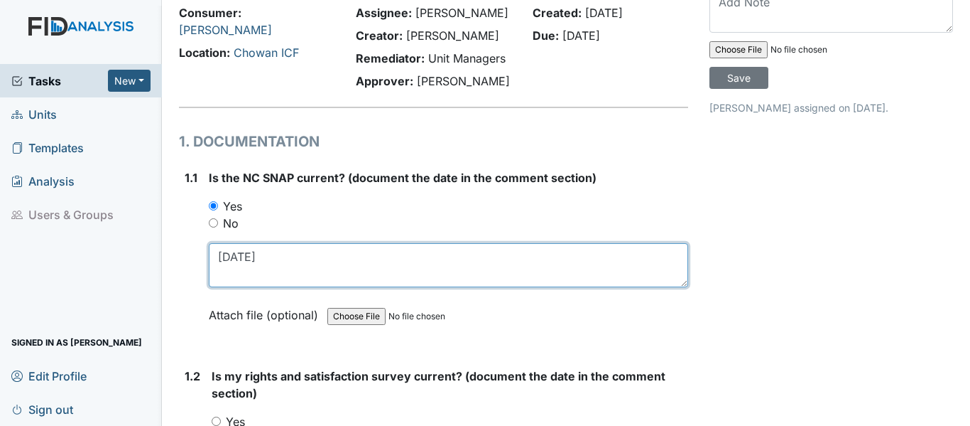
scroll to position [213, 0]
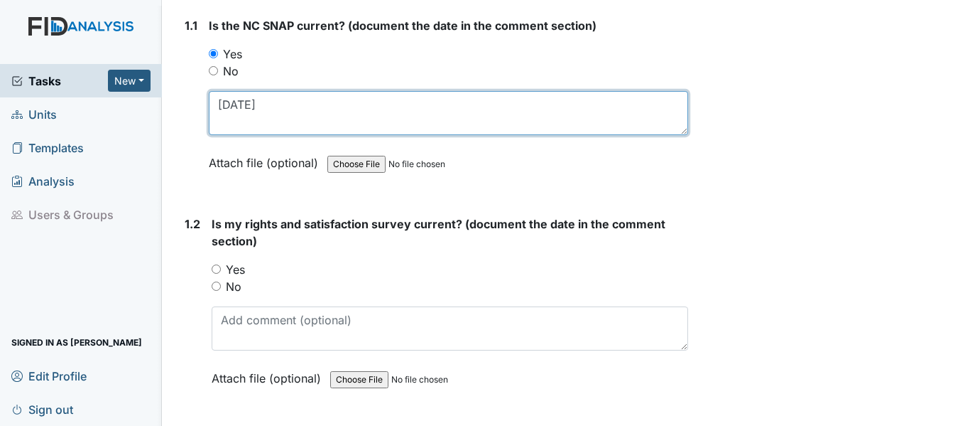
type textarea "[DATE]"
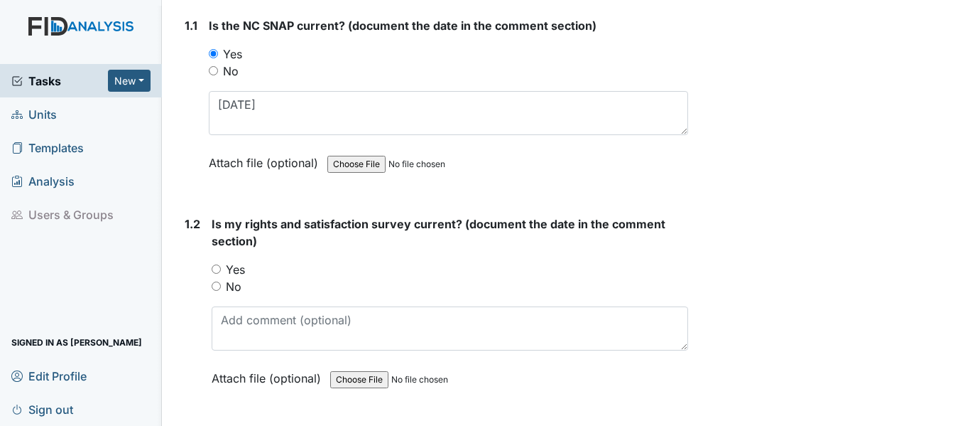
click at [219, 266] on input "Yes" at bounding box center [216, 268] width 9 height 9
radio input "true"
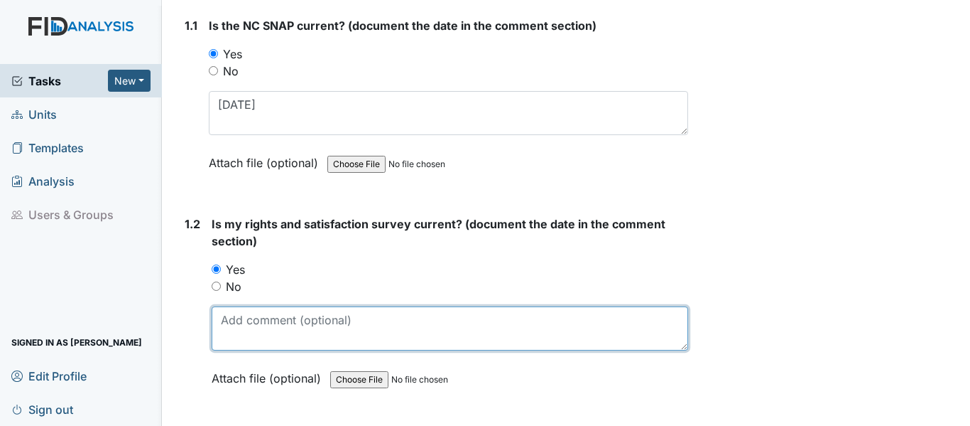
click at [270, 327] on textarea at bounding box center [450, 328] width 477 height 44
paste textarea "[DATE]"
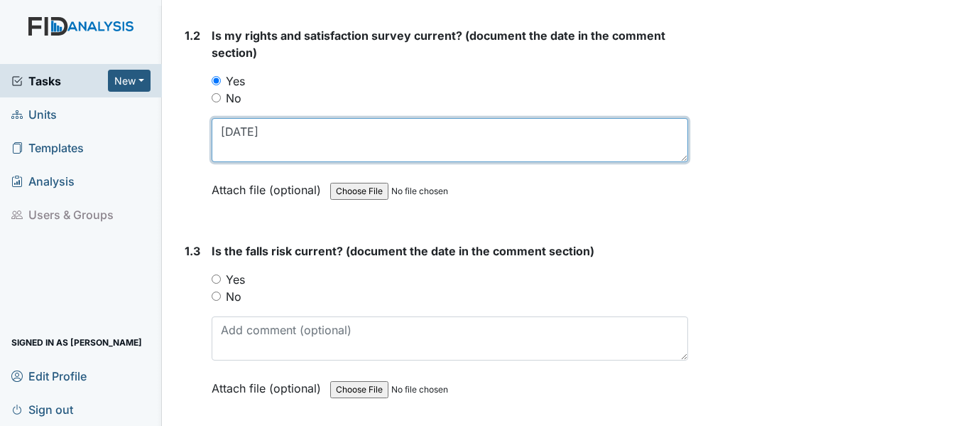
scroll to position [426, 0]
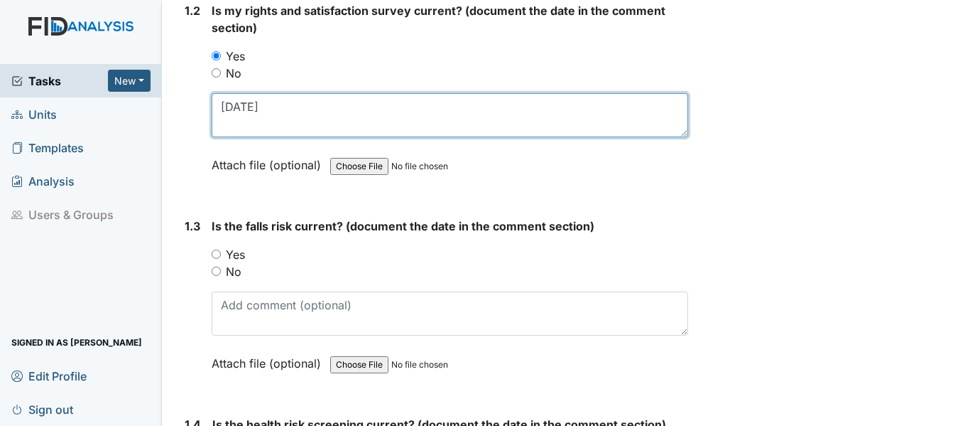
type textarea "[DATE]"
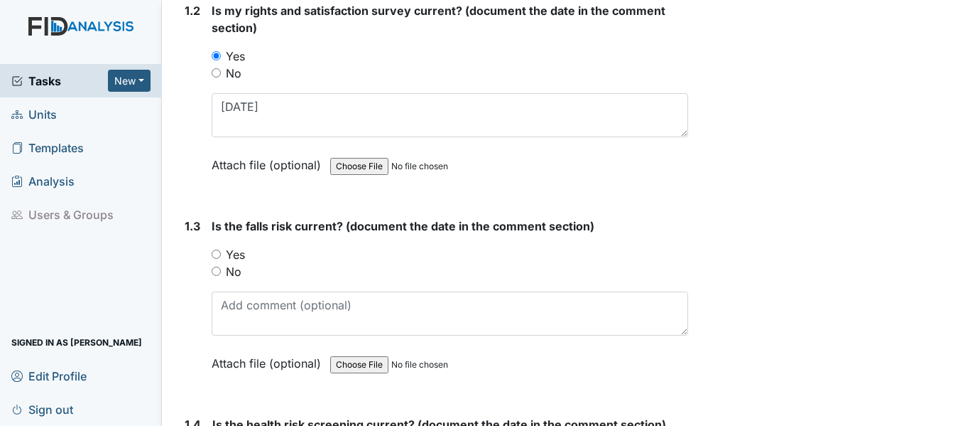
click at [214, 252] on input "Yes" at bounding box center [216, 253] width 9 height 9
radio input "true"
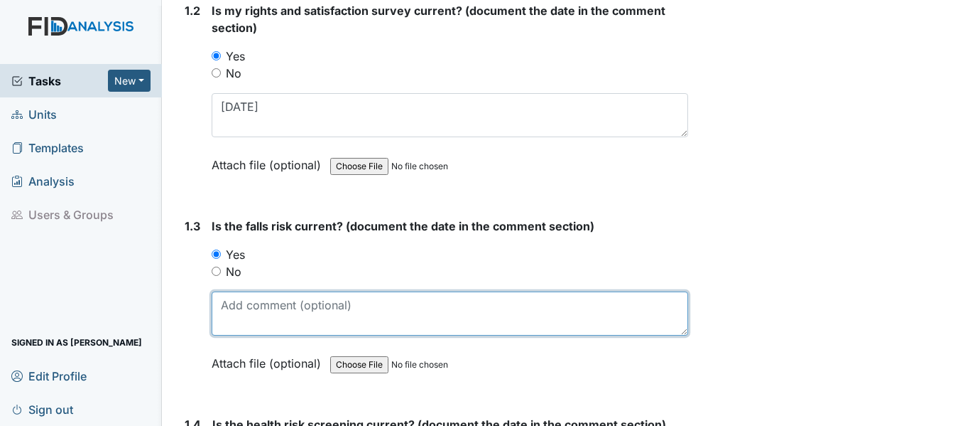
click at [278, 322] on textarea at bounding box center [450, 313] width 477 height 44
paste textarea "[DATE]"
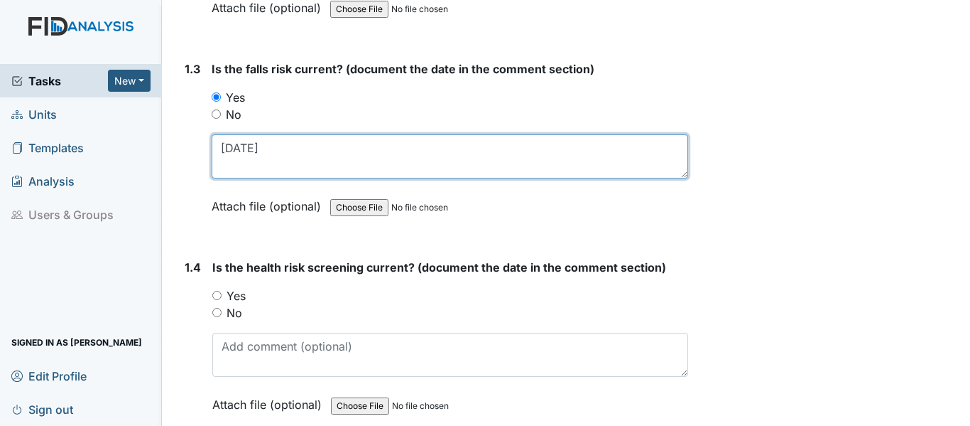
scroll to position [639, 0]
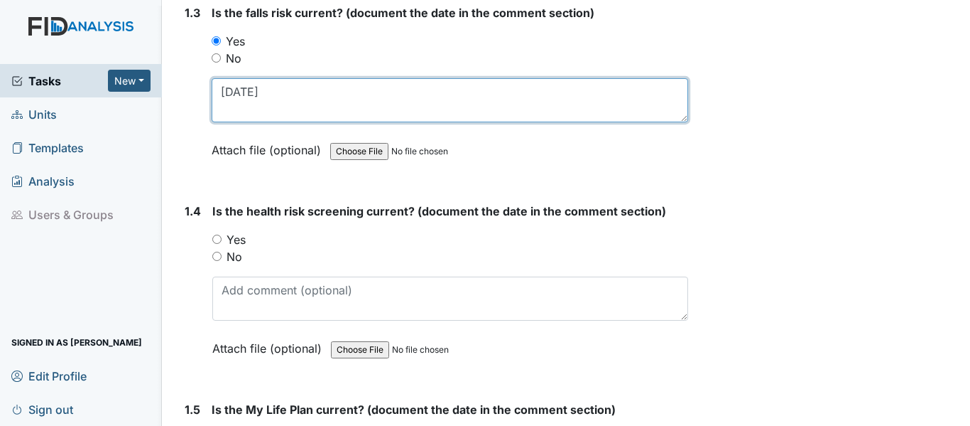
type textarea "[DATE]"
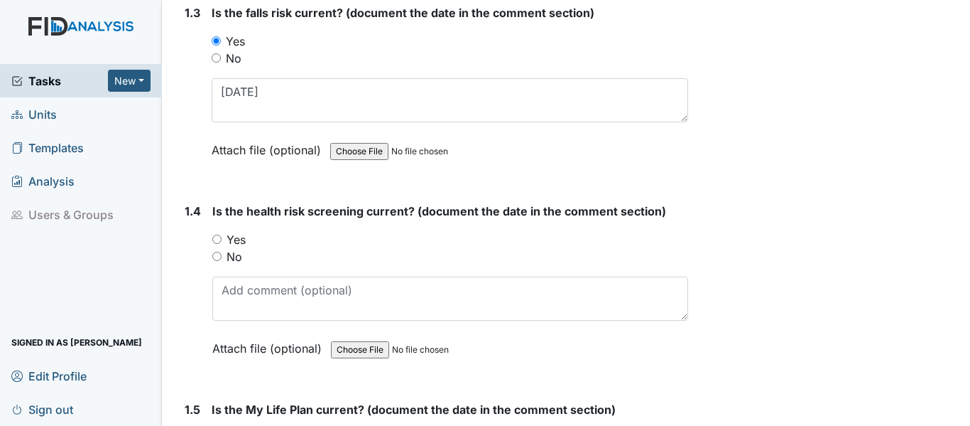
click at [215, 237] on input "Yes" at bounding box center [216, 238] width 9 height 9
radio input "true"
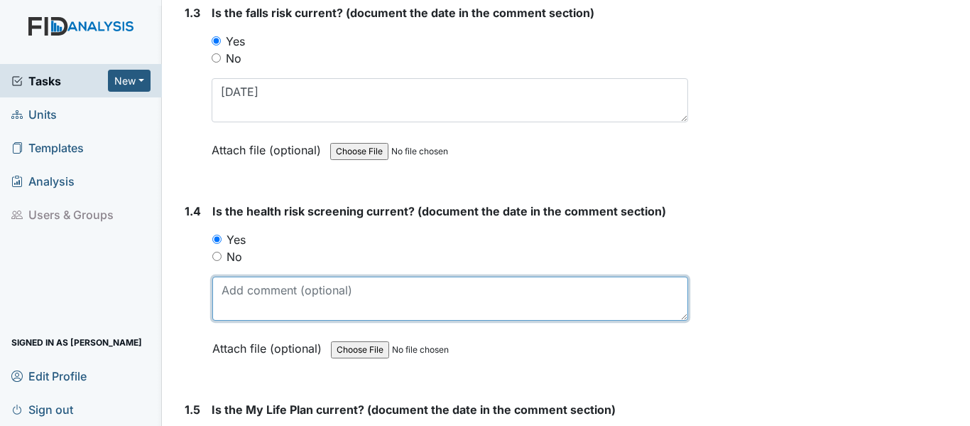
click at [243, 293] on textarea at bounding box center [450, 298] width 476 height 44
paste textarea "9/17/24"
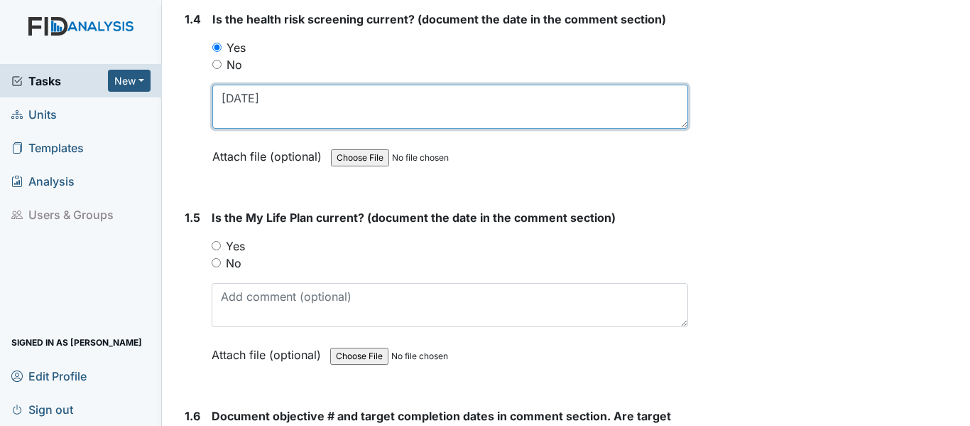
scroll to position [852, 0]
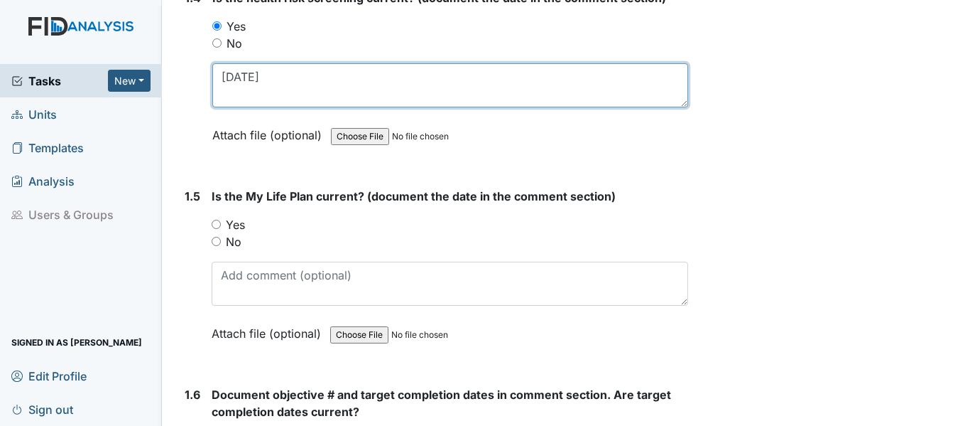
type textarea "9/17/24"
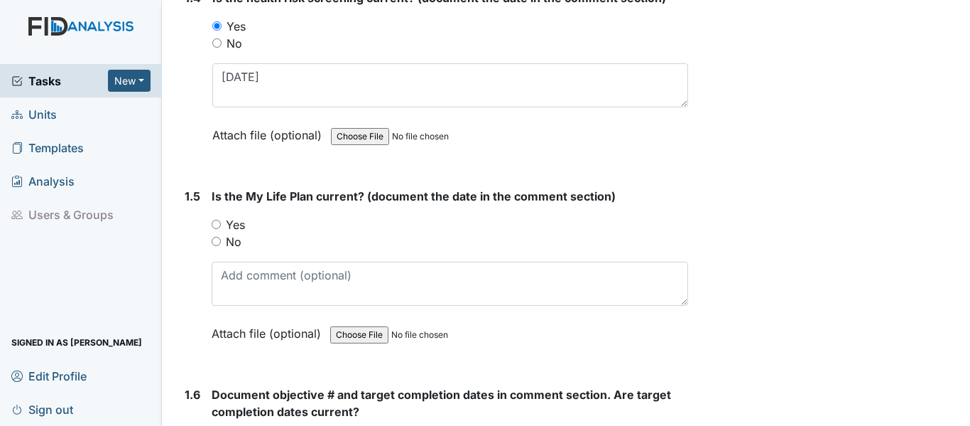
click at [219, 224] on input "Yes" at bounding box center [216, 224] width 9 height 9
radio input "true"
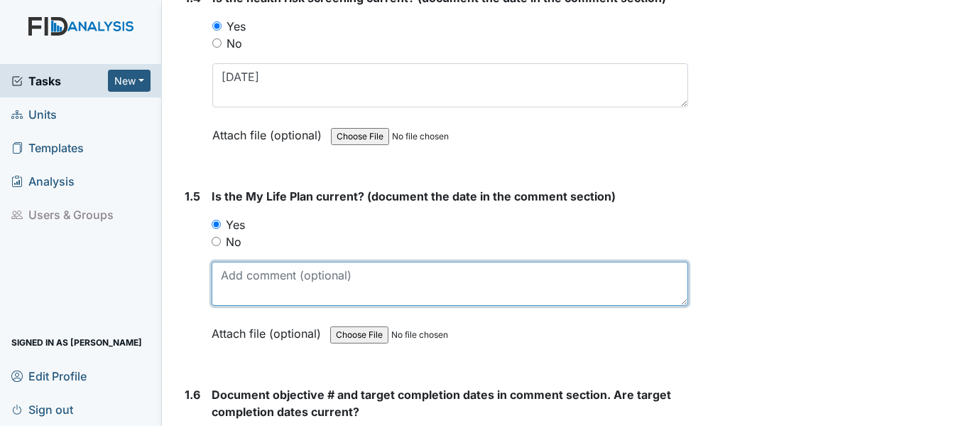
click at [261, 288] on textarea at bounding box center [450, 283] width 477 height 44
paste textarea "9/17/24"
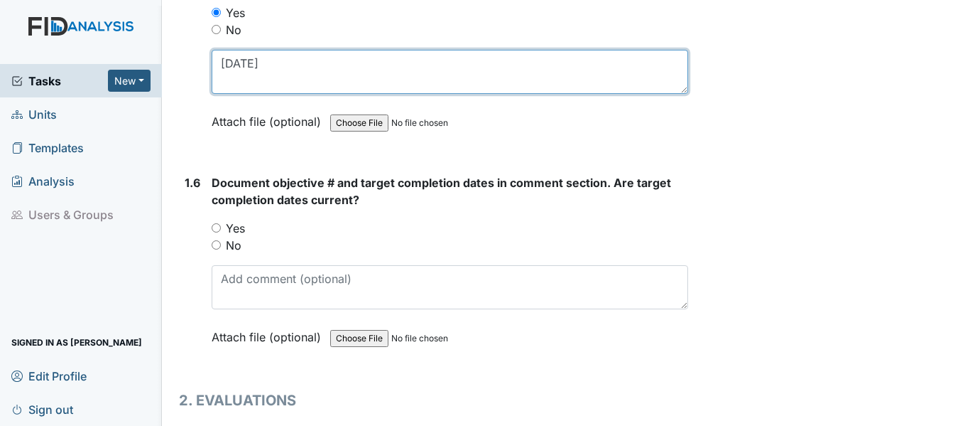
scroll to position [1066, 0]
type textarea "9/17/24"
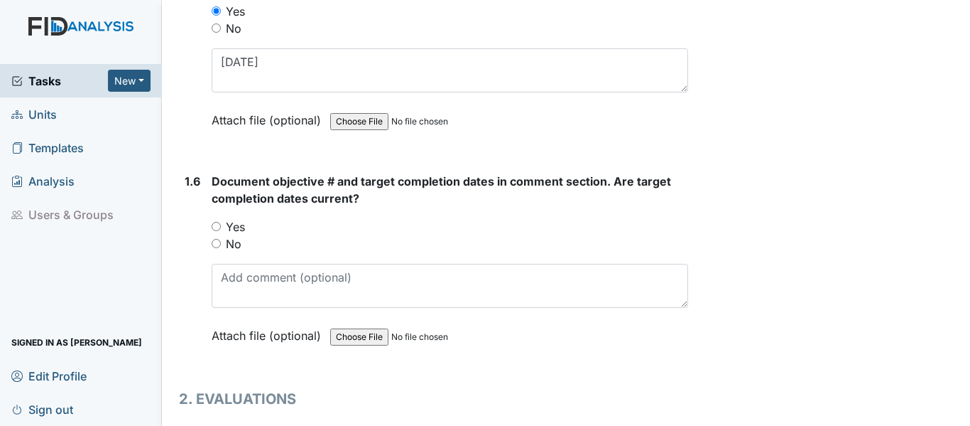
click at [214, 225] on input "Yes" at bounding box center [216, 226] width 9 height 9
radio input "true"
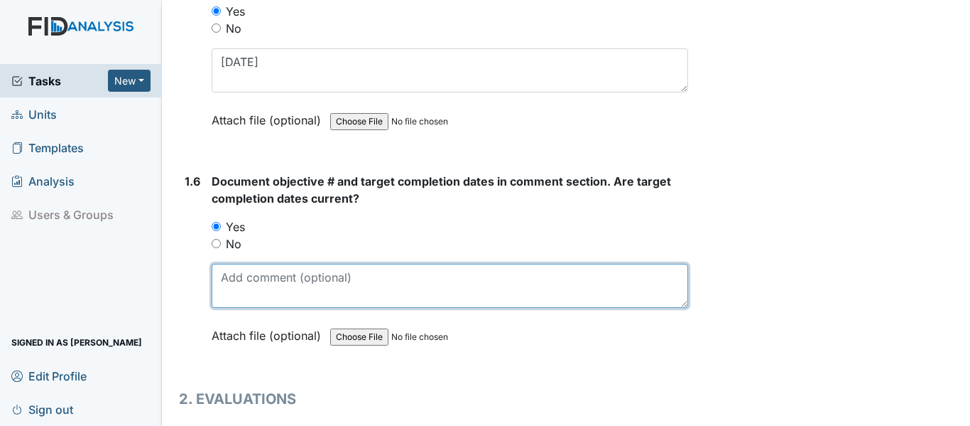
click at [288, 285] on textarea at bounding box center [450, 286] width 477 height 44
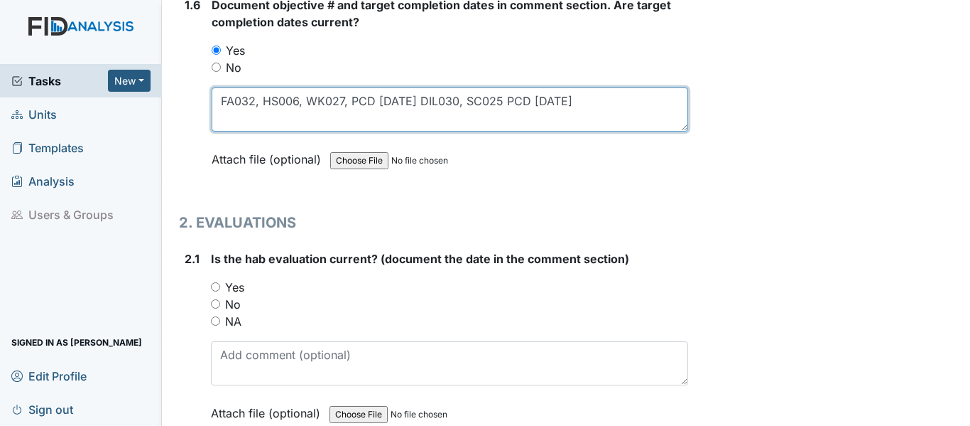
scroll to position [1279, 0]
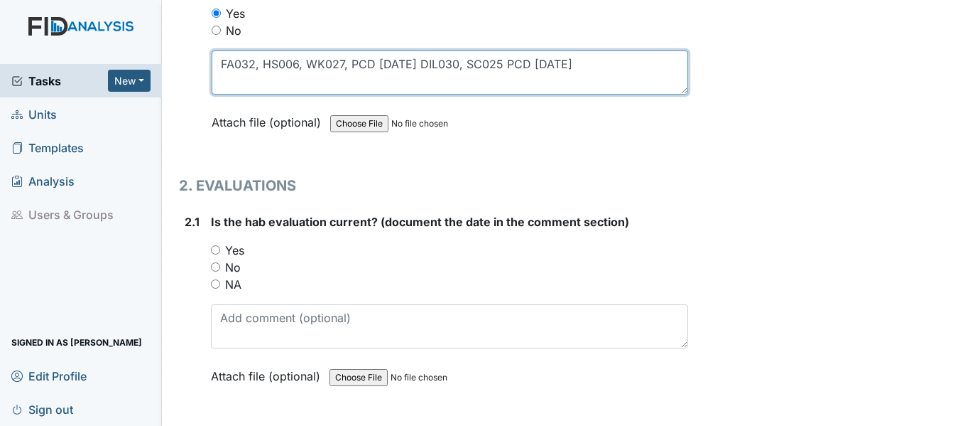
type textarea "FA032, HS006, WK027, PCD 1/31/26 DIL030, SC025 PCD 4/30/26"
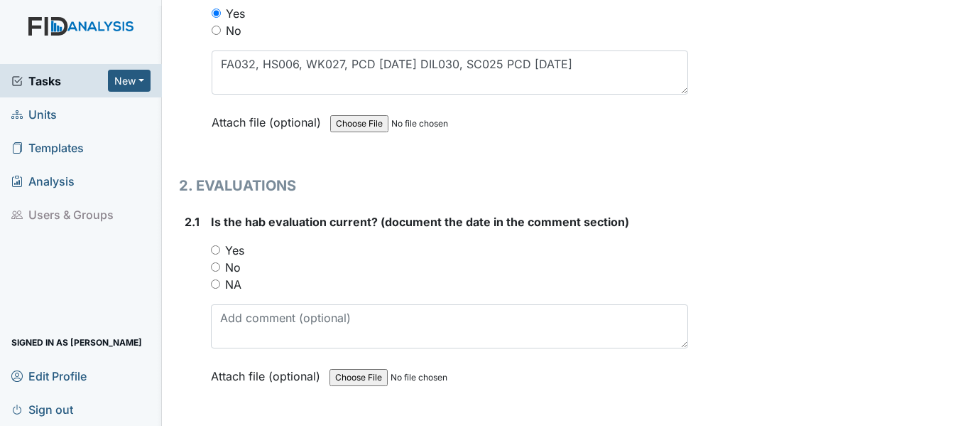
click at [216, 250] on input "Yes" at bounding box center [215, 249] width 9 height 9
radio input "true"
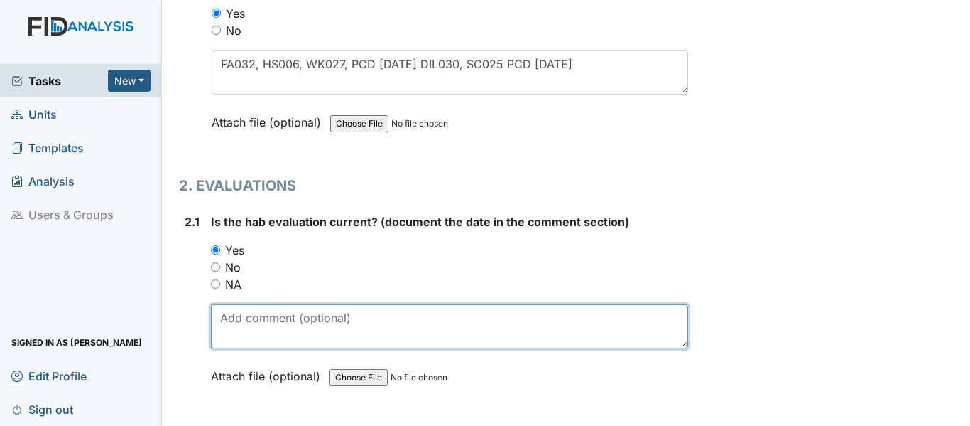
click at [255, 325] on textarea at bounding box center [449, 326] width 477 height 44
paste textarea "9/17/24"
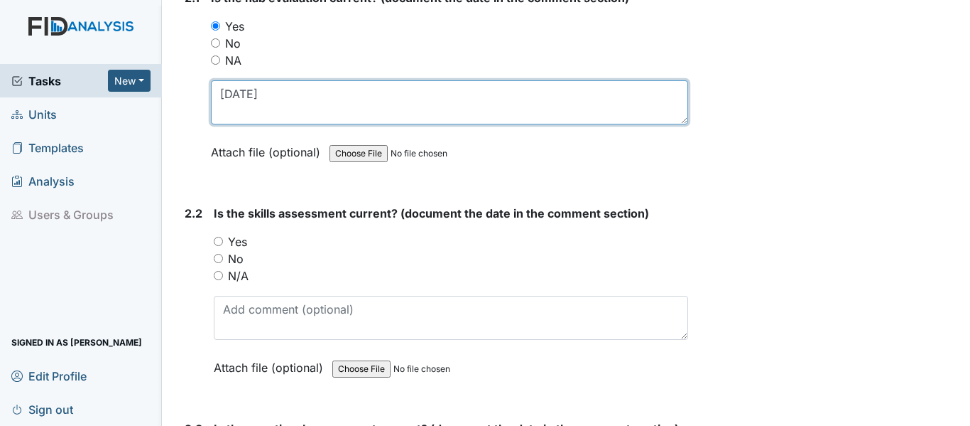
scroll to position [1563, 0]
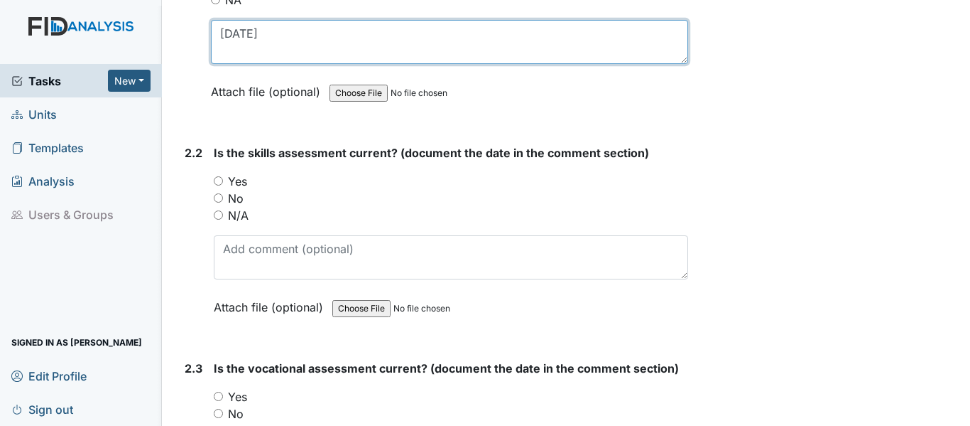
type textarea "9/17/24"
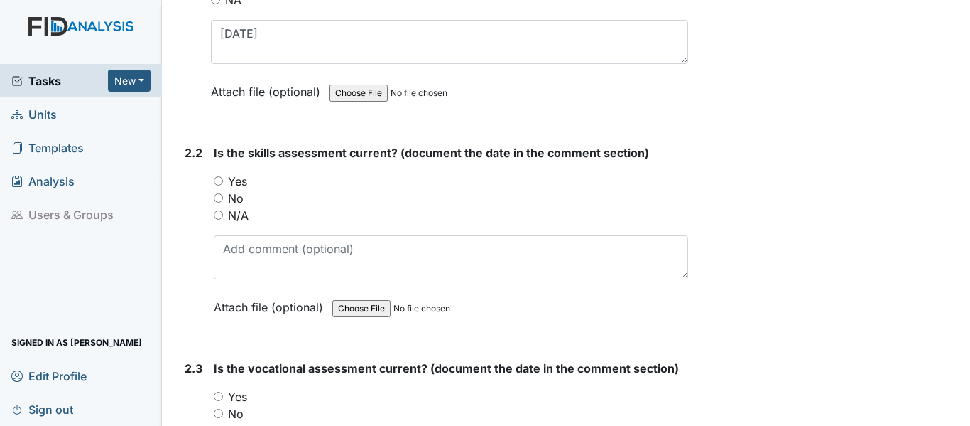
click at [217, 185] on input "Yes" at bounding box center [218, 180] width 9 height 9
radio input "true"
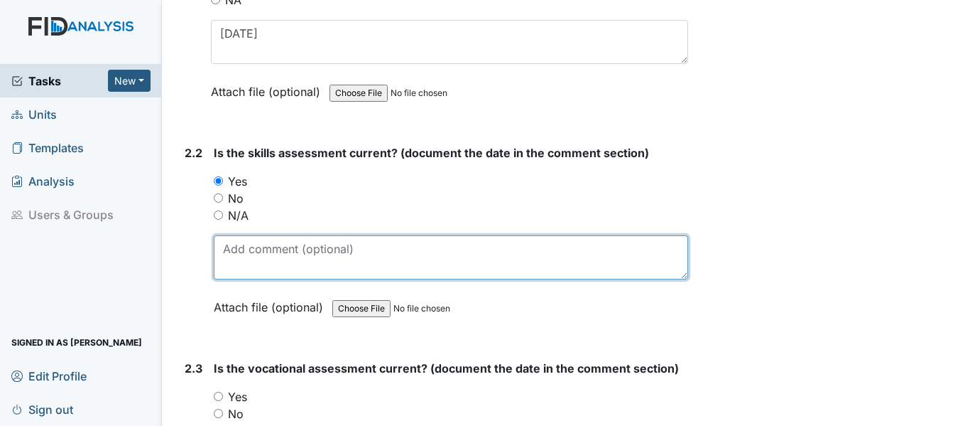
click at [271, 259] on textarea at bounding box center [451, 257] width 475 height 44
paste textarea "9/17/24"
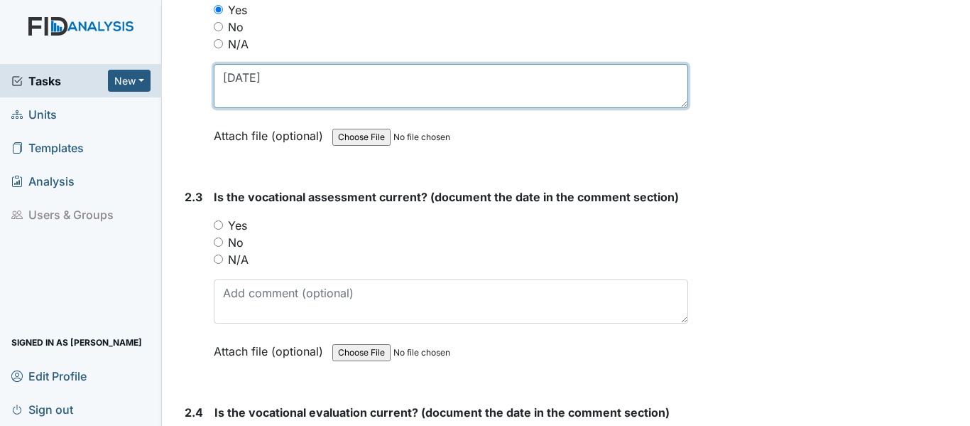
scroll to position [1776, 0]
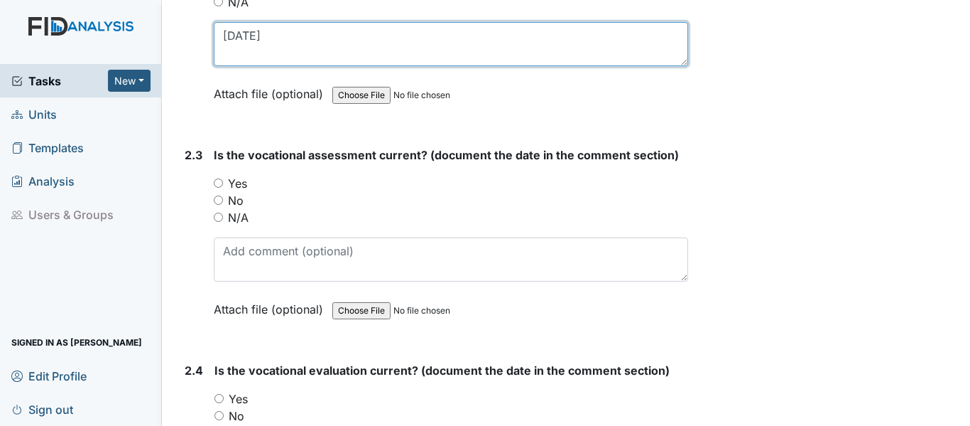
type textarea "9/17/24"
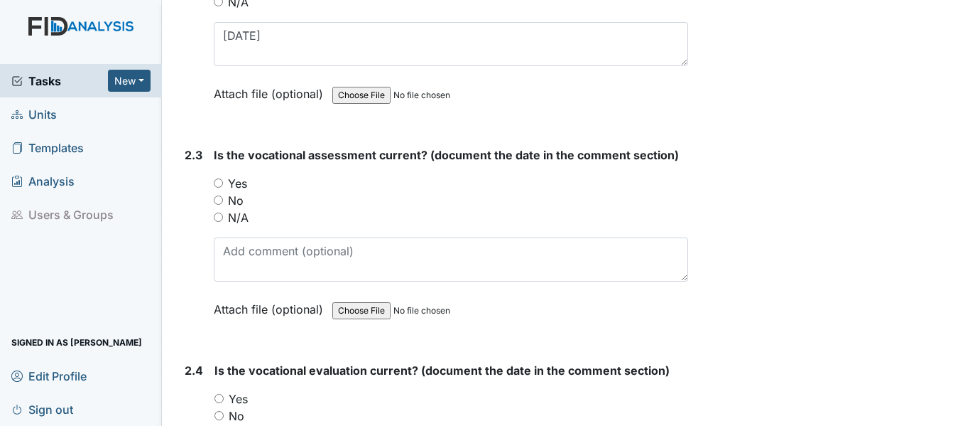
click at [216, 181] on input "Yes" at bounding box center [218, 182] width 9 height 9
radio input "true"
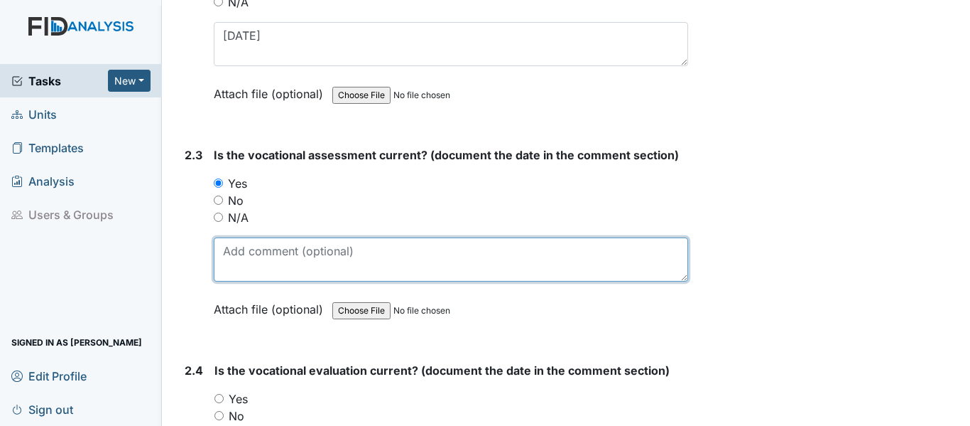
click at [283, 261] on textarea at bounding box center [451, 259] width 475 height 44
paste textarea "9/17/24"
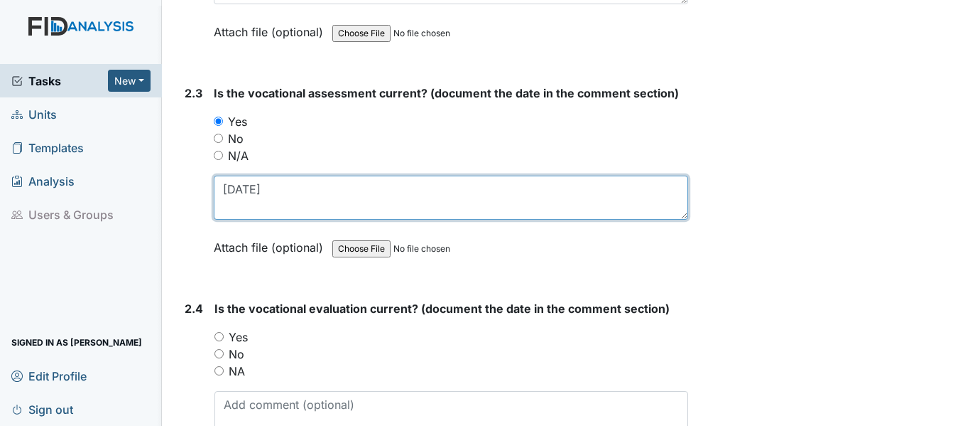
scroll to position [1989, 0]
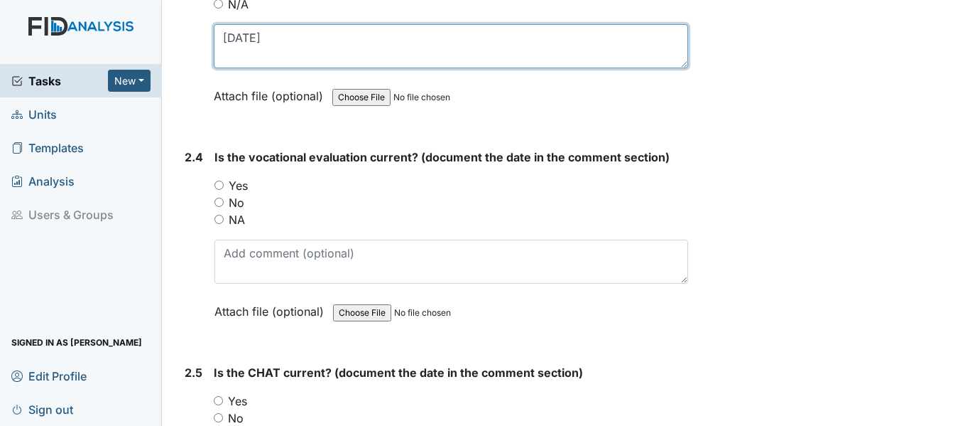
type textarea "9/17/24"
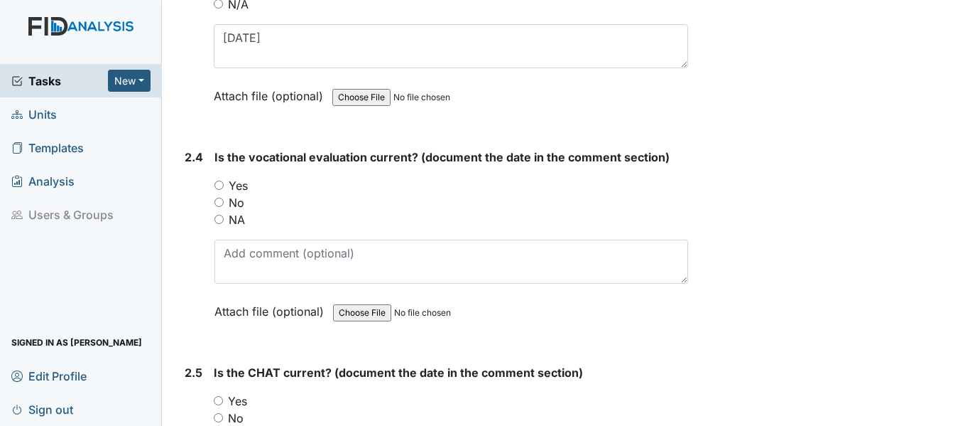
click at [223, 182] on input "Yes" at bounding box center [219, 184] width 9 height 9
radio input "true"
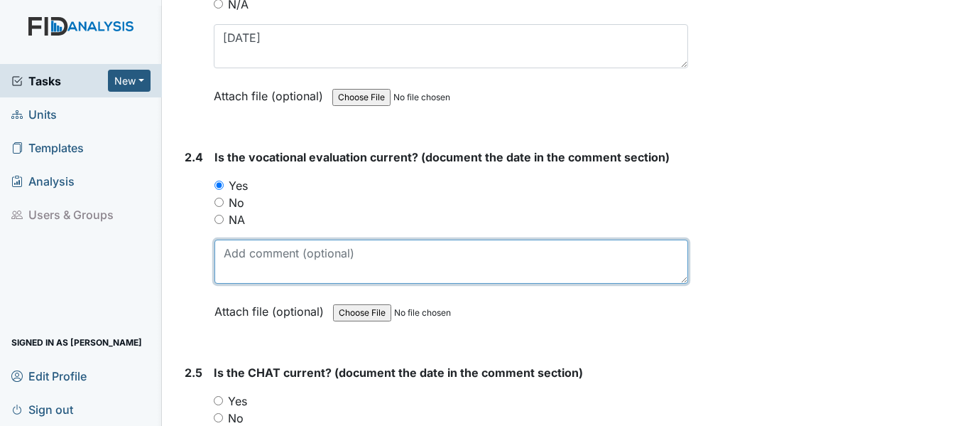
click at [278, 269] on textarea at bounding box center [452, 261] width 474 height 44
paste textarea "9/17/24"
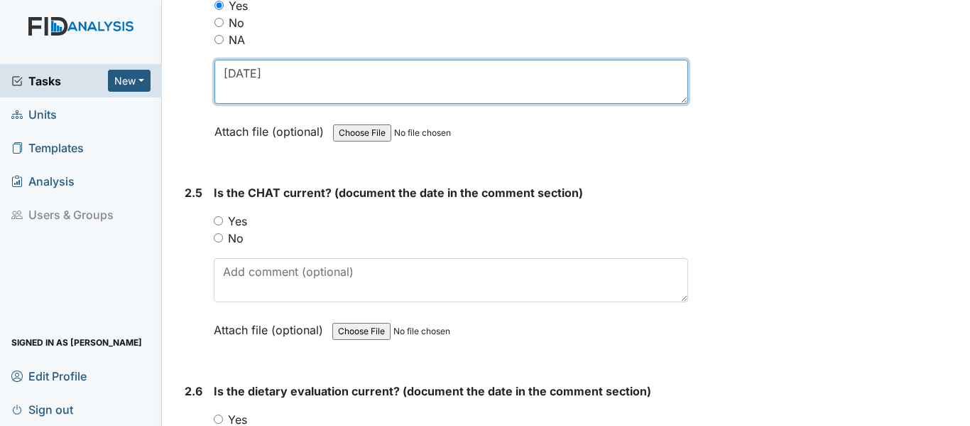
scroll to position [2202, 0]
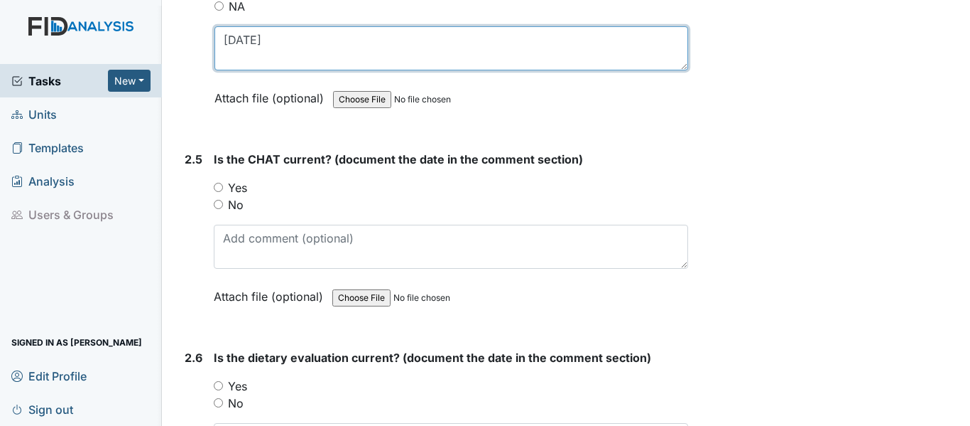
type textarea "9/17/24"
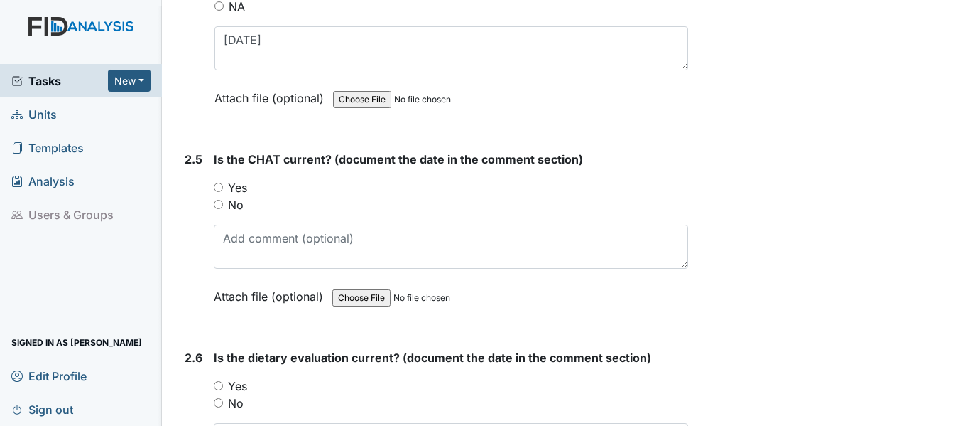
click at [220, 184] on input "Yes" at bounding box center [218, 187] width 9 height 9
radio input "true"
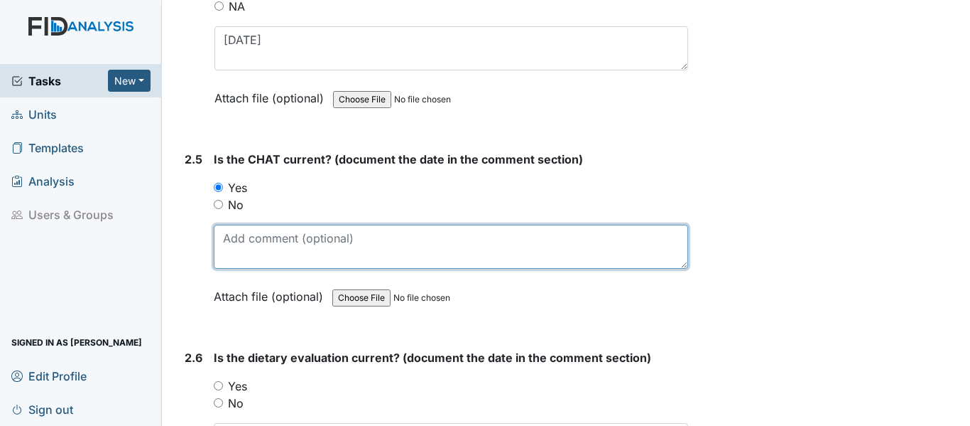
click at [244, 235] on textarea at bounding box center [451, 246] width 475 height 44
paste textarea "9/17/24"
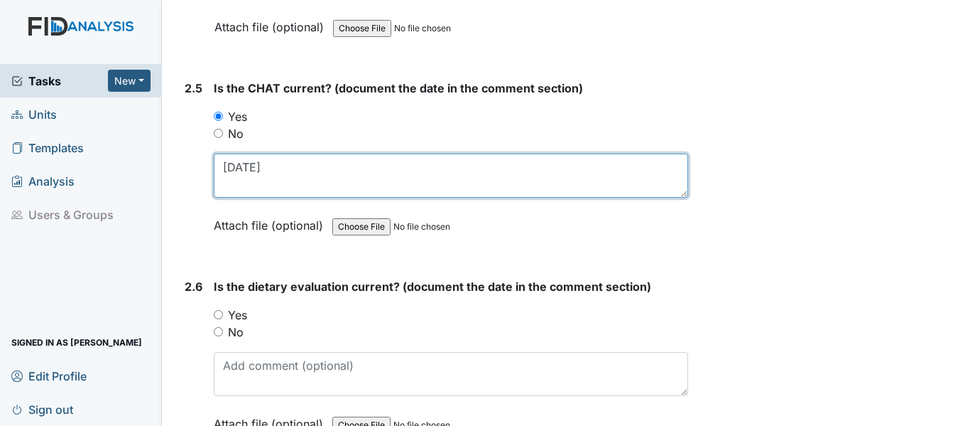
scroll to position [2344, 0]
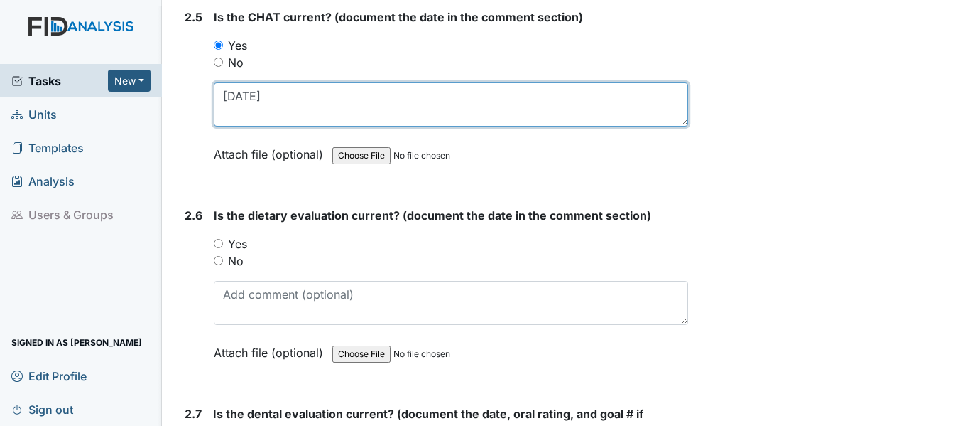
type textarea "9/17/24"
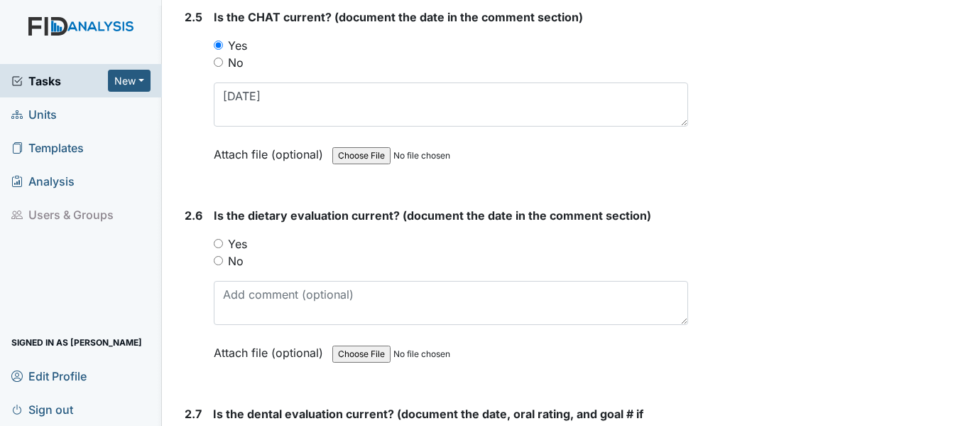
click at [220, 264] on input "No" at bounding box center [218, 260] width 9 height 9
radio input "true"
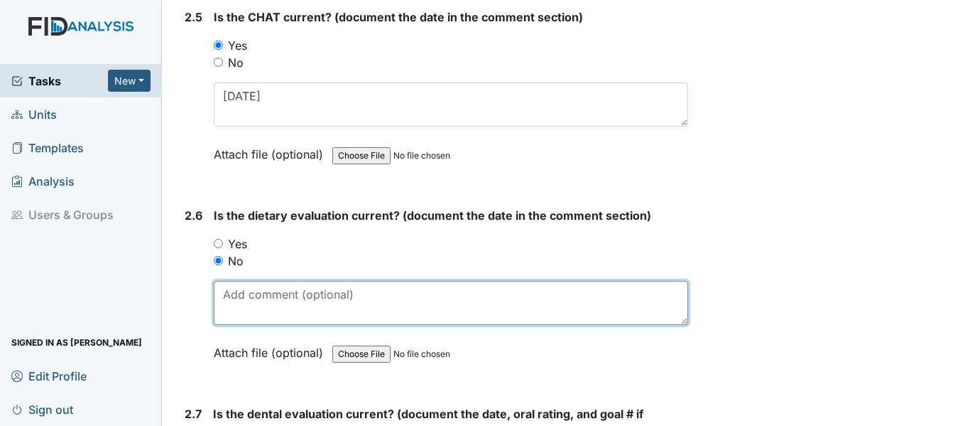
click at [284, 301] on textarea at bounding box center [451, 303] width 475 height 44
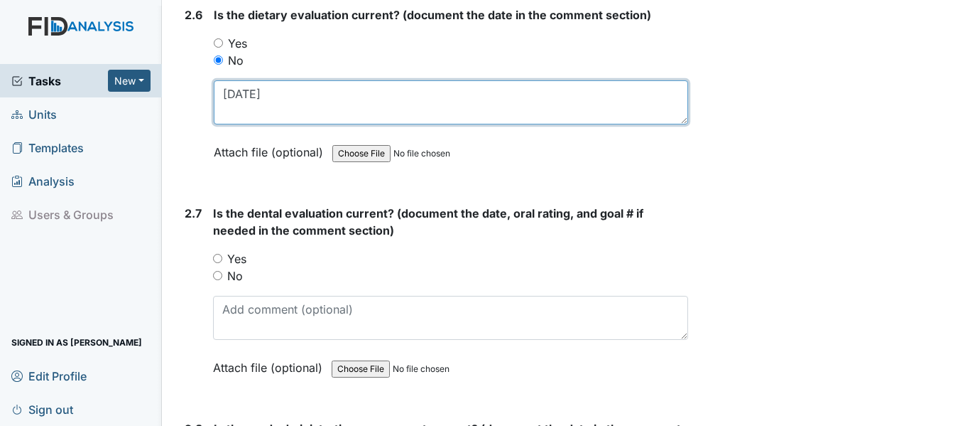
scroll to position [2557, 0]
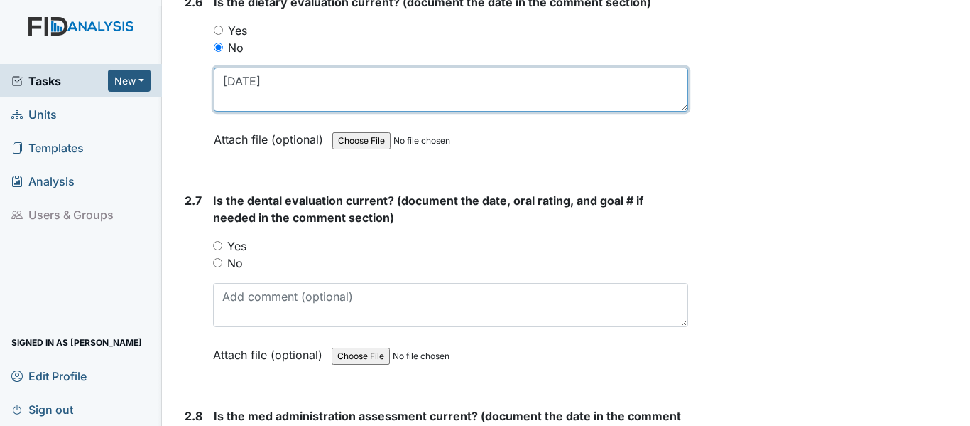
type textarea "8/9/24"
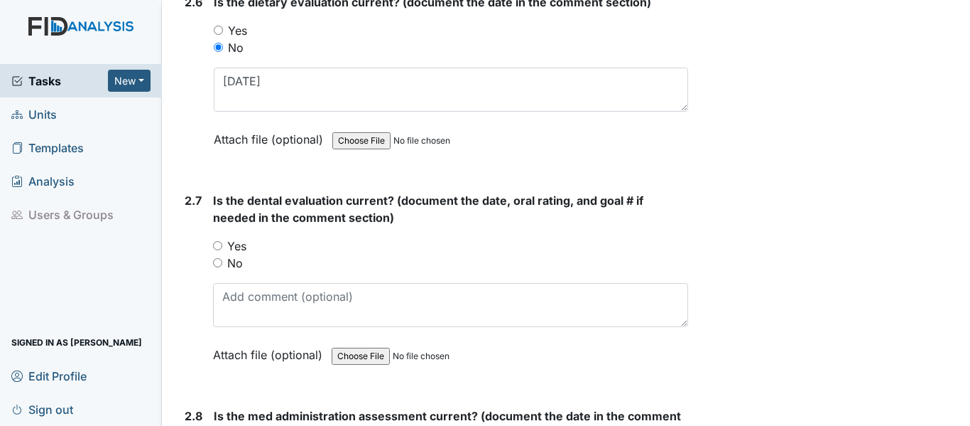
click at [220, 244] on input "Yes" at bounding box center [217, 245] width 9 height 9
radio input "true"
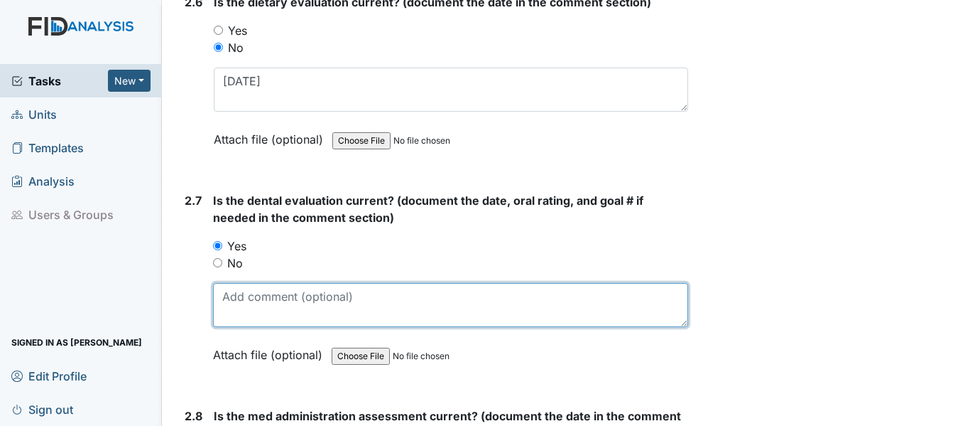
click at [264, 304] on textarea at bounding box center [450, 305] width 475 height 44
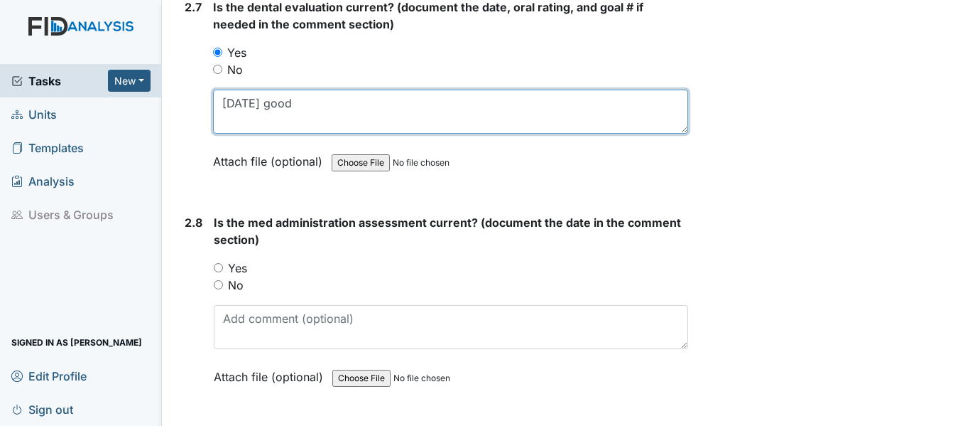
scroll to position [2770, 0]
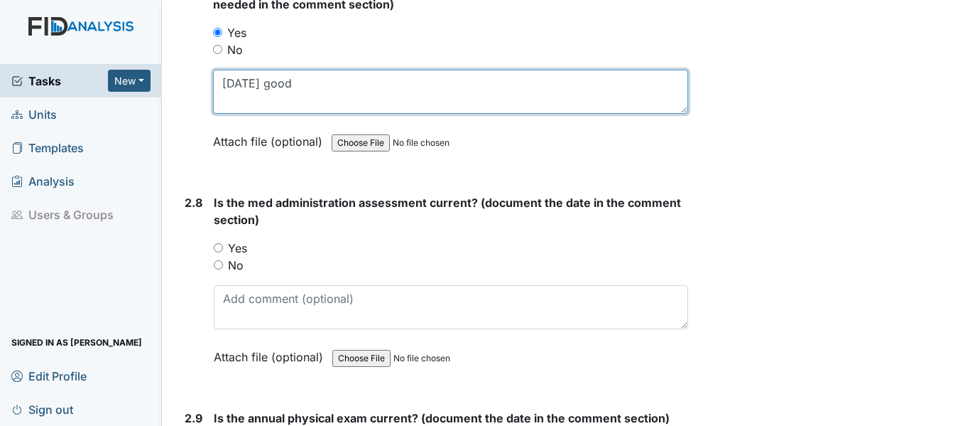
type textarea "10/2/24 good"
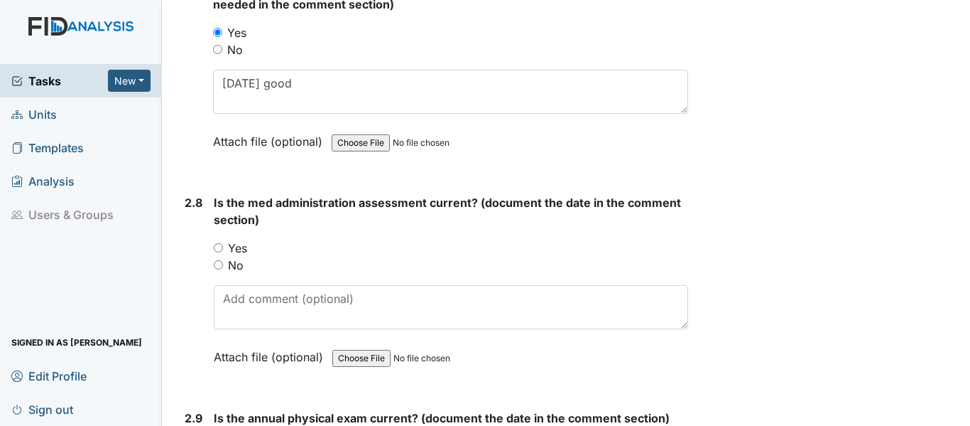
click at [218, 250] on input "Yes" at bounding box center [218, 247] width 9 height 9
radio input "true"
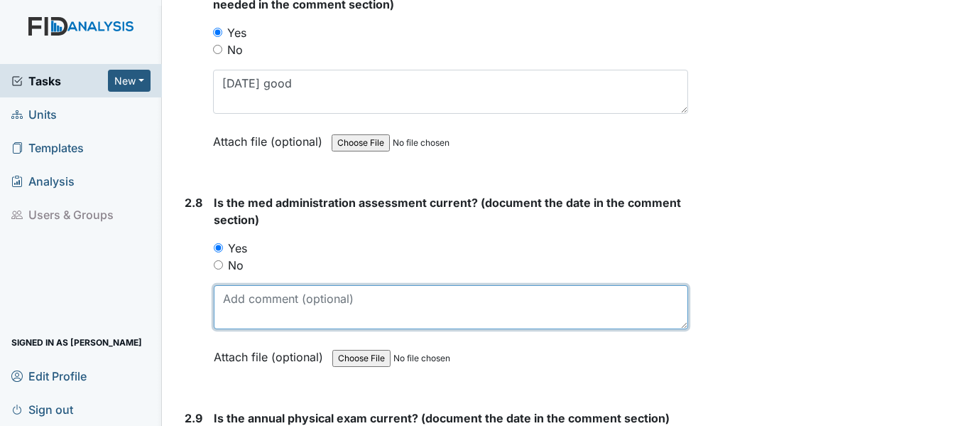
click at [305, 317] on textarea at bounding box center [451, 307] width 475 height 44
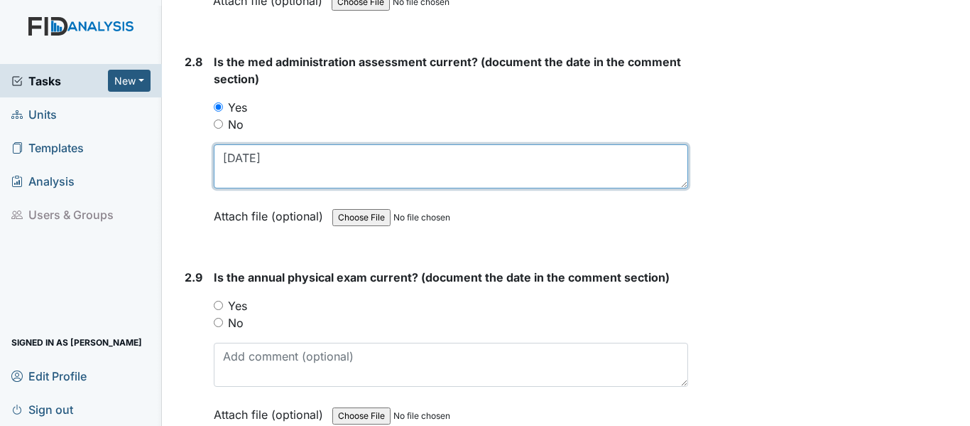
scroll to position [2912, 0]
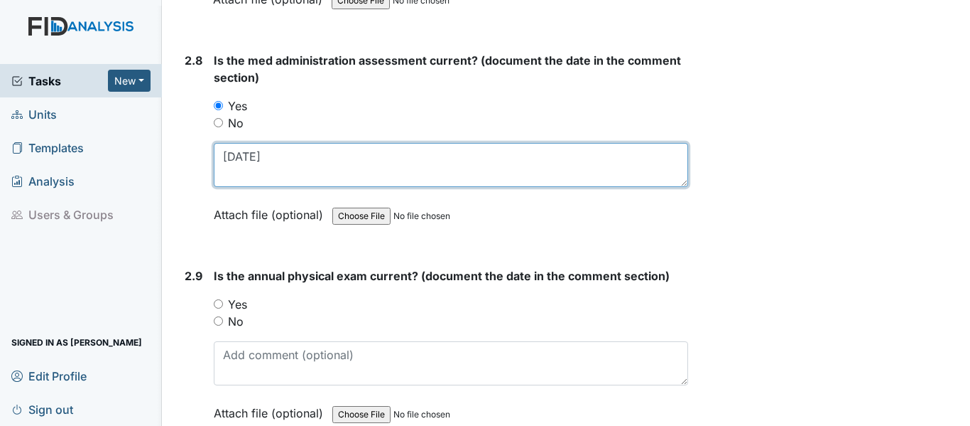
type textarea "[DATE]"
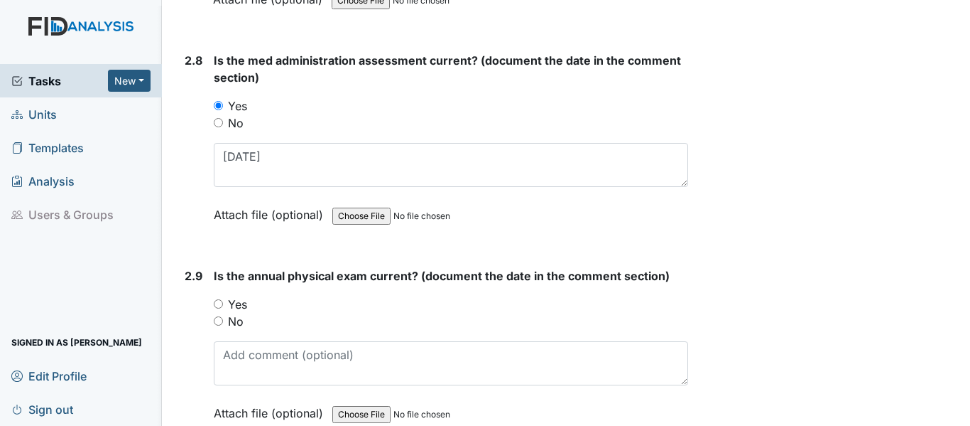
click at [219, 304] on input "Yes" at bounding box center [218, 303] width 9 height 9
radio input "true"
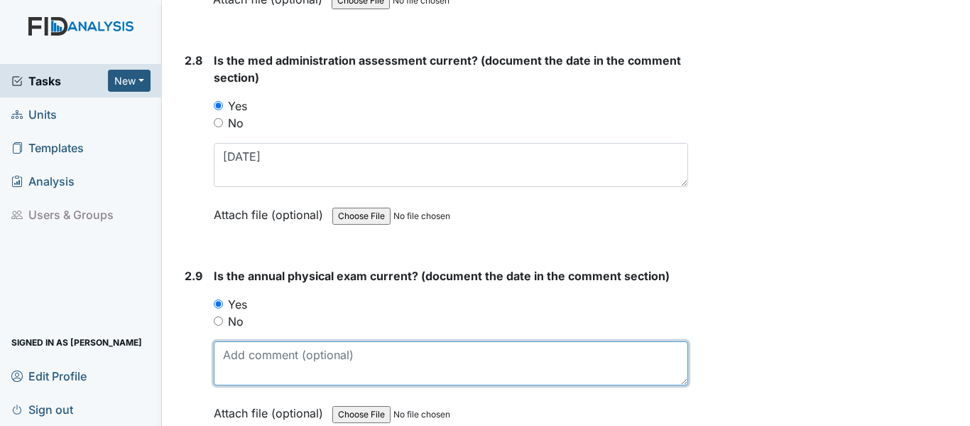
click at [269, 355] on textarea at bounding box center [451, 363] width 475 height 44
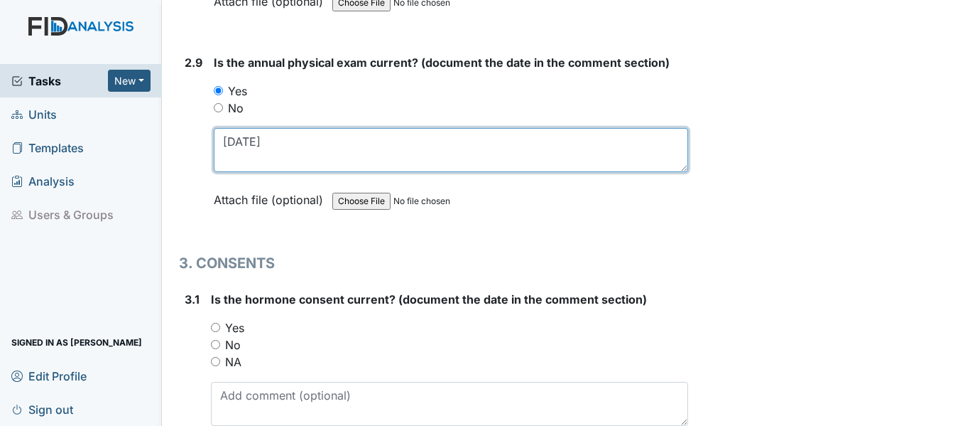
scroll to position [3197, 0]
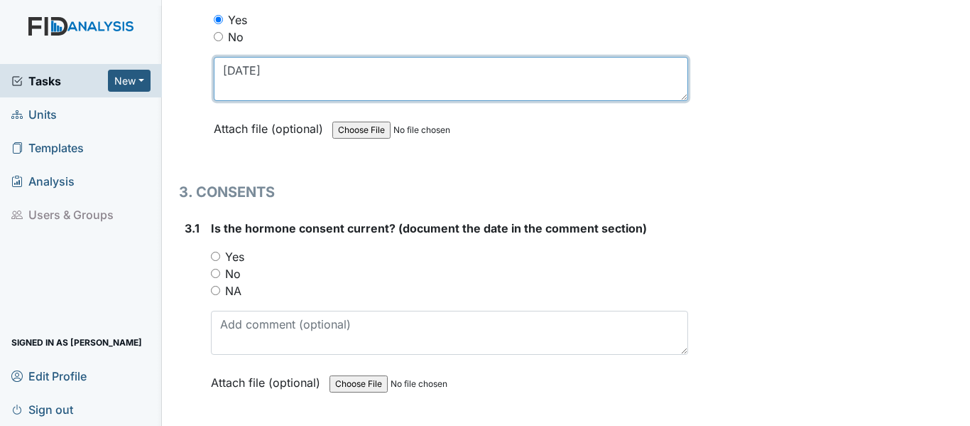
type textarea "5/27/25"
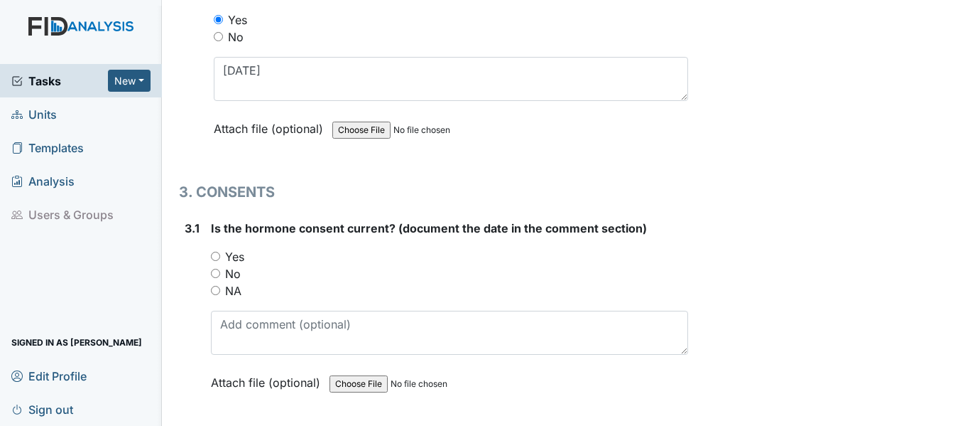
click at [218, 289] on input "NA" at bounding box center [215, 290] width 9 height 9
radio input "true"
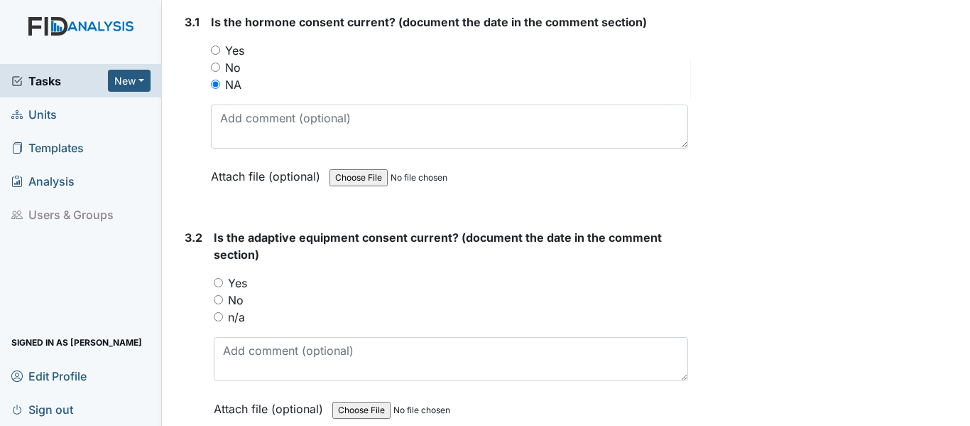
scroll to position [3410, 0]
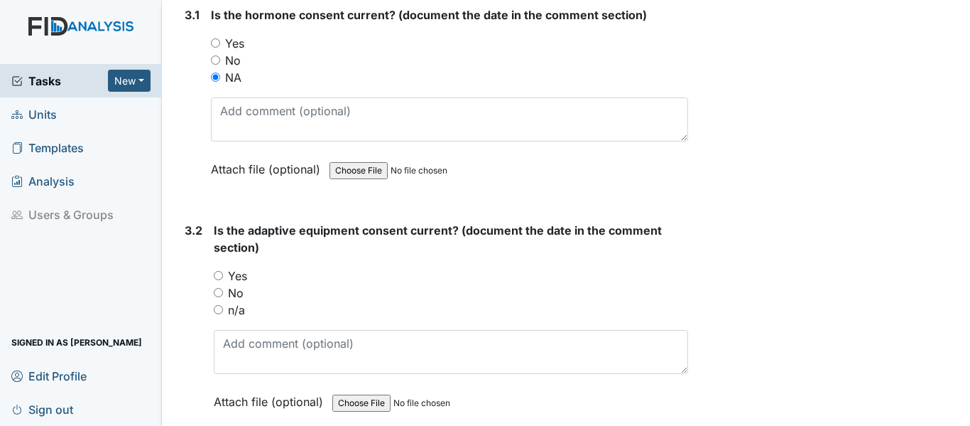
click at [220, 310] on input "n/a" at bounding box center [218, 309] width 9 height 9
radio input "true"
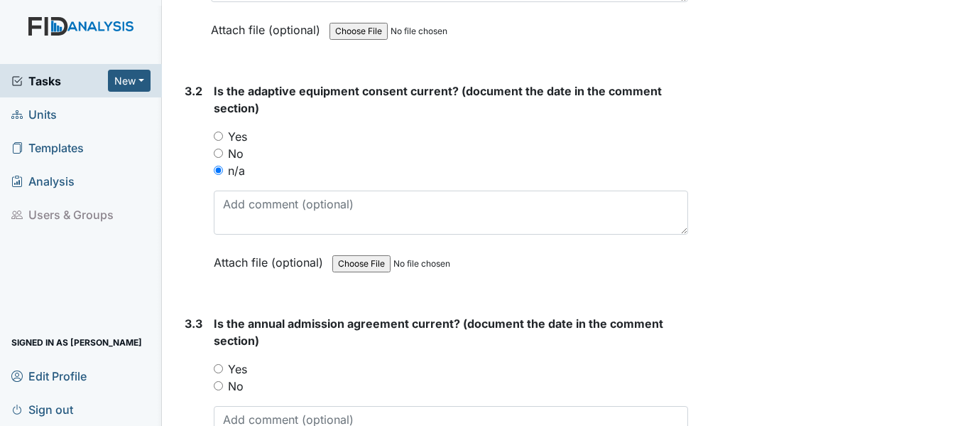
scroll to position [3552, 0]
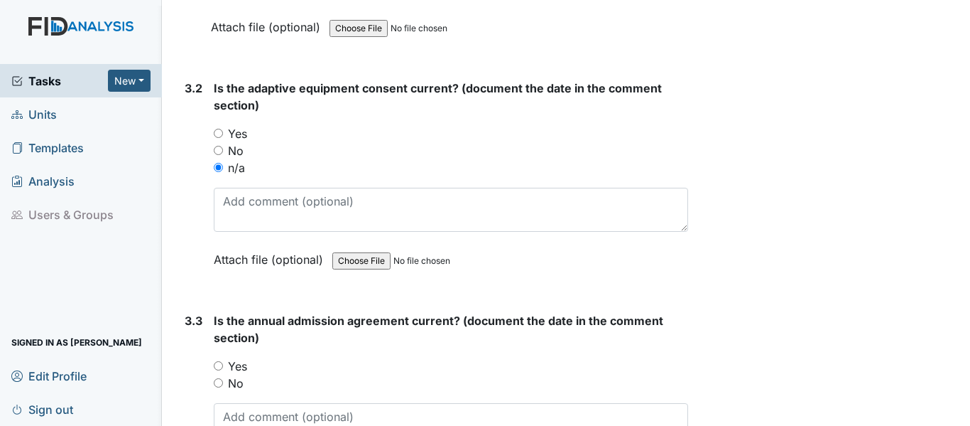
click at [217, 362] on input "Yes" at bounding box center [218, 365] width 9 height 9
radio input "true"
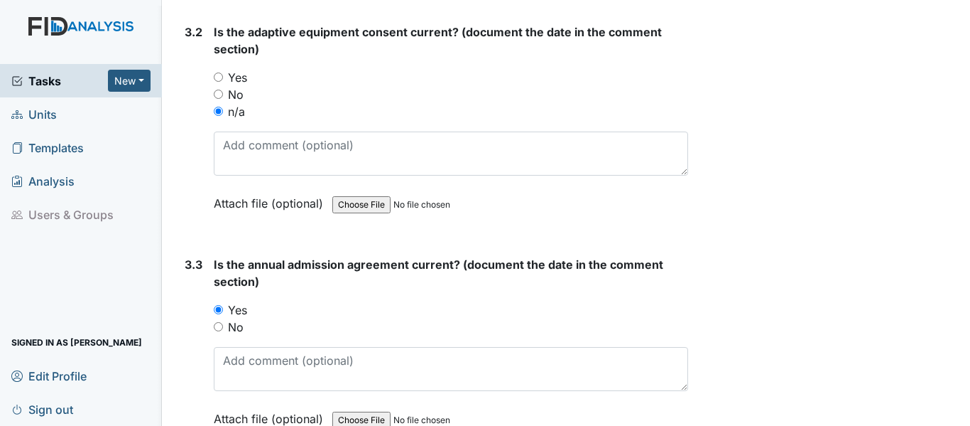
scroll to position [3694, 0]
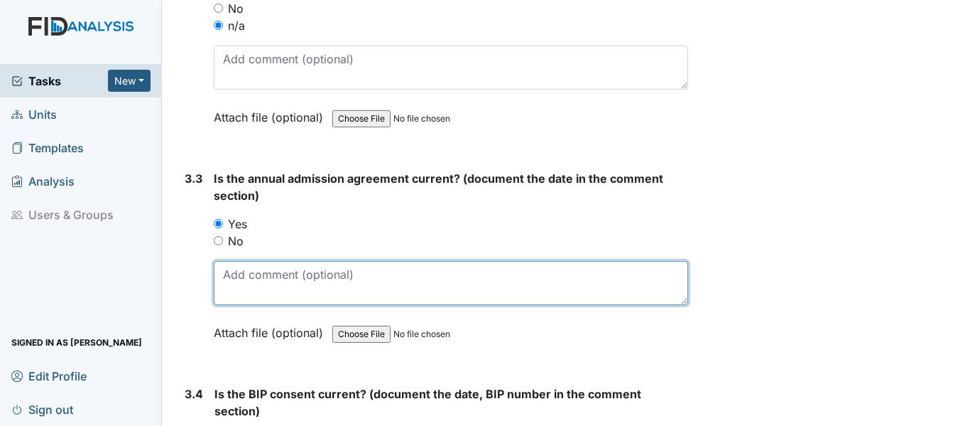
click at [251, 286] on textarea at bounding box center [451, 283] width 475 height 44
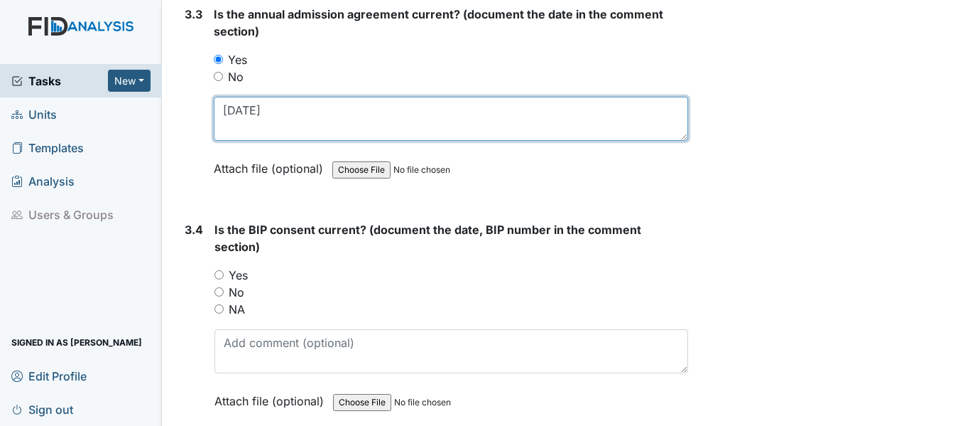
scroll to position [3907, 0]
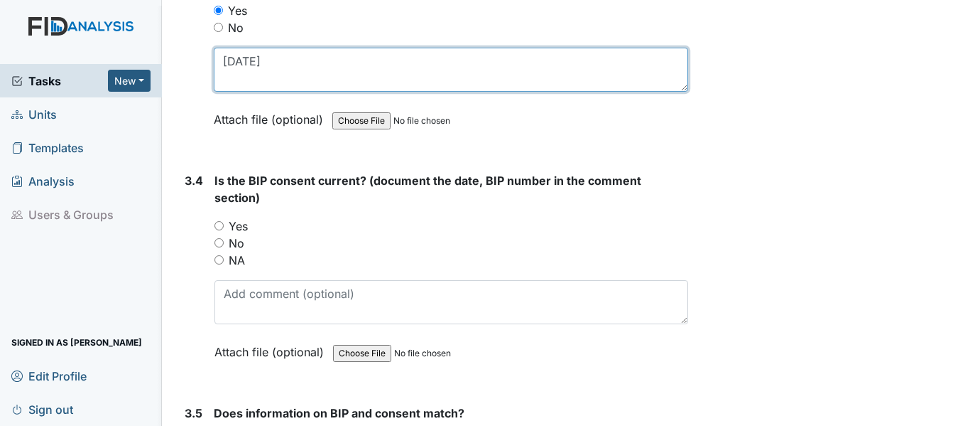
type textarea "4/29/25"
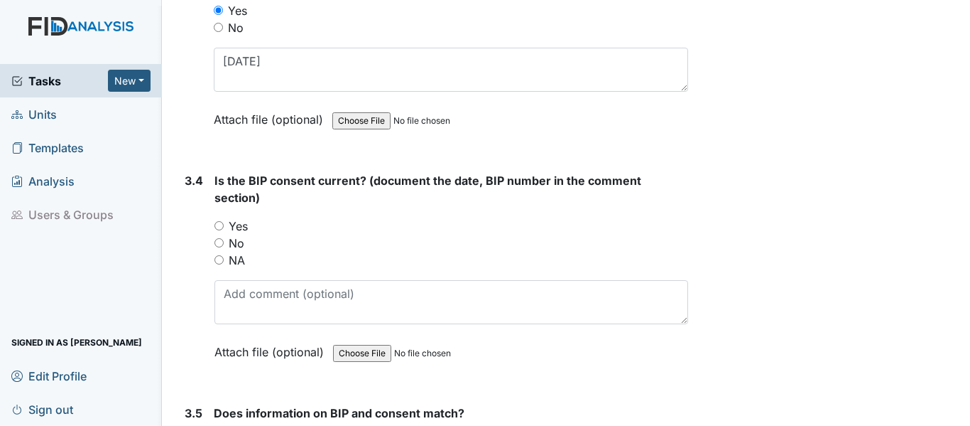
click at [218, 224] on input "Yes" at bounding box center [219, 225] width 9 height 9
radio input "true"
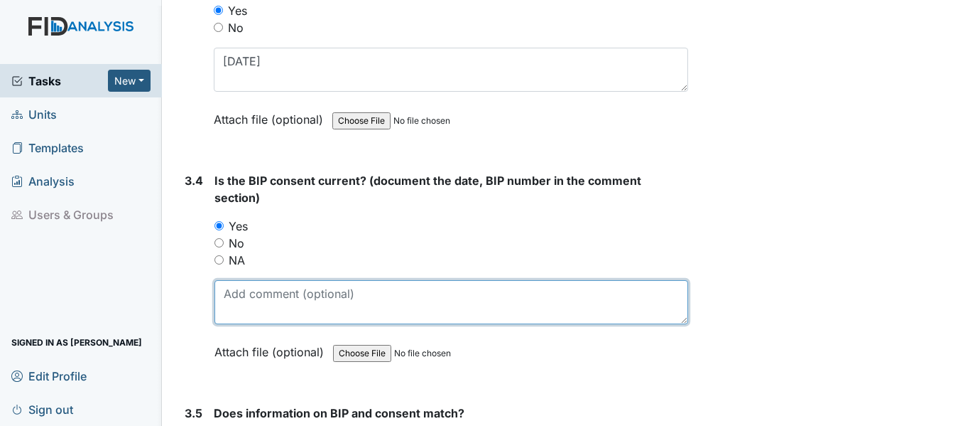
click at [270, 308] on textarea at bounding box center [452, 302] width 474 height 44
type textarea "b"
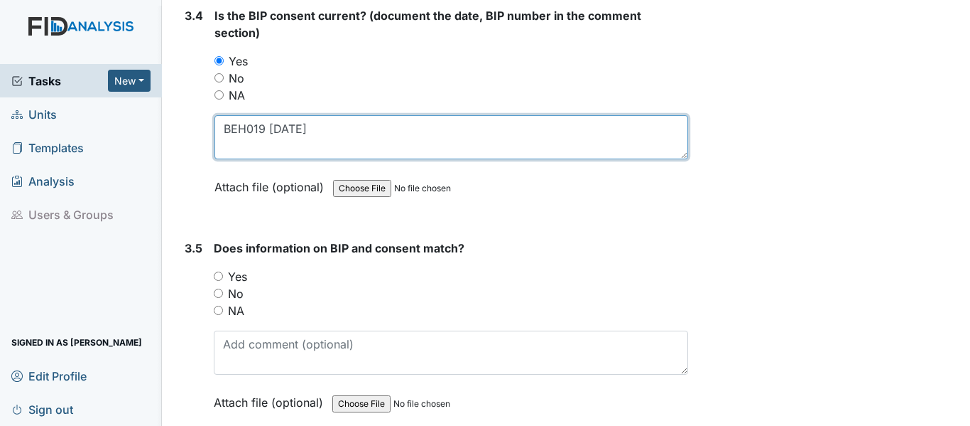
scroll to position [4120, 0]
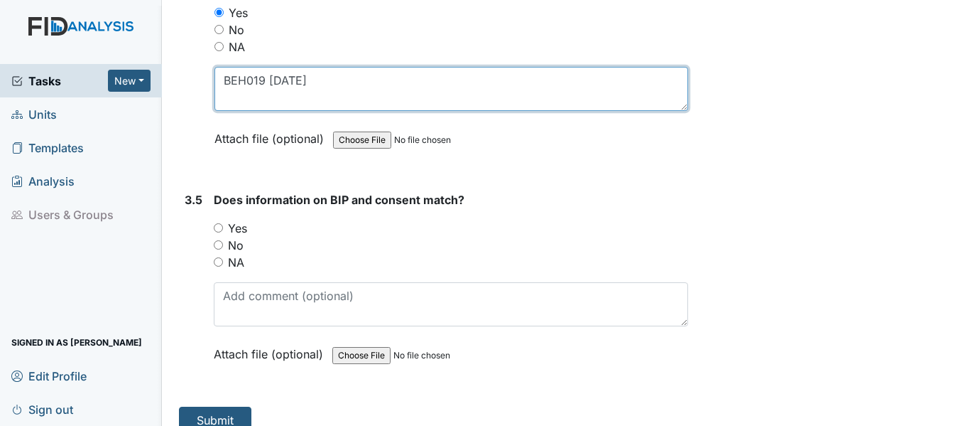
type textarea "BEH019 7/14/25"
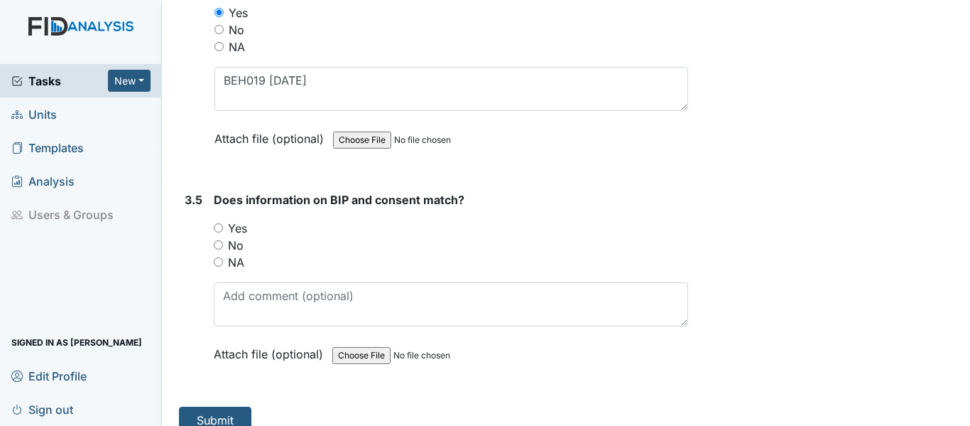
click at [219, 225] on input "Yes" at bounding box center [218, 227] width 9 height 9
radio input "true"
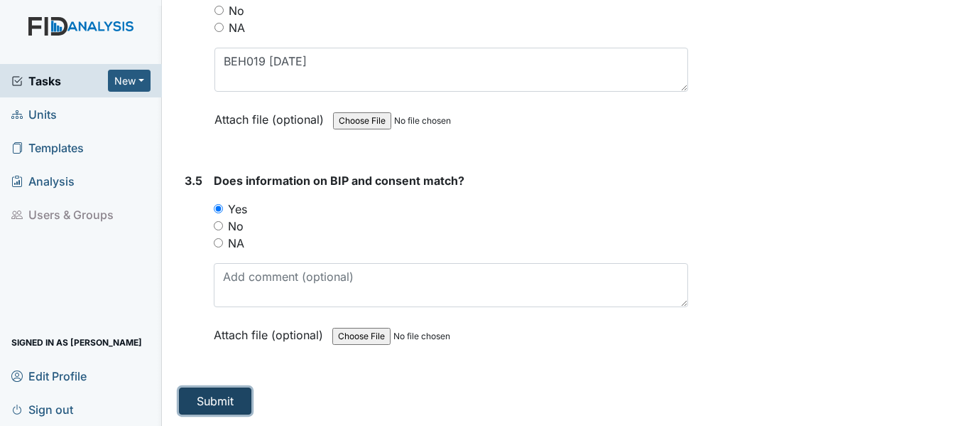
click at [224, 396] on button "Submit" at bounding box center [215, 400] width 72 height 27
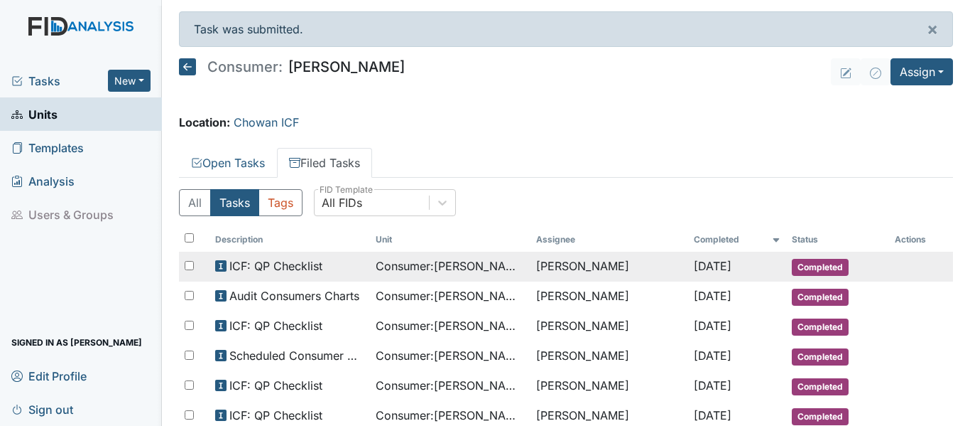
click at [417, 261] on span "Consumer : [PERSON_NAME]" at bounding box center [450, 265] width 149 height 17
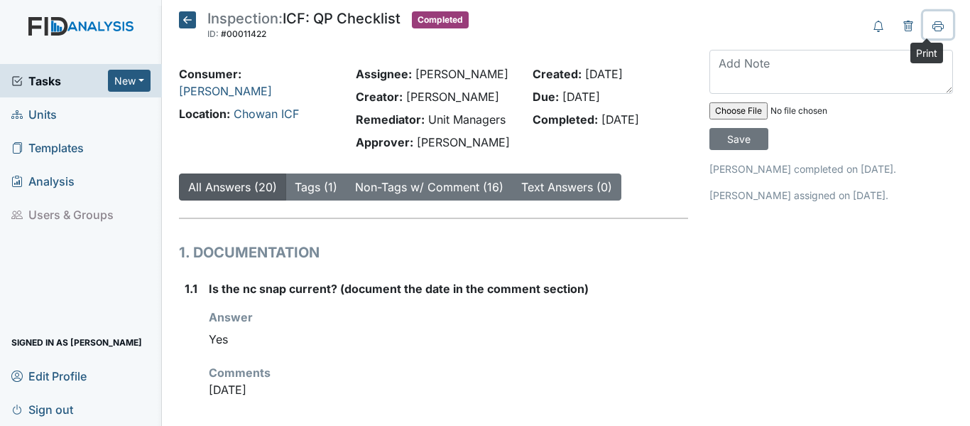
click at [933, 26] on icon at bounding box center [938, 25] width 11 height 8
click at [186, 18] on icon at bounding box center [187, 19] width 17 height 17
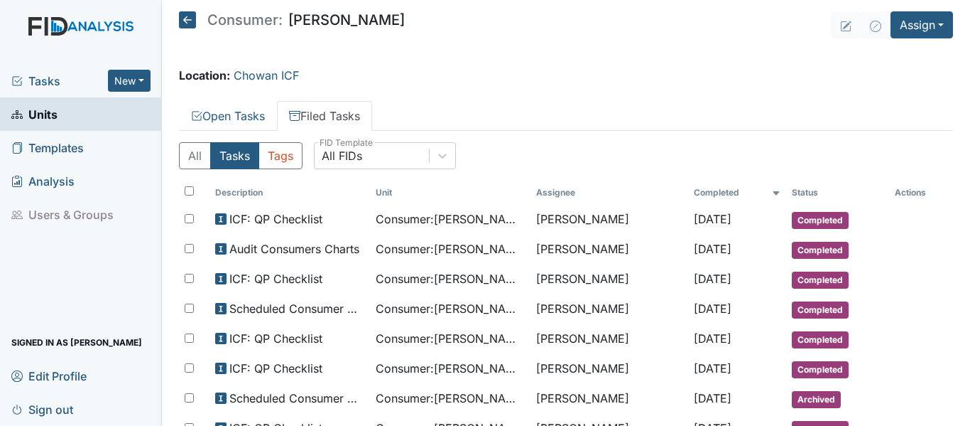
click at [186, 19] on icon at bounding box center [187, 19] width 17 height 17
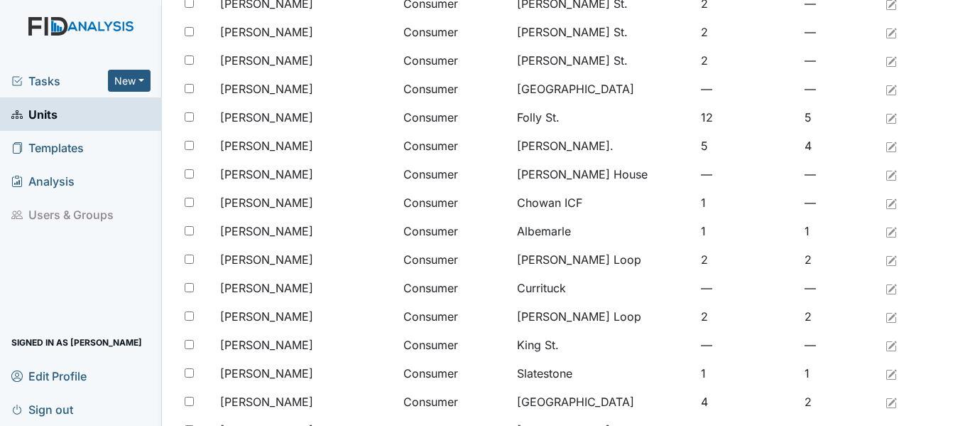
scroll to position [995, 0]
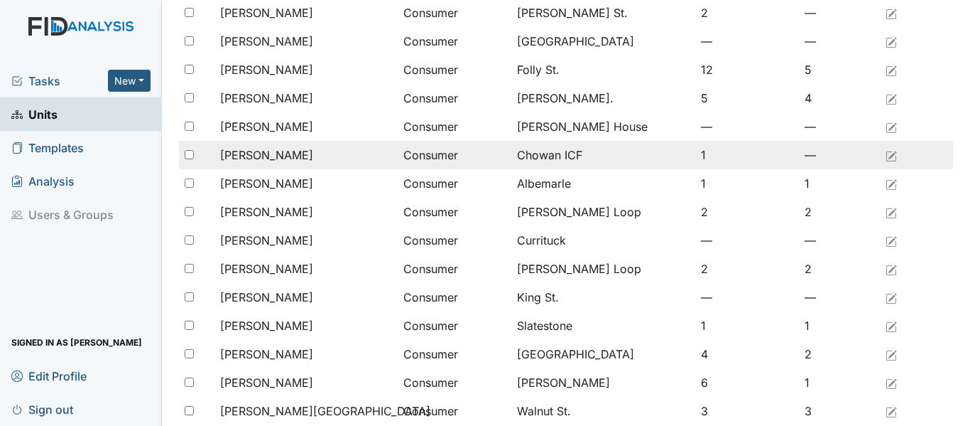
click at [284, 152] on span "[PERSON_NAME]" at bounding box center [266, 154] width 93 height 17
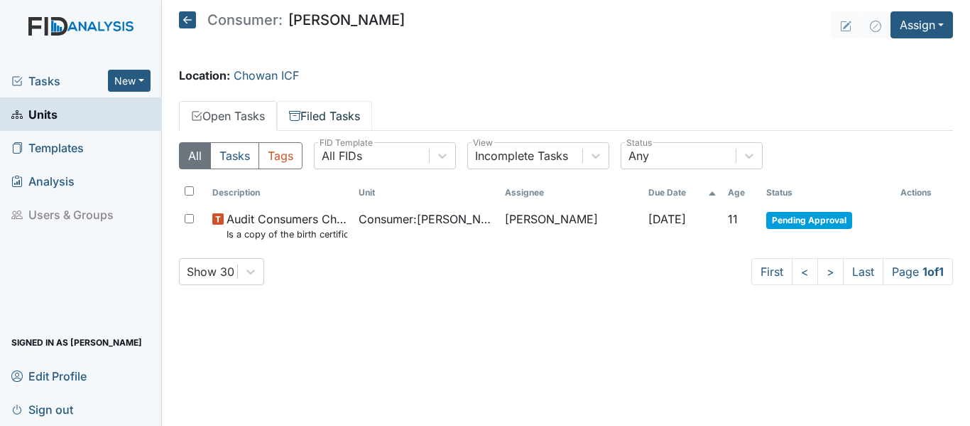
click at [340, 116] on link "Filed Tasks" at bounding box center [324, 116] width 95 height 30
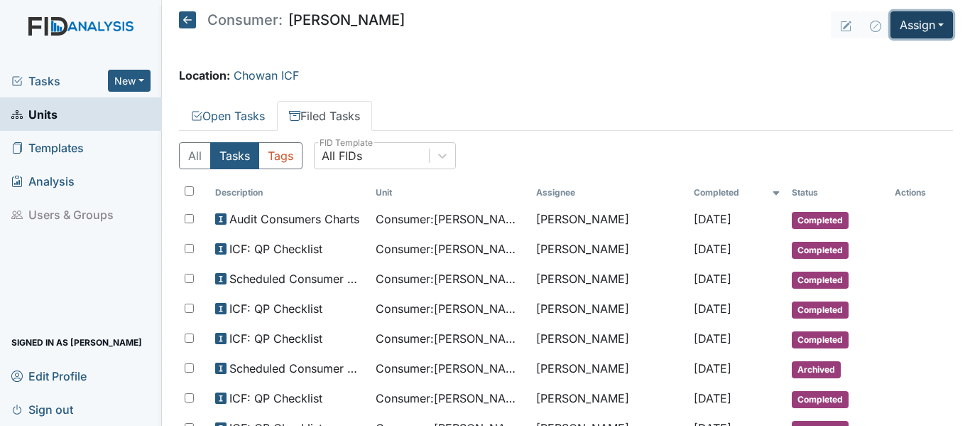
click at [891, 28] on button "Assign" at bounding box center [922, 24] width 63 height 27
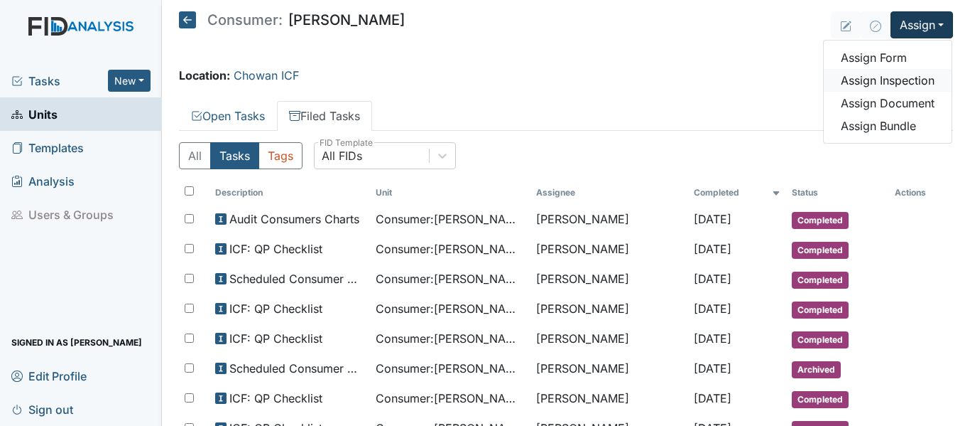
click at [888, 82] on link "Assign Inspection" at bounding box center [888, 80] width 128 height 23
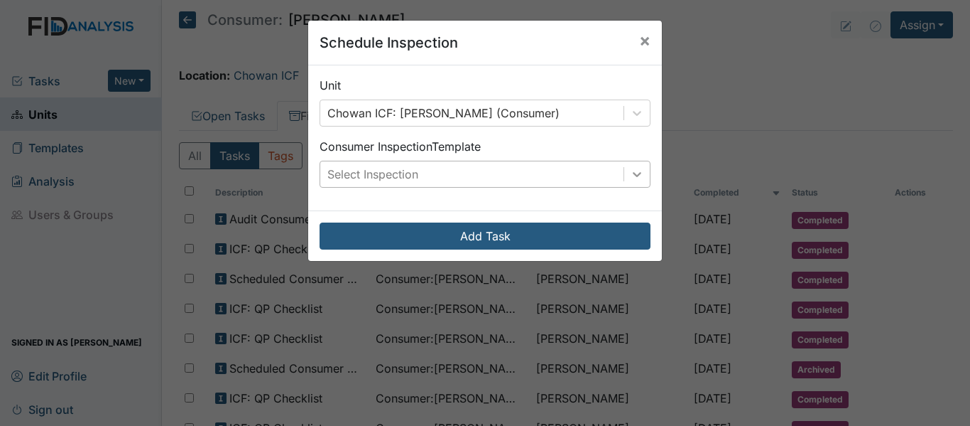
click at [630, 180] on icon at bounding box center [637, 174] width 14 height 14
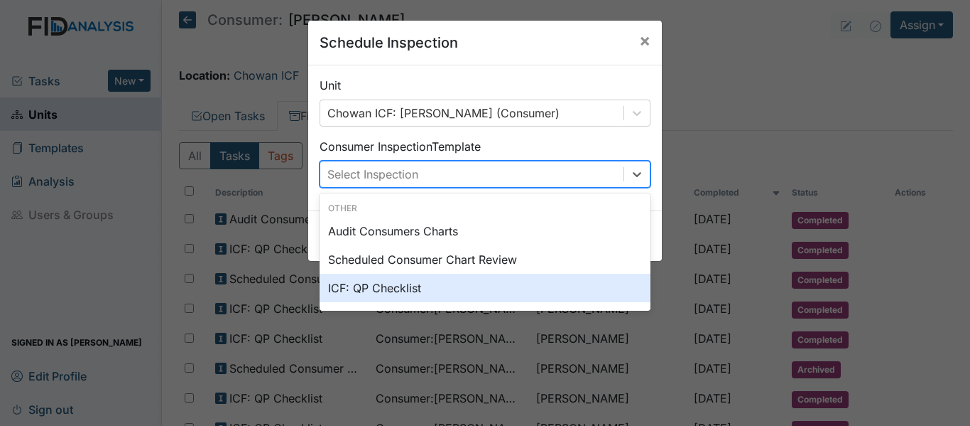
click at [406, 283] on div "ICF: QP Checklist" at bounding box center [485, 287] width 331 height 28
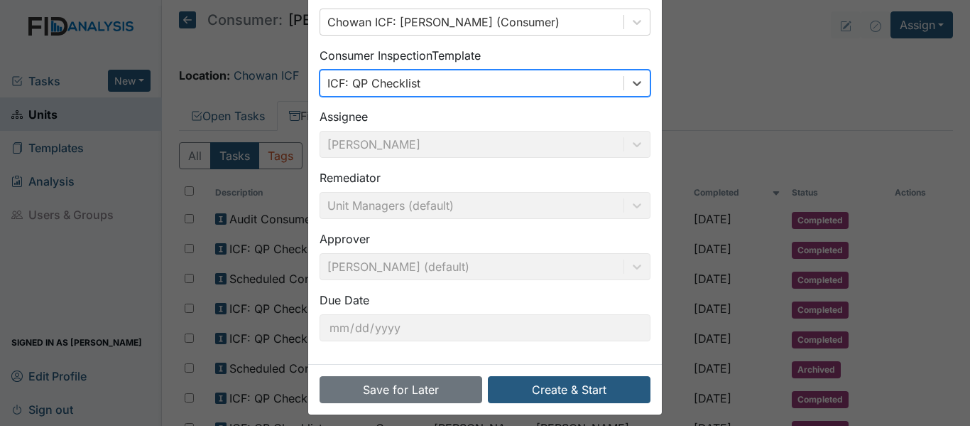
scroll to position [100, 0]
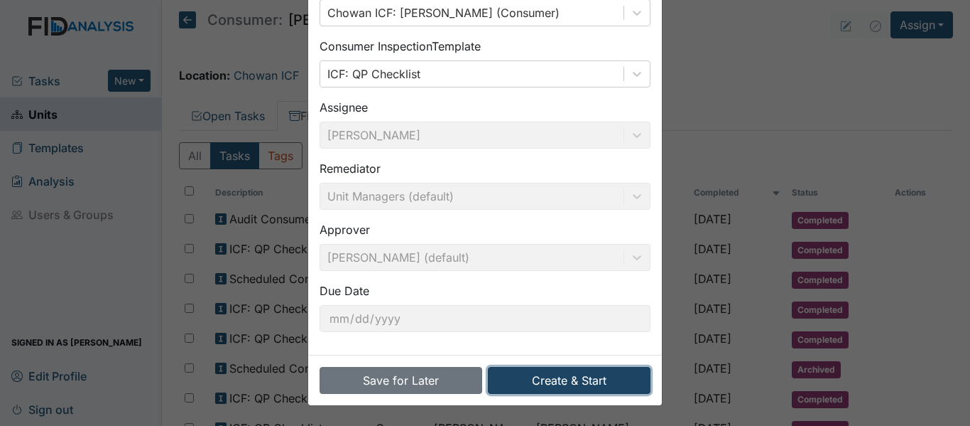
click at [552, 381] on button "Create & Start" at bounding box center [569, 380] width 163 height 27
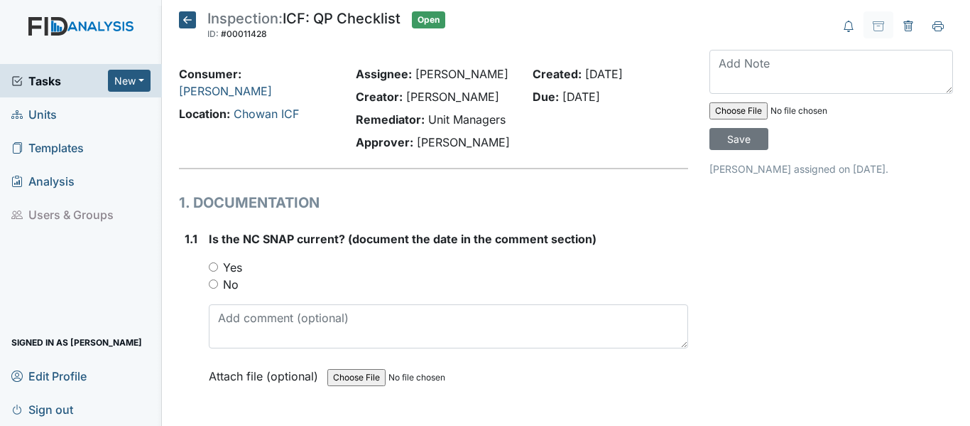
click at [212, 267] on input "Yes" at bounding box center [213, 266] width 9 height 9
radio input "true"
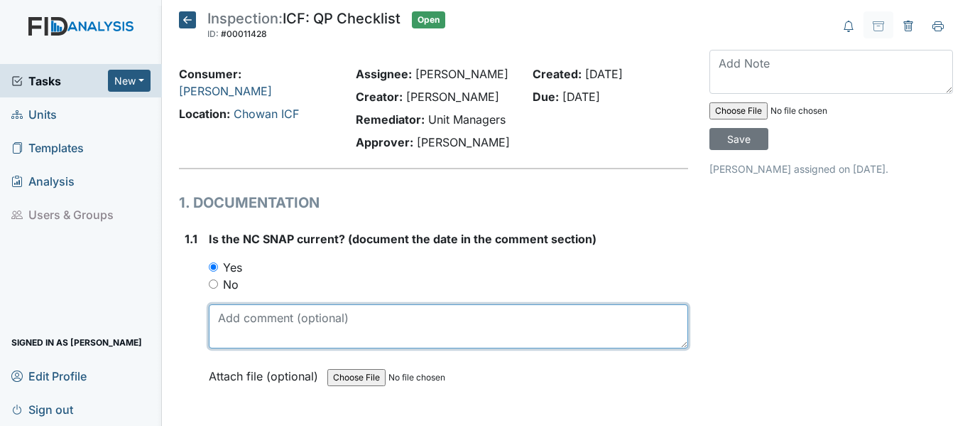
click at [265, 327] on textarea at bounding box center [448, 326] width 479 height 44
drag, startPoint x: 215, startPoint y: 319, endPoint x: 258, endPoint y: 318, distance: 43.3
click at [258, 318] on textarea "[DATE]" at bounding box center [448, 326] width 479 height 44
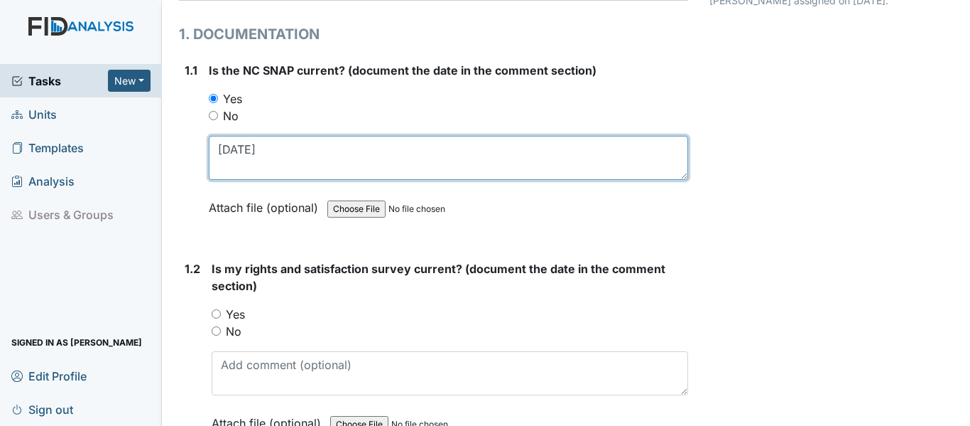
scroll to position [213, 0]
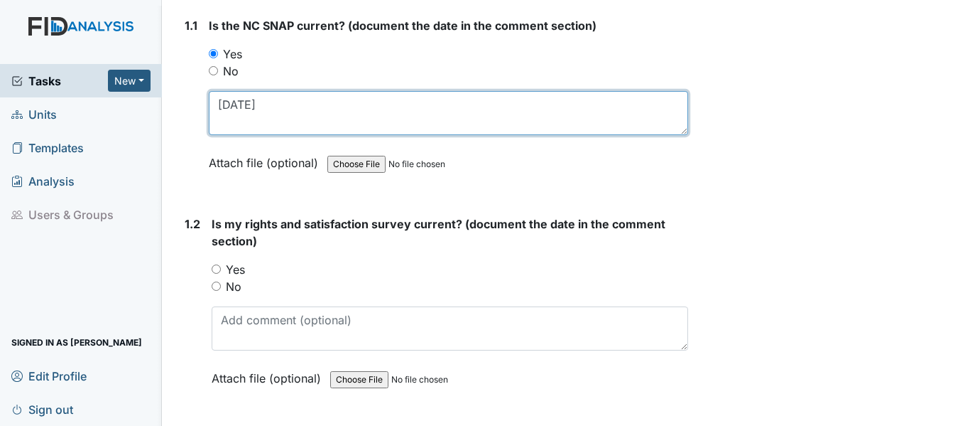
type textarea "[DATE]"
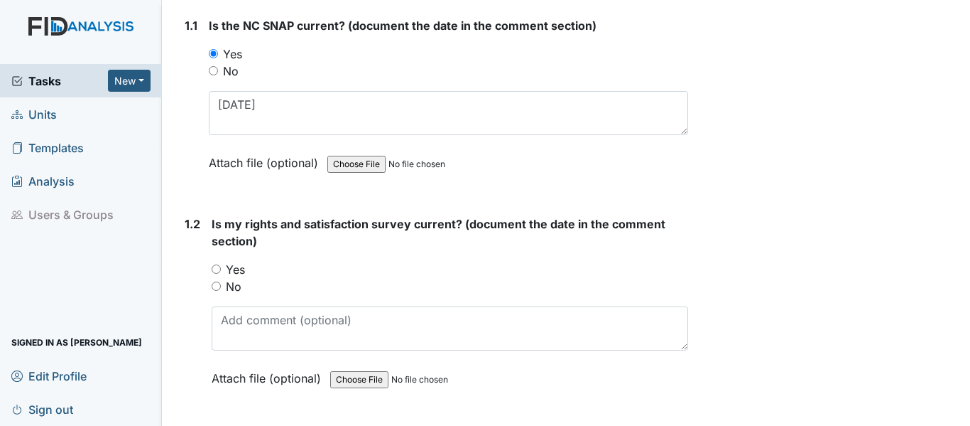
click at [213, 271] on input "Yes" at bounding box center [216, 268] width 9 height 9
radio input "true"
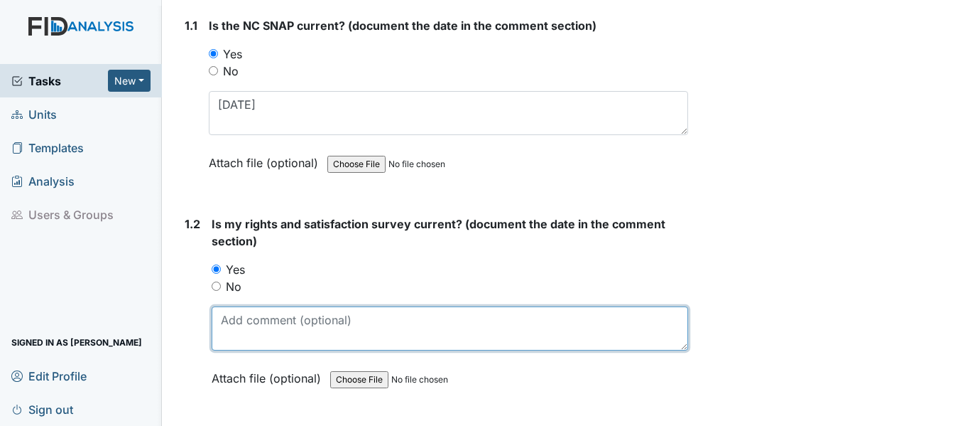
click at [288, 332] on textarea at bounding box center [450, 328] width 477 height 44
paste textarea "[DATE]"
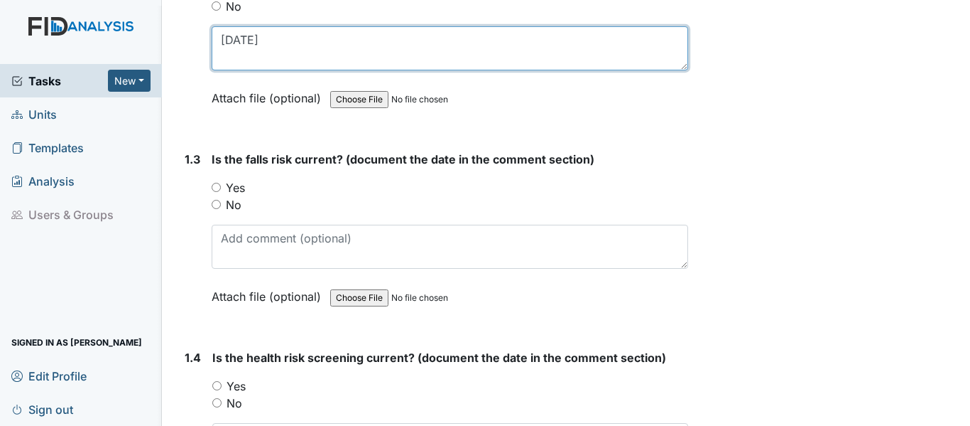
scroll to position [497, 0]
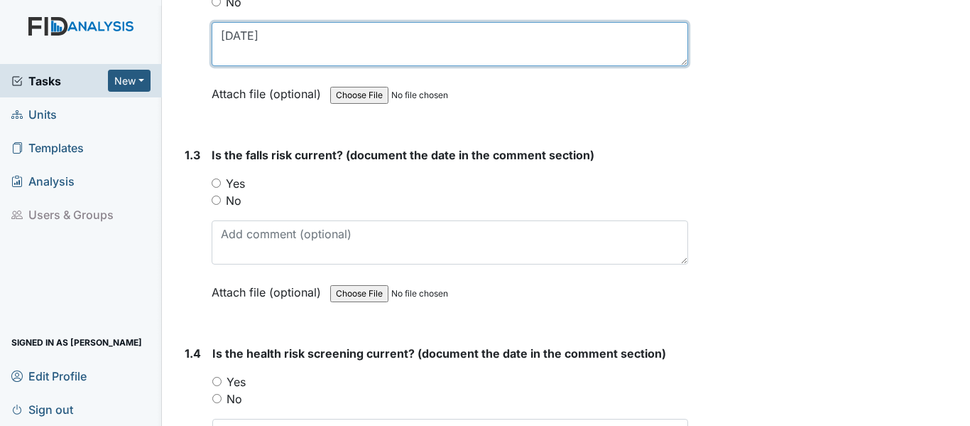
type textarea "[DATE]"
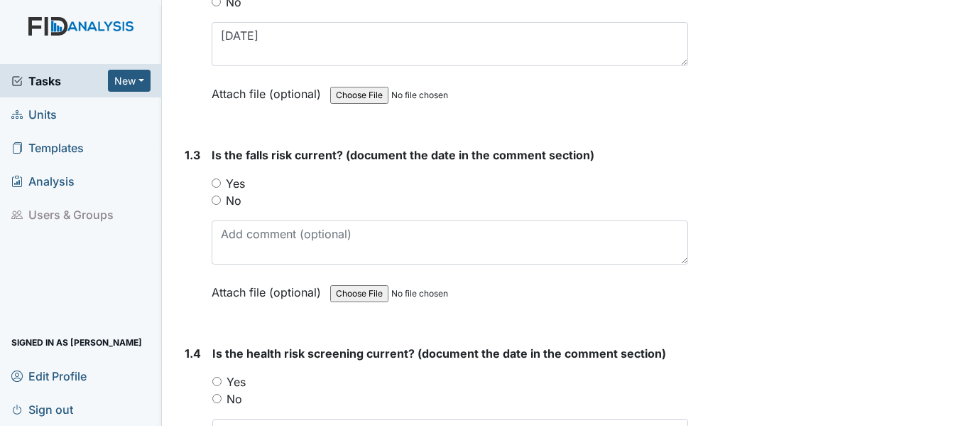
click at [216, 182] on input "Yes" at bounding box center [216, 182] width 9 height 9
radio input "true"
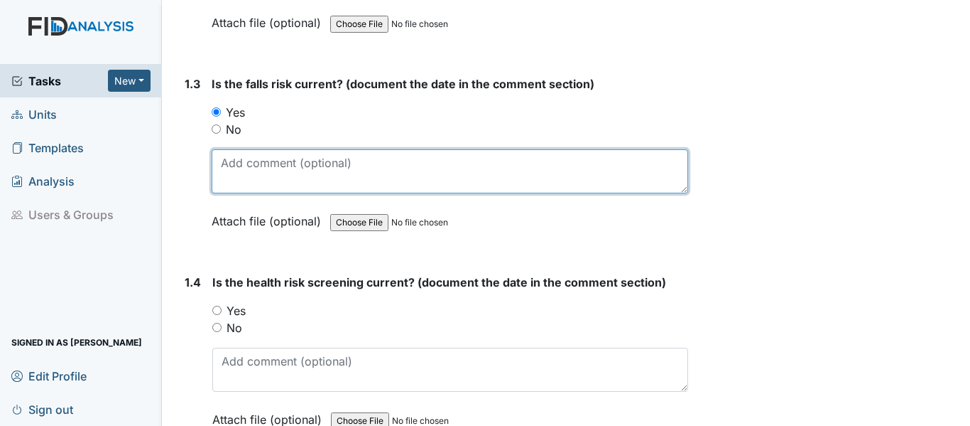
click at [288, 178] on textarea at bounding box center [450, 171] width 477 height 44
paste textarea "1/16/25"
type textarea "1/16/25"
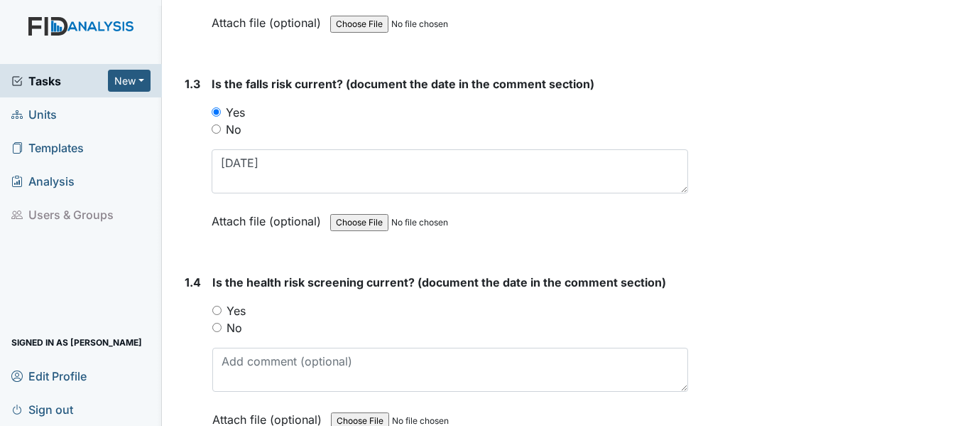
drag, startPoint x: 218, startPoint y: 311, endPoint x: 225, endPoint y: 313, distance: 7.4
click at [217, 311] on input "Yes" at bounding box center [216, 309] width 9 height 9
radio input "true"
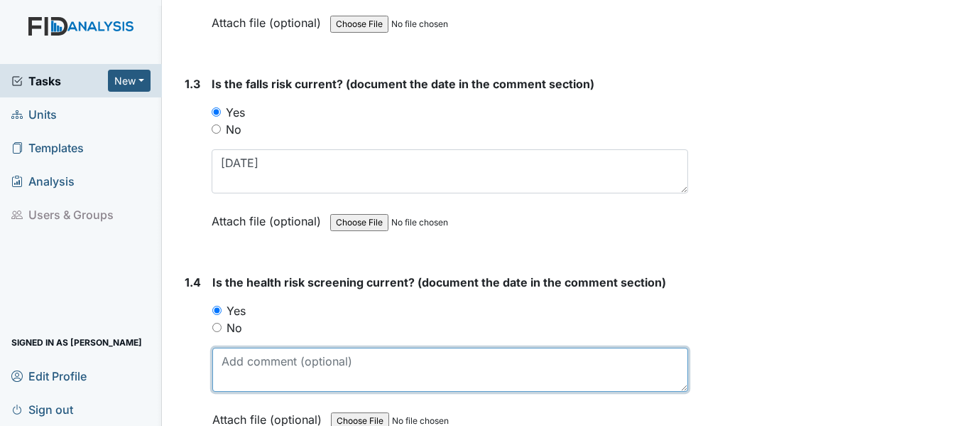
click at [255, 357] on textarea at bounding box center [450, 369] width 476 height 44
paste textarea "1/16/25"
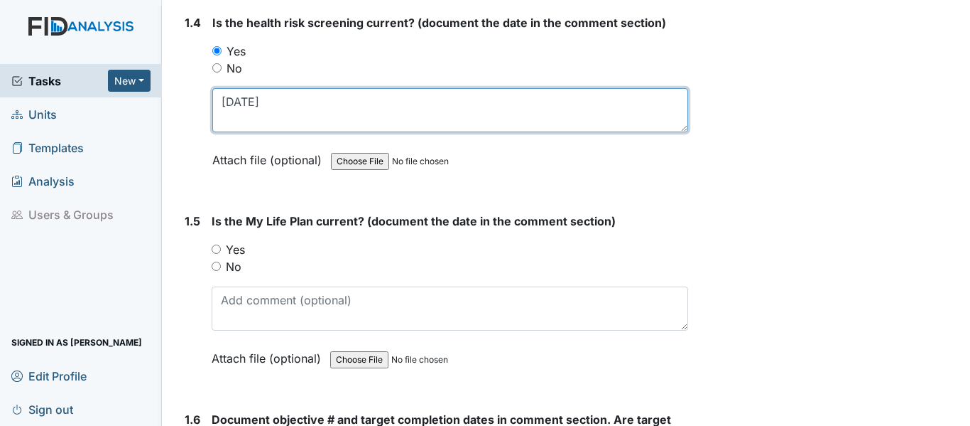
scroll to position [852, 0]
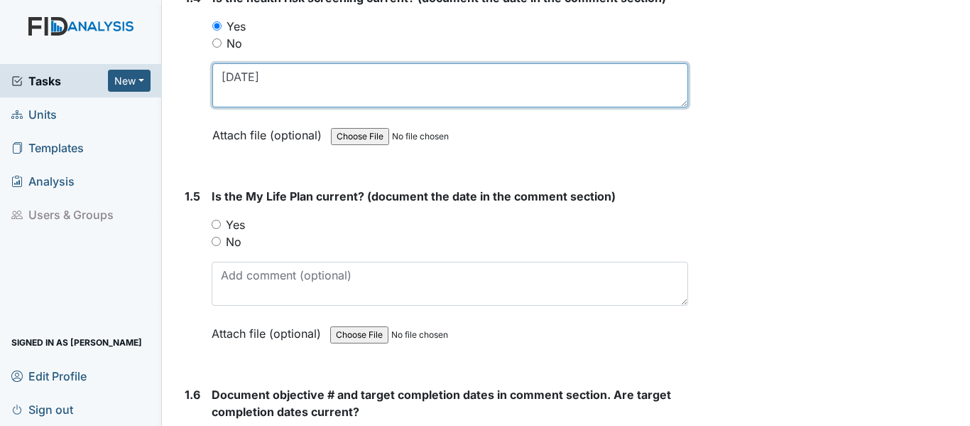
type textarea "1/16/25"
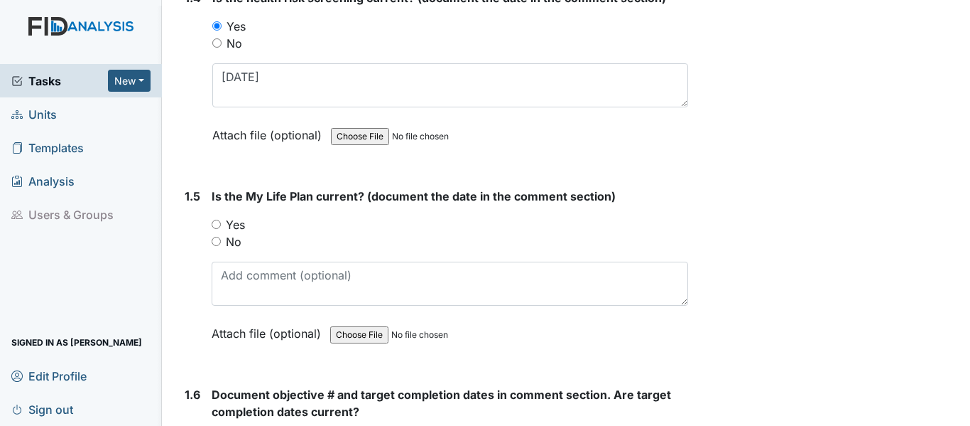
click at [216, 224] on input "Yes" at bounding box center [216, 224] width 9 height 9
radio input "true"
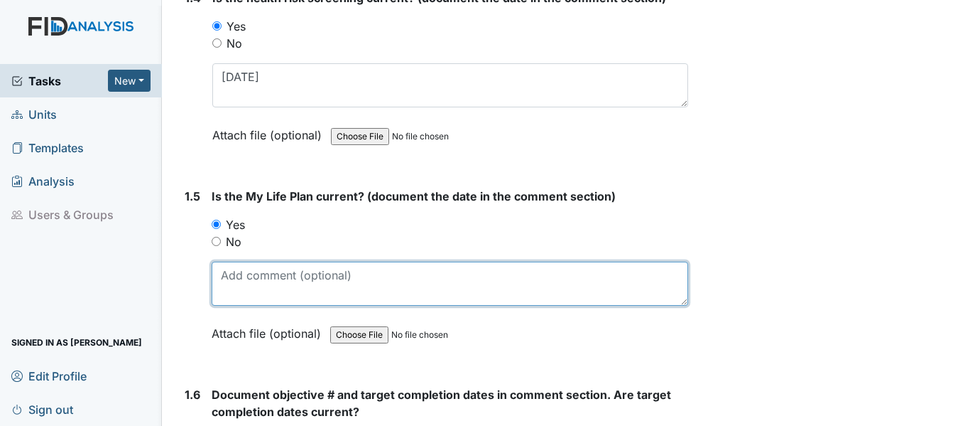
click at [266, 287] on textarea at bounding box center [450, 283] width 477 height 44
paste textarea "1/16/25"
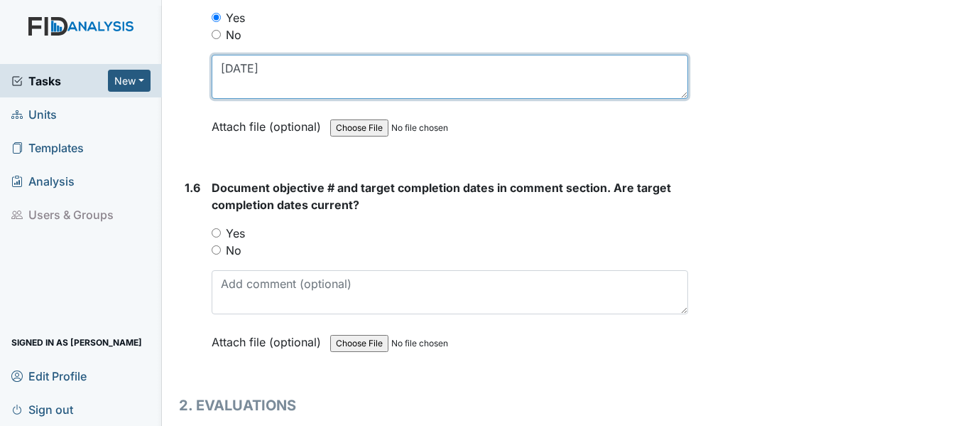
scroll to position [1066, 0]
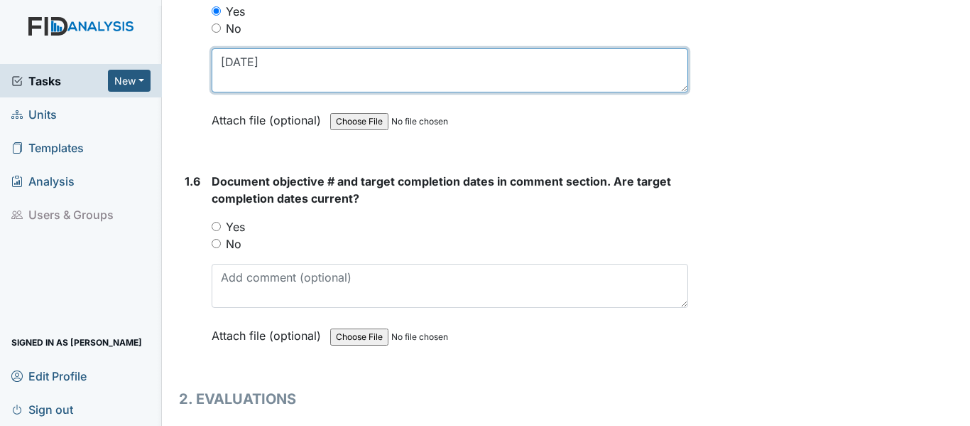
type textarea "1/16/25"
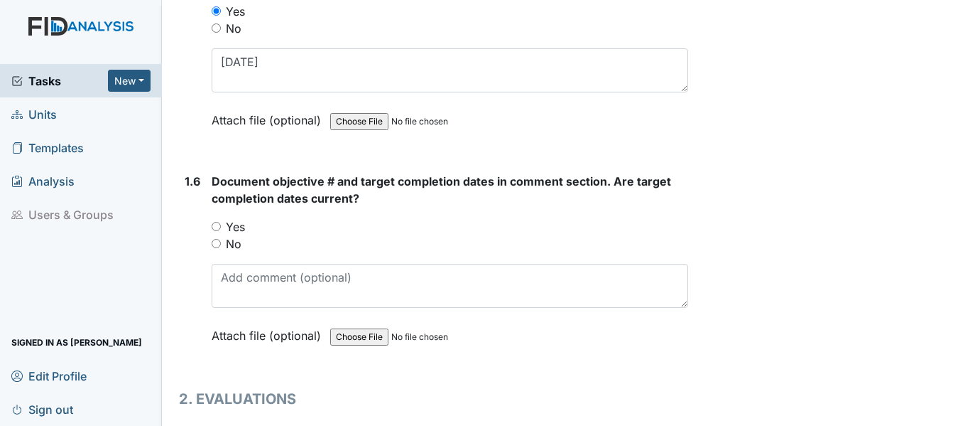
click at [213, 225] on input "Yes" at bounding box center [216, 226] width 9 height 9
radio input "true"
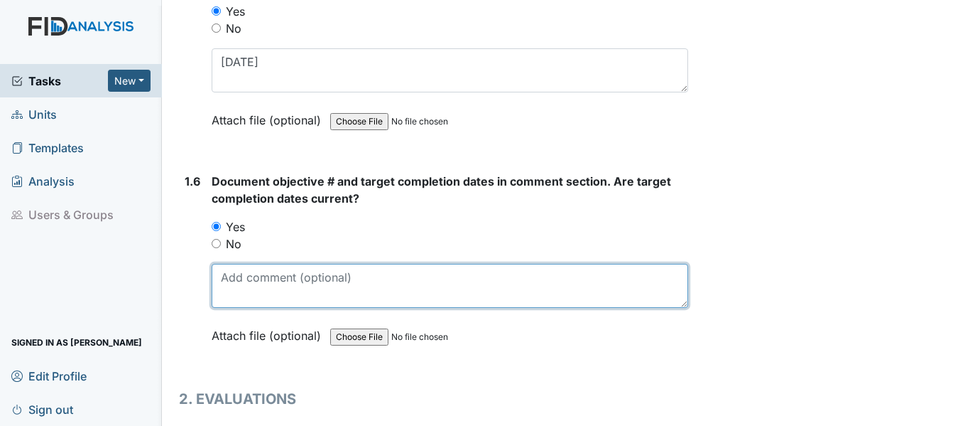
click at [256, 272] on textarea at bounding box center [450, 286] width 477 height 44
click at [387, 278] on textarea "SC034, HS019, DIL022, PCD 9/4/25 FA023 PCD 5/31/26" at bounding box center [450, 286] width 477 height 44
click at [549, 278] on textarea "SC034, HS019, DIL022, PCD 9/24/25 FA023 PCD 5/31/26" at bounding box center [450, 286] width 477 height 44
click at [391, 278] on textarea "SC034, HS019, DIL022, PCD 9/24/25 FA023 PCD 5/31/26" at bounding box center [450, 286] width 477 height 44
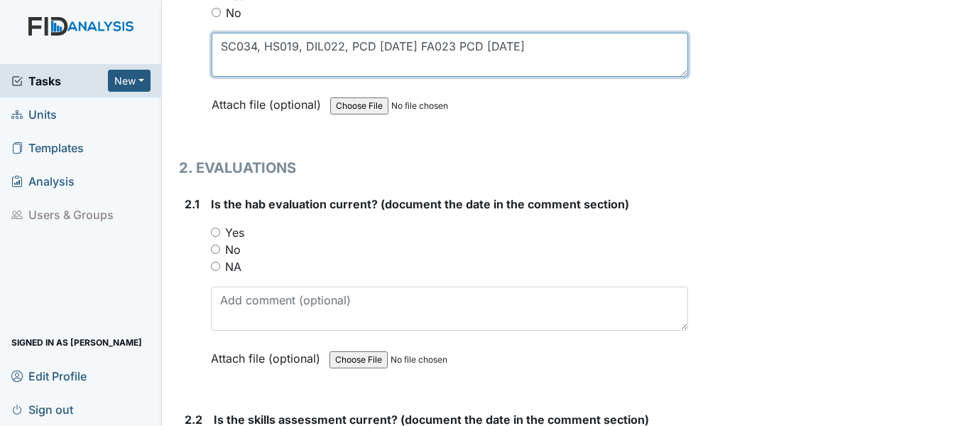
scroll to position [1137, 0]
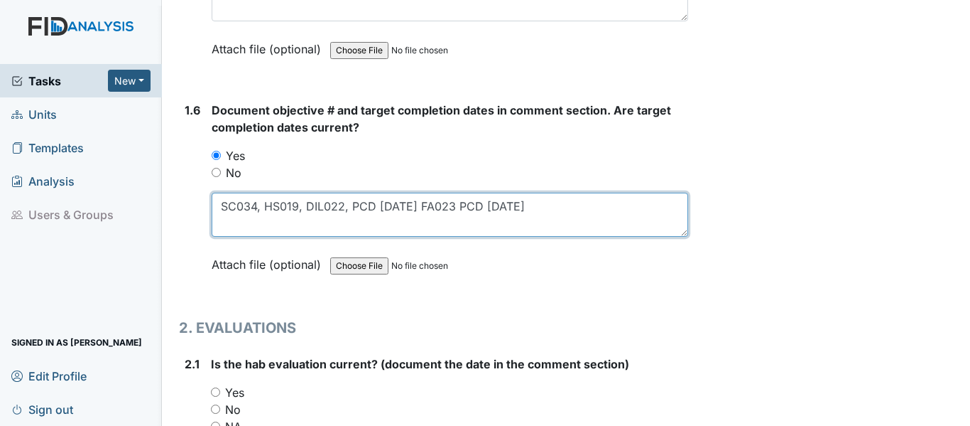
click at [554, 206] on textarea "SC034, HS019, DIL022, PCD 9/30/25 FA023 PCD 5/31/26" at bounding box center [450, 215] width 477 height 44
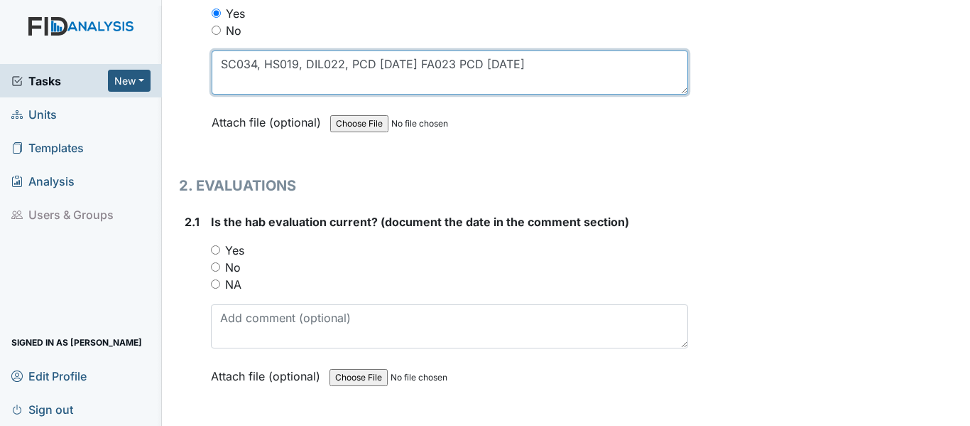
type textarea "SC034, HS019, DIL022, PCD 9/30/25 FA023 PCD 5/31/26"
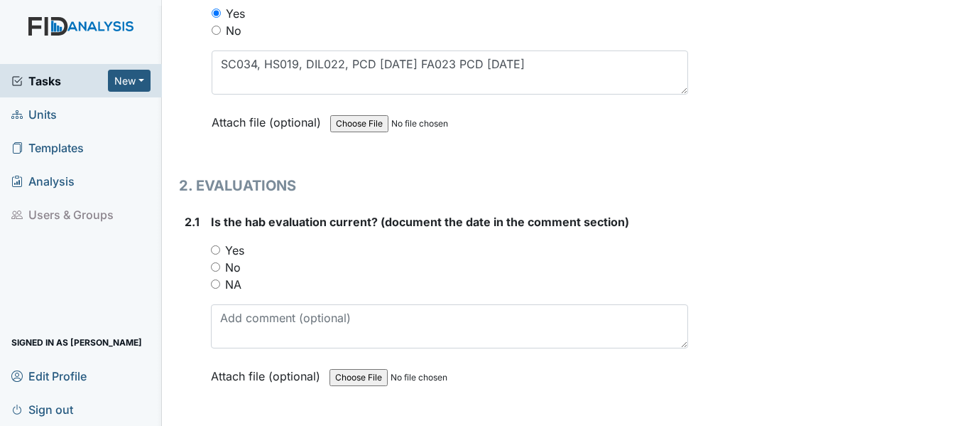
click at [217, 250] on input "Yes" at bounding box center [215, 249] width 9 height 9
radio input "true"
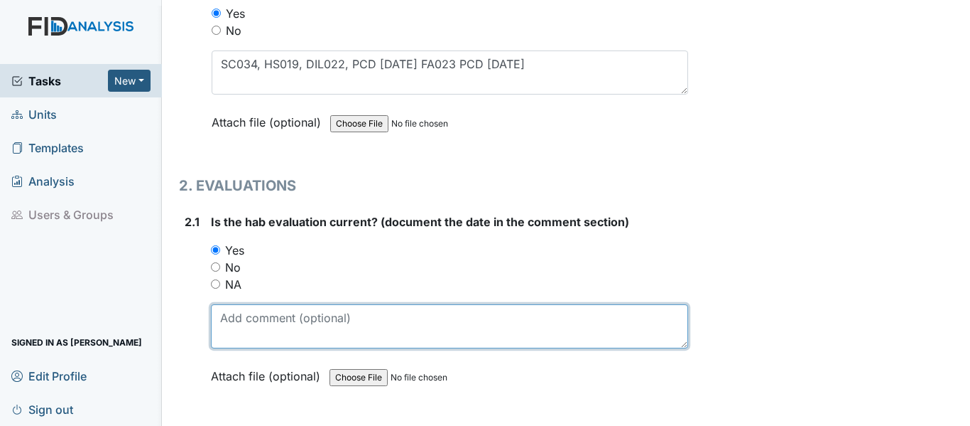
click at [261, 310] on textarea at bounding box center [449, 326] width 477 height 44
paste textarea "[DATE]"
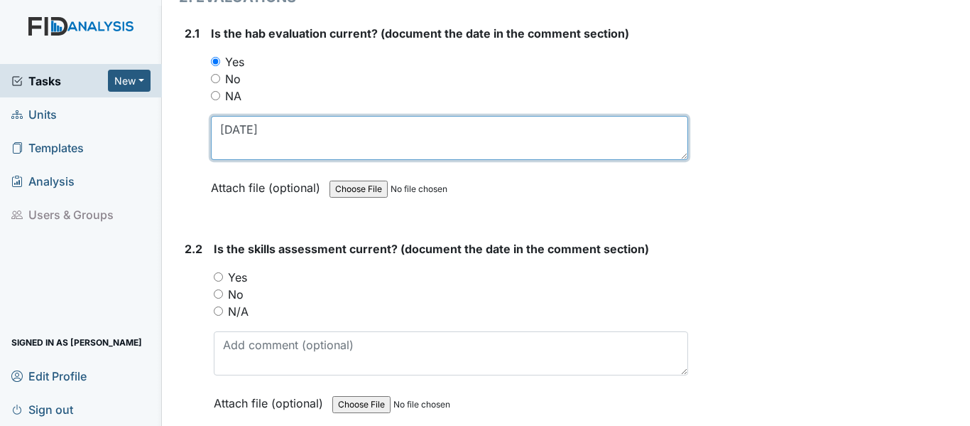
scroll to position [1492, 0]
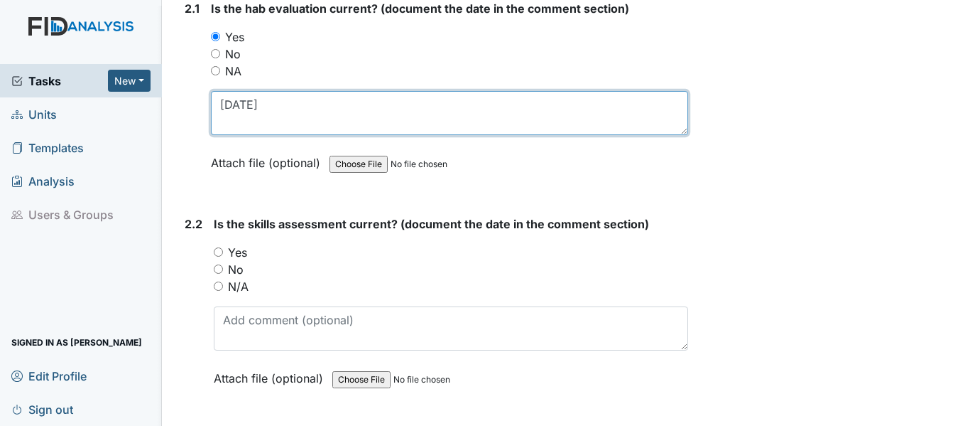
type textarea "[DATE]"
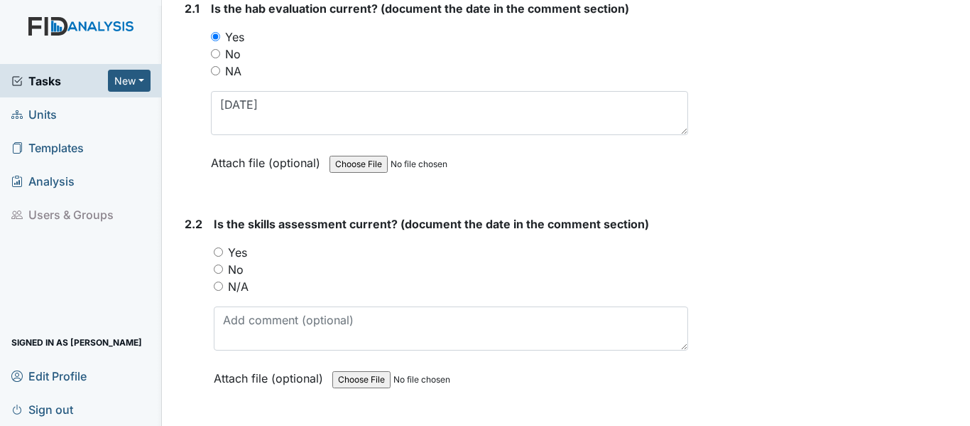
click at [217, 249] on input "Yes" at bounding box center [218, 251] width 9 height 9
radio input "true"
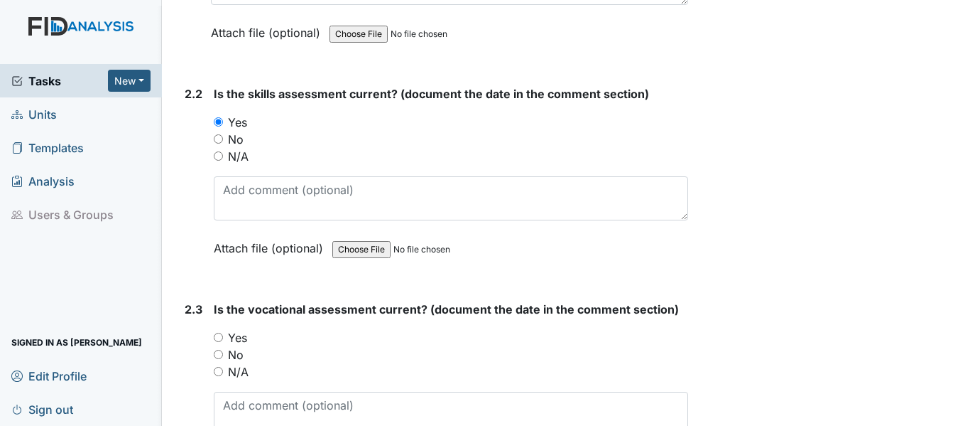
scroll to position [1634, 0]
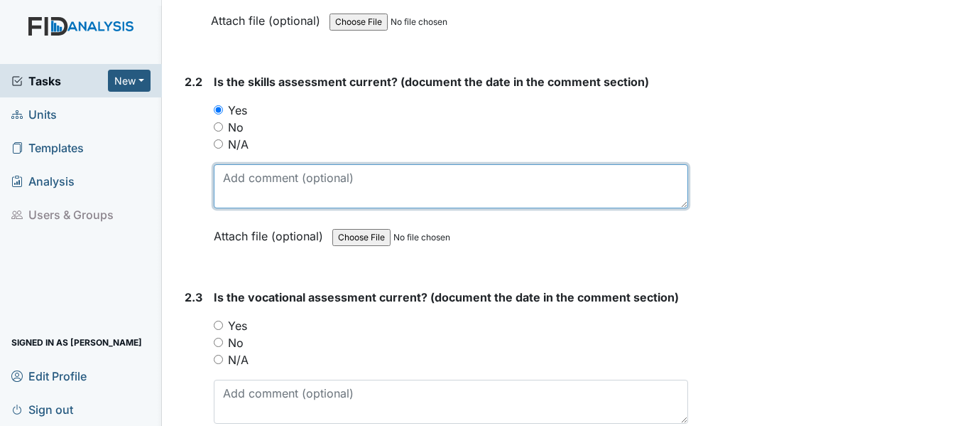
click at [261, 184] on textarea at bounding box center [451, 186] width 475 height 44
paste textarea "1/16/25"
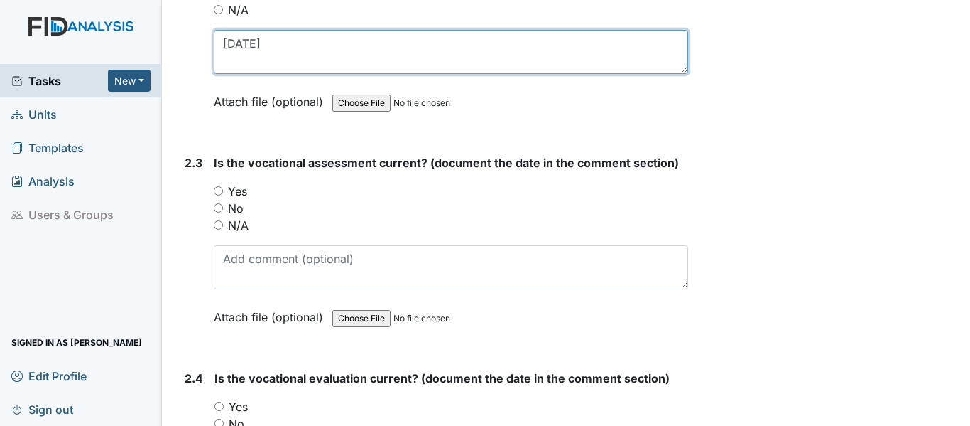
scroll to position [1776, 0]
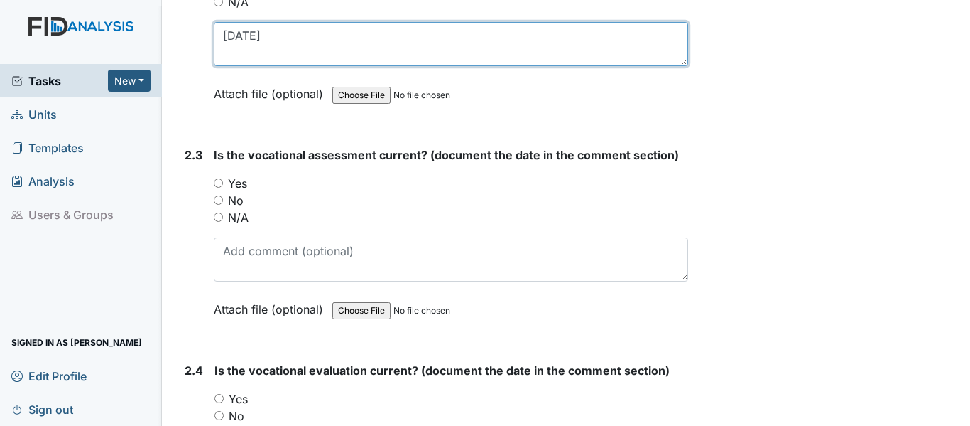
type textarea "1/16/25"
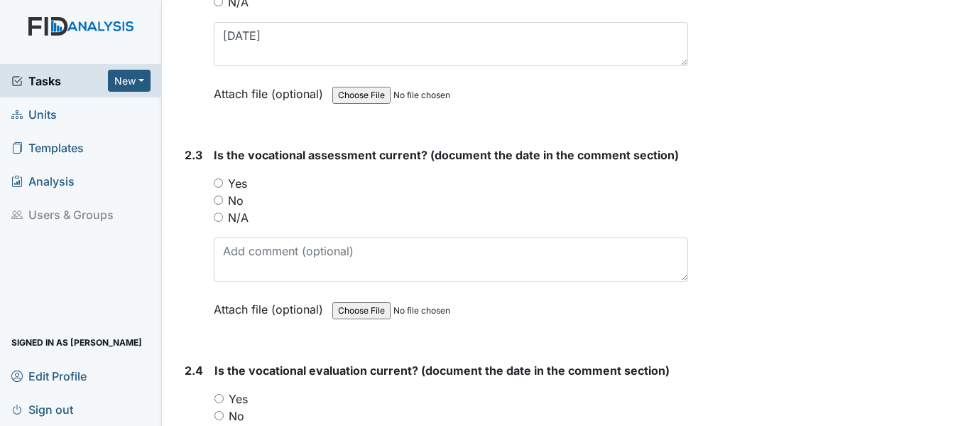
click at [216, 182] on input "Yes" at bounding box center [218, 182] width 9 height 9
radio input "true"
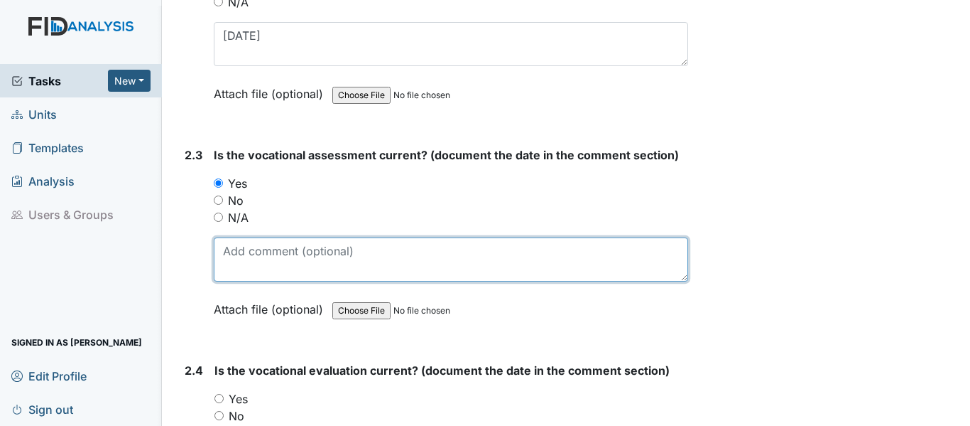
click at [269, 262] on textarea at bounding box center [451, 259] width 475 height 44
paste textarea "1/16/25"
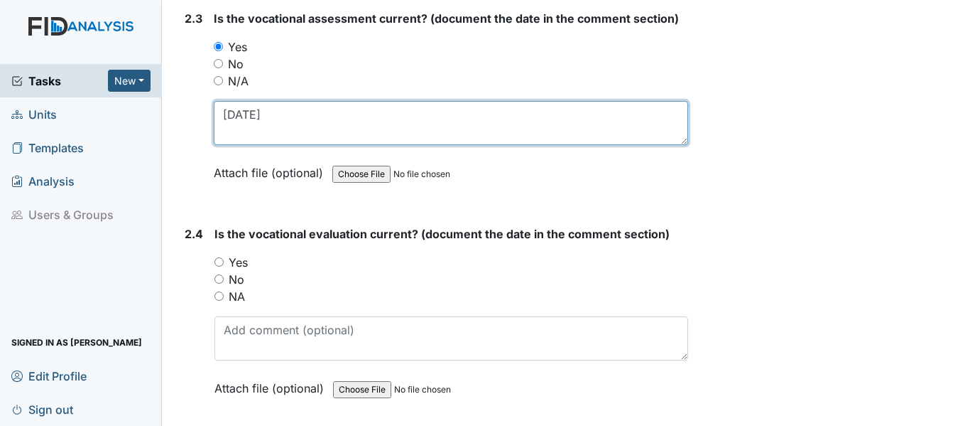
scroll to position [1918, 0]
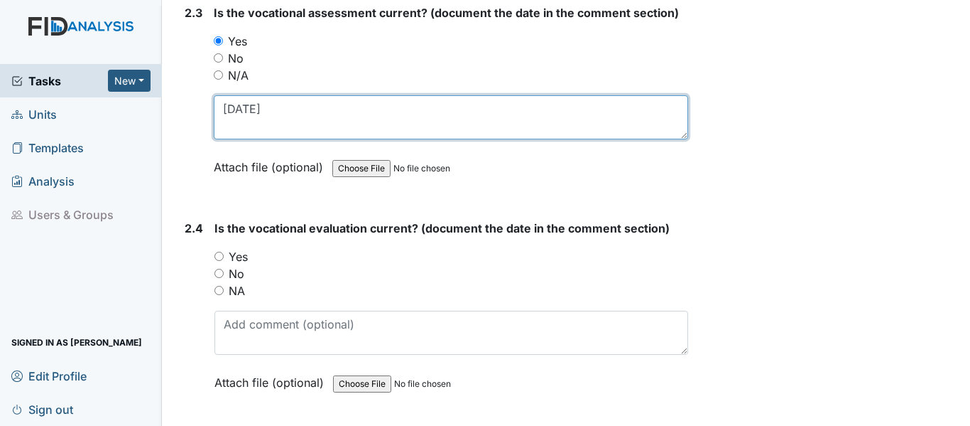
type textarea "1/16/25"
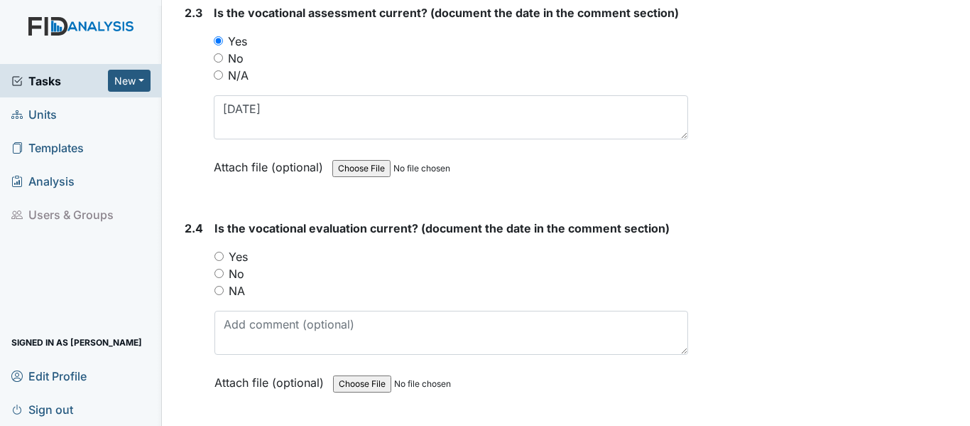
click at [221, 258] on input "Yes" at bounding box center [219, 255] width 9 height 9
radio input "true"
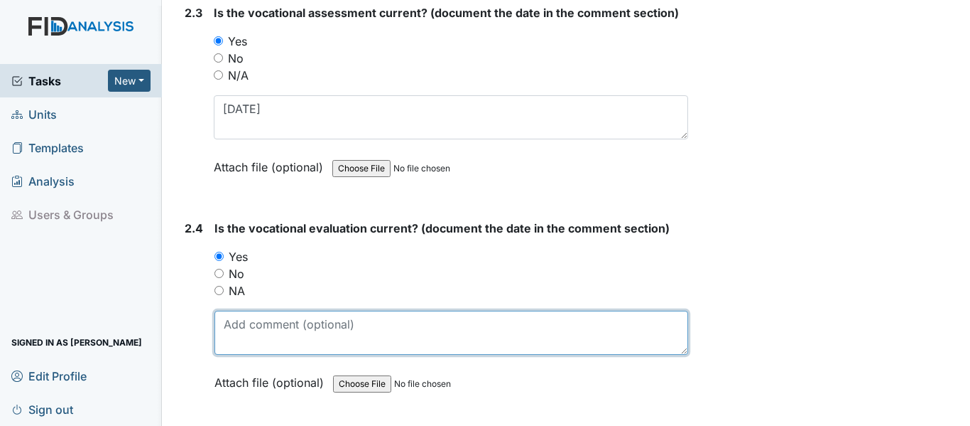
click at [278, 331] on textarea at bounding box center [452, 332] width 474 height 44
paste textarea "1/16/25"
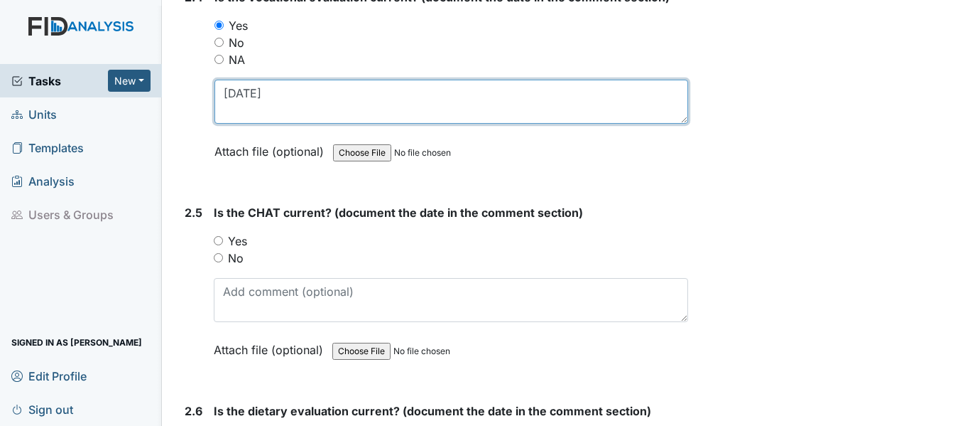
scroll to position [2202, 0]
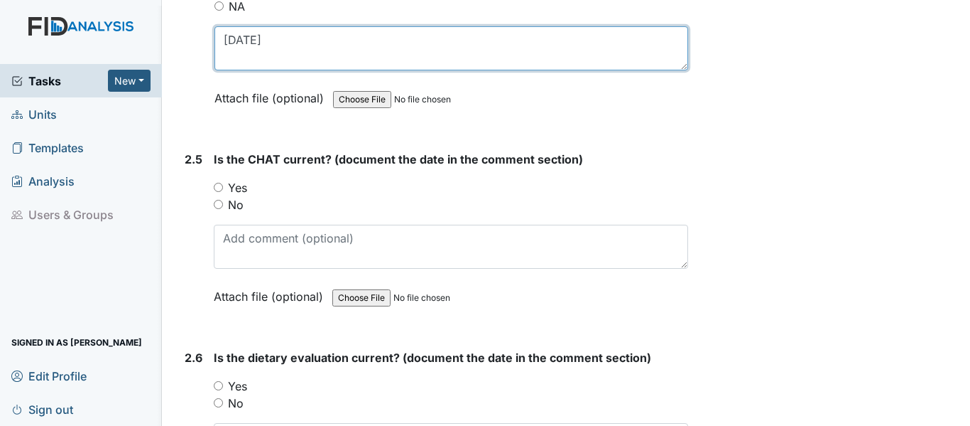
type textarea "1/16/25"
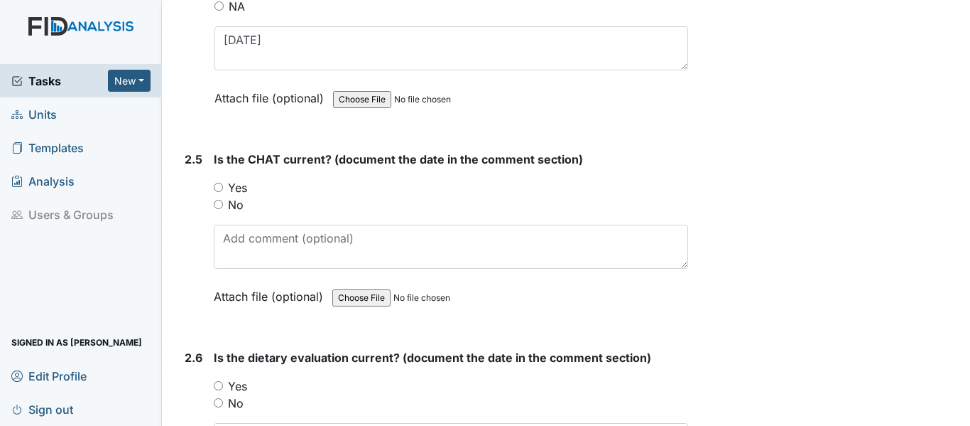
click at [222, 189] on input "Yes" at bounding box center [218, 187] width 9 height 9
radio input "true"
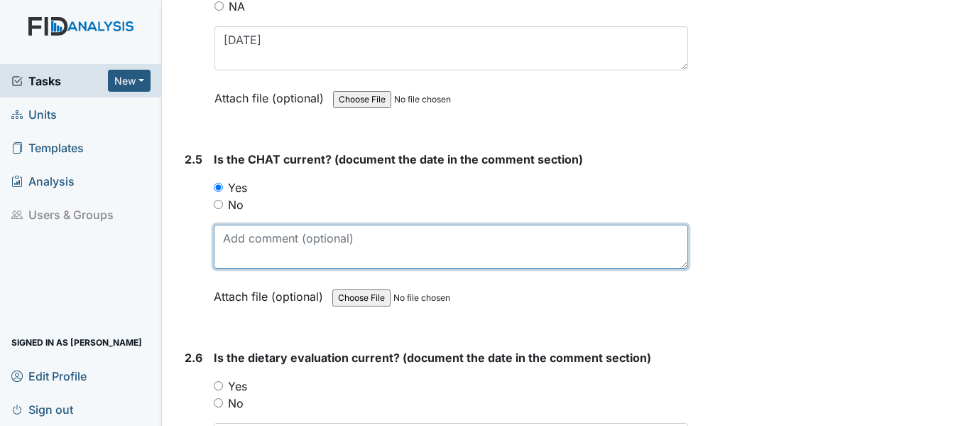
click at [259, 239] on textarea at bounding box center [451, 246] width 475 height 44
paste textarea "1/16/25"
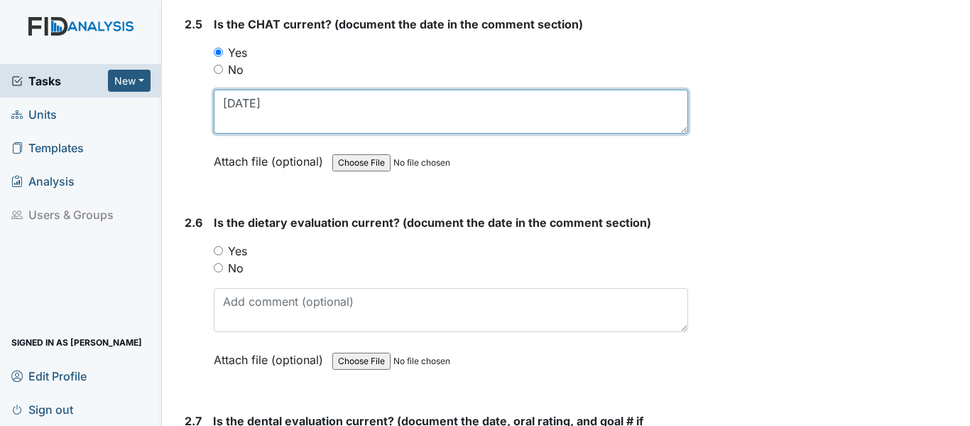
scroll to position [2344, 0]
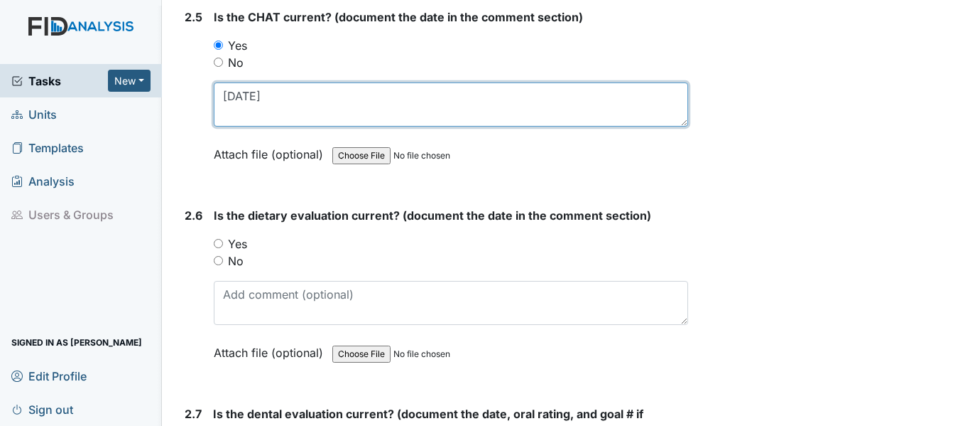
type textarea "1/16/25"
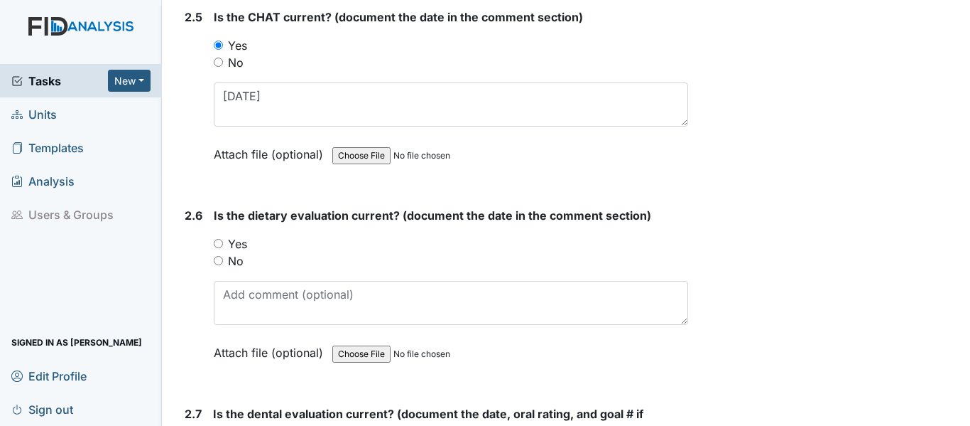
click at [220, 242] on input "Yes" at bounding box center [218, 243] width 9 height 9
radio input "true"
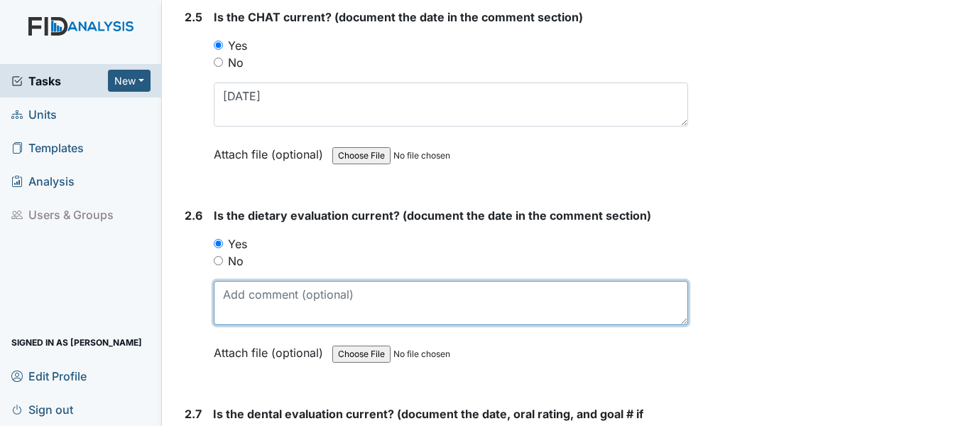
click at [257, 295] on textarea at bounding box center [451, 303] width 475 height 44
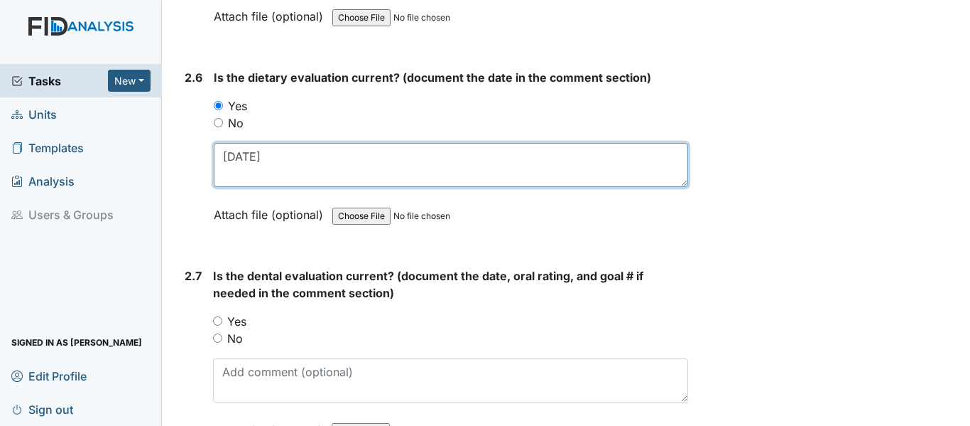
scroll to position [2486, 0]
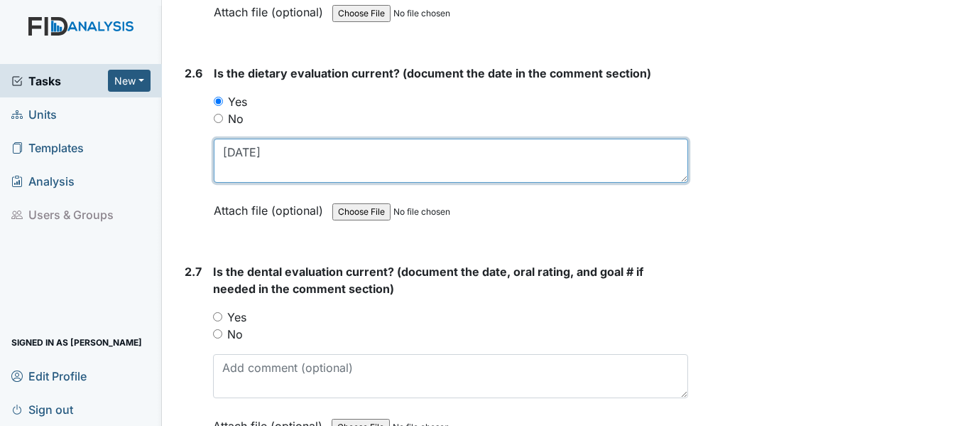
type textarea "4/22/25"
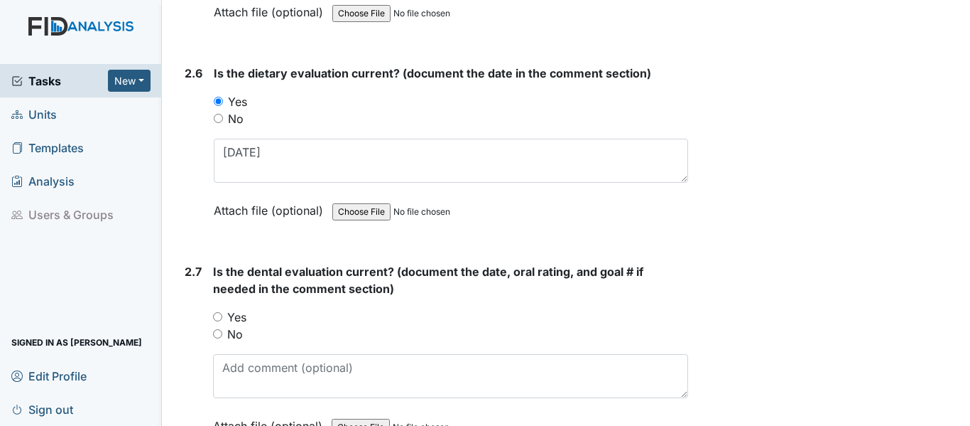
click at [218, 318] on input "Yes" at bounding box center [217, 316] width 9 height 9
radio input "true"
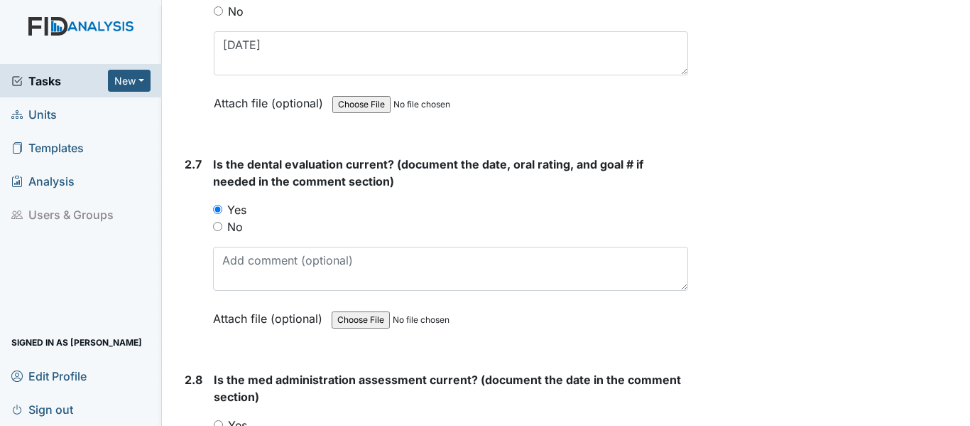
scroll to position [2628, 0]
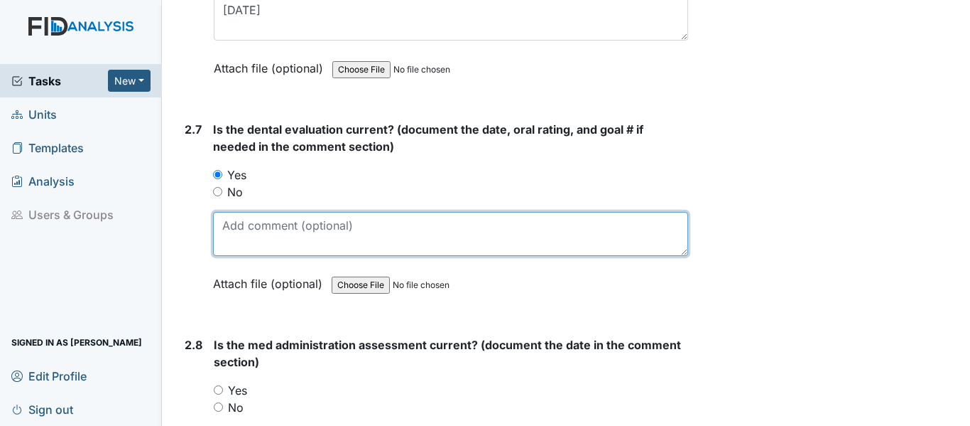
click at [244, 234] on textarea at bounding box center [450, 234] width 475 height 44
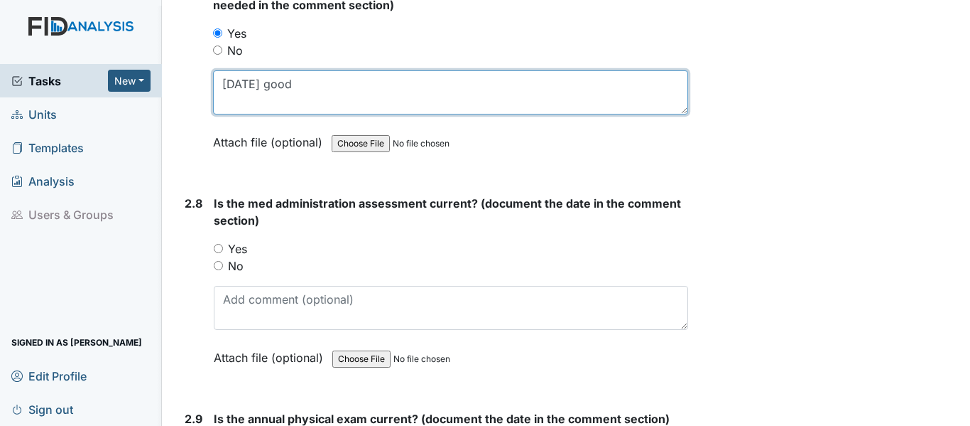
scroll to position [2770, 0]
type textarea "3/12/25 good"
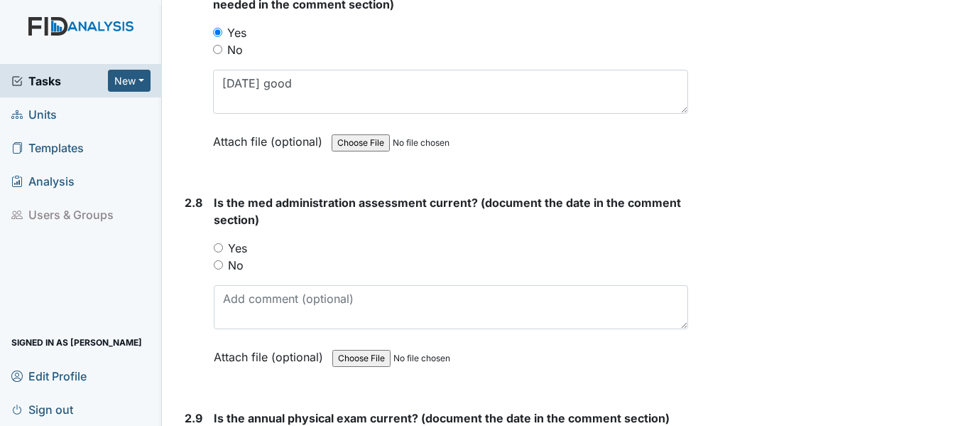
click at [221, 251] on input "Yes" at bounding box center [218, 247] width 9 height 9
radio input "true"
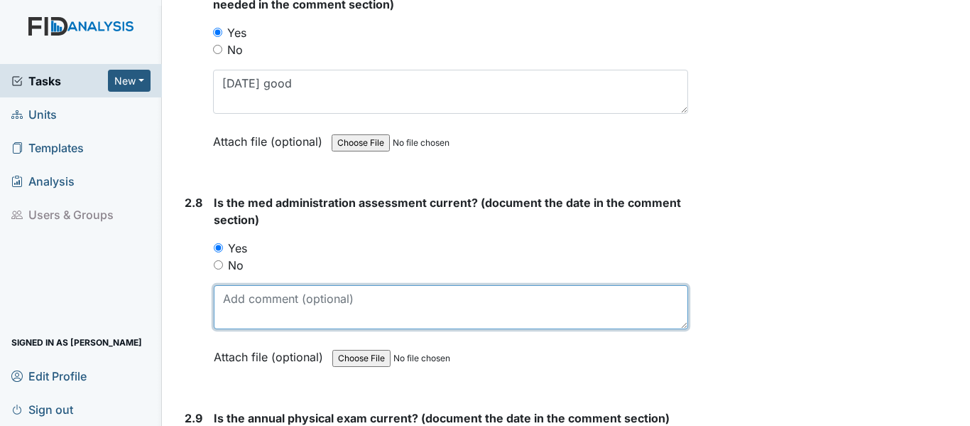
click at [272, 298] on textarea at bounding box center [451, 307] width 475 height 44
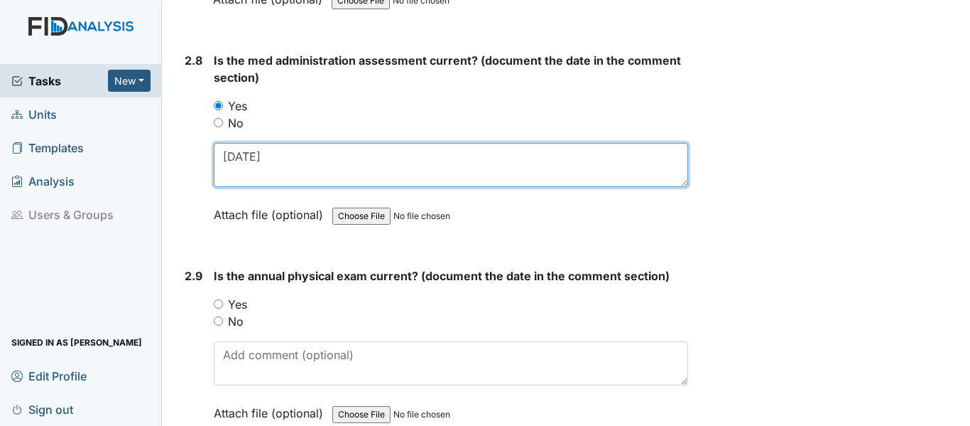
type textarea "6/3/25"
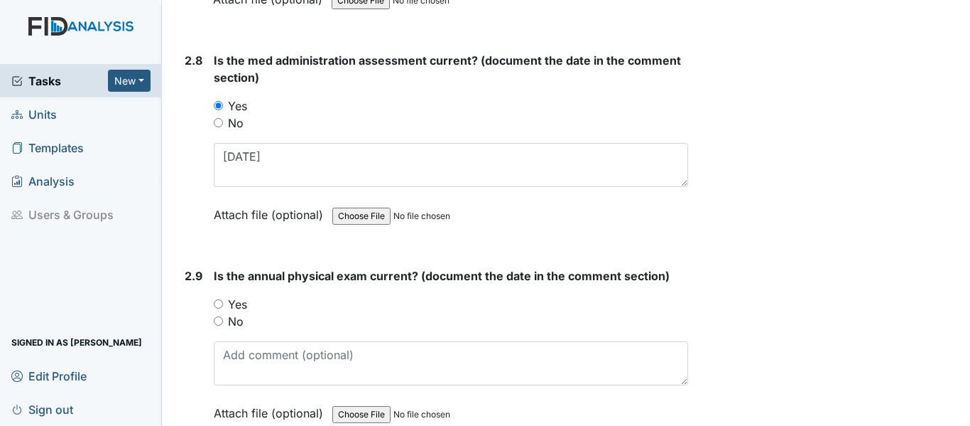
click at [218, 300] on input "Yes" at bounding box center [218, 303] width 9 height 9
radio input "true"
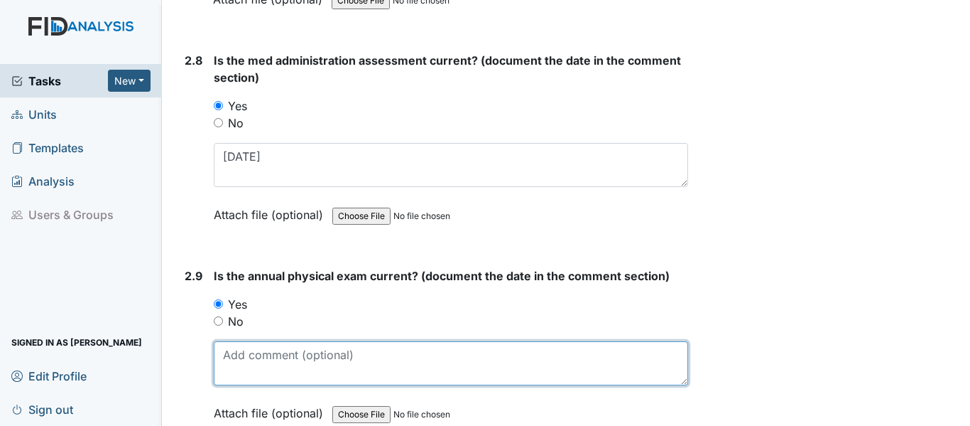
click at [246, 371] on textarea at bounding box center [451, 363] width 475 height 44
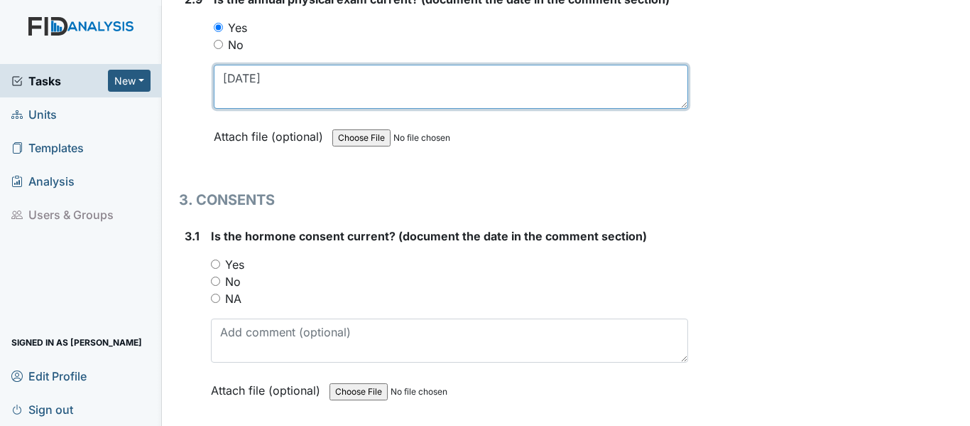
scroll to position [3197, 0]
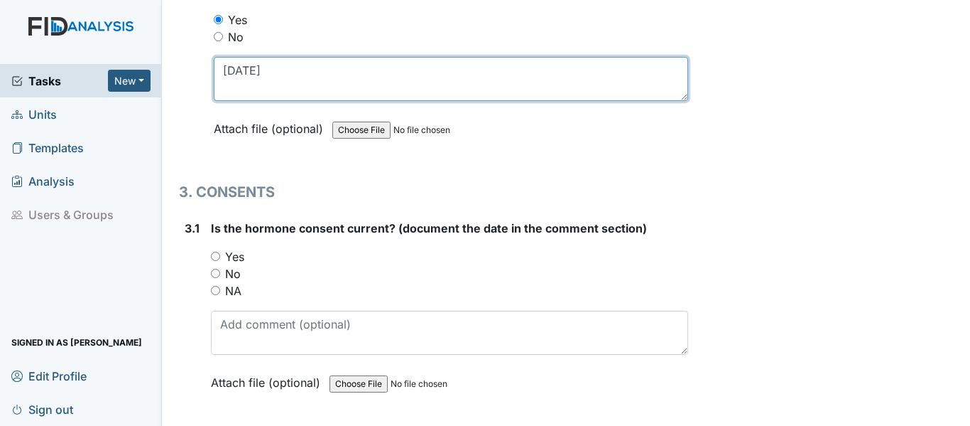
type textarea "7/28/25"
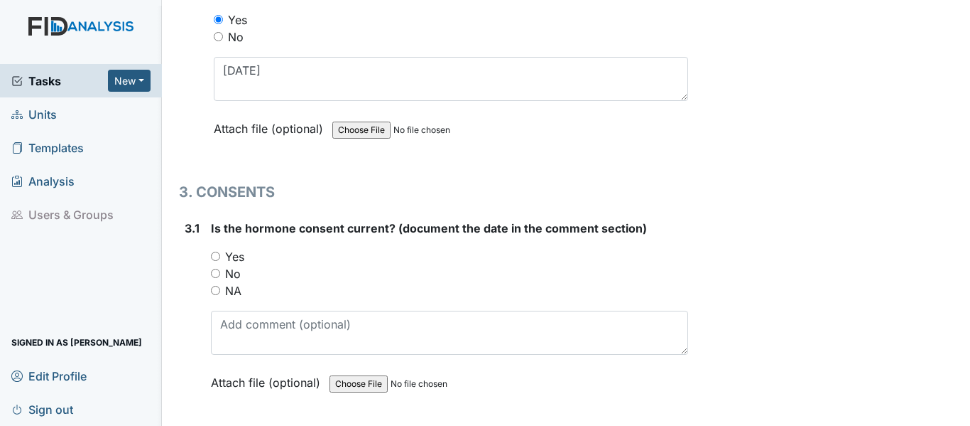
click at [213, 290] on input "NA" at bounding box center [215, 290] width 9 height 9
radio input "true"
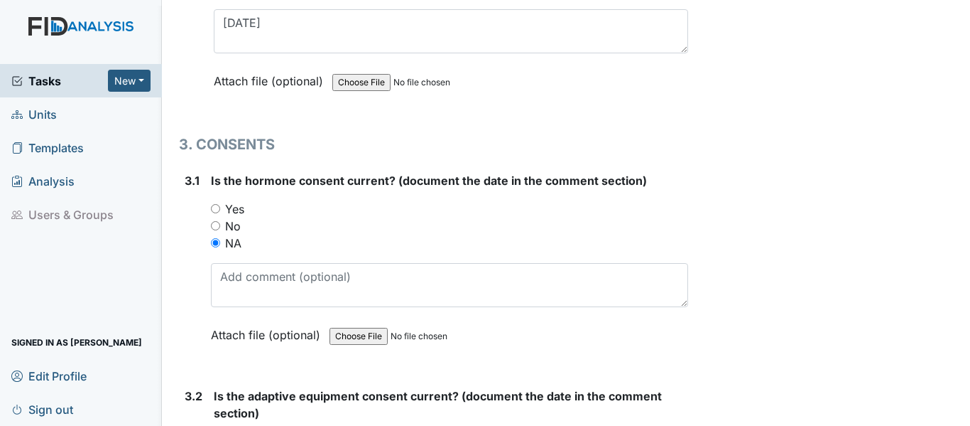
scroll to position [3410, 0]
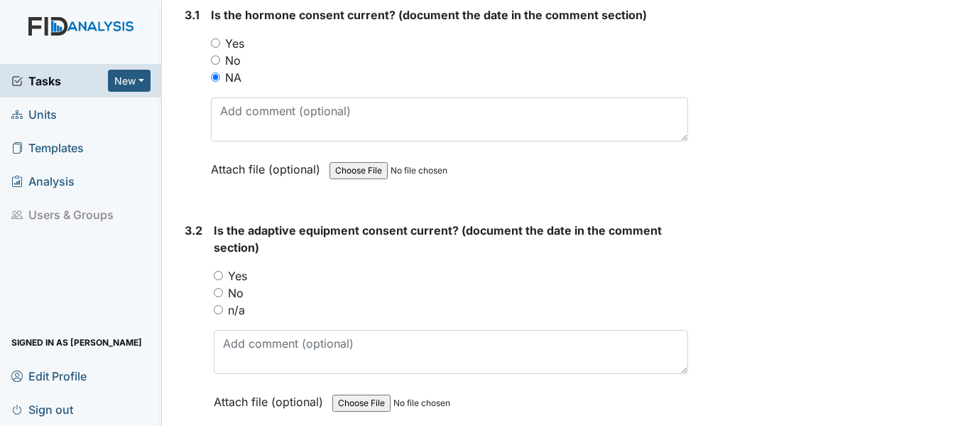
click at [218, 310] on input "n/a" at bounding box center [218, 309] width 9 height 9
radio input "true"
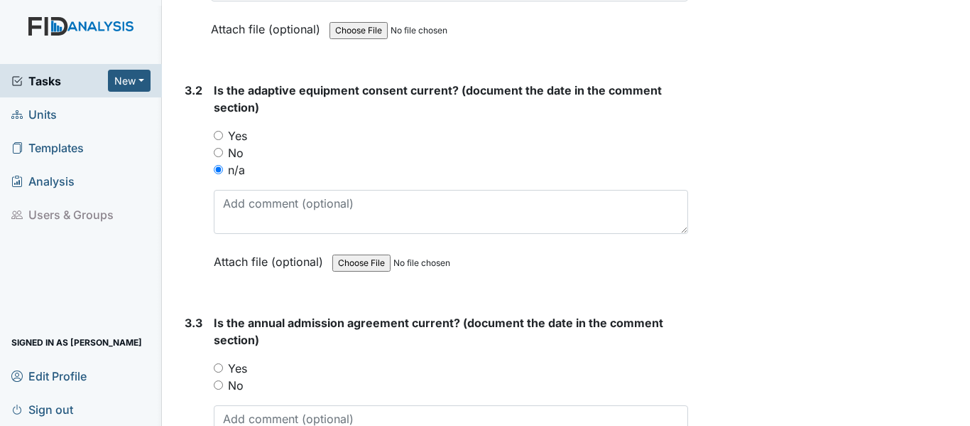
scroll to position [3552, 0]
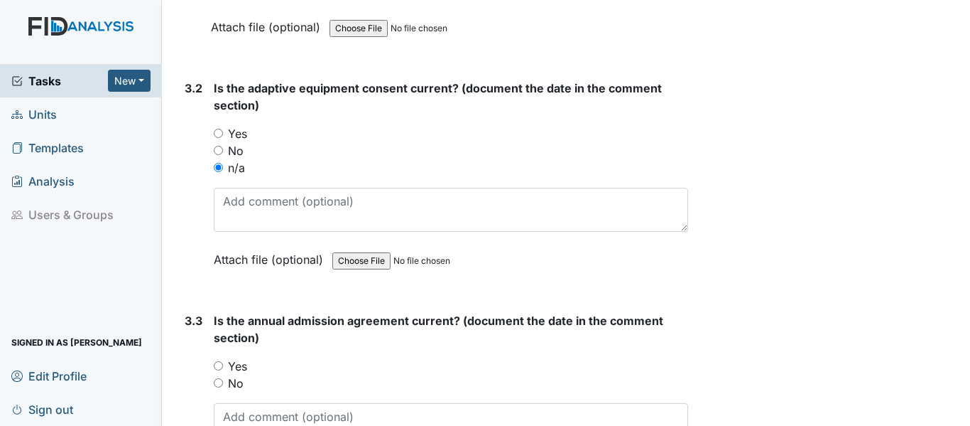
click at [218, 362] on input "Yes" at bounding box center [218, 365] width 9 height 9
radio input "true"
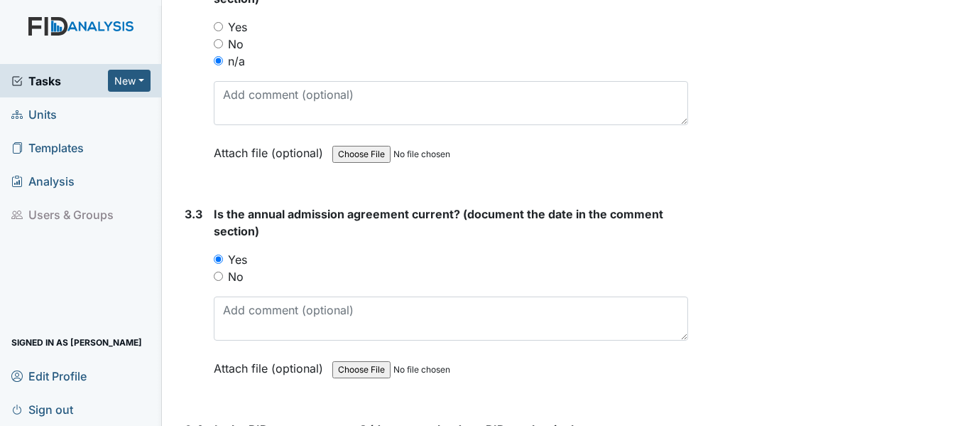
scroll to position [3694, 0]
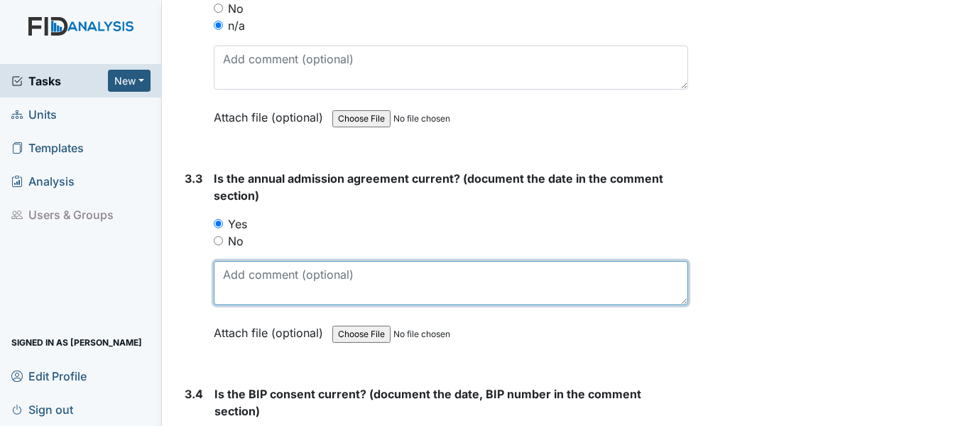
click at [295, 298] on textarea at bounding box center [451, 283] width 475 height 44
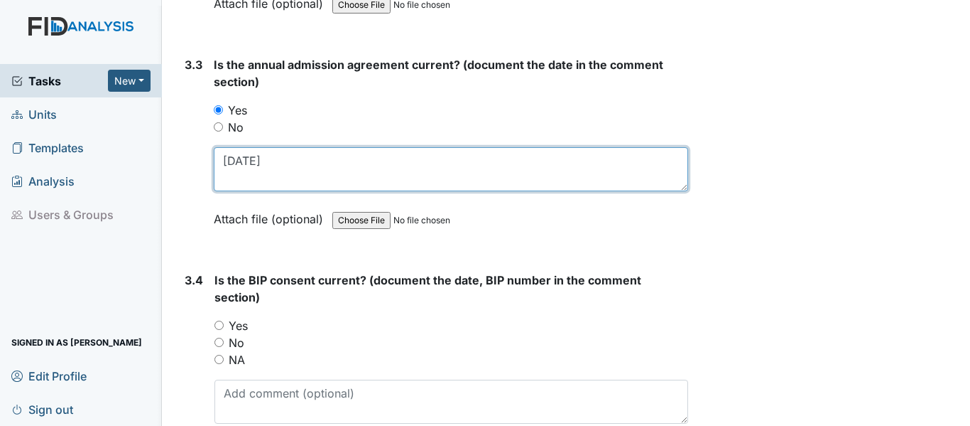
scroll to position [3836, 0]
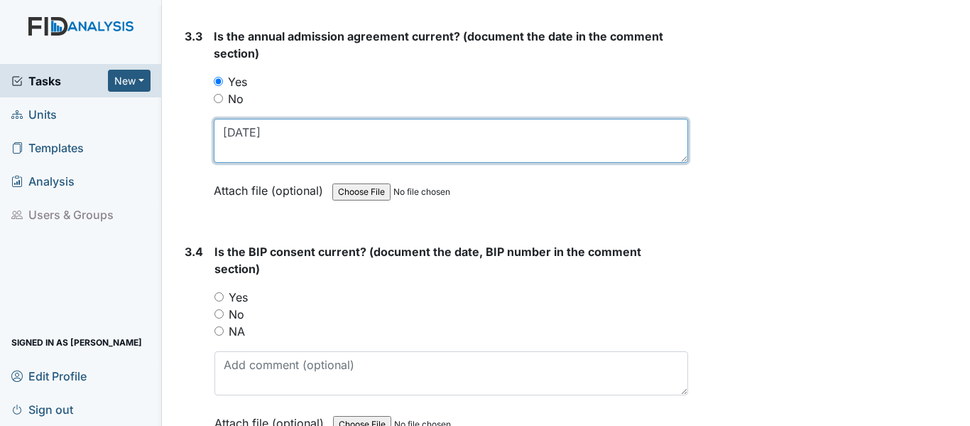
type textarea "4/28/25"
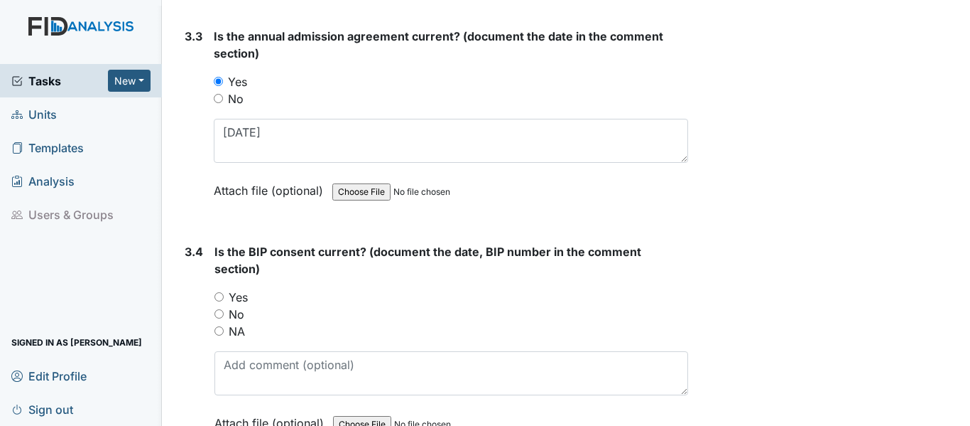
click at [220, 297] on input "Yes" at bounding box center [219, 296] width 9 height 9
radio input "true"
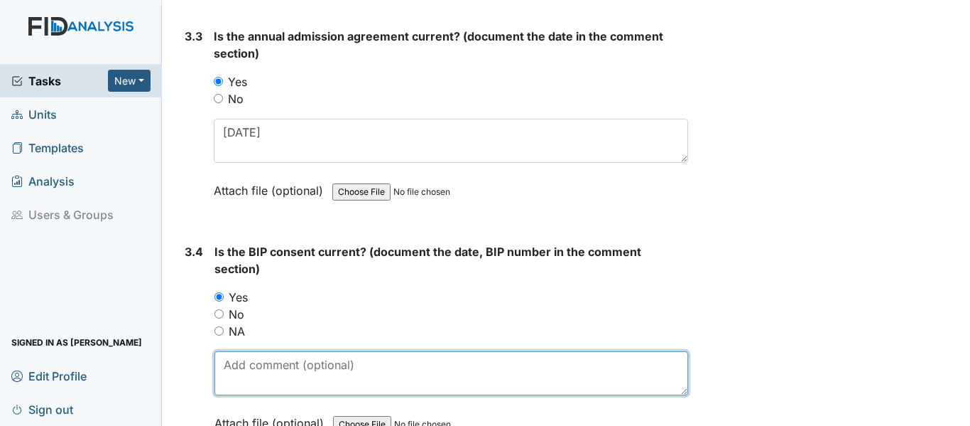
click at [258, 371] on textarea at bounding box center [452, 373] width 474 height 44
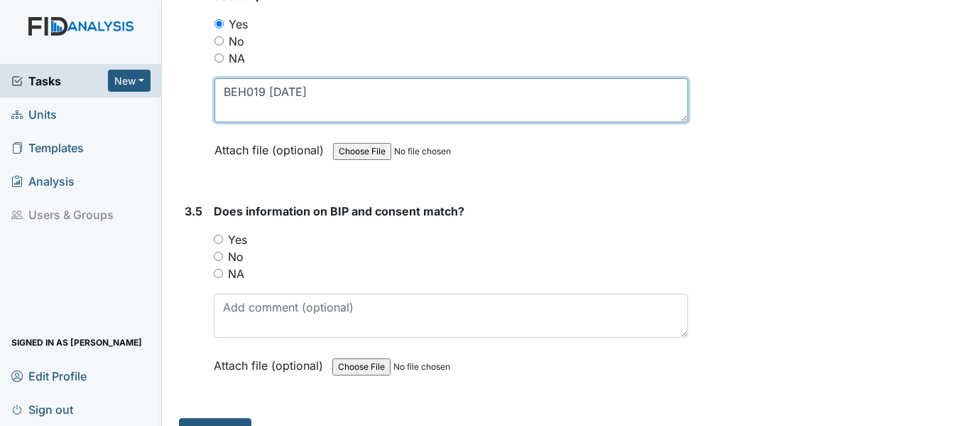
scroll to position [4139, 0]
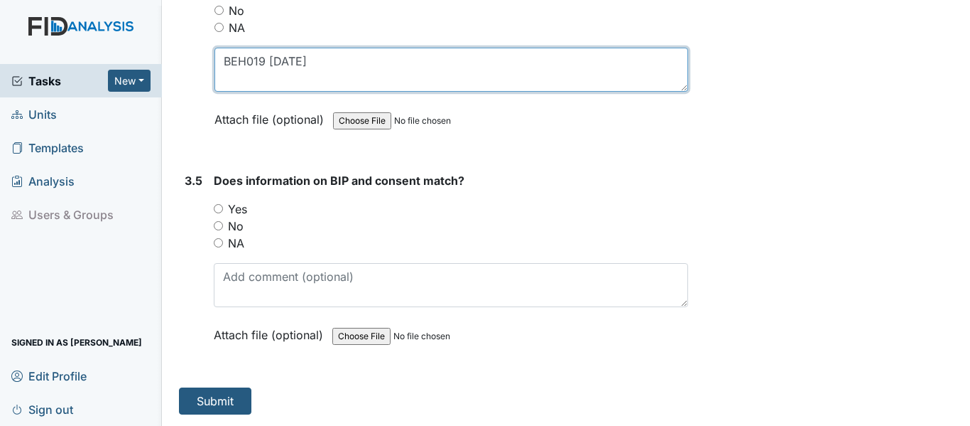
type textarea "BEH019 4/28/25"
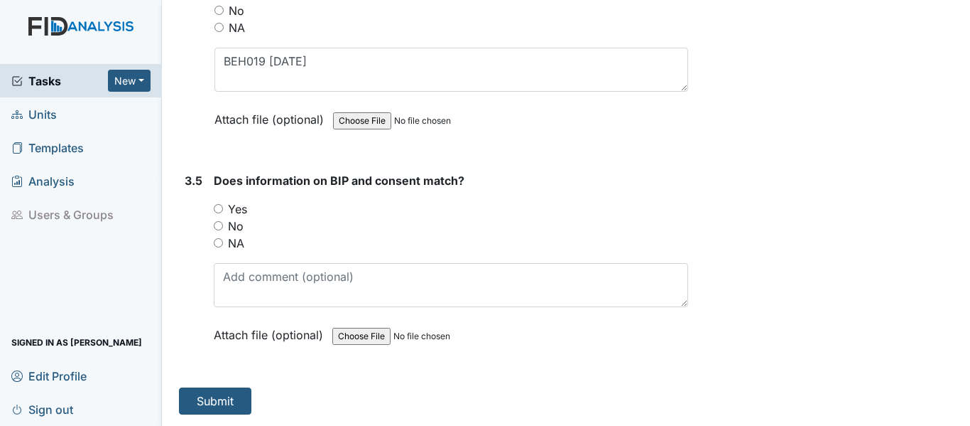
click at [217, 207] on input "Yes" at bounding box center [218, 208] width 9 height 9
radio input "true"
click at [242, 392] on button "Submit" at bounding box center [215, 400] width 72 height 27
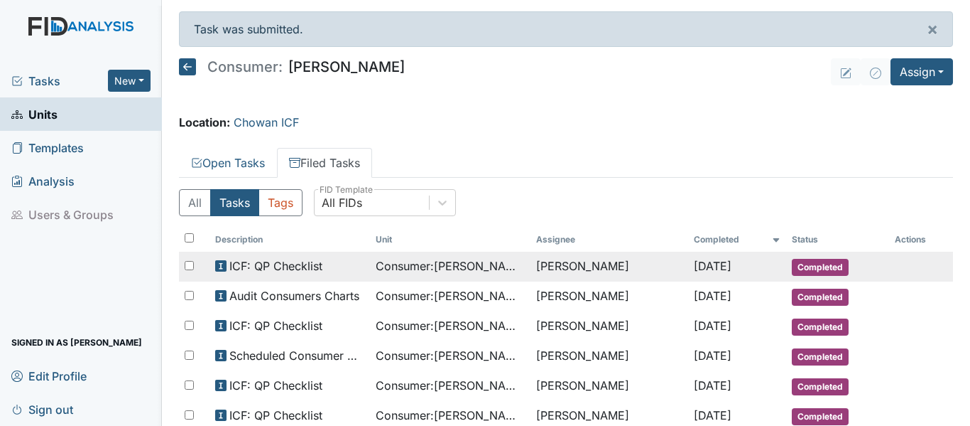
click at [462, 269] on span "Consumer : [PERSON_NAME]" at bounding box center [450, 265] width 149 height 17
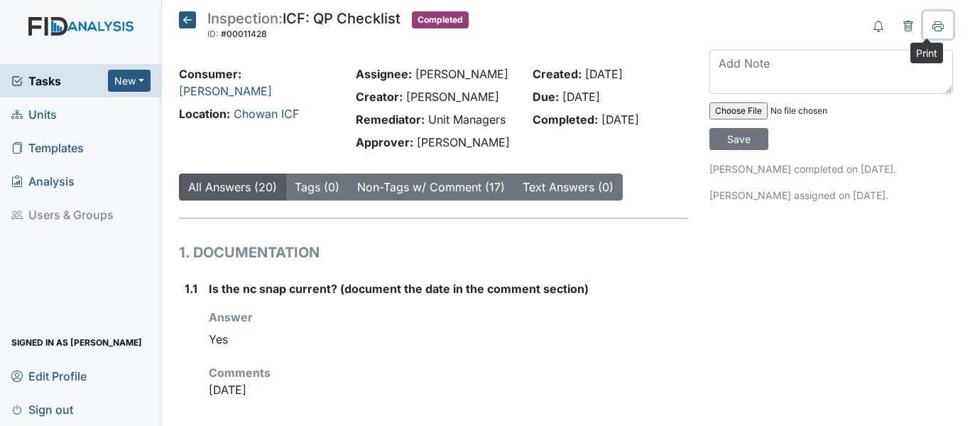
click at [933, 28] on icon at bounding box center [938, 26] width 11 height 11
click at [188, 18] on icon at bounding box center [187, 19] width 17 height 17
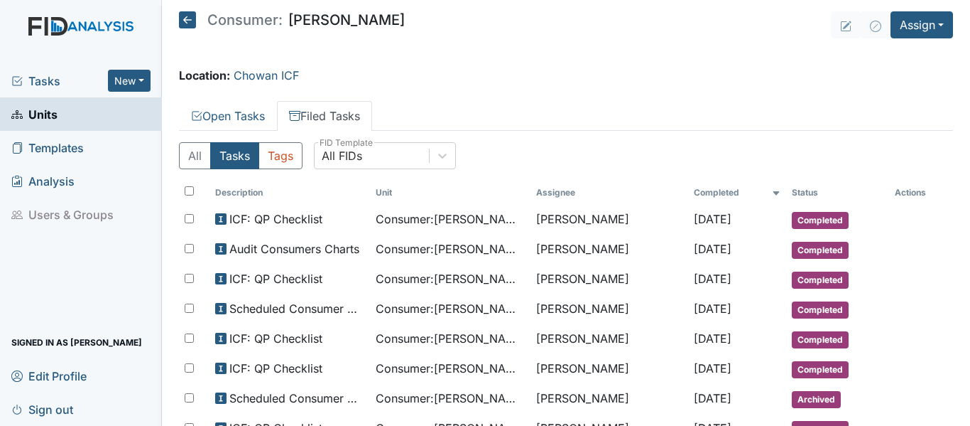
click at [189, 19] on icon at bounding box center [187, 19] width 17 height 17
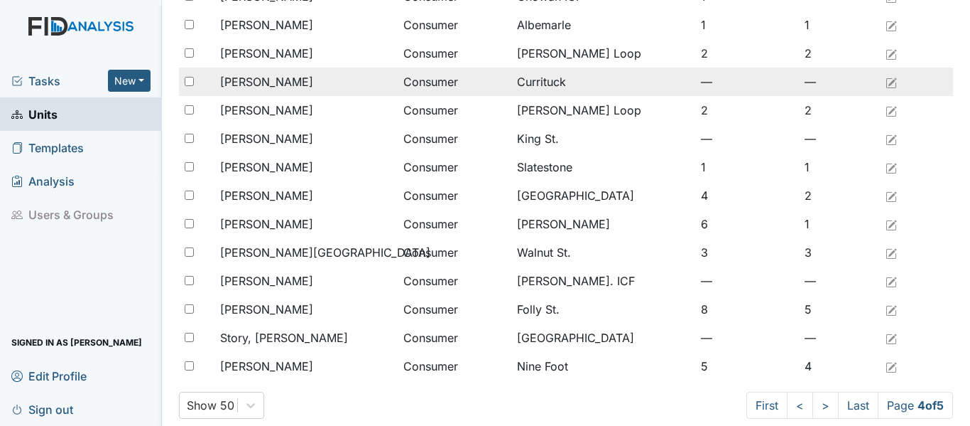
scroll to position [1169, 0]
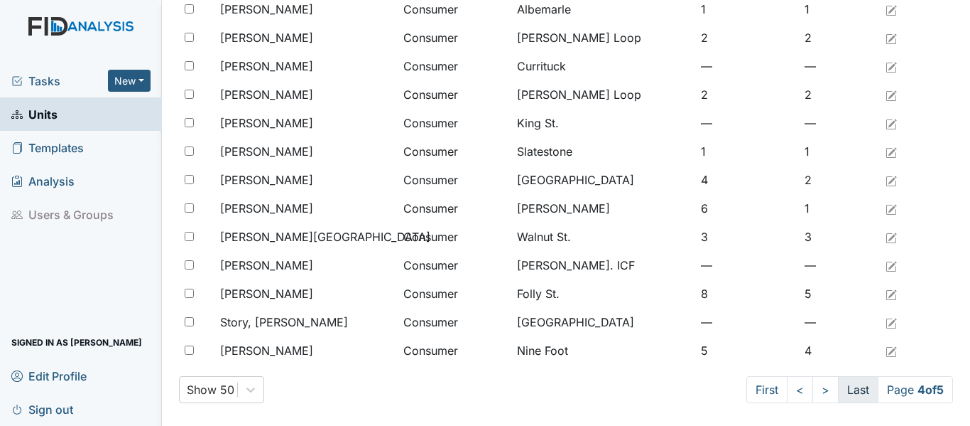
click at [846, 391] on link "Last" at bounding box center [858, 389] width 40 height 27
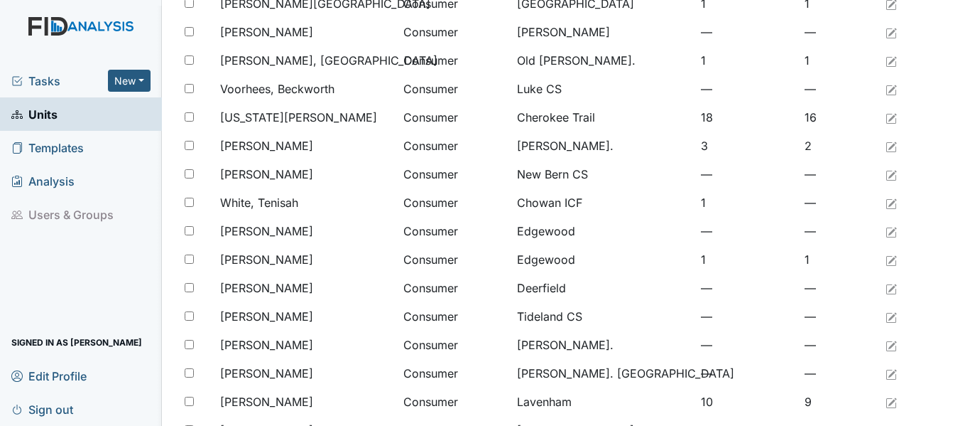
scroll to position [515, 0]
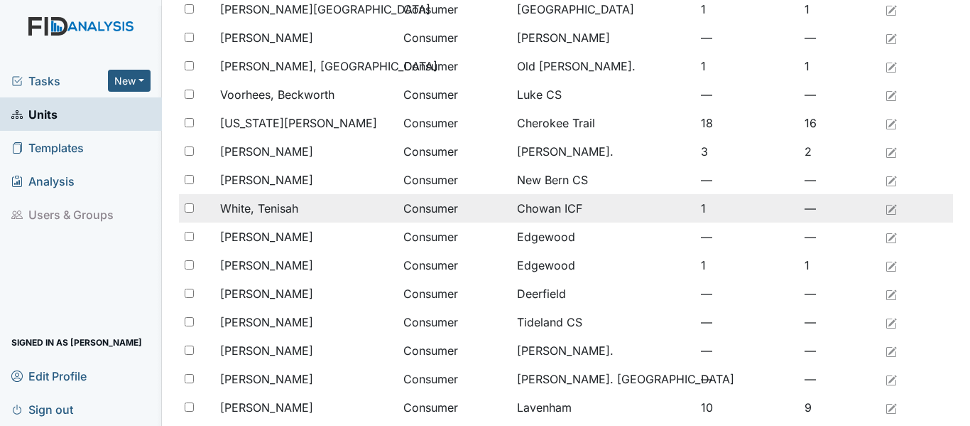
click at [264, 203] on span "White, Tenisah" at bounding box center [259, 208] width 78 height 17
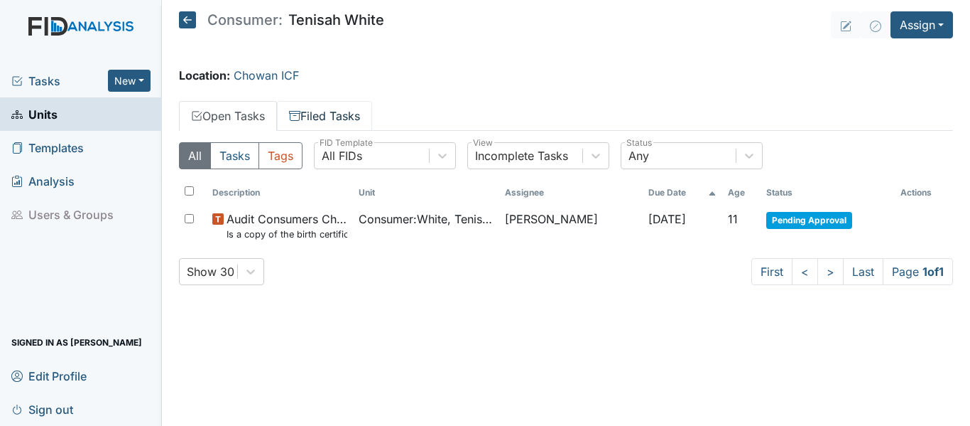
click at [344, 118] on link "Filed Tasks" at bounding box center [324, 116] width 95 height 30
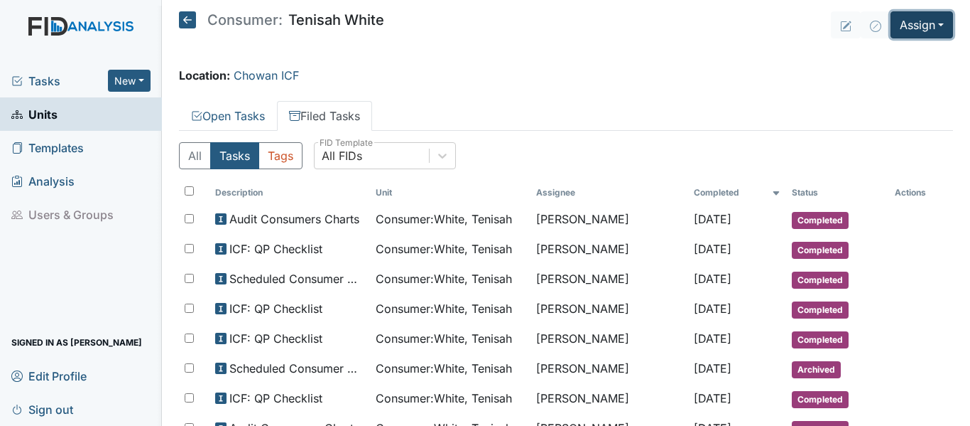
click at [909, 32] on button "Assign" at bounding box center [922, 24] width 63 height 27
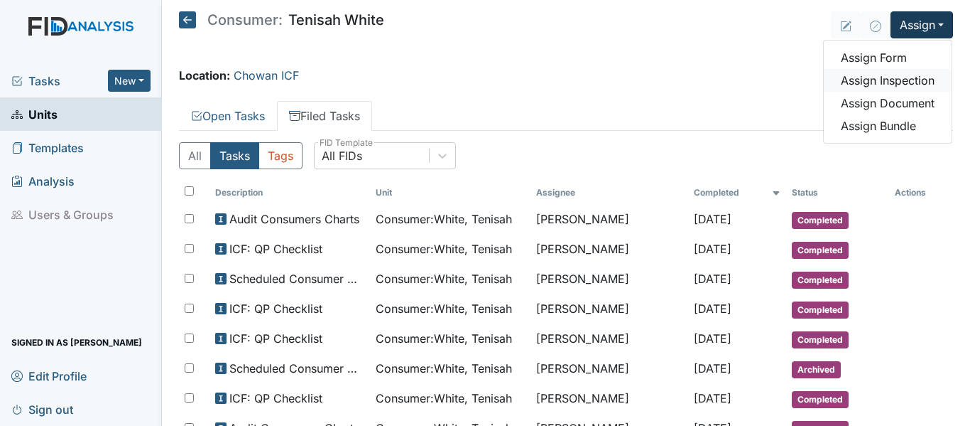
click at [895, 80] on link "Assign Inspection" at bounding box center [888, 80] width 128 height 23
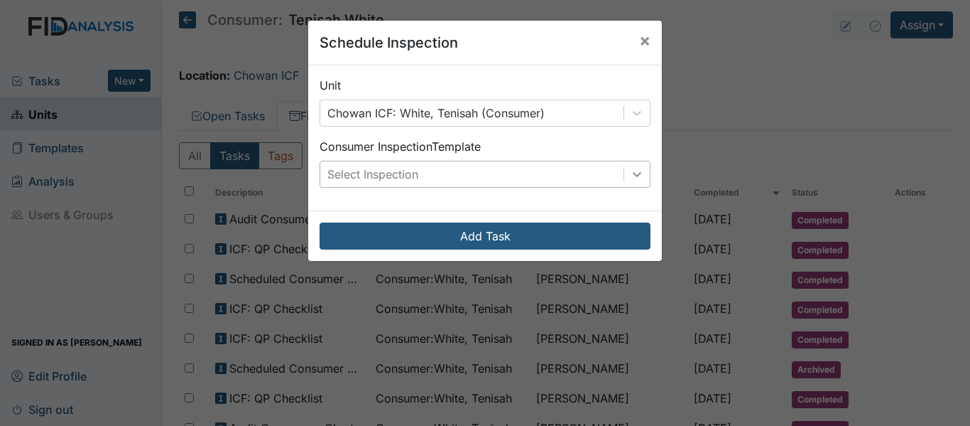
click at [633, 176] on icon at bounding box center [637, 174] width 9 height 5
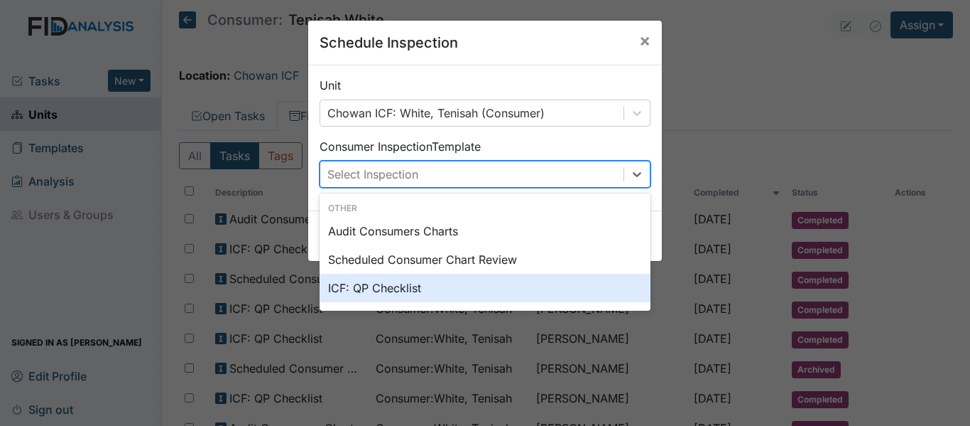
click at [374, 286] on div "ICF: QP Checklist" at bounding box center [485, 287] width 331 height 28
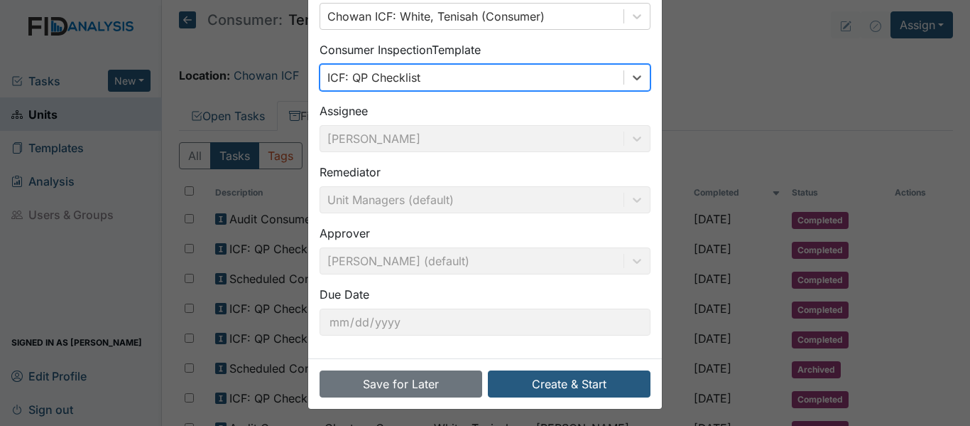
scroll to position [100, 0]
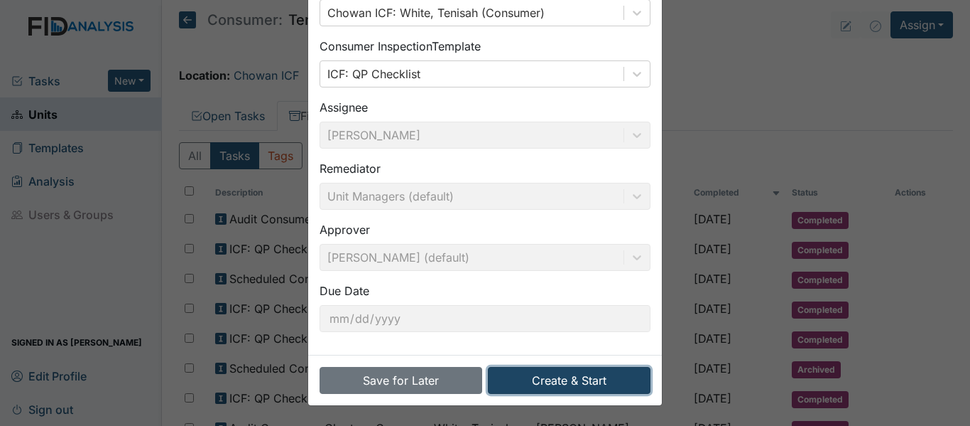
click at [543, 381] on button "Create & Start" at bounding box center [569, 380] width 163 height 27
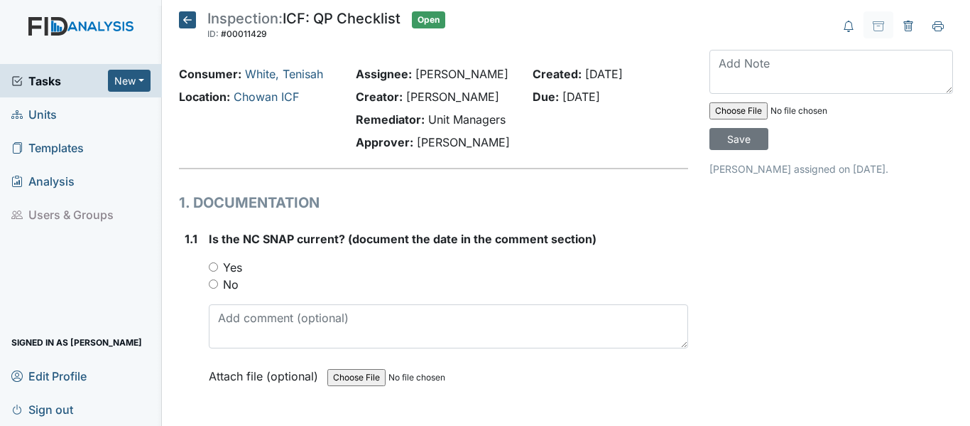
drag, startPoint x: 210, startPoint y: 268, endPoint x: 252, endPoint y: 311, distance: 60.3
click at [210, 268] on input "Yes" at bounding box center [213, 266] width 9 height 9
radio input "true"
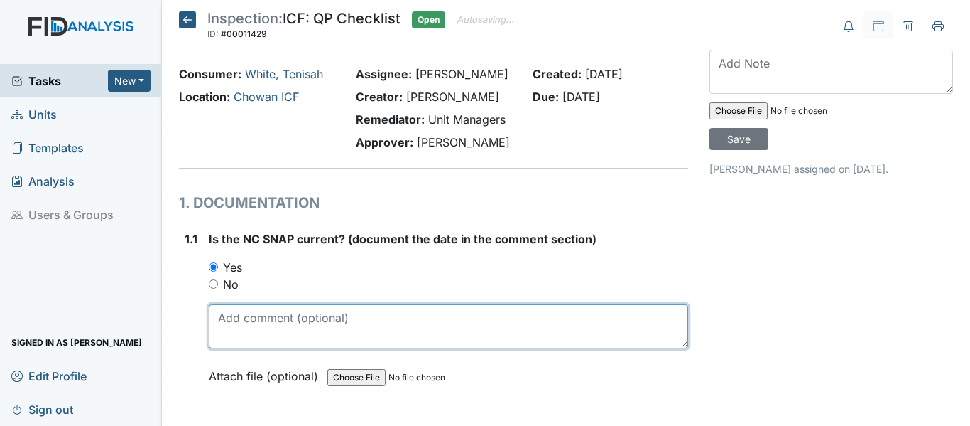
click at [256, 323] on textarea at bounding box center [448, 326] width 479 height 44
drag, startPoint x: 215, startPoint y: 313, endPoint x: 270, endPoint y: 320, distance: 55.8
click at [270, 320] on textarea "[DATE]" at bounding box center [448, 326] width 479 height 44
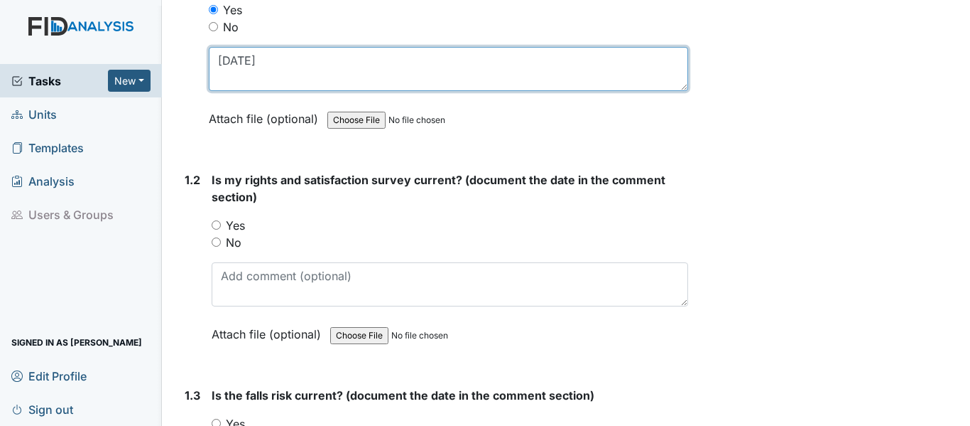
scroll to position [284, 0]
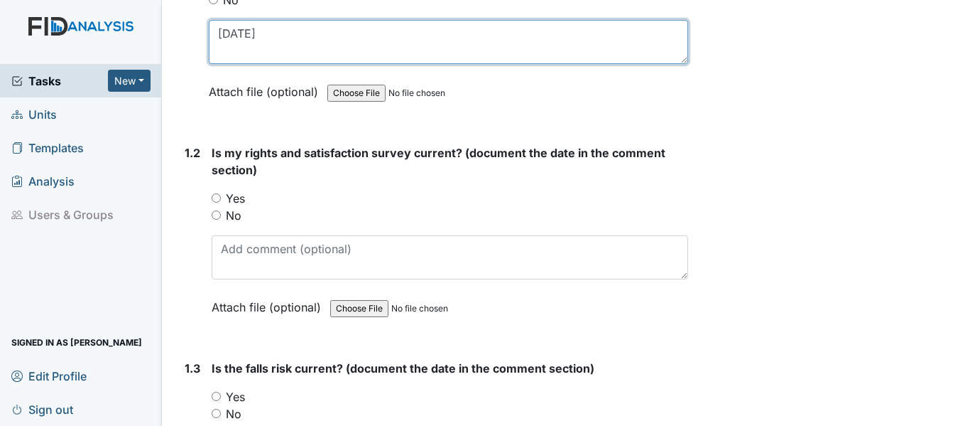
type textarea "[DATE]"
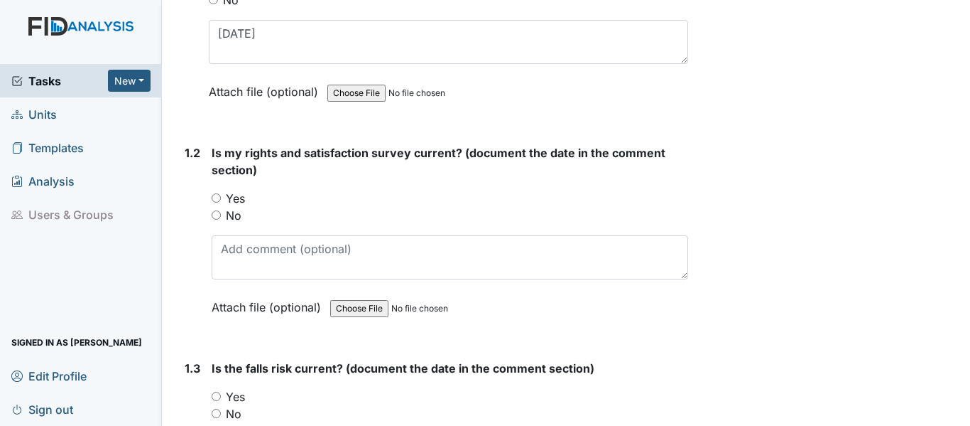
click at [215, 197] on input "Yes" at bounding box center [216, 197] width 9 height 9
radio input "true"
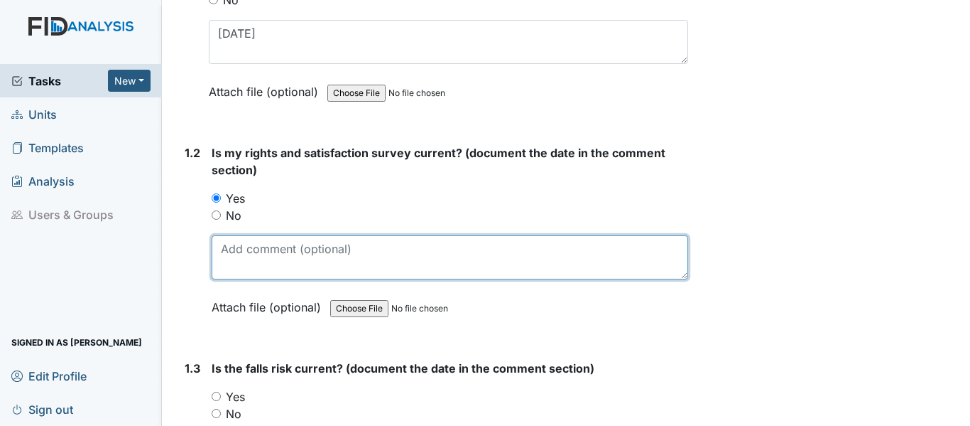
click at [276, 259] on textarea at bounding box center [450, 257] width 477 height 44
paste textarea "[DATE]"
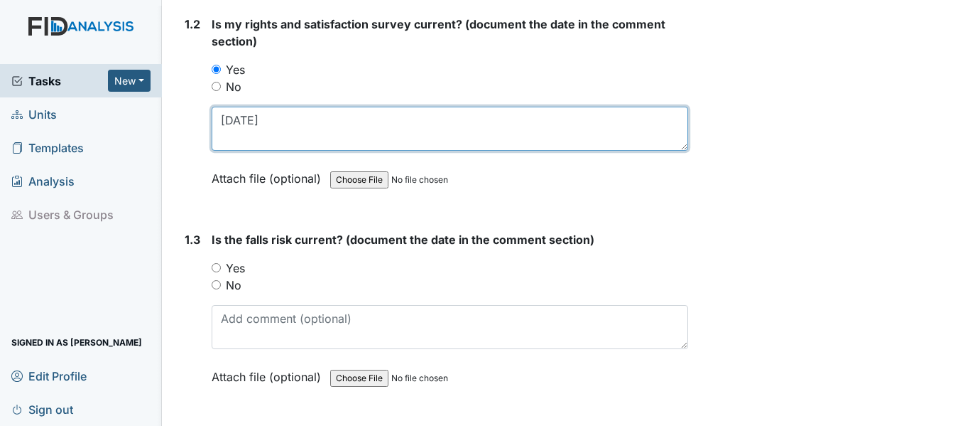
scroll to position [426, 0]
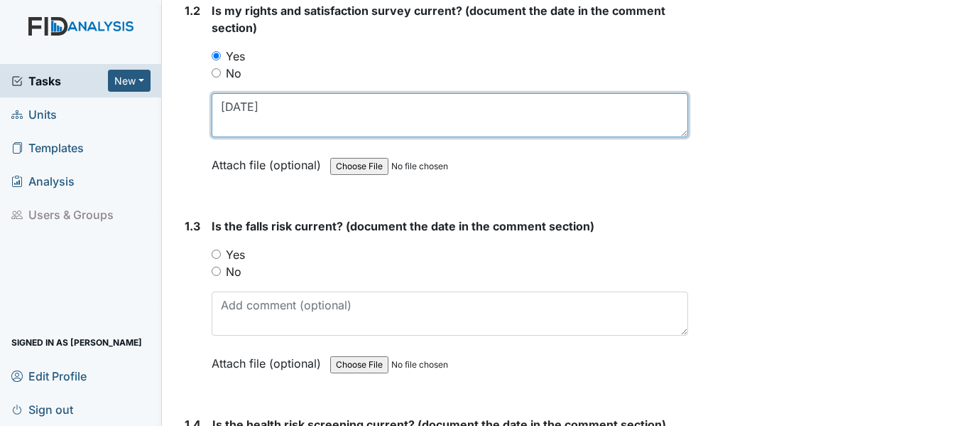
type textarea "5/28/25"
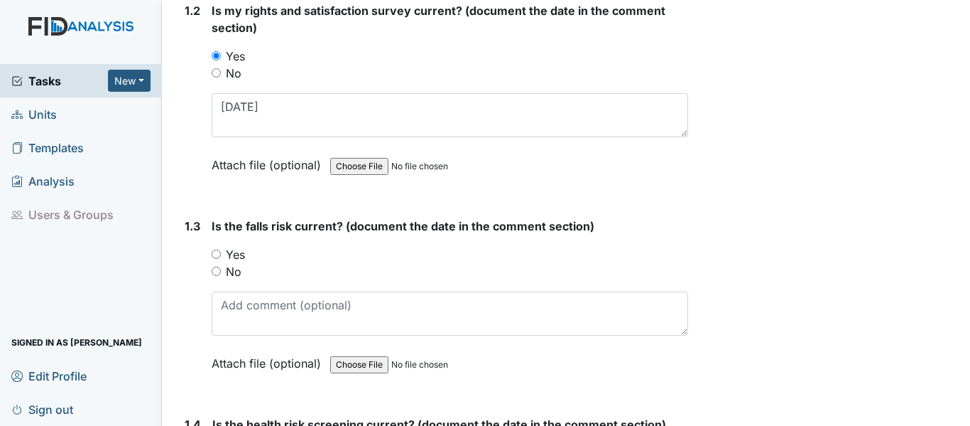
click at [217, 252] on input "Yes" at bounding box center [216, 253] width 9 height 9
radio input "true"
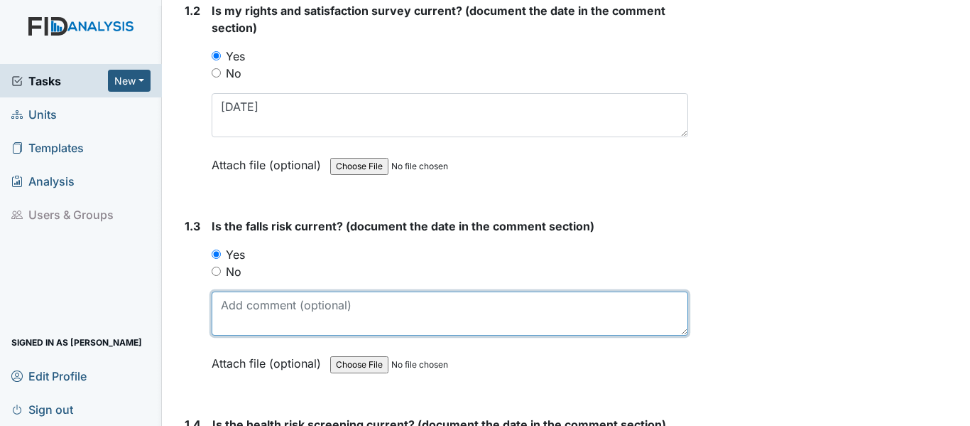
click at [264, 314] on textarea at bounding box center [450, 313] width 477 height 44
paste textarea "5/28/25"
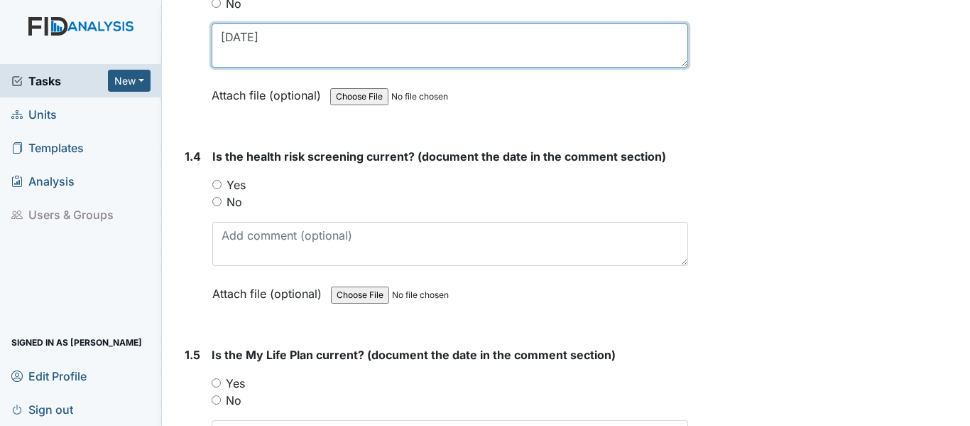
scroll to position [710, 0]
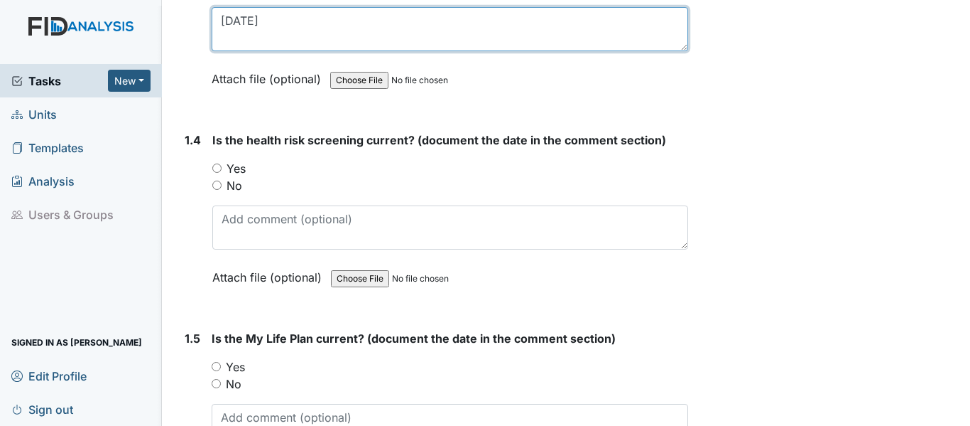
type textarea "5/28/25"
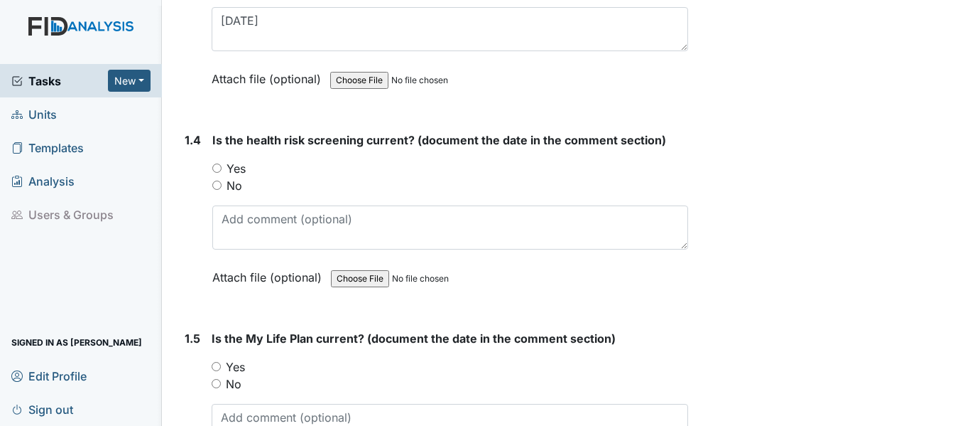
click at [220, 171] on input "Yes" at bounding box center [216, 167] width 9 height 9
radio input "true"
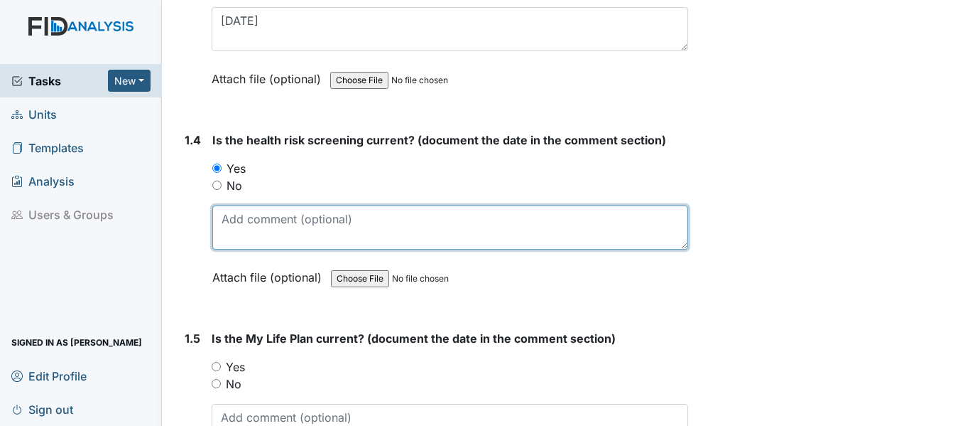
click at [281, 231] on textarea at bounding box center [450, 227] width 476 height 44
paste textarea "5/28/25"
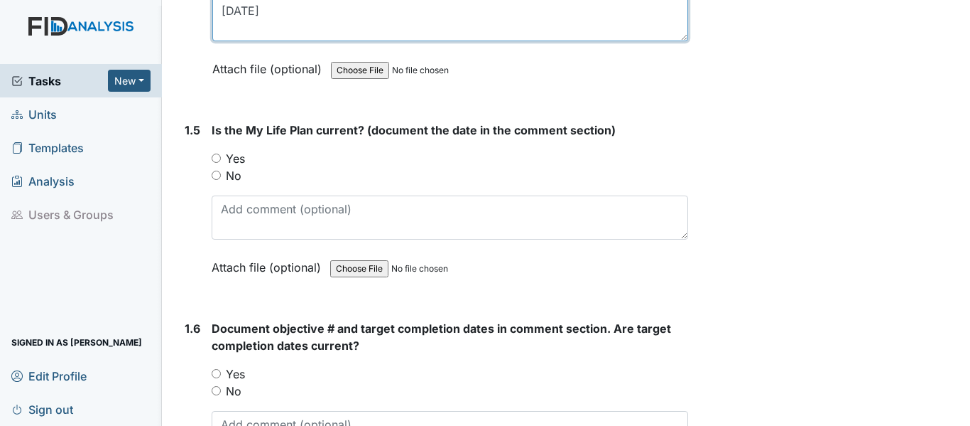
scroll to position [923, 0]
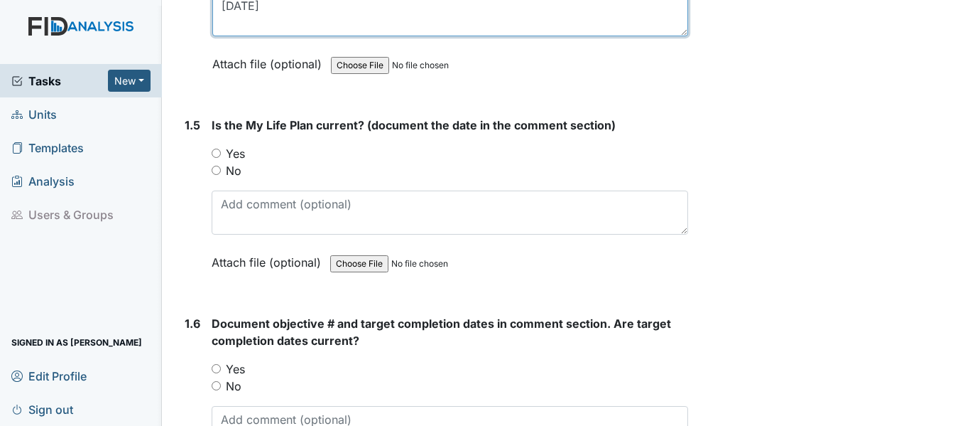
type textarea "5/28/25"
click at [219, 150] on input "Yes" at bounding box center [216, 152] width 9 height 9
radio input "true"
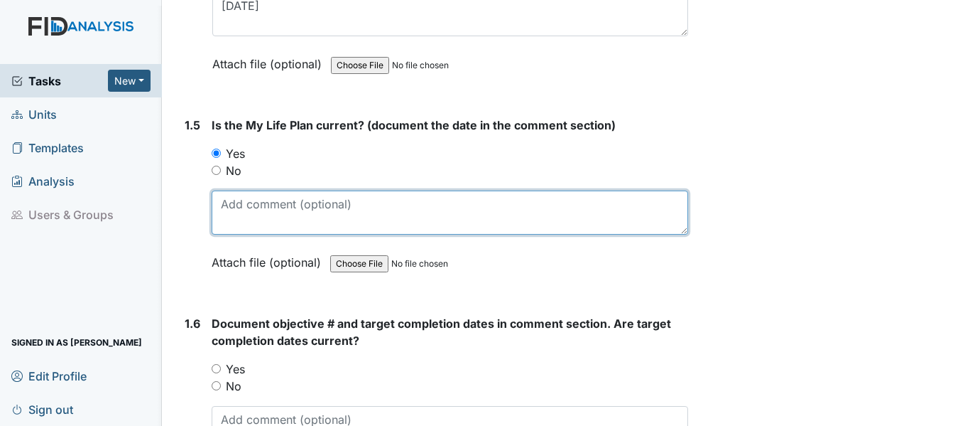
click at [248, 207] on textarea at bounding box center [450, 212] width 477 height 44
paste textarea "5/28/25"
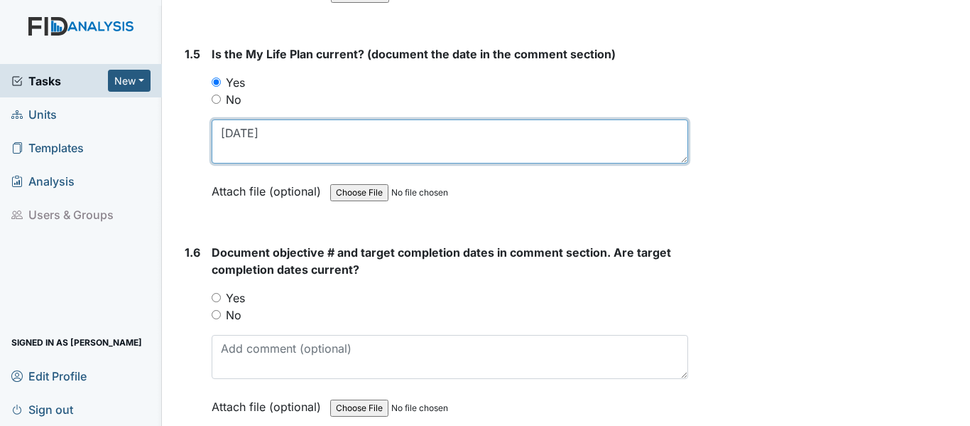
type textarea "5/28/25"
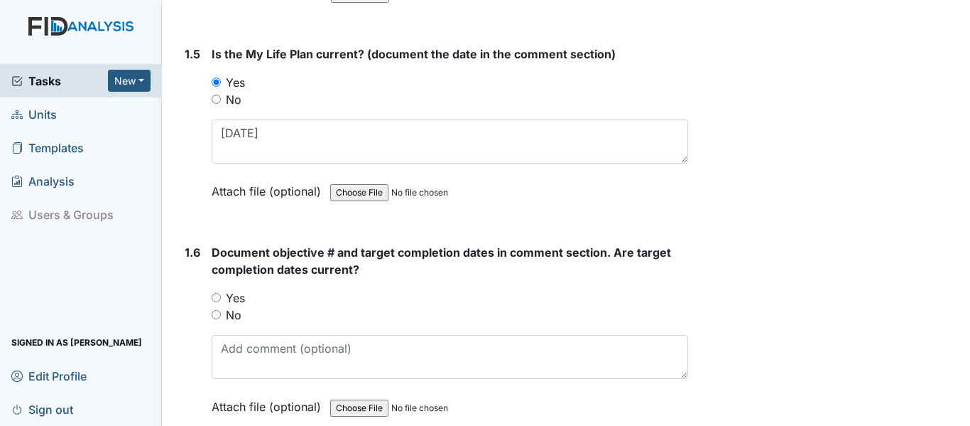
click at [215, 298] on input "Yes" at bounding box center [216, 297] width 9 height 9
radio input "true"
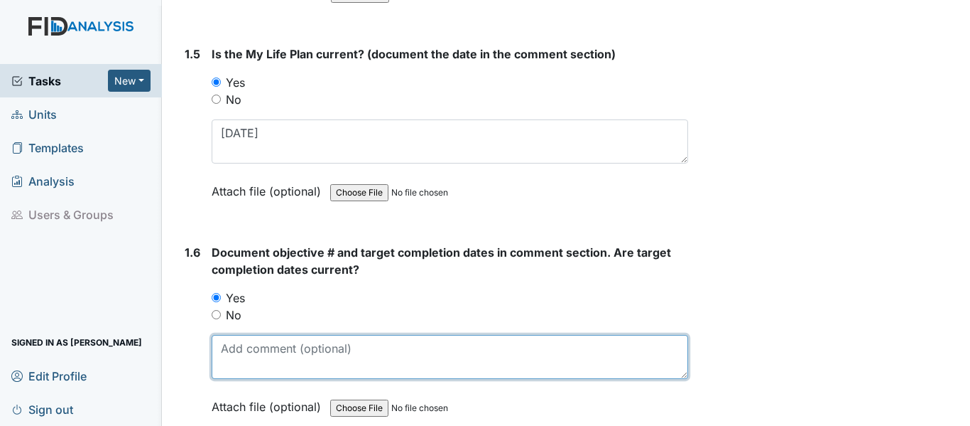
click at [285, 344] on textarea at bounding box center [450, 357] width 477 height 44
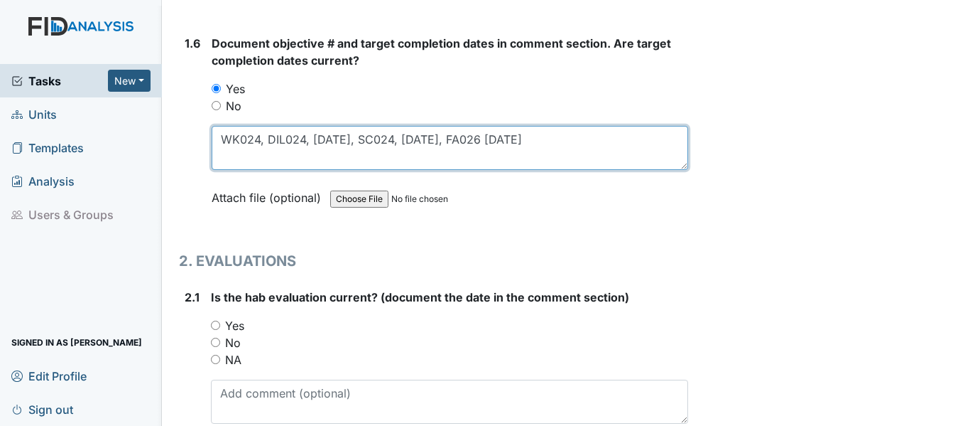
scroll to position [1208, 0]
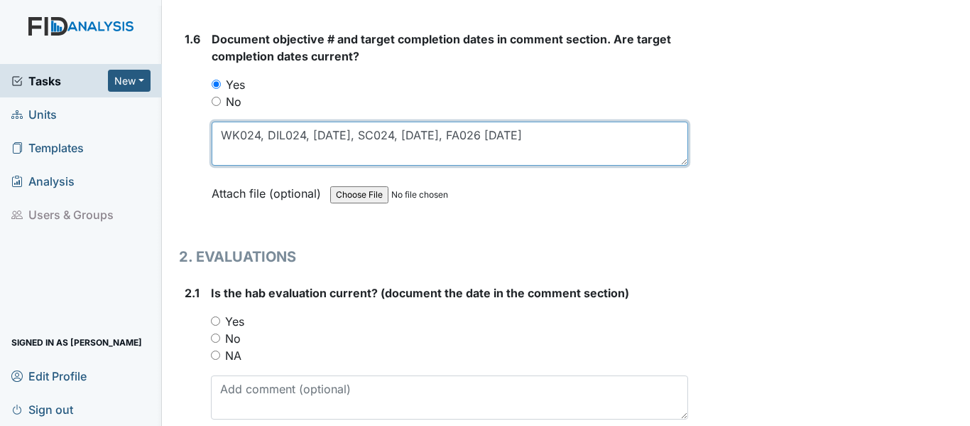
type textarea "WK024, DIL024, 4/30/26, SC024, 2/28/26, FA026 1/31/26"
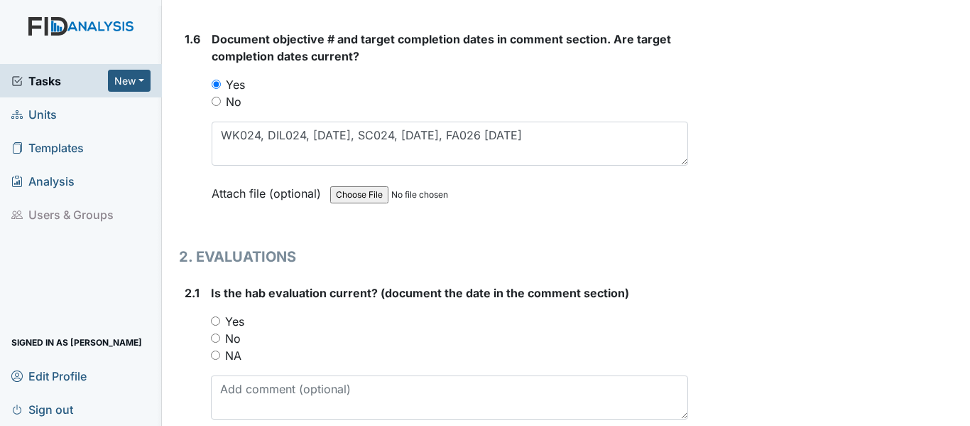
click at [217, 318] on input "Yes" at bounding box center [215, 320] width 9 height 9
radio input "true"
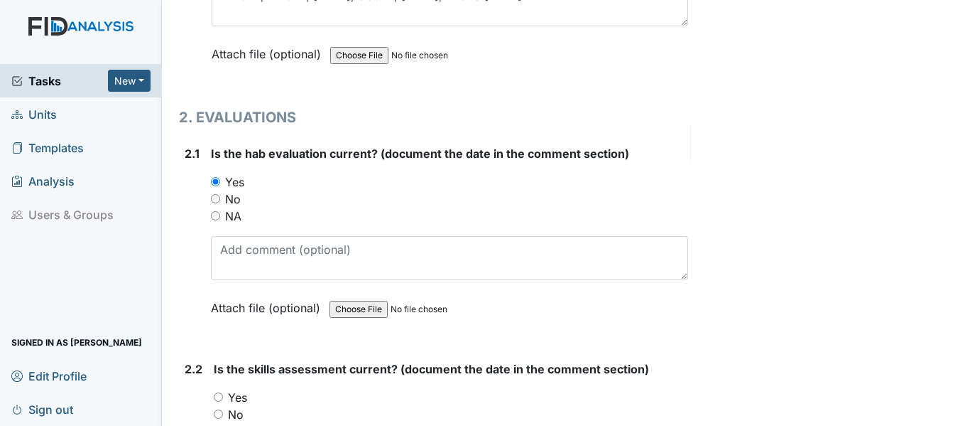
scroll to position [1350, 0]
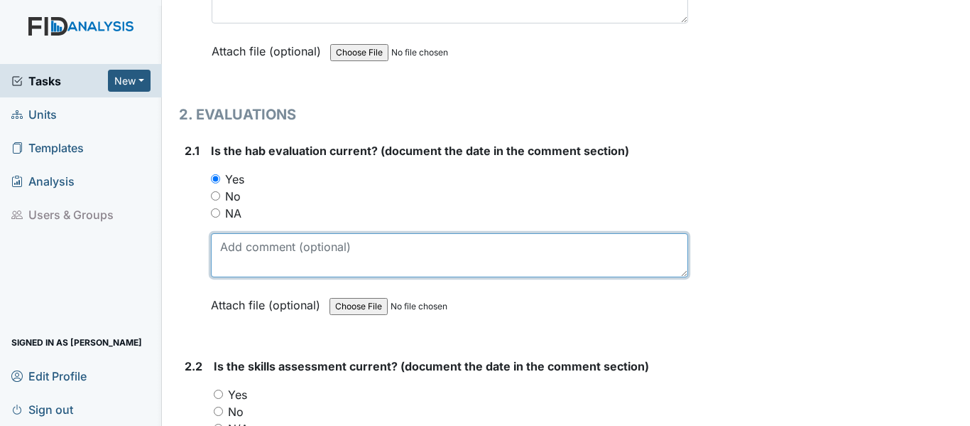
click at [243, 249] on textarea at bounding box center [449, 255] width 477 height 44
paste textarea "5/28/25"
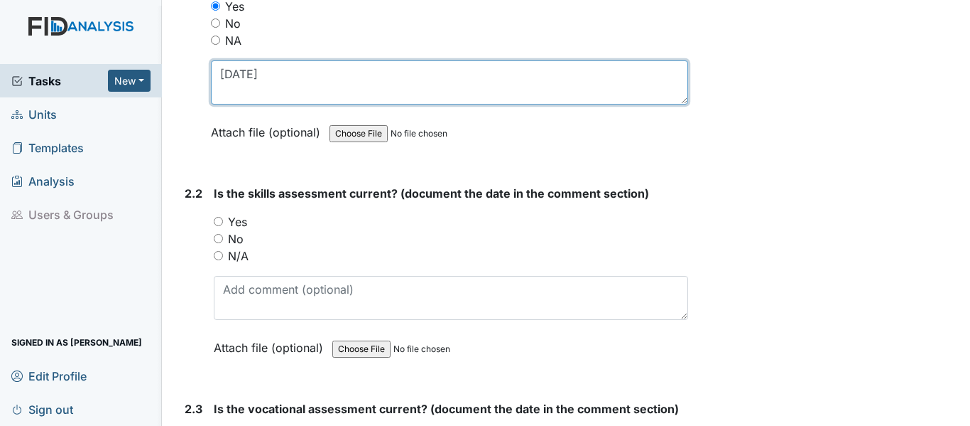
scroll to position [1563, 0]
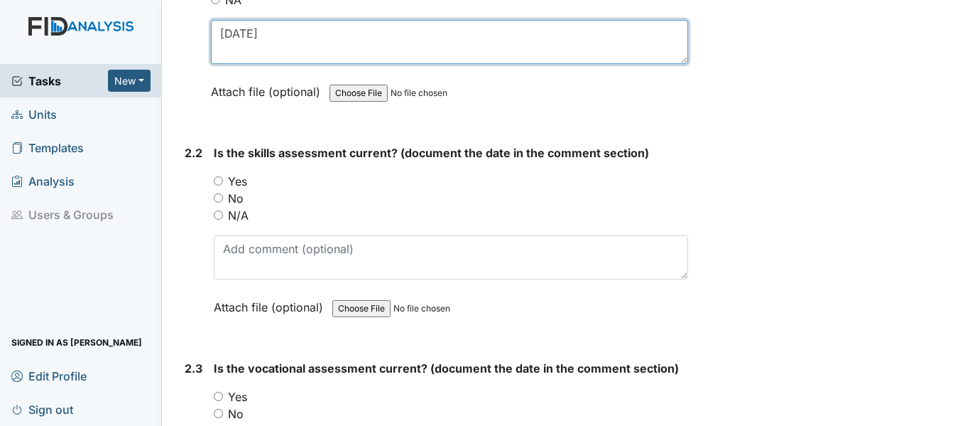
type textarea "5/28/25"
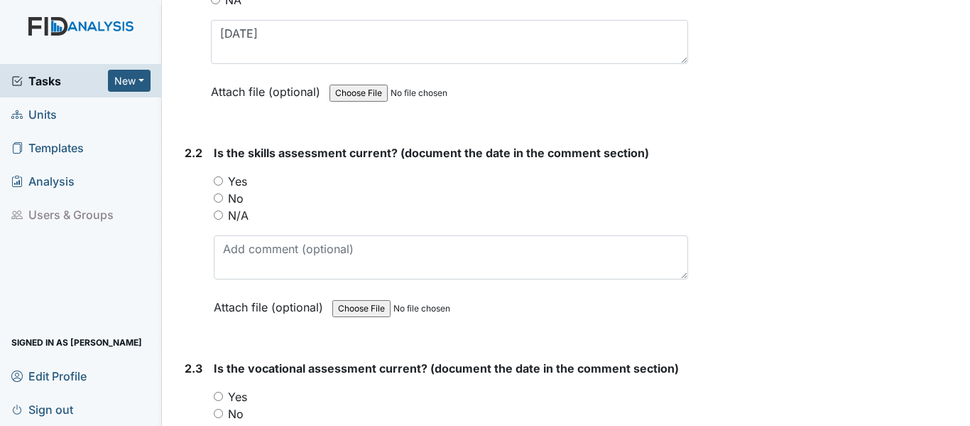
click at [215, 178] on input "Yes" at bounding box center [218, 180] width 9 height 9
radio input "true"
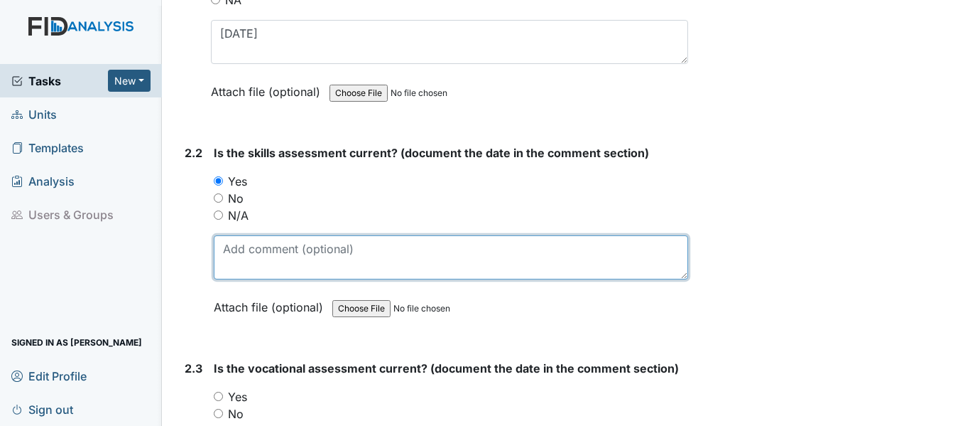
click at [257, 261] on textarea at bounding box center [451, 257] width 475 height 44
paste textarea "5/28/25"
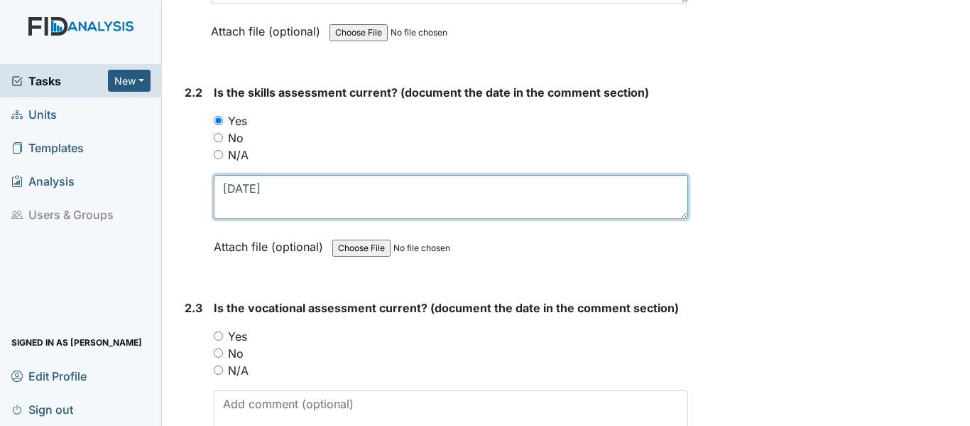
scroll to position [1705, 0]
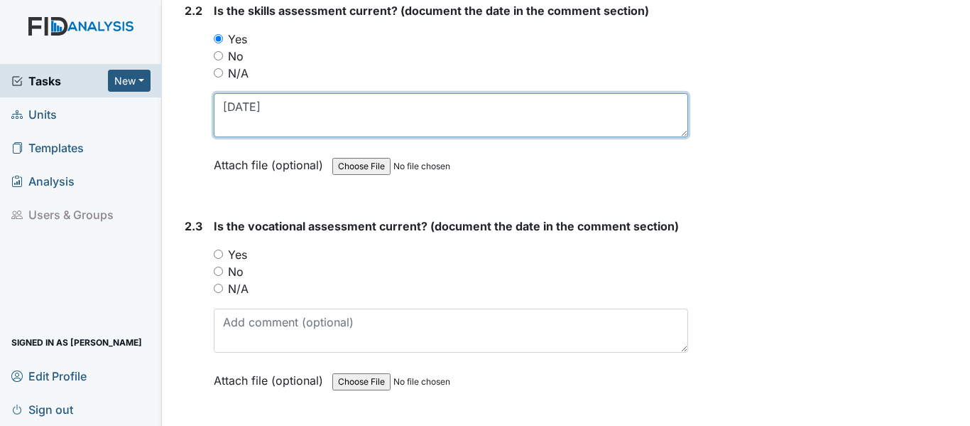
type textarea "5/28/25"
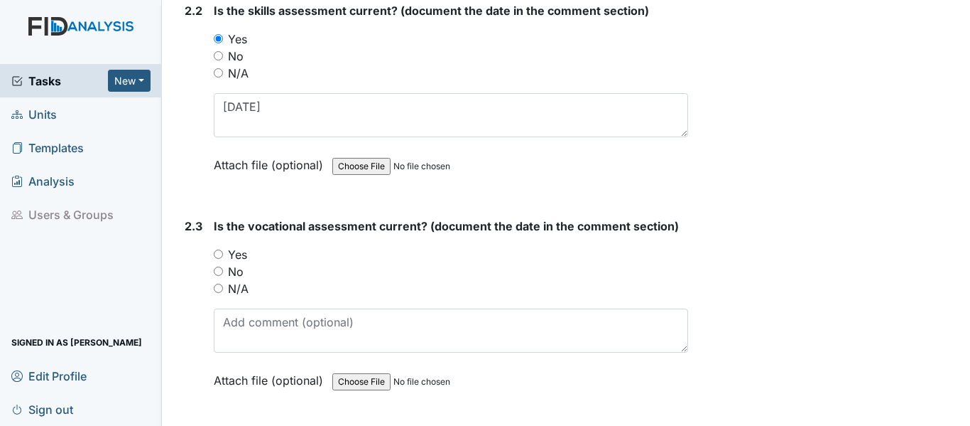
click at [215, 251] on input "Yes" at bounding box center [218, 253] width 9 height 9
radio input "true"
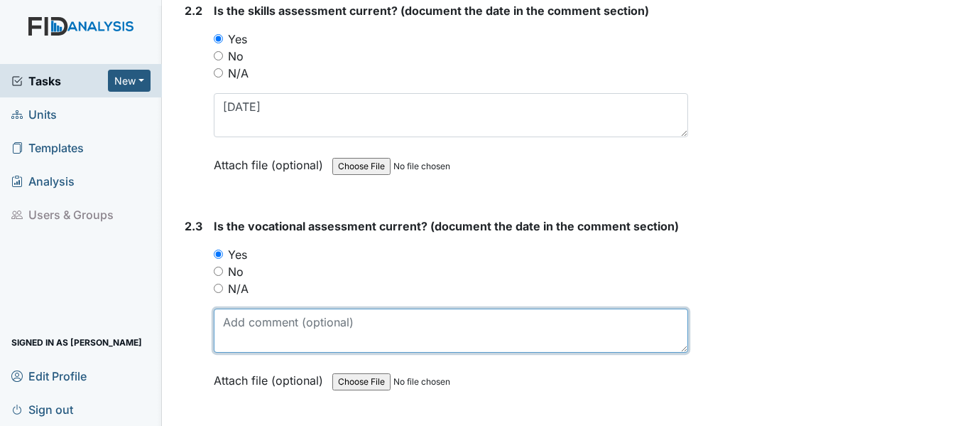
click at [259, 323] on textarea at bounding box center [451, 330] width 475 height 44
paste textarea "5/28/25"
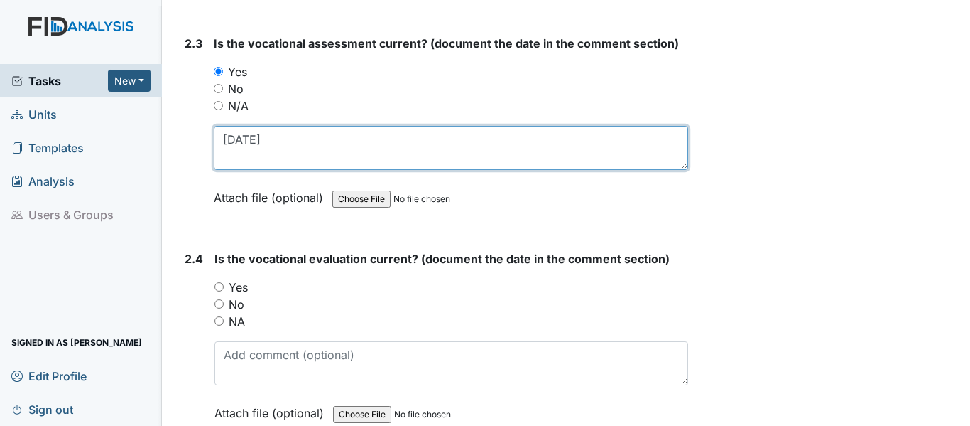
scroll to position [1918, 0]
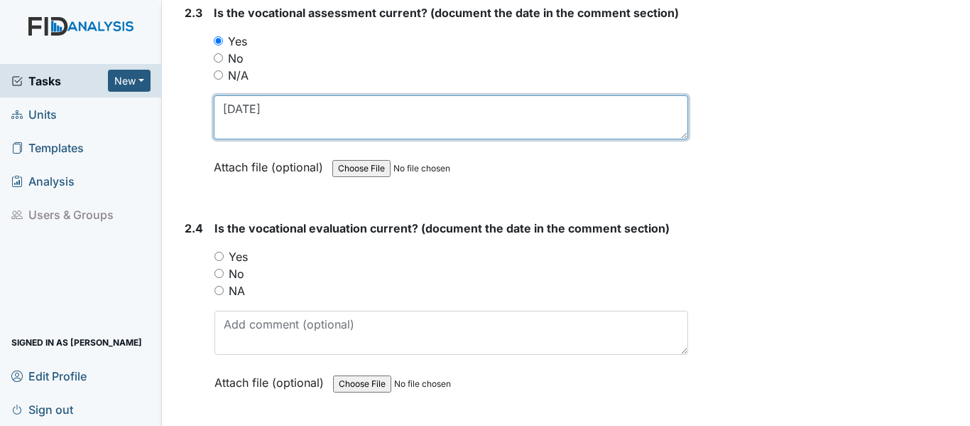
type textarea "5/28/25"
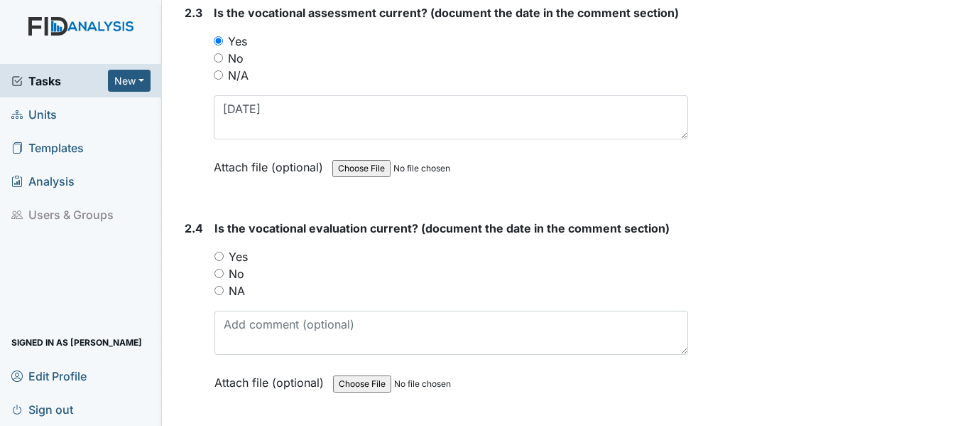
click at [215, 255] on input "Yes" at bounding box center [219, 255] width 9 height 9
radio input "true"
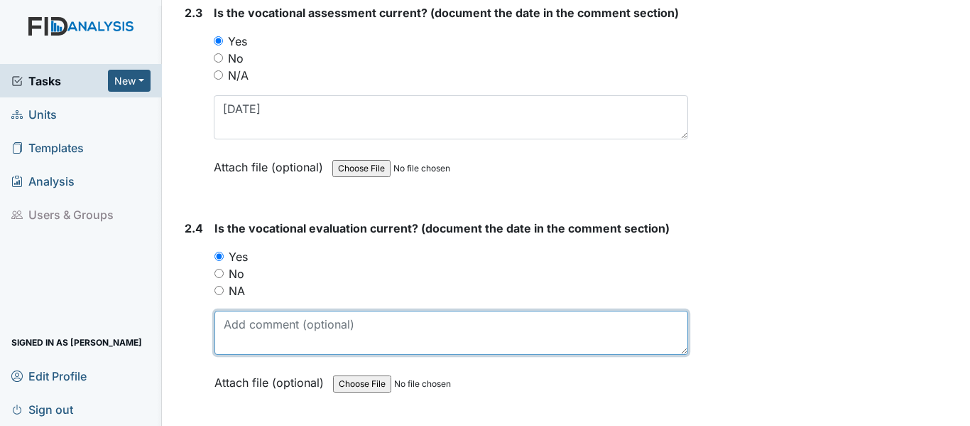
click at [271, 331] on textarea at bounding box center [452, 332] width 474 height 44
paste textarea "5/28/25"
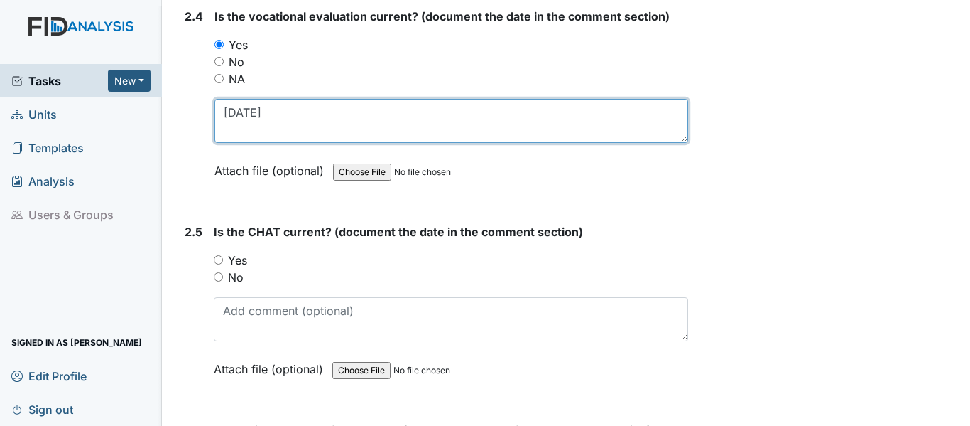
scroll to position [2131, 0]
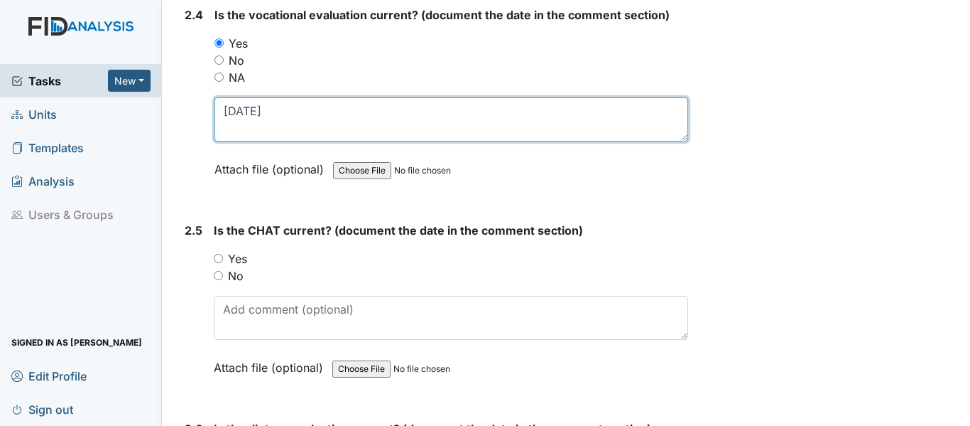
type textarea "5/28/25"
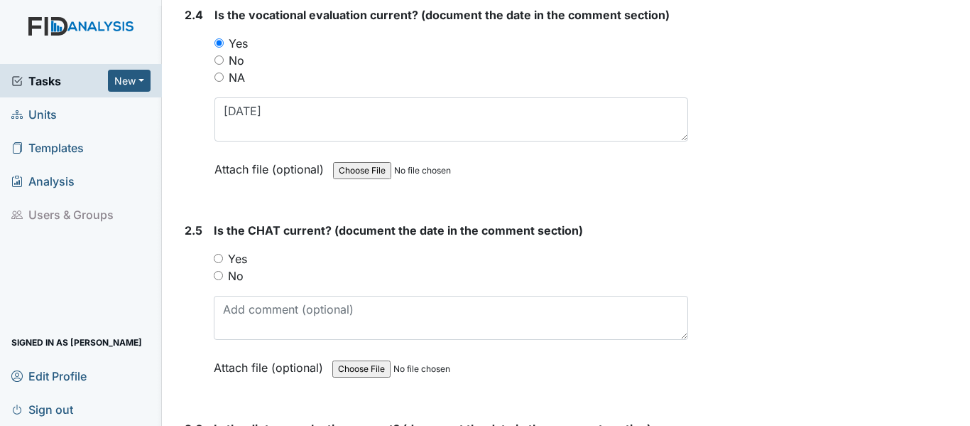
drag, startPoint x: 217, startPoint y: 259, endPoint x: 227, endPoint y: 259, distance: 9.9
click at [217, 259] on input "Yes" at bounding box center [218, 258] width 9 height 9
radio input "true"
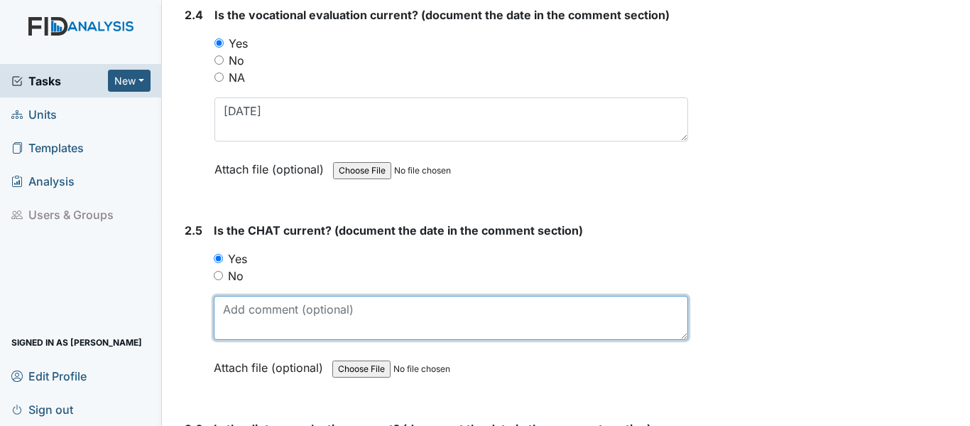
click at [267, 315] on textarea at bounding box center [451, 318] width 475 height 44
paste textarea "5/28/25"
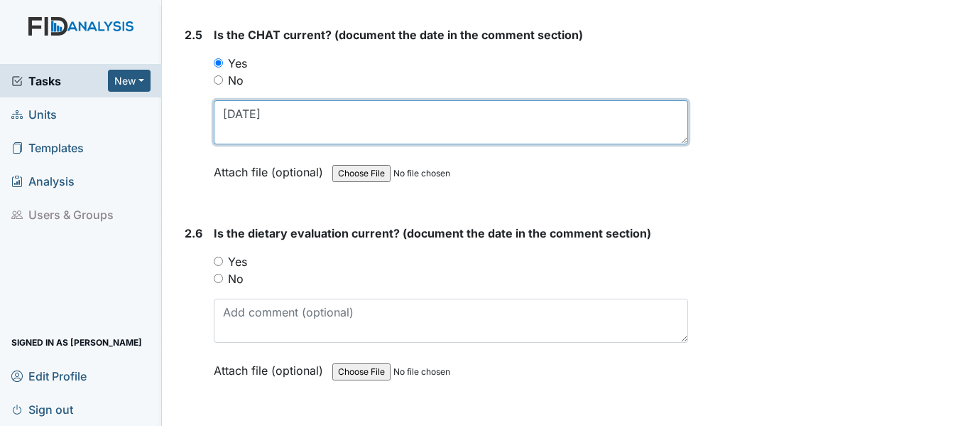
scroll to position [2344, 0]
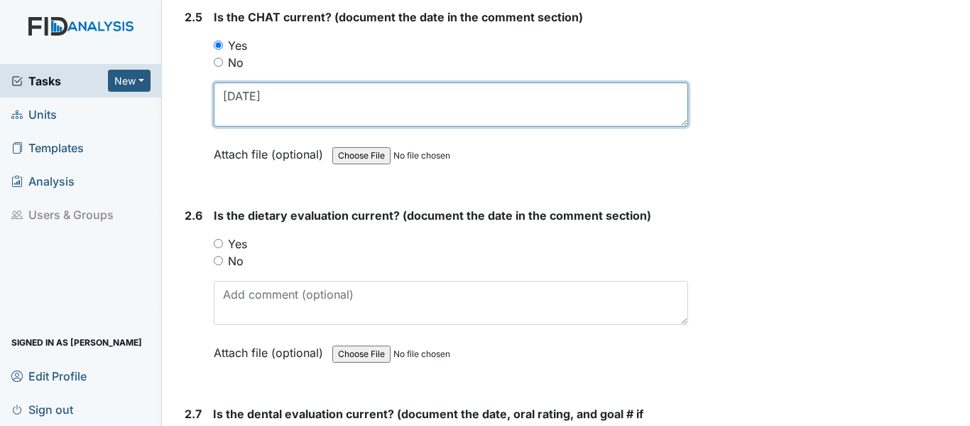
type textarea "5/28/25"
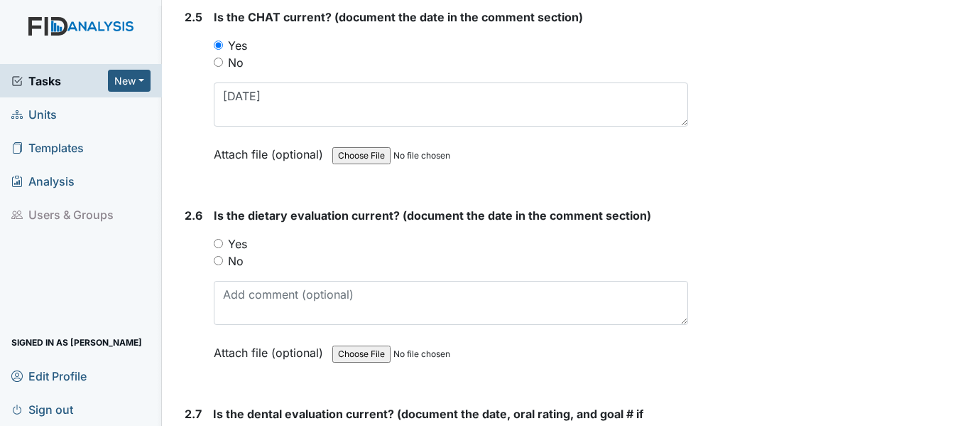
click at [219, 242] on input "Yes" at bounding box center [218, 243] width 9 height 9
radio input "true"
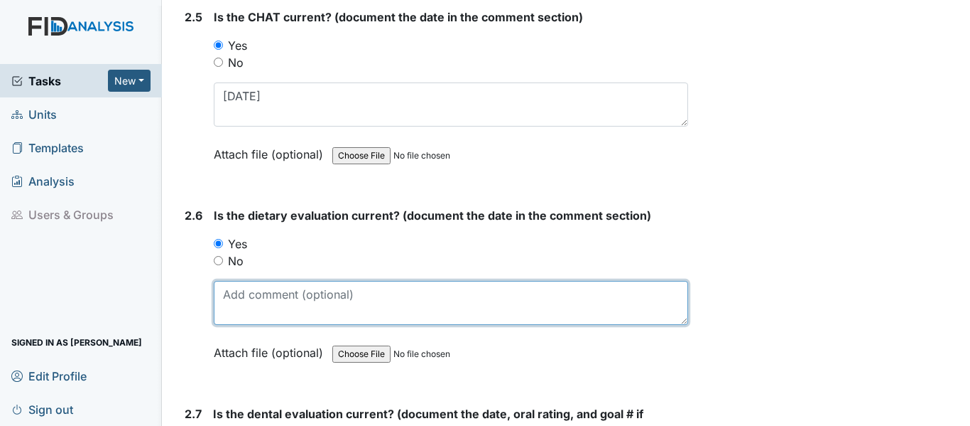
click at [316, 299] on textarea at bounding box center [451, 303] width 475 height 44
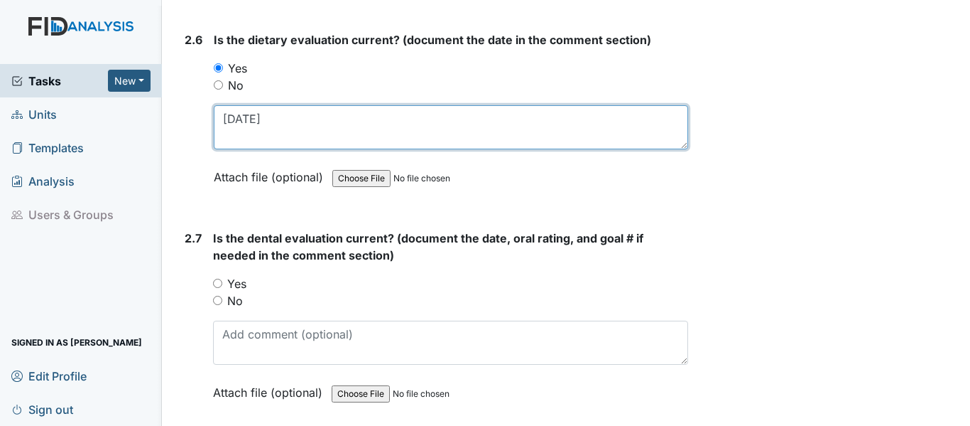
scroll to position [2557, 0]
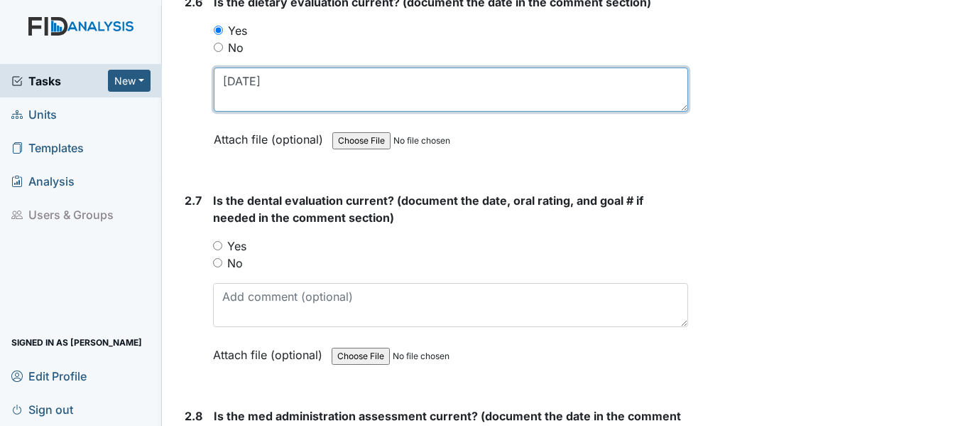
type textarea "2/26/25"
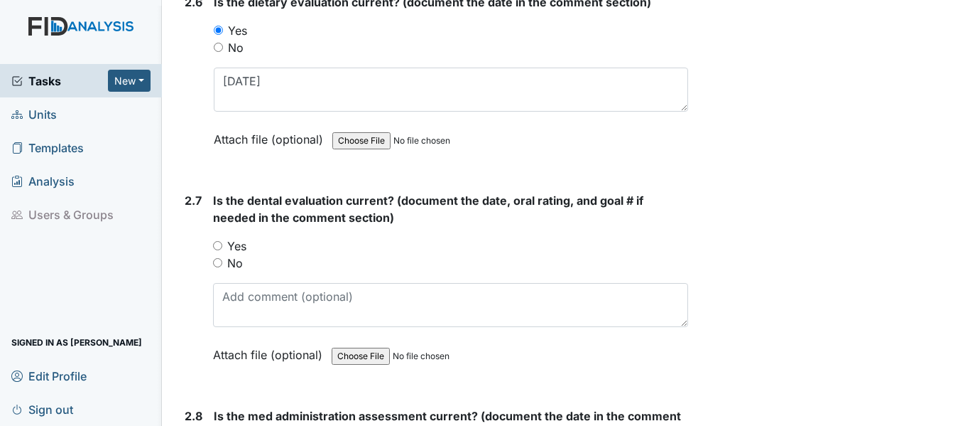
click at [217, 243] on input "Yes" at bounding box center [217, 245] width 9 height 9
radio input "true"
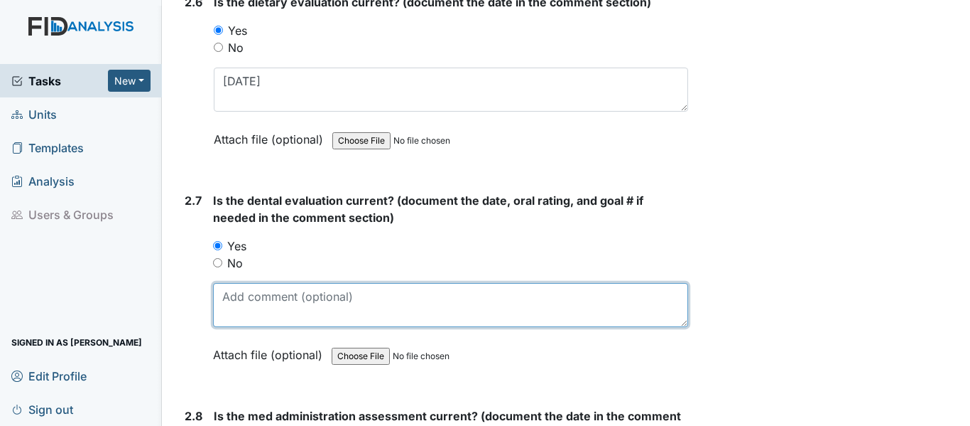
click at [266, 310] on textarea at bounding box center [450, 305] width 475 height 44
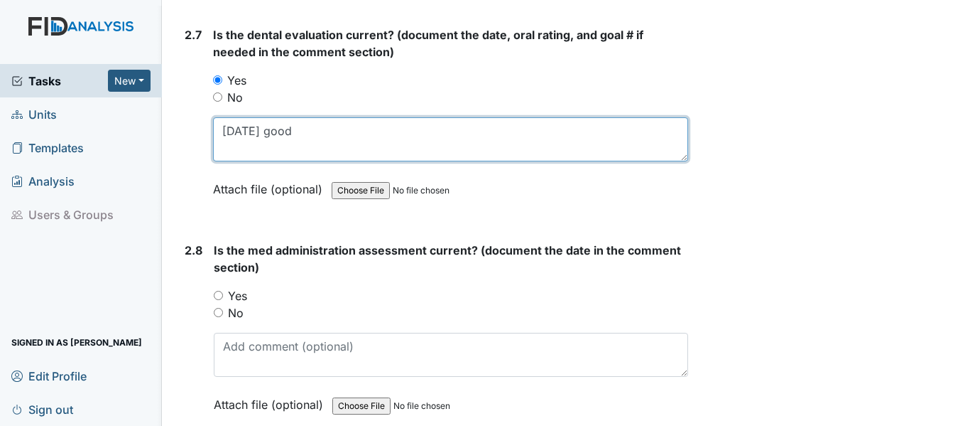
scroll to position [2770, 0]
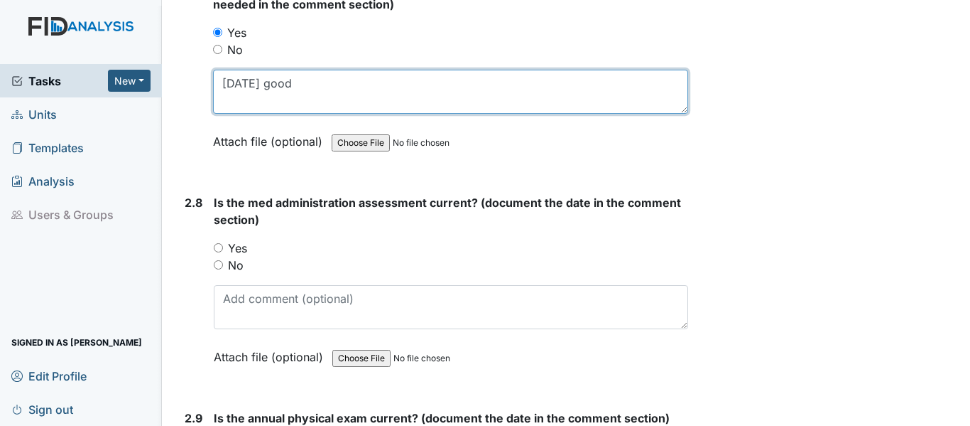
type textarea "10/1/24 good"
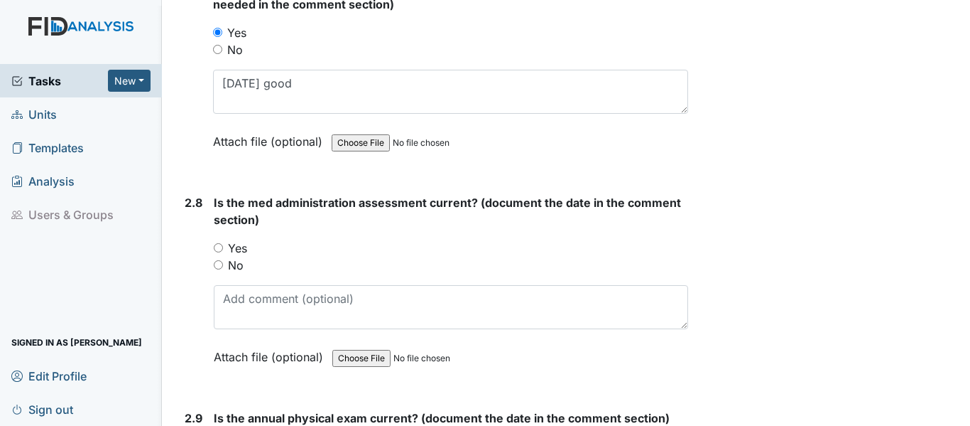
click at [220, 247] on input "Yes" at bounding box center [218, 247] width 9 height 9
radio input "true"
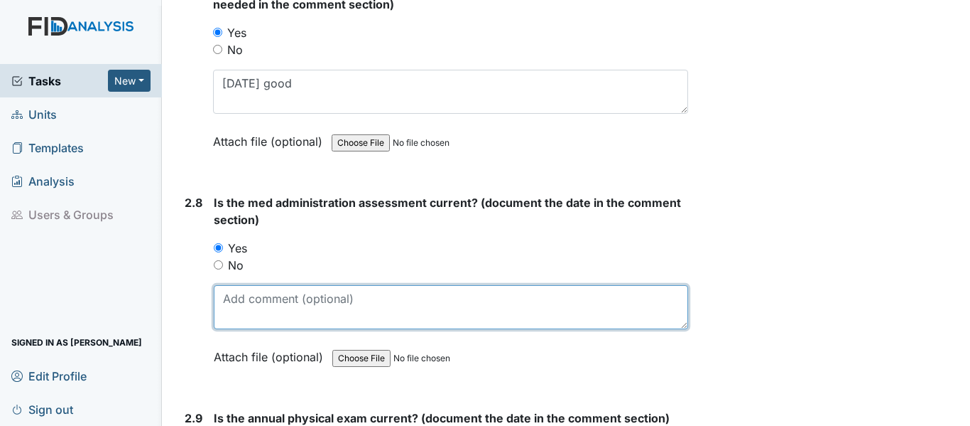
click at [286, 309] on textarea at bounding box center [451, 307] width 475 height 44
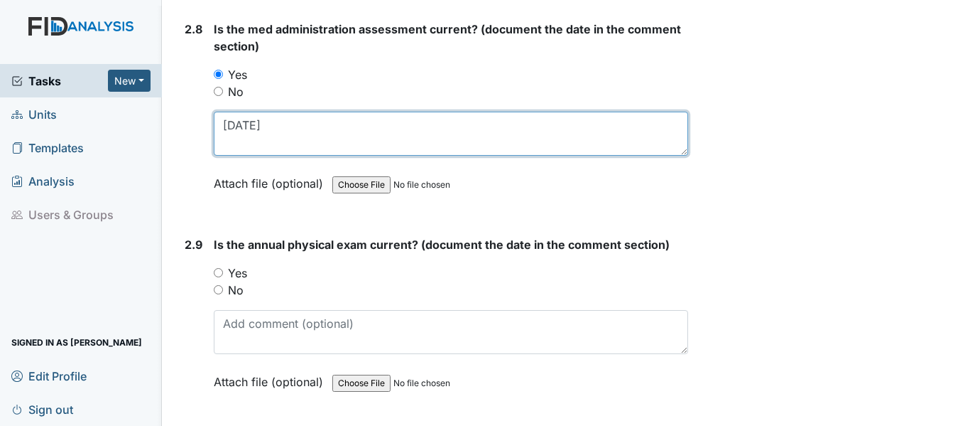
scroll to position [2984, 0]
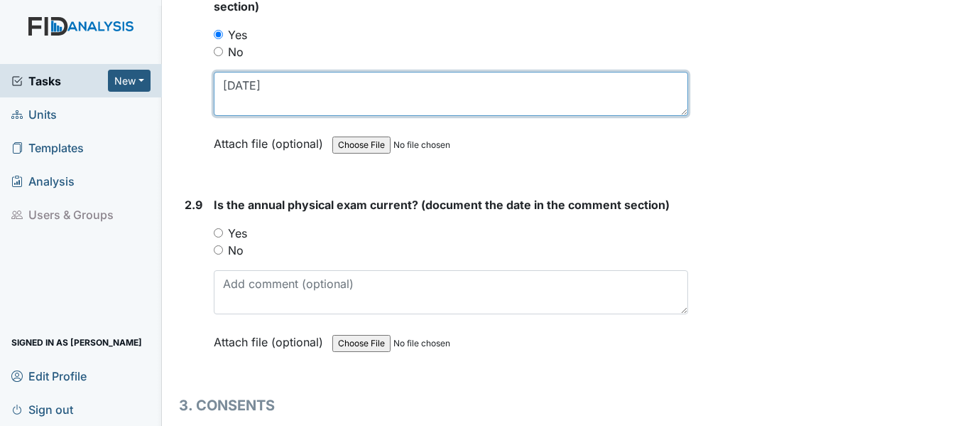
type textarea "6/3/25"
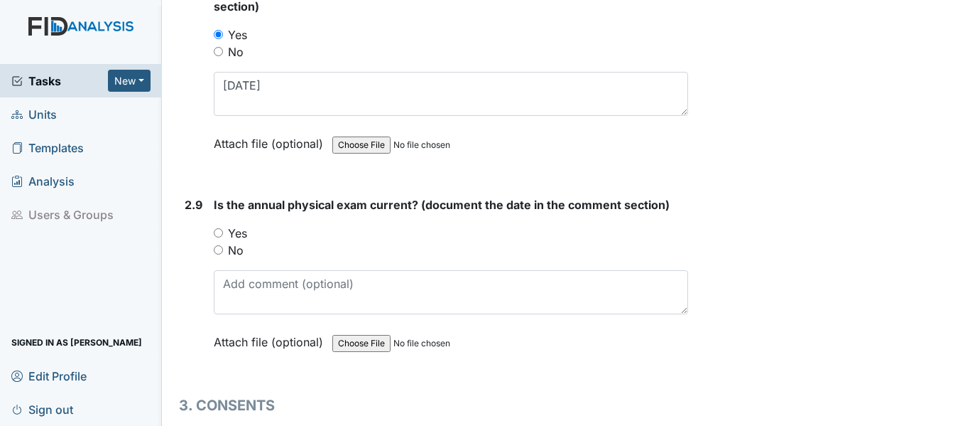
click at [220, 232] on input "Yes" at bounding box center [218, 232] width 9 height 9
radio input "true"
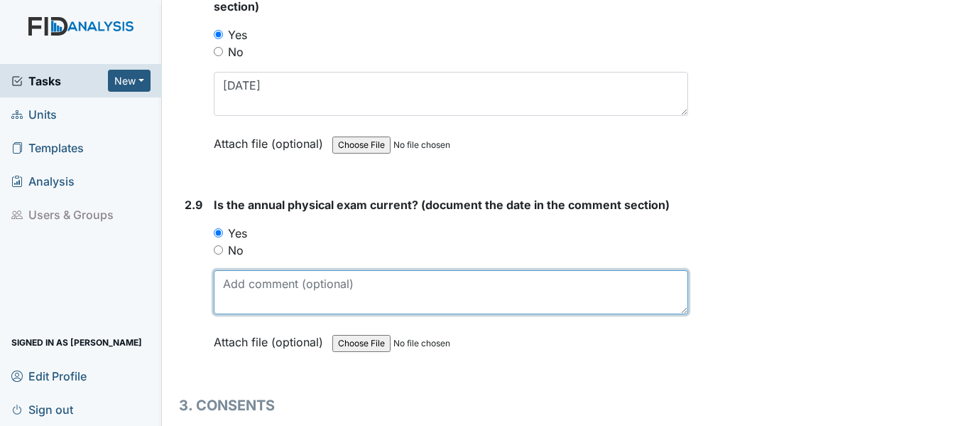
click at [286, 297] on textarea at bounding box center [451, 292] width 475 height 44
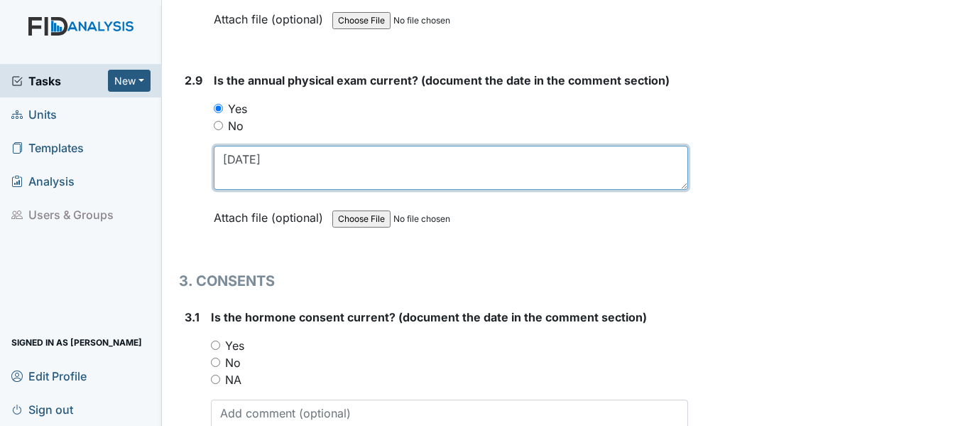
scroll to position [3126, 0]
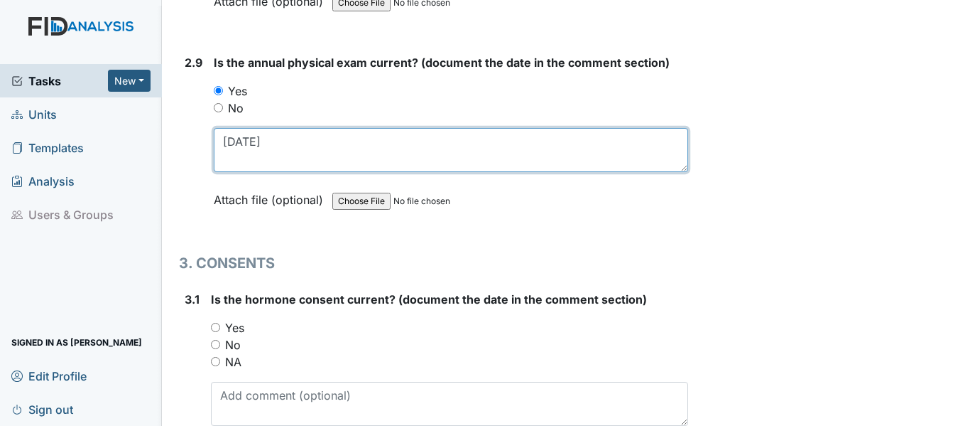
type textarea "5/27/25"
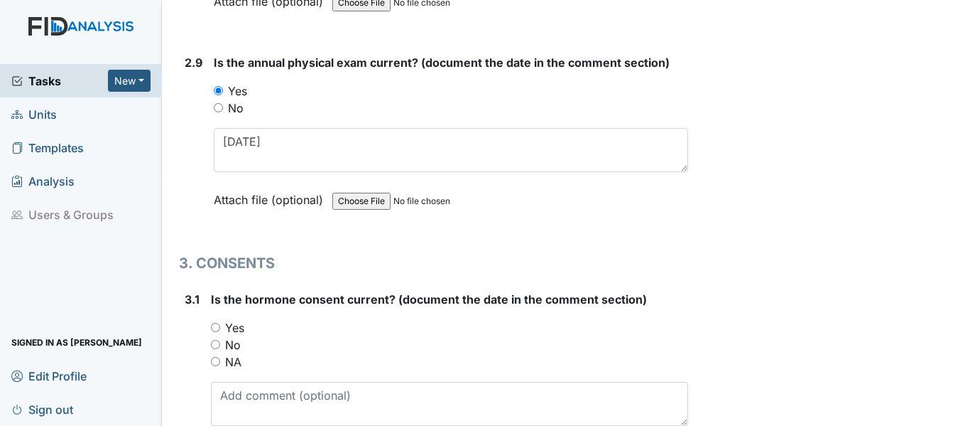
click at [216, 326] on input "Yes" at bounding box center [215, 327] width 9 height 9
radio input "true"
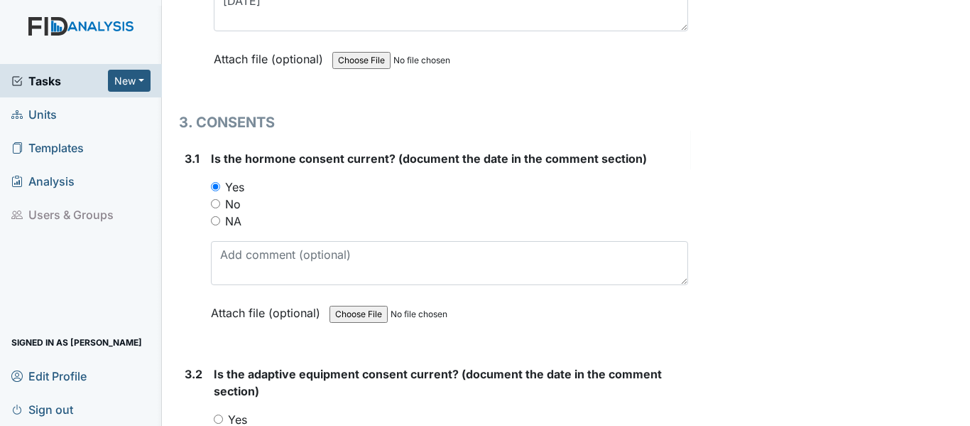
scroll to position [3268, 0]
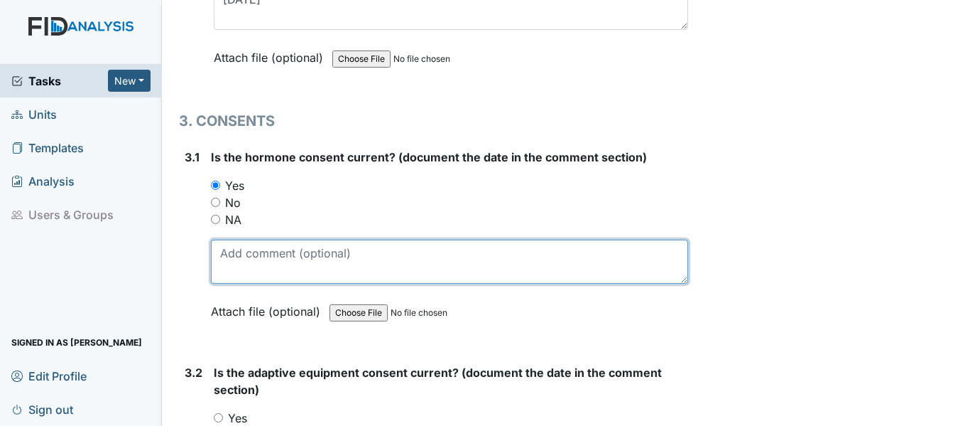
click at [254, 267] on textarea at bounding box center [449, 261] width 477 height 44
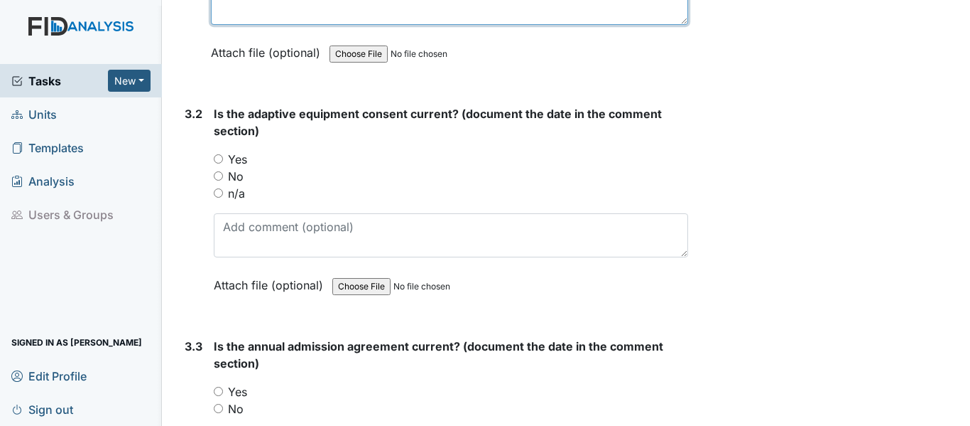
scroll to position [3552, 0]
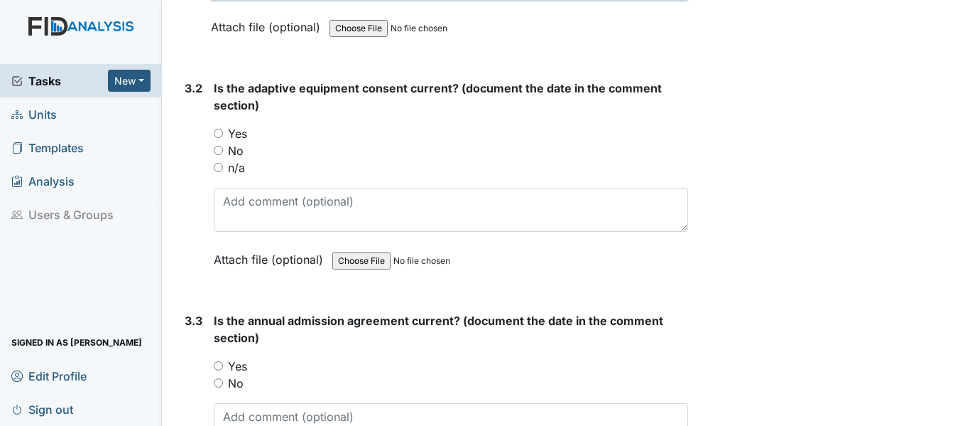
type textarea "11/19/24"
click at [217, 134] on input "Yes" at bounding box center [218, 133] width 9 height 9
radio input "true"
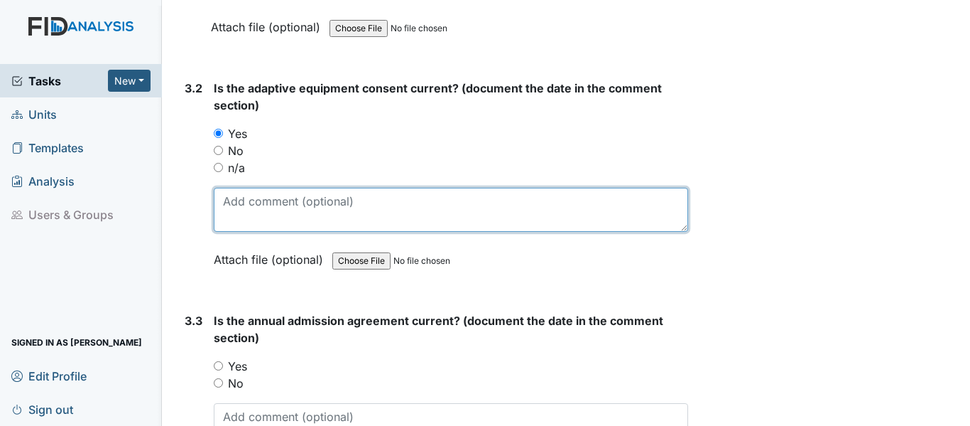
click at [258, 203] on textarea at bounding box center [451, 210] width 475 height 44
type textarea "7/28/25"
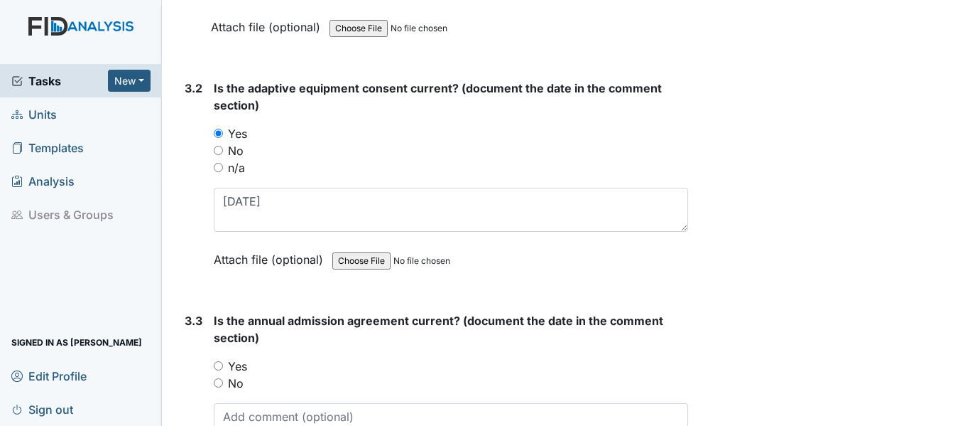
click at [220, 367] on input "Yes" at bounding box center [218, 365] width 9 height 9
radio input "true"
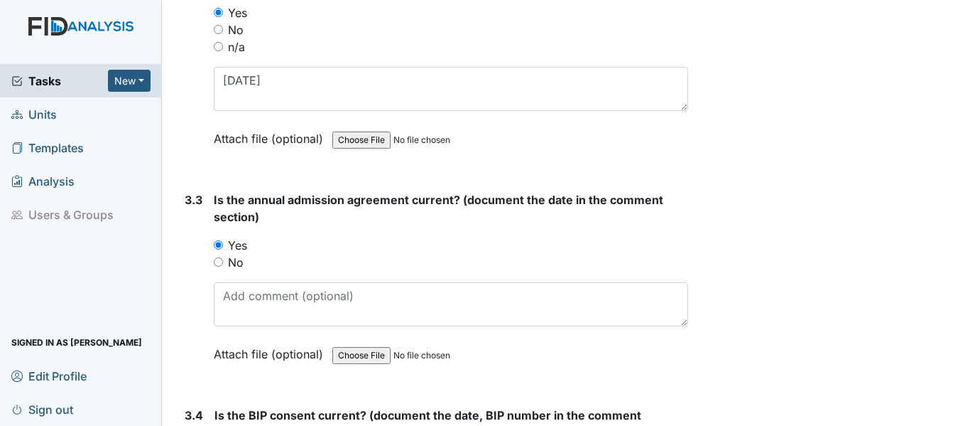
scroll to position [3694, 0]
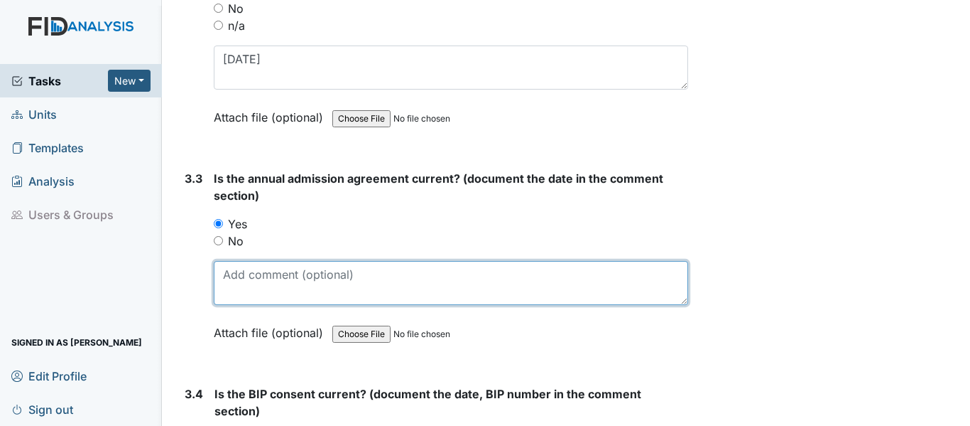
click at [259, 283] on textarea at bounding box center [451, 283] width 475 height 44
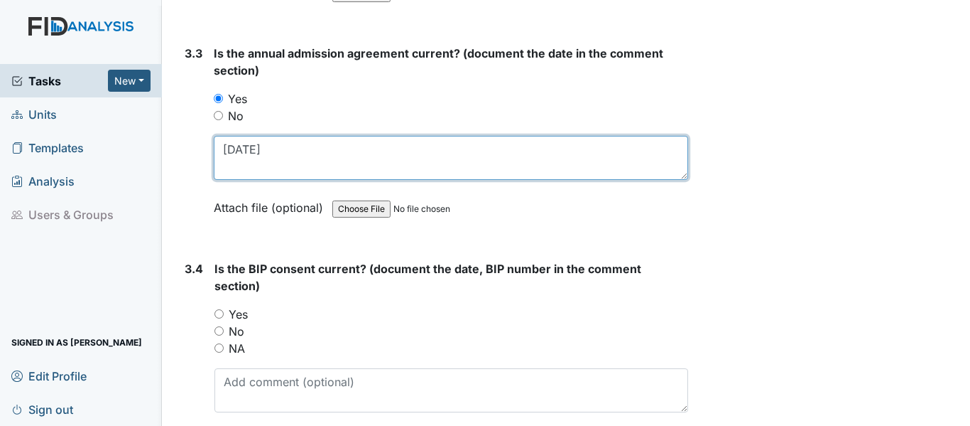
scroll to position [3836, 0]
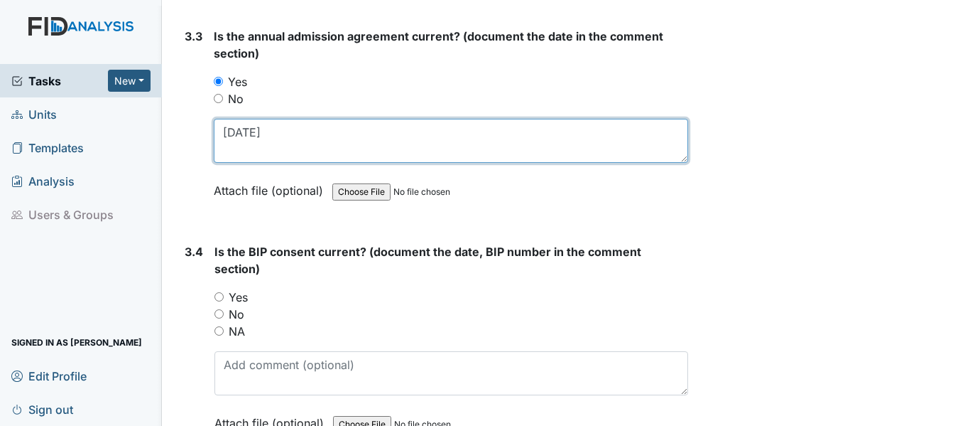
type textarea "11/19/24"
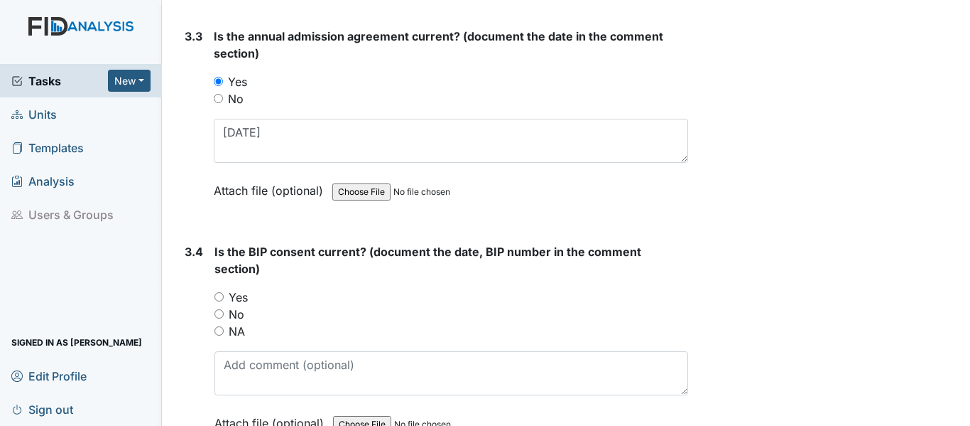
click at [223, 299] on input "Yes" at bounding box center [219, 296] width 9 height 9
radio input "true"
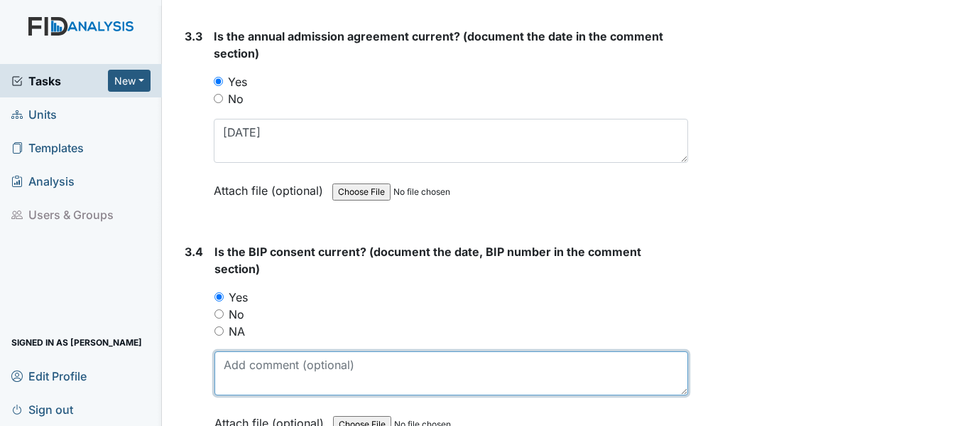
click at [258, 372] on textarea at bounding box center [452, 373] width 474 height 44
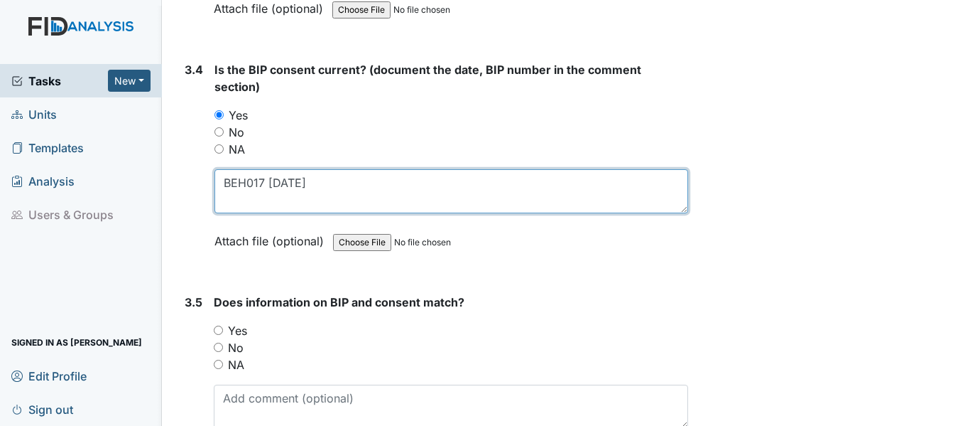
scroll to position [4049, 0]
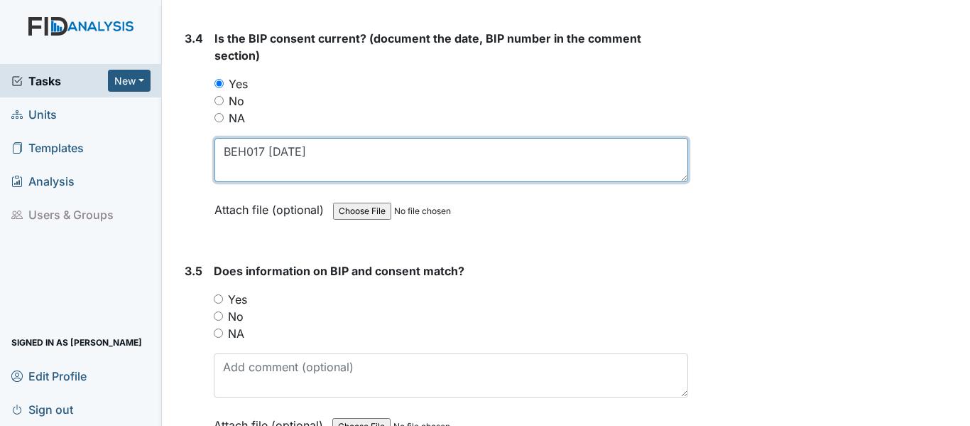
type textarea "BEH017 4/9/25"
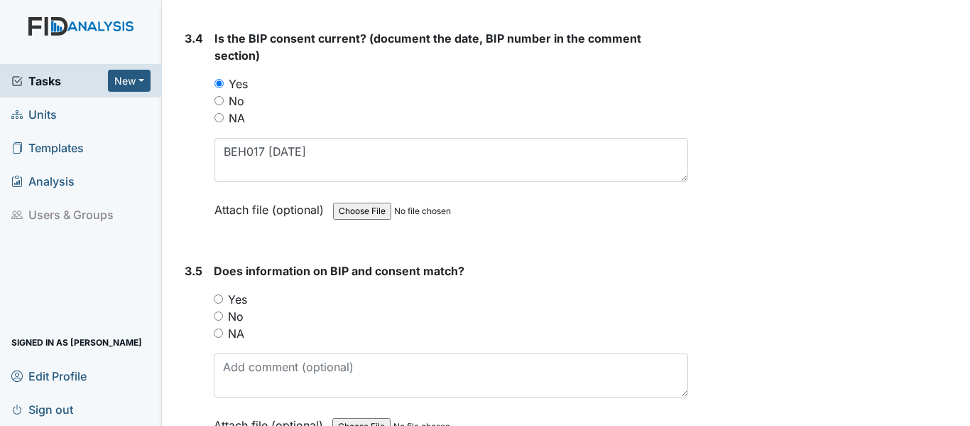
click at [221, 300] on input "Yes" at bounding box center [218, 298] width 9 height 9
radio input "true"
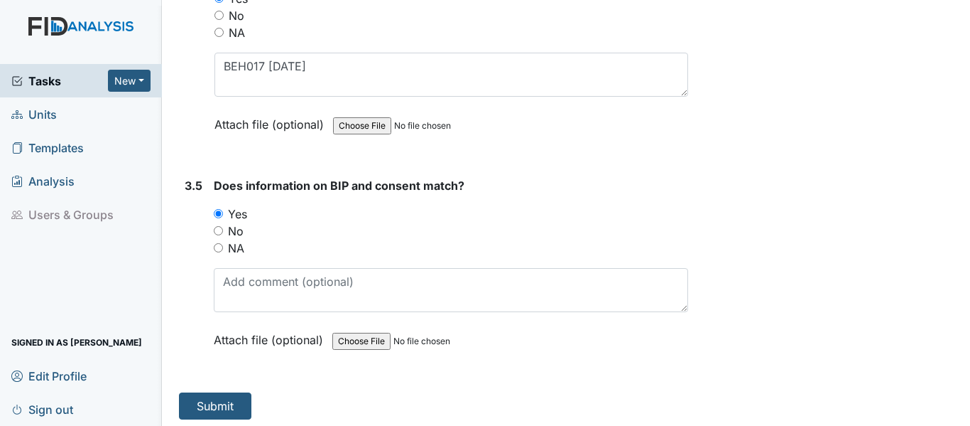
scroll to position [4139, 0]
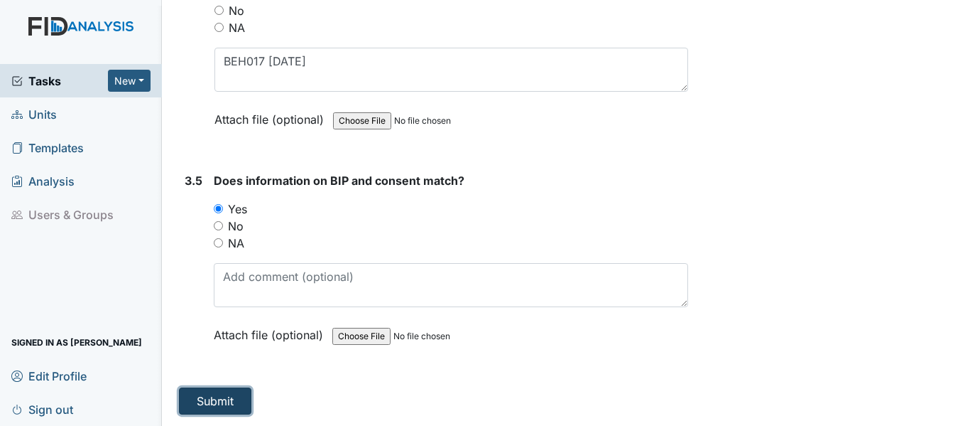
click at [210, 394] on button "Submit" at bounding box center [215, 400] width 72 height 27
